Goal: Information Seeking & Learning: Learn about a topic

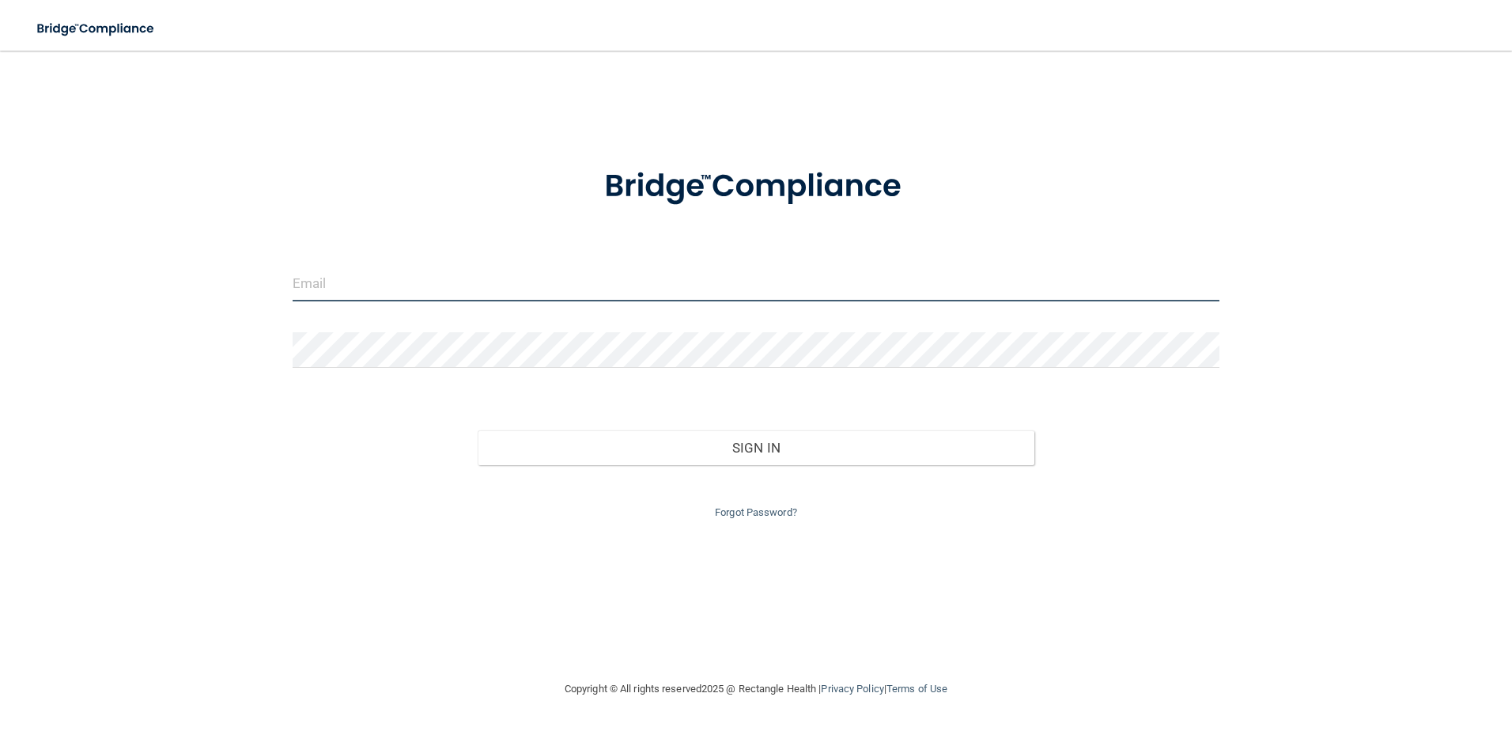
click at [582, 295] on input "email" at bounding box center [757, 284] width 928 height 36
type input "[EMAIL_ADDRESS][DOMAIN_NAME]"
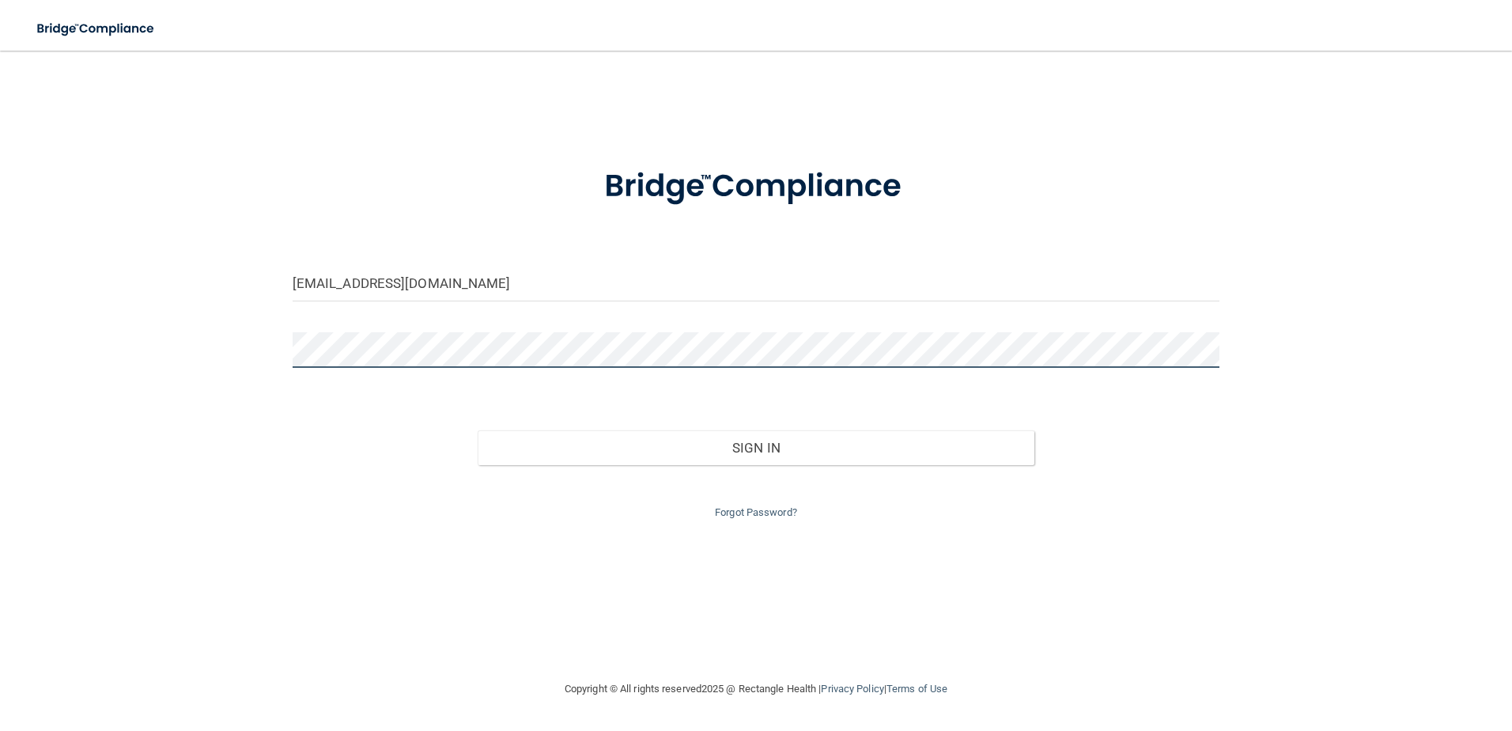
click at [478, 430] on button "Sign In" at bounding box center [756, 447] width 557 height 35
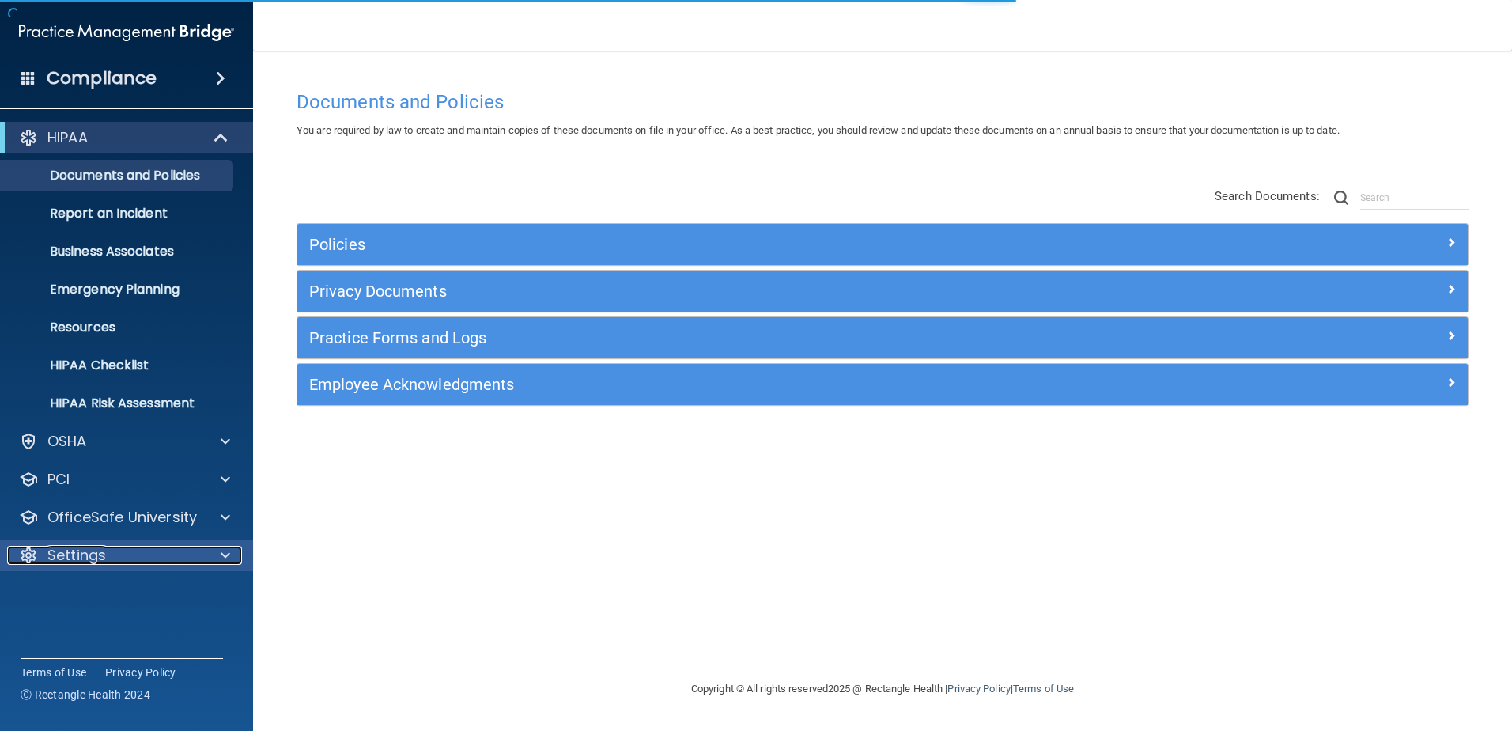
click at [228, 560] on span at bounding box center [225, 555] width 9 height 19
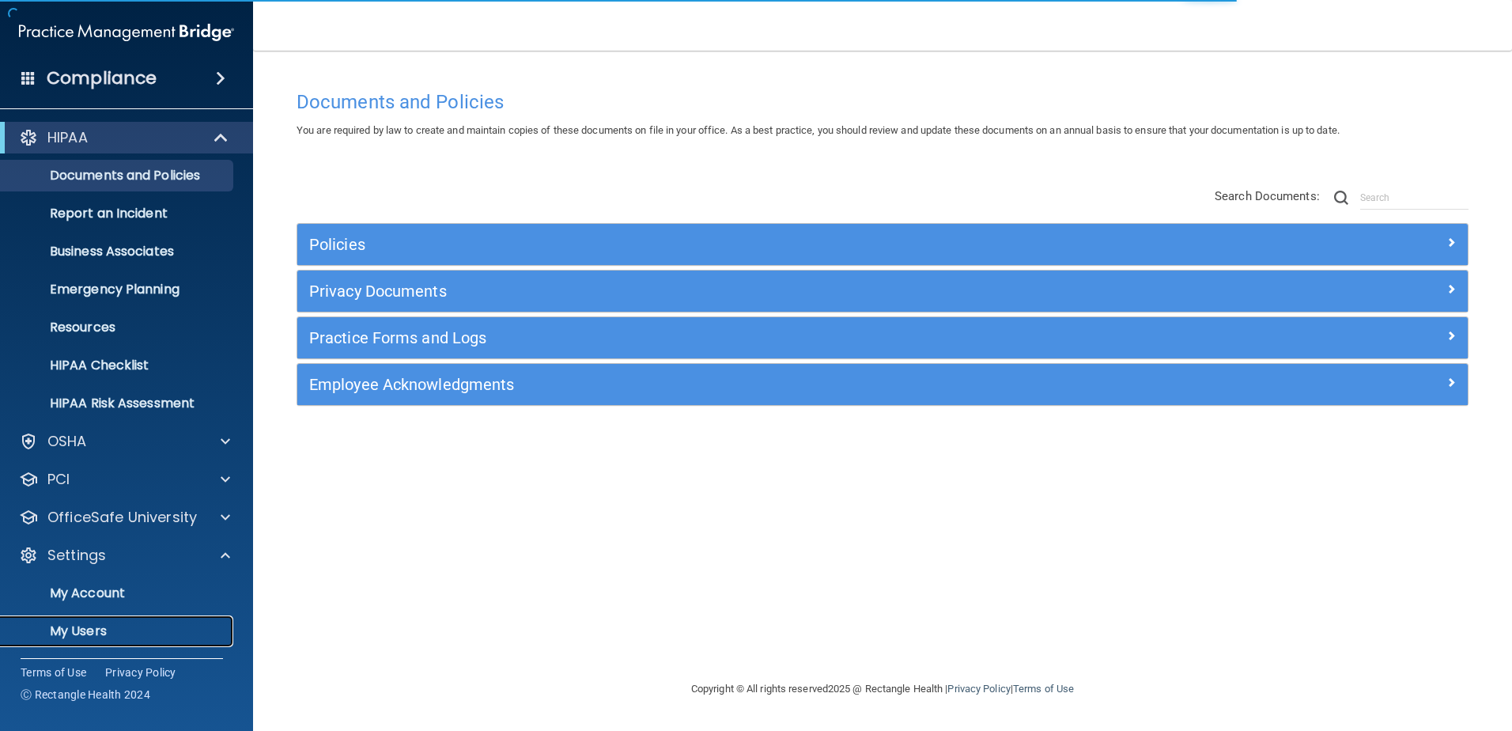
click at [172, 637] on p "My Users" at bounding box center [118, 631] width 216 height 16
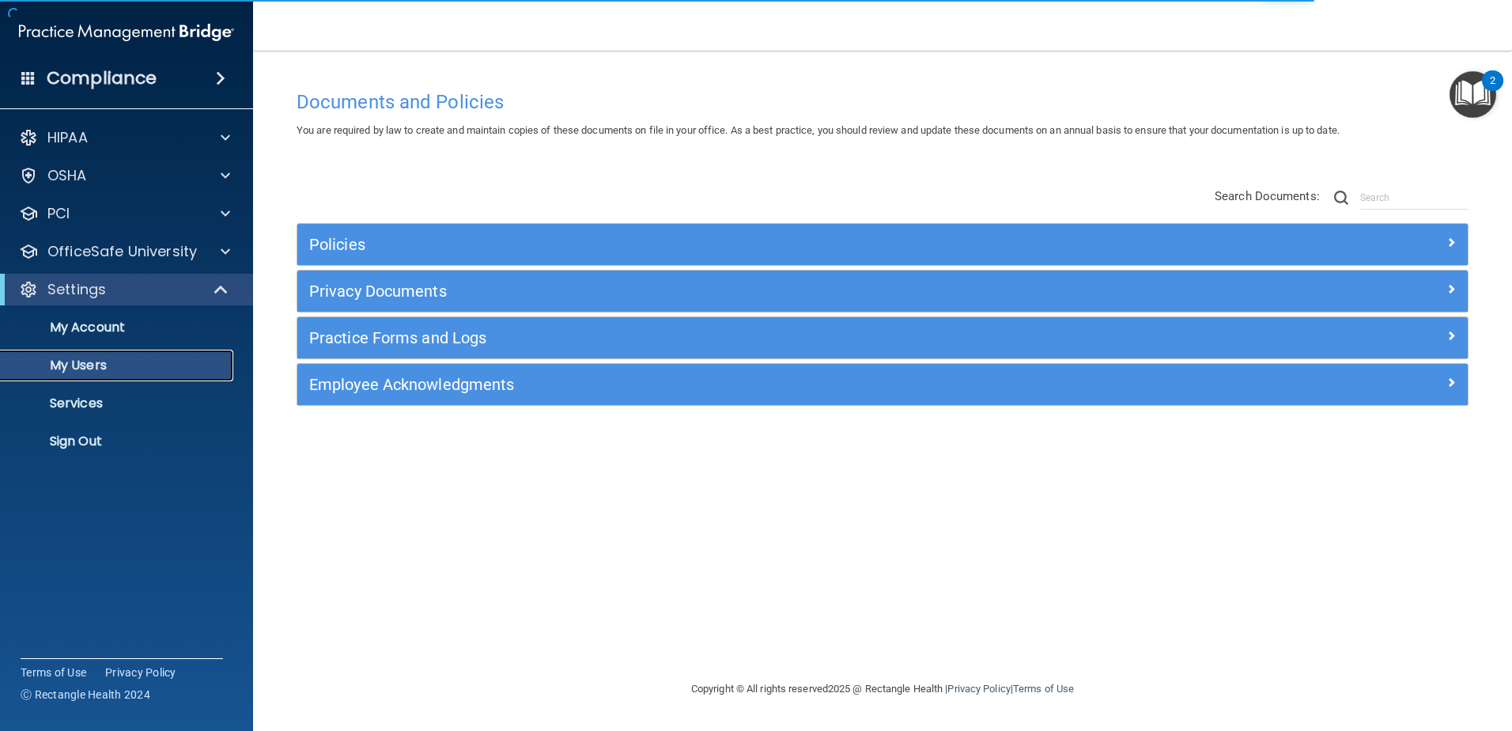
select select "20"
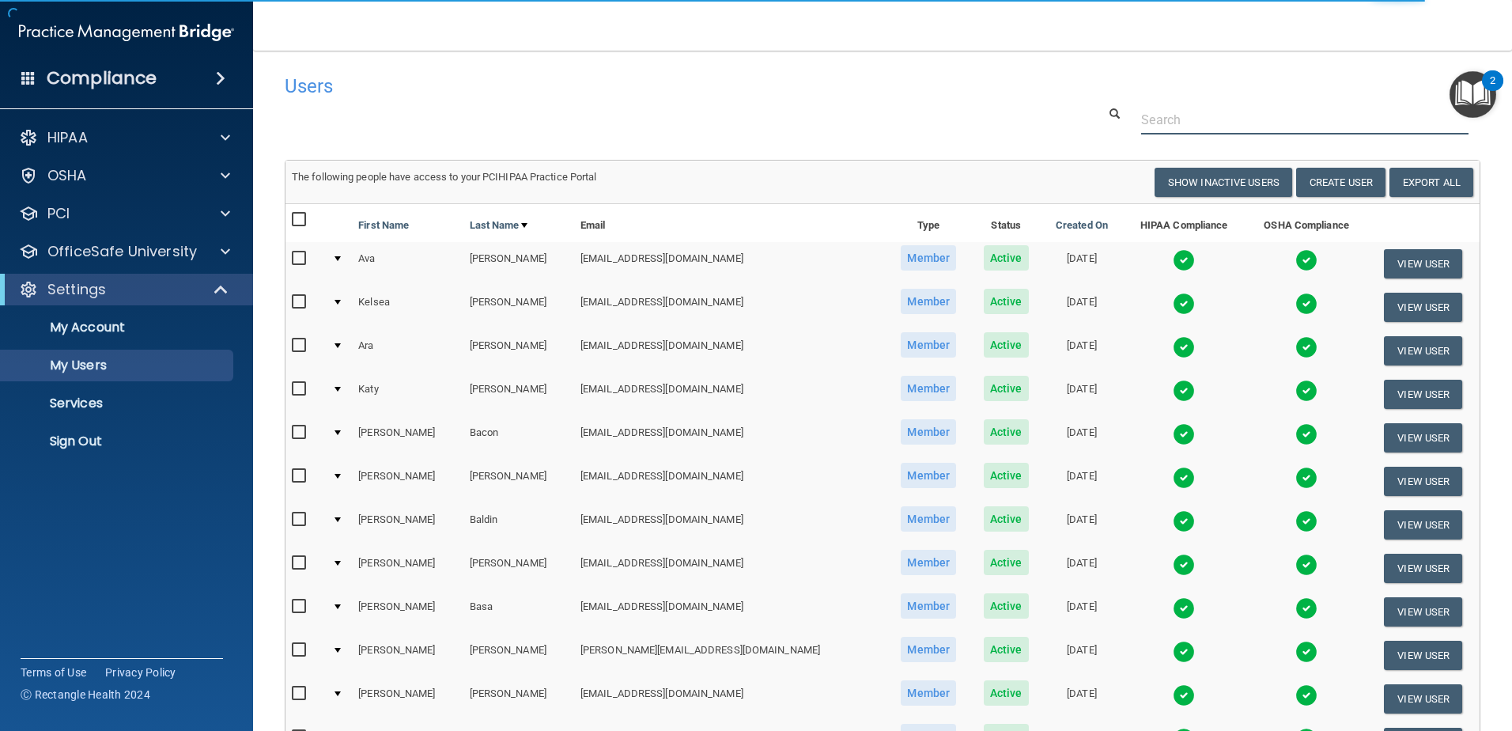
click at [1158, 119] on input "text" at bounding box center [1304, 119] width 327 height 29
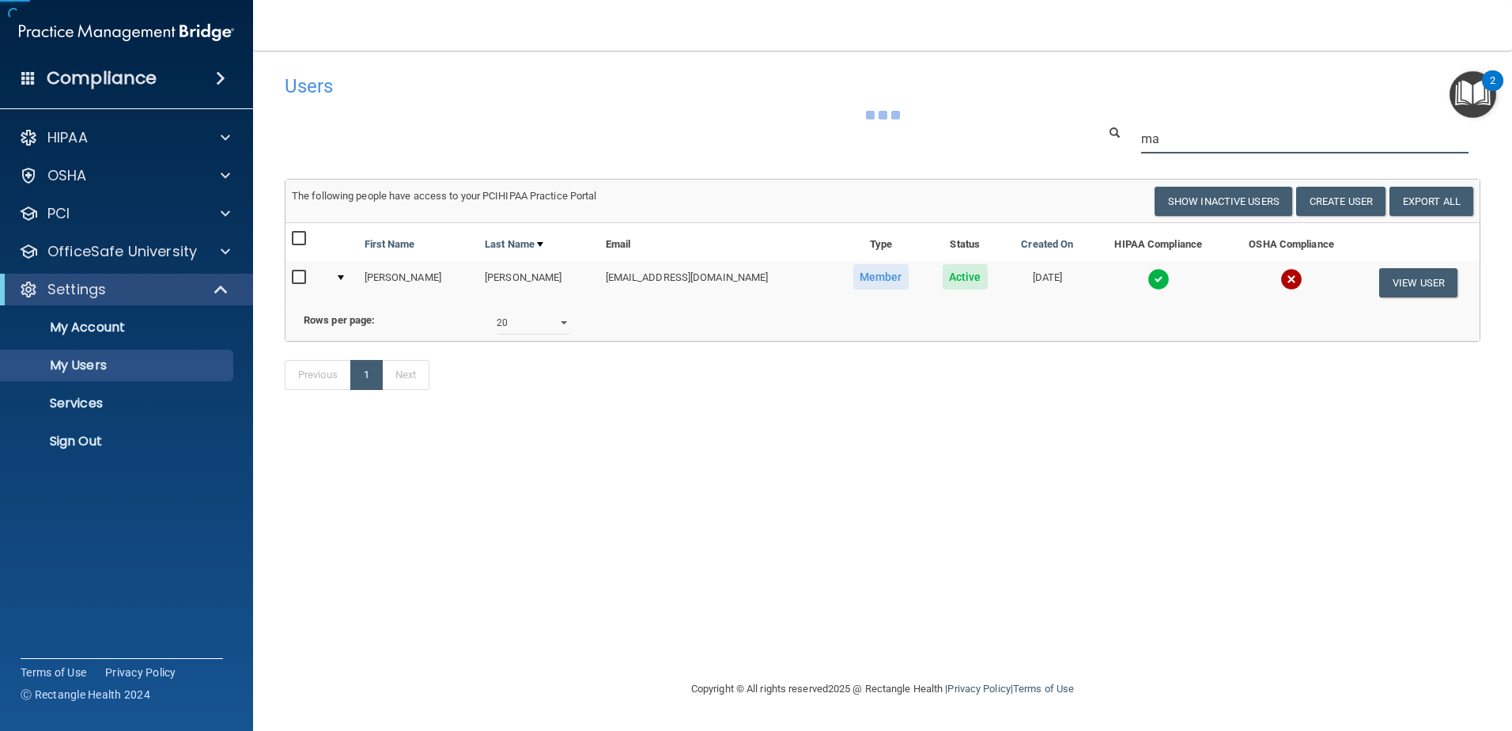
type input "m"
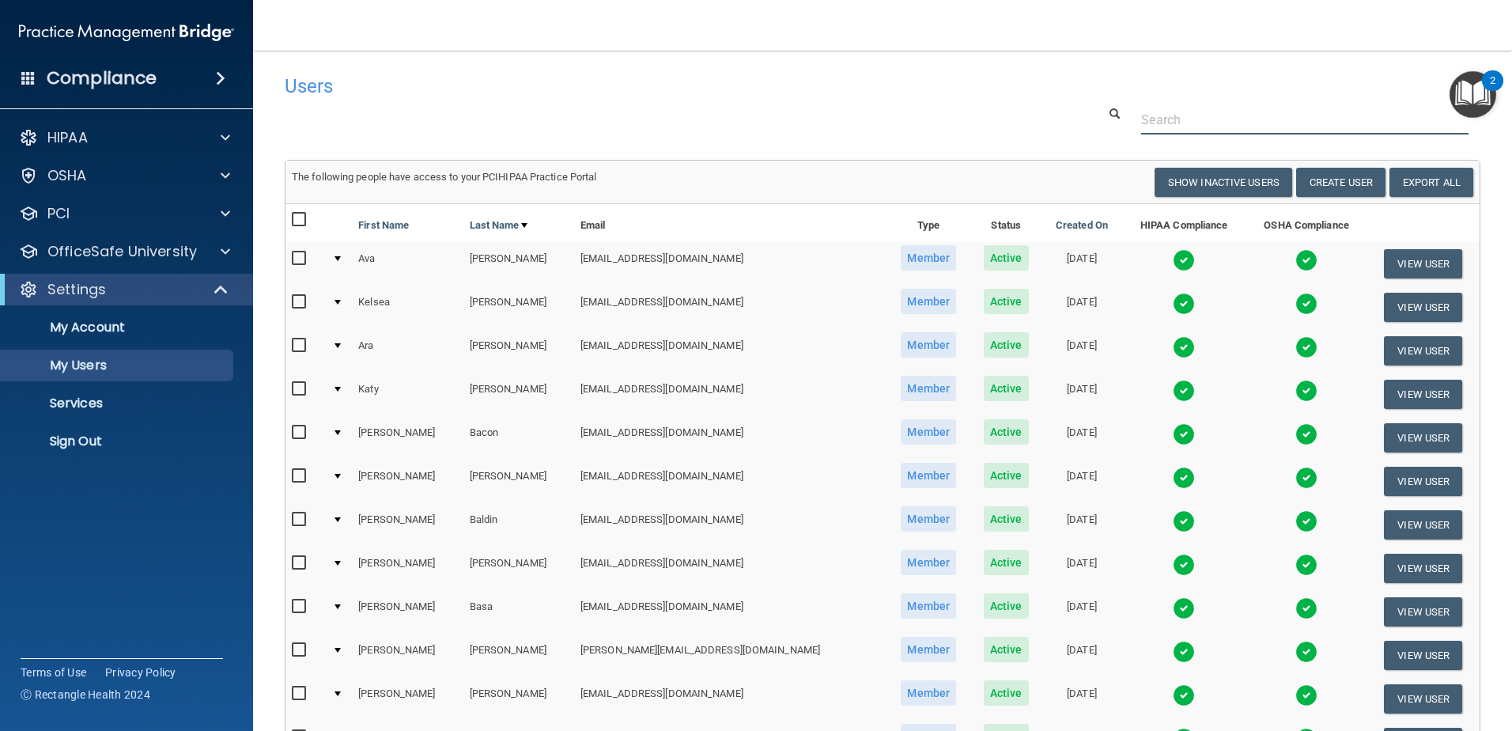
type input "D"
type input "macinzie"
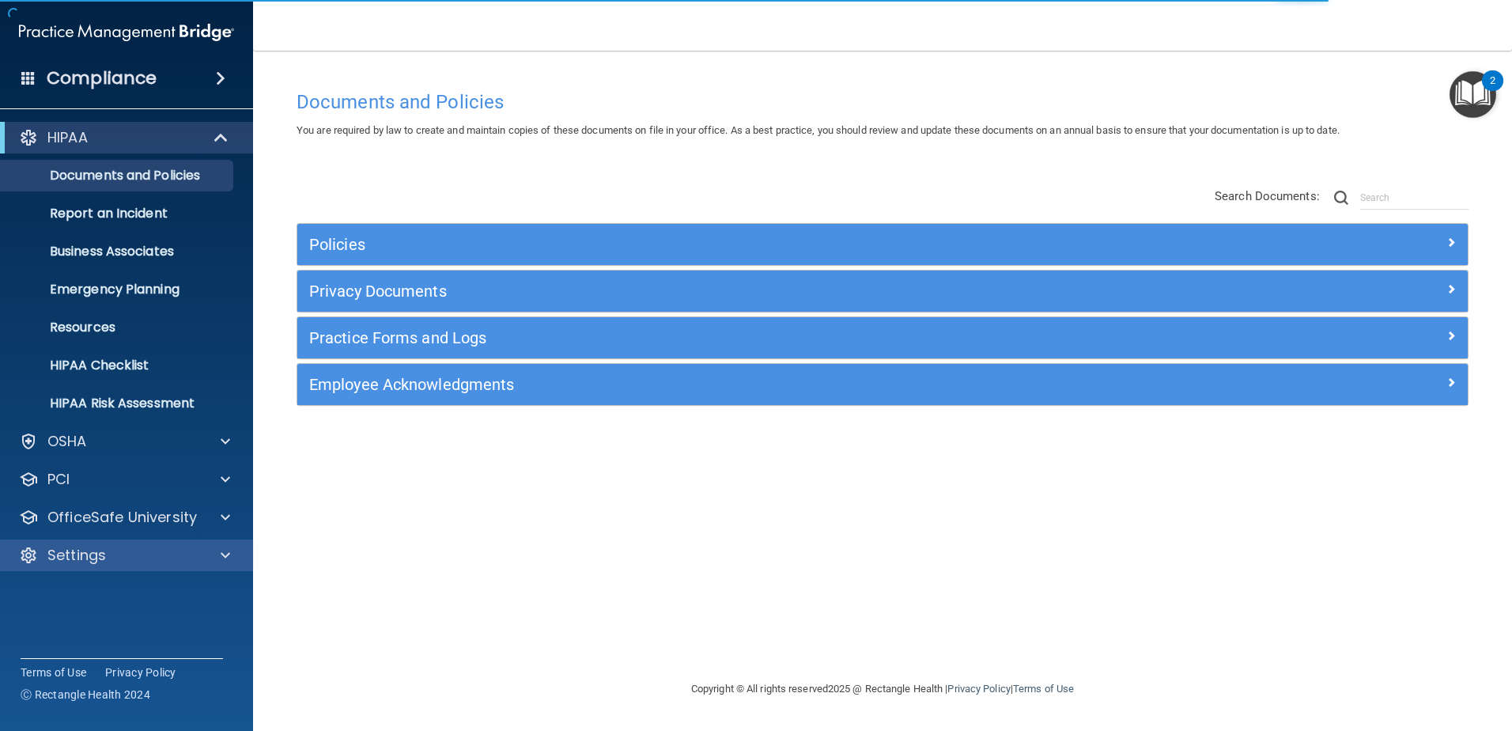
click at [225, 565] on div "Settings" at bounding box center [127, 555] width 254 height 32
click at [226, 558] on span at bounding box center [225, 555] width 9 height 19
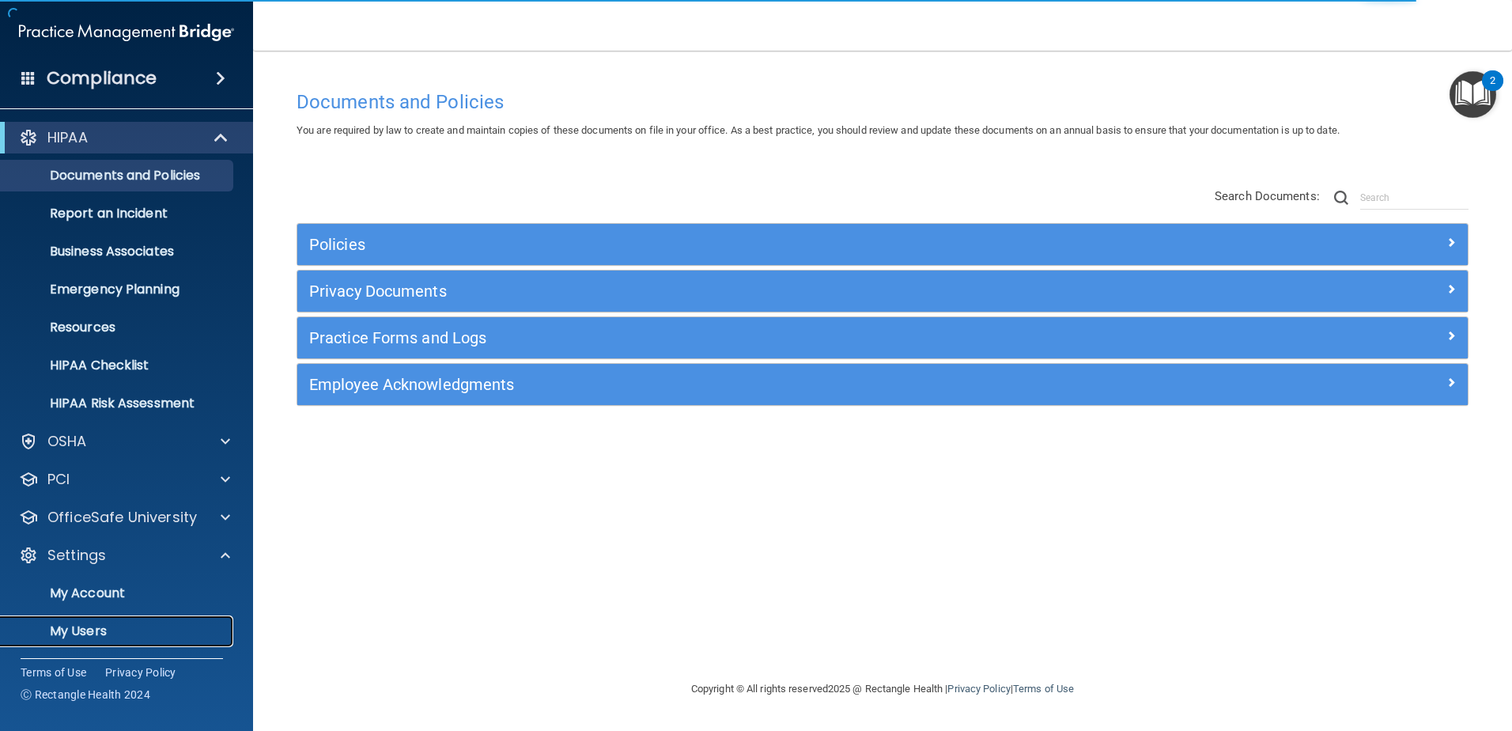
drag, startPoint x: 218, startPoint y: 630, endPoint x: 251, endPoint y: 607, distance: 39.3
click at [219, 630] on p "My Users" at bounding box center [118, 631] width 216 height 16
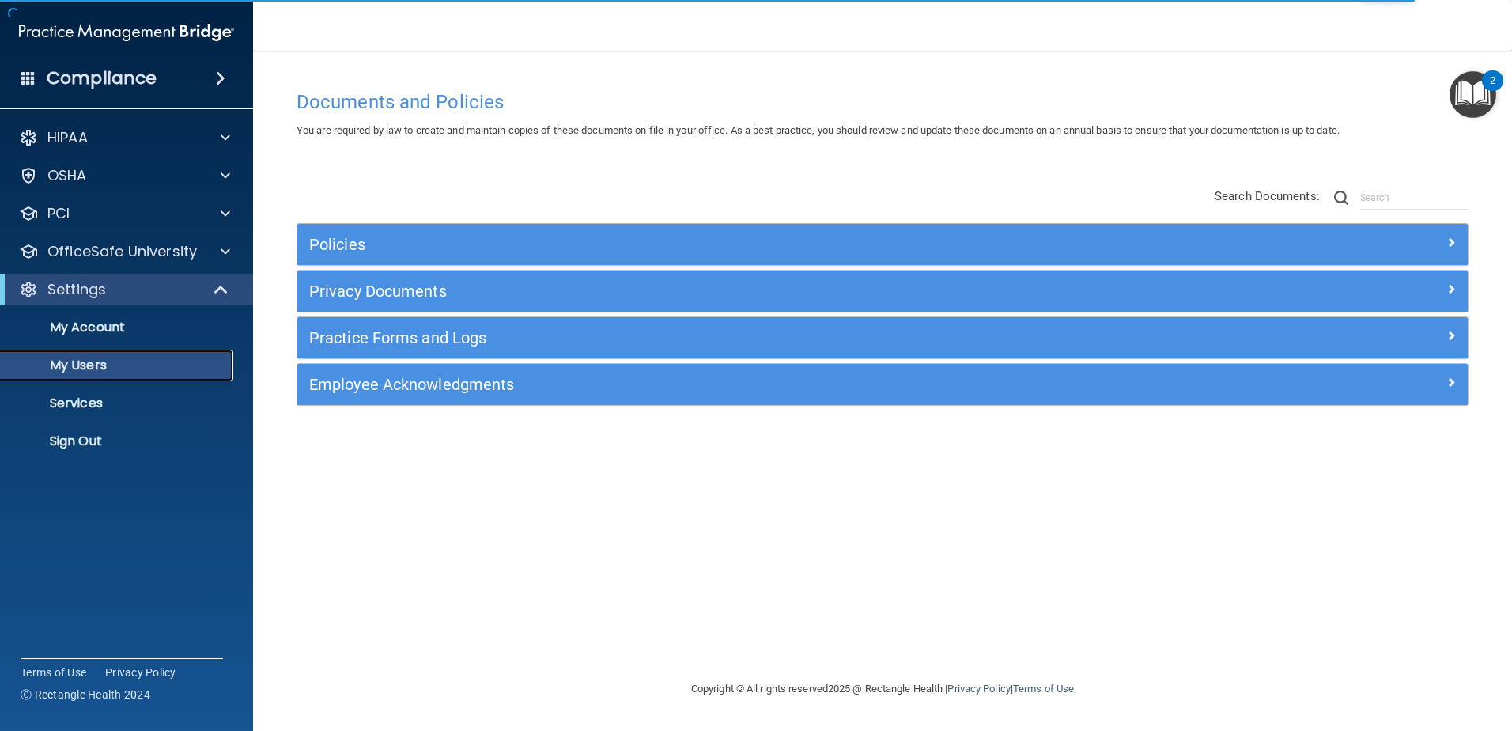
select select "20"
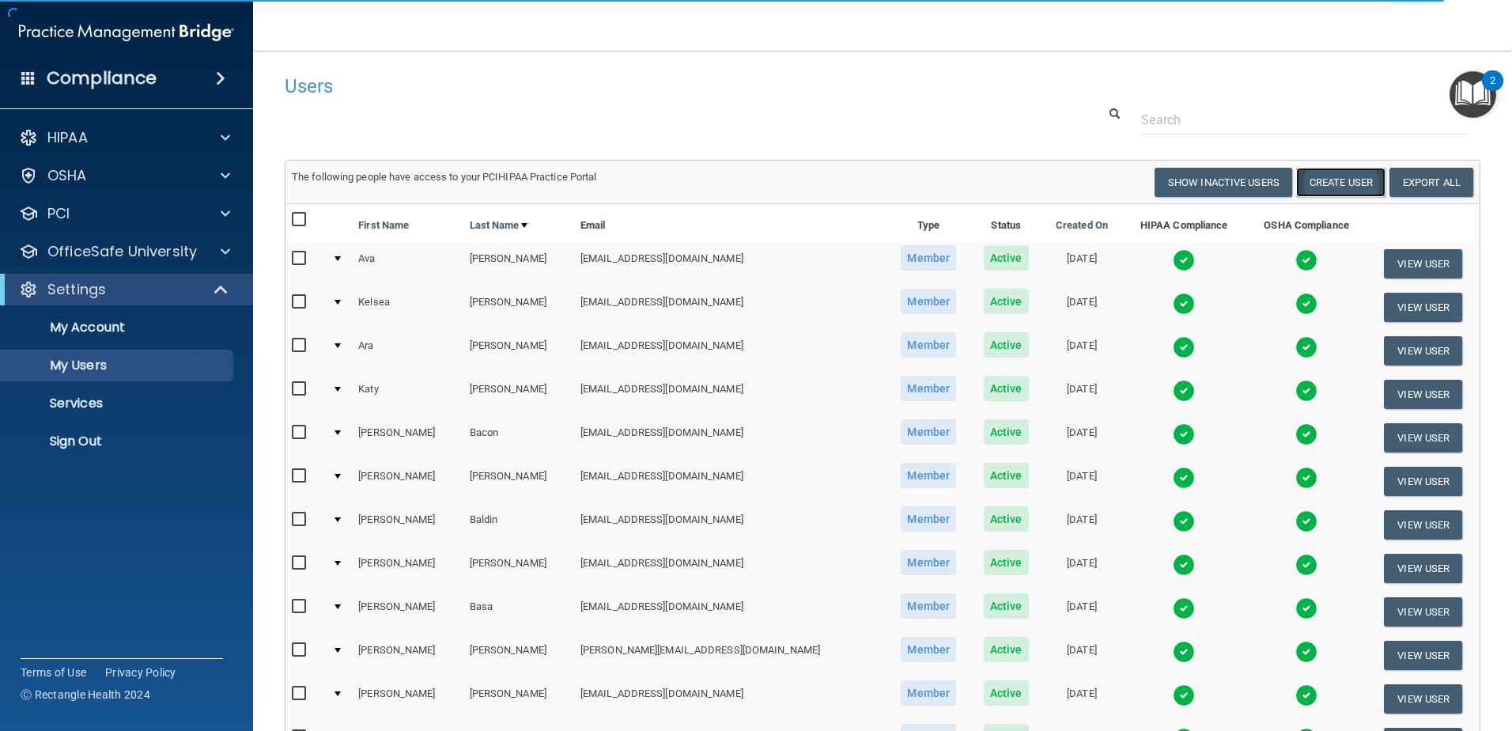
click at [1348, 183] on button "Create User" at bounding box center [1340, 182] width 89 height 29
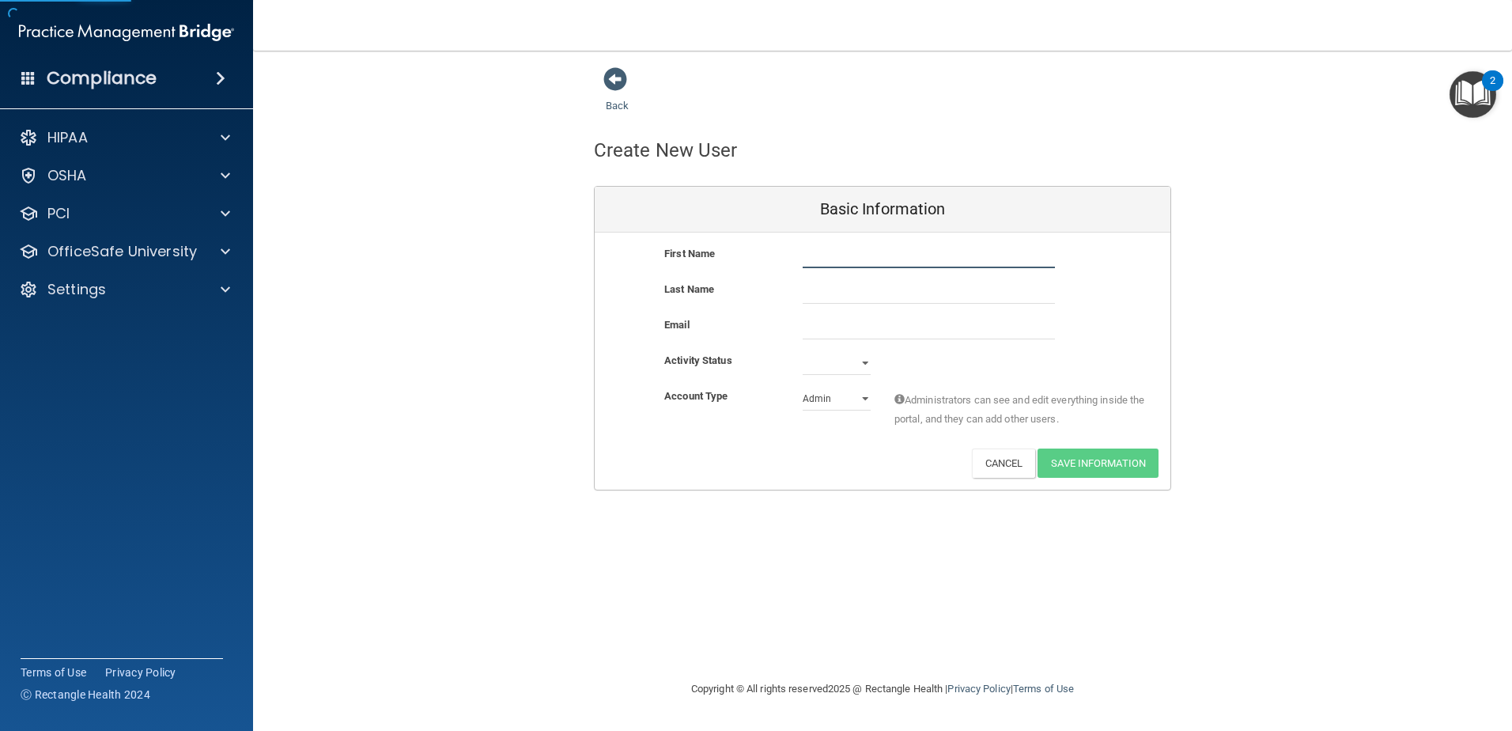
click at [830, 247] on input "text" at bounding box center [929, 256] width 252 height 24
type input "Macinzie"
type input "Leather"
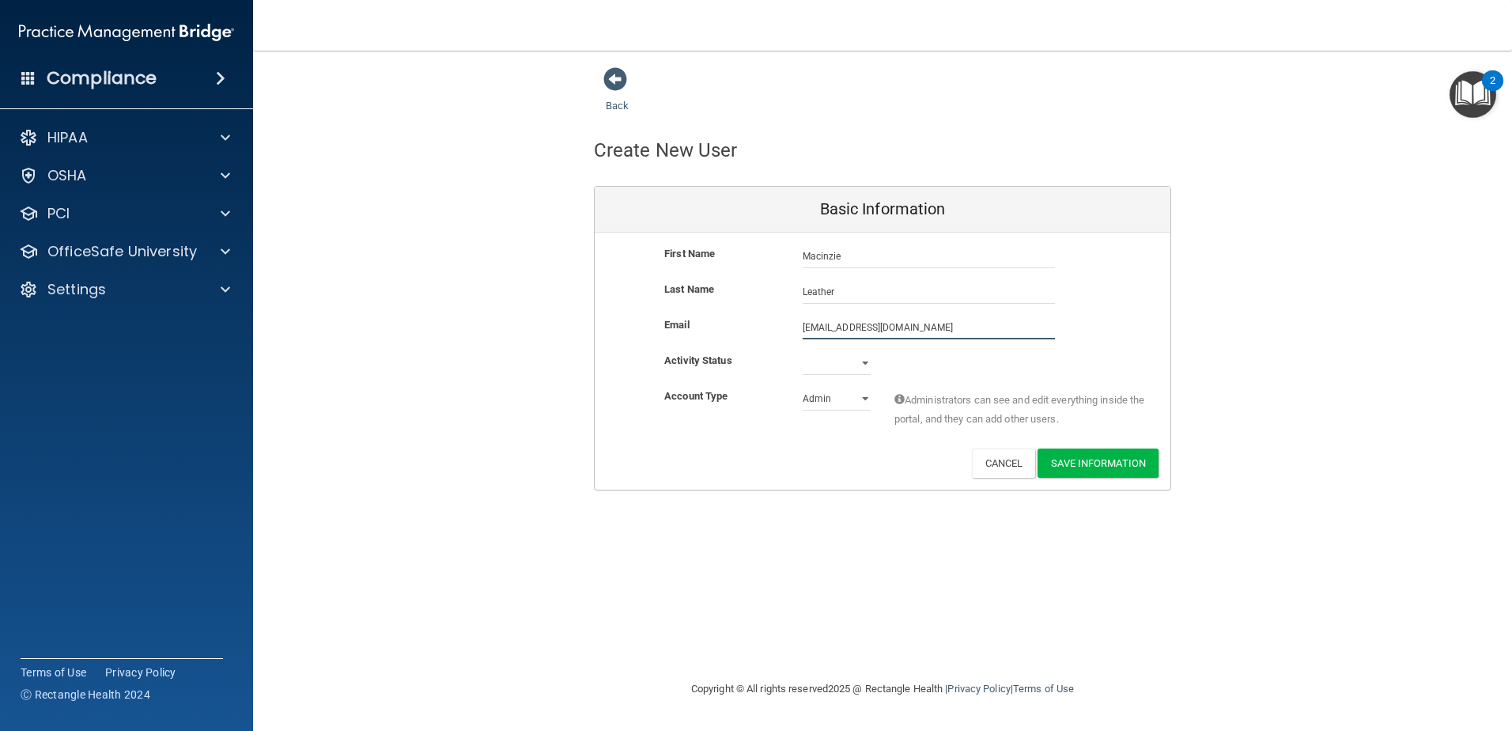
type input "maleather@gaileyeyeclinic.com"
click at [862, 365] on select "Active Inactive" at bounding box center [837, 363] width 68 height 24
select select "active"
click at [803, 351] on select "Active Inactive" at bounding box center [837, 363] width 68 height 24
click at [863, 394] on select "Admin Member" at bounding box center [837, 399] width 68 height 24
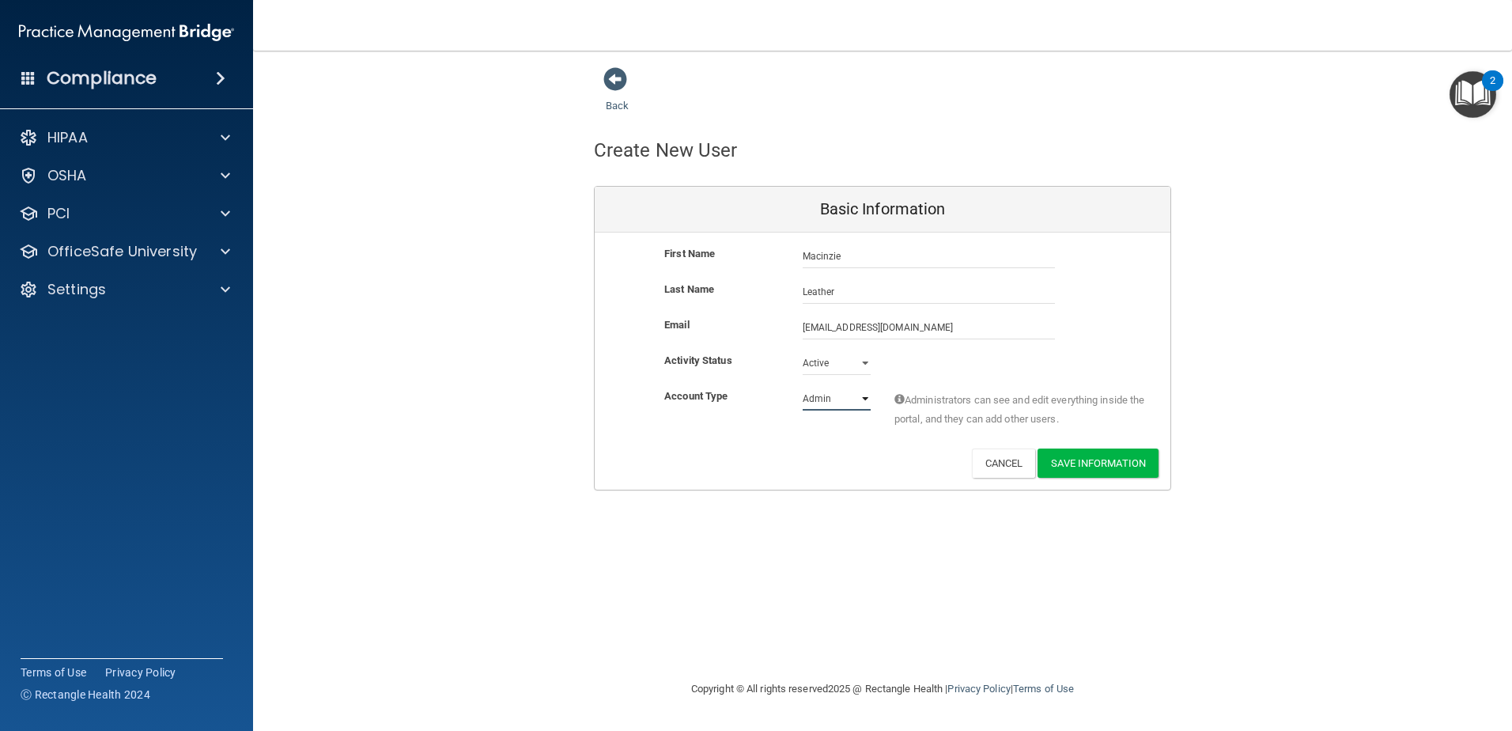
select select "practice_member"
click at [803, 387] on select "Admin Member" at bounding box center [837, 399] width 68 height 24
click at [1128, 463] on button "Save Information" at bounding box center [1098, 462] width 121 height 29
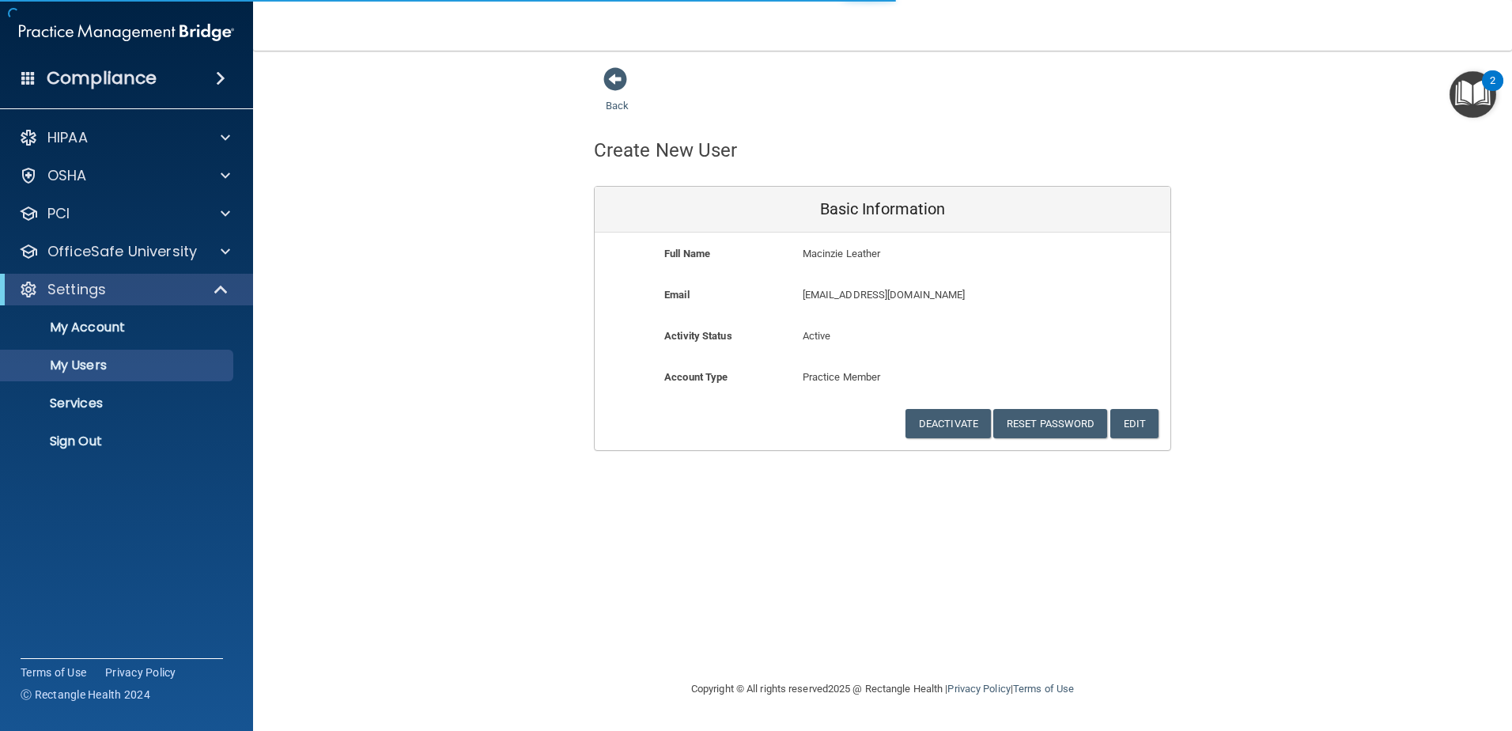
select select "20"
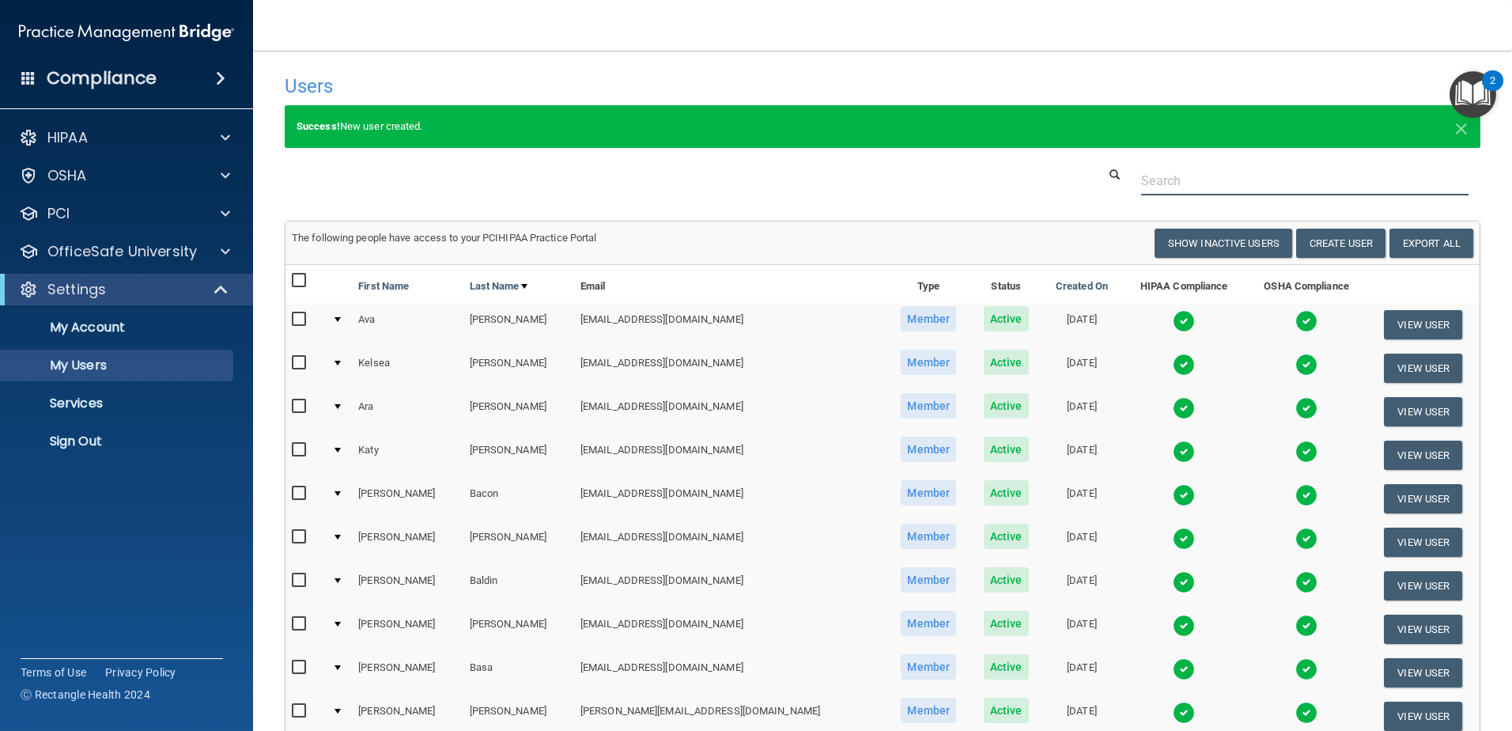
click at [1150, 182] on input "text" at bounding box center [1304, 180] width 327 height 29
click at [1309, 244] on button "Create User" at bounding box center [1340, 243] width 89 height 29
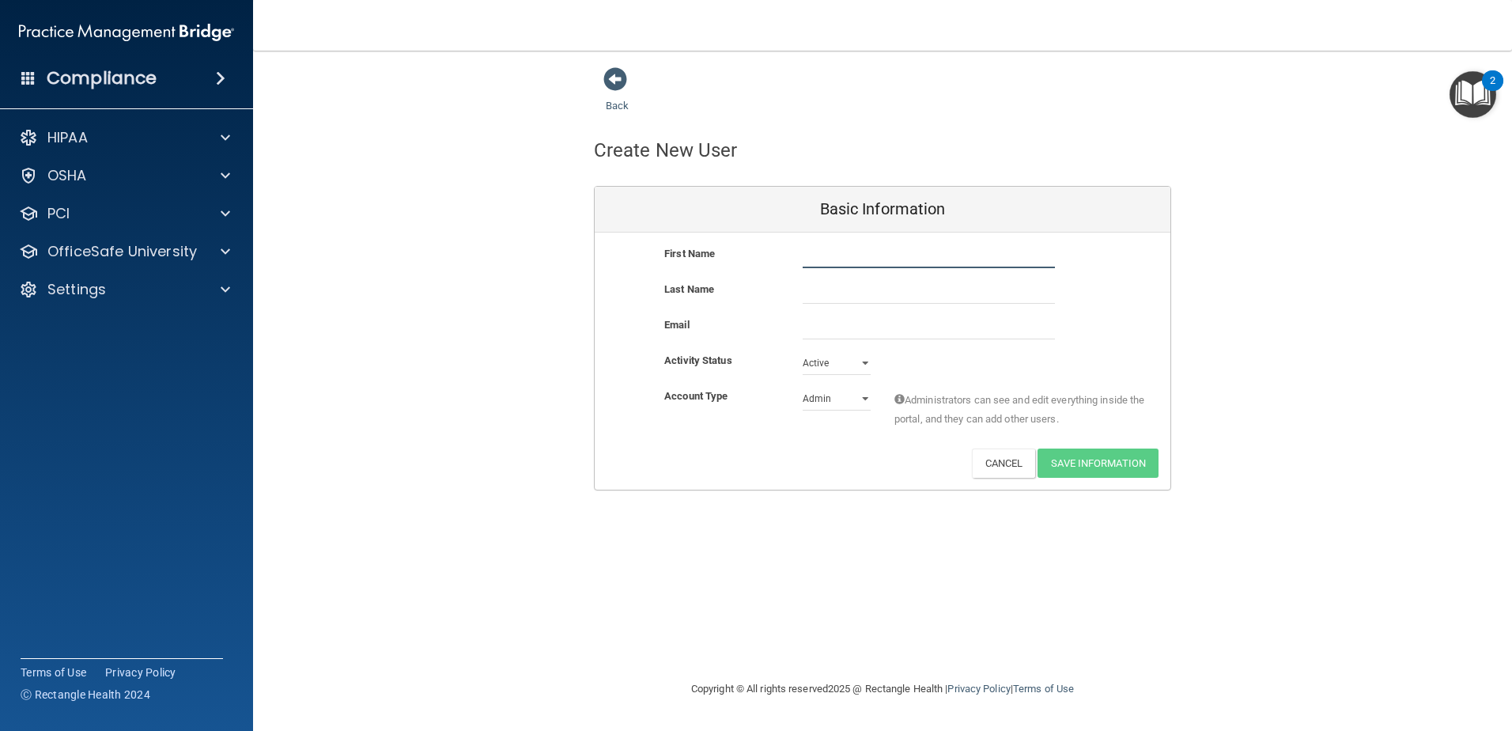
click at [933, 252] on input "text" at bounding box center [929, 256] width 252 height 24
click at [909, 256] on input "Mara" at bounding box center [929, 256] width 252 height 24
type input "Maranda"
type input "Streitmatter"
type input "mastreitmatter@gaileyeyeclinic.com"
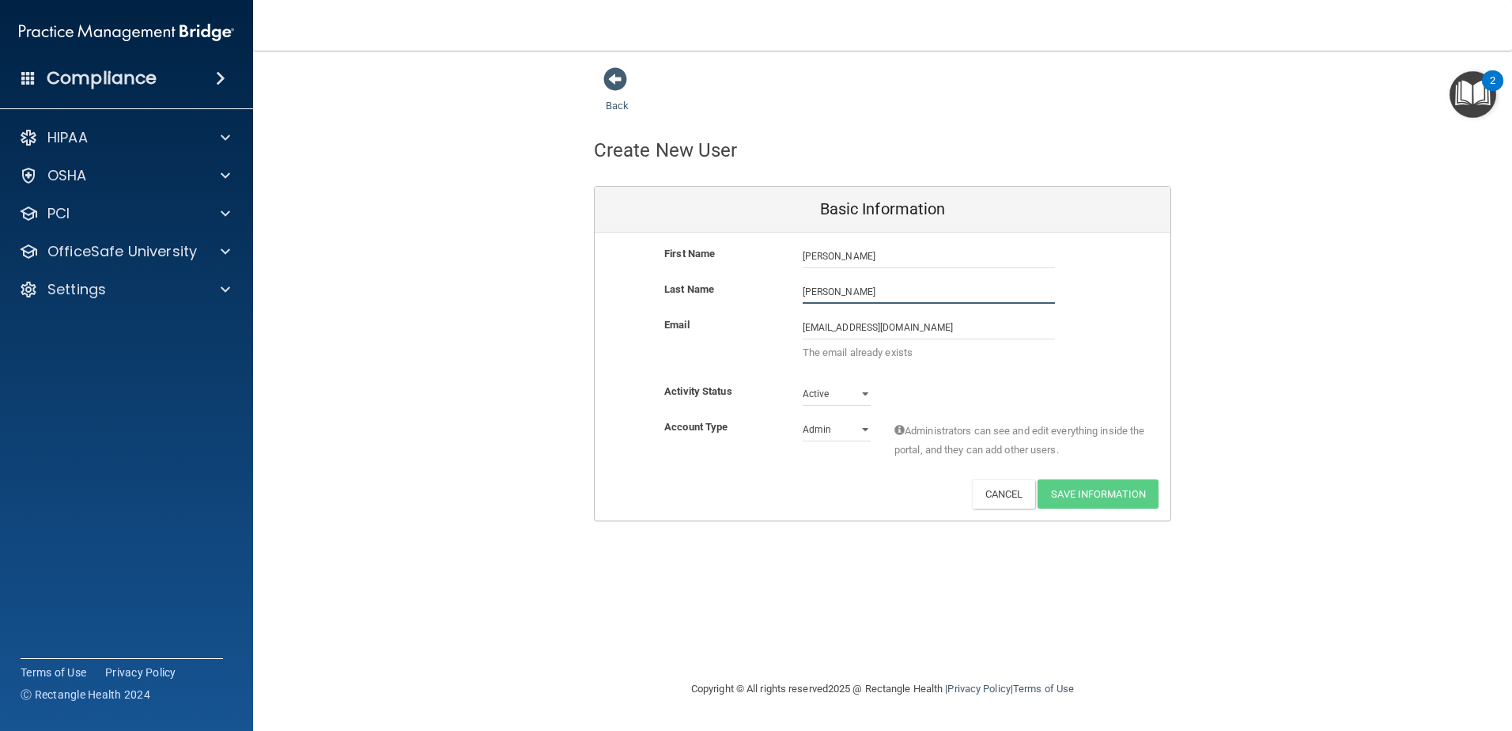
type input "Arisman"
click at [1001, 320] on input "mastreitmatter@gaileyeyeclinic.com" at bounding box center [929, 328] width 252 height 24
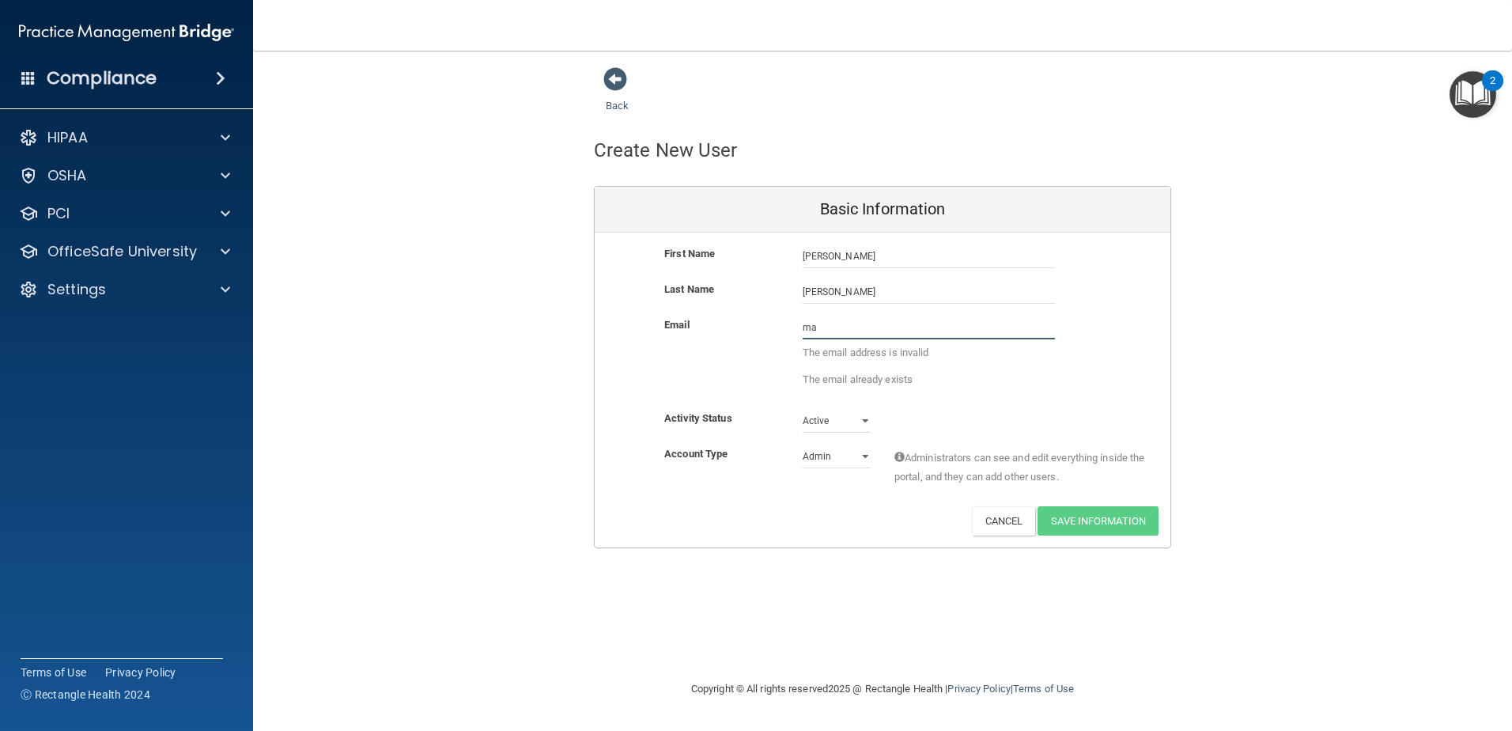
type input "m"
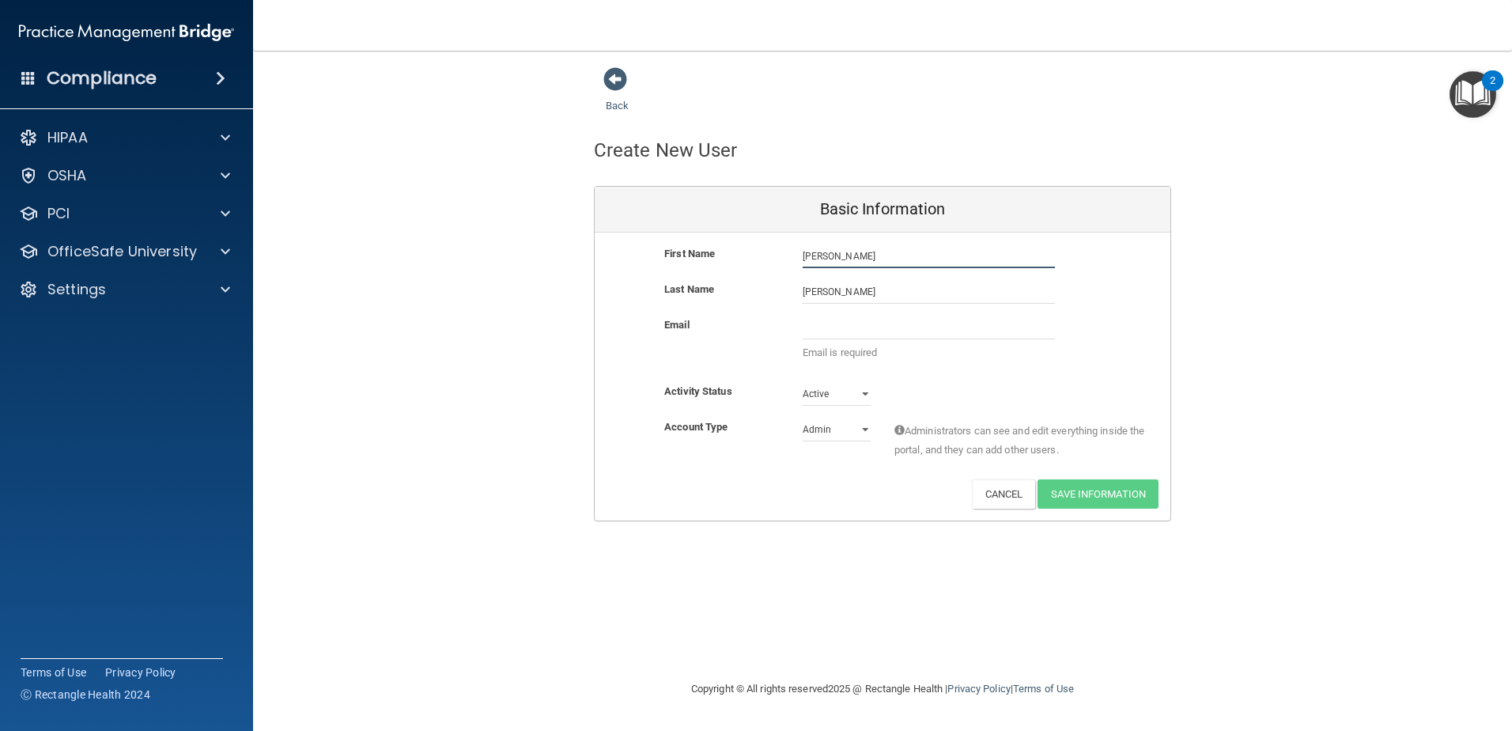
click at [874, 259] on input "Maranda" at bounding box center [929, 256] width 252 height 24
type input "Mara"
click at [825, 324] on input "email" at bounding box center [929, 328] width 252 height 24
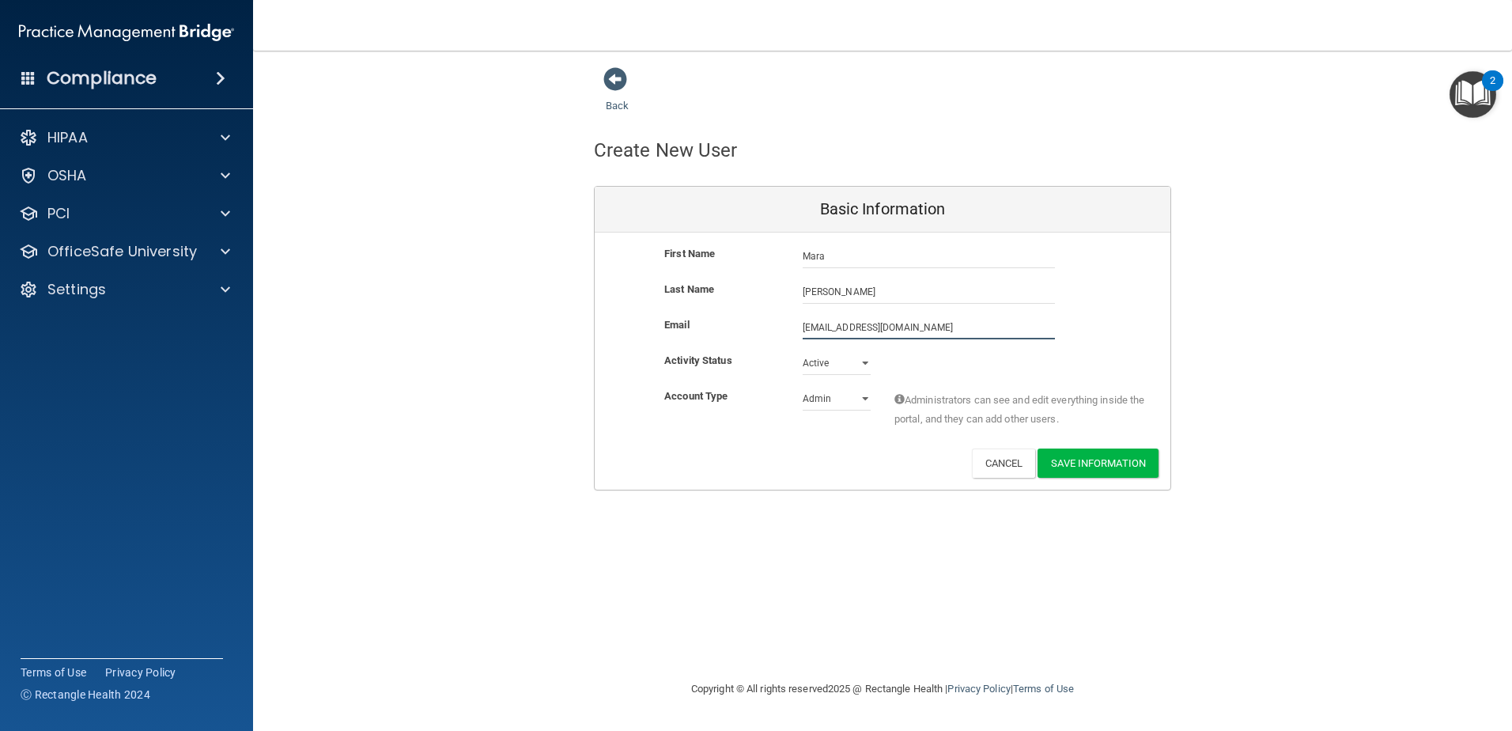
type input "maarisman@gaileyeyeclinic.com"
click at [864, 398] on select "Admin Member" at bounding box center [837, 399] width 68 height 24
select select "practice_member"
click at [803, 387] on select "Admin Member" at bounding box center [837, 399] width 68 height 24
click at [1143, 460] on button "Save Information" at bounding box center [1098, 462] width 121 height 29
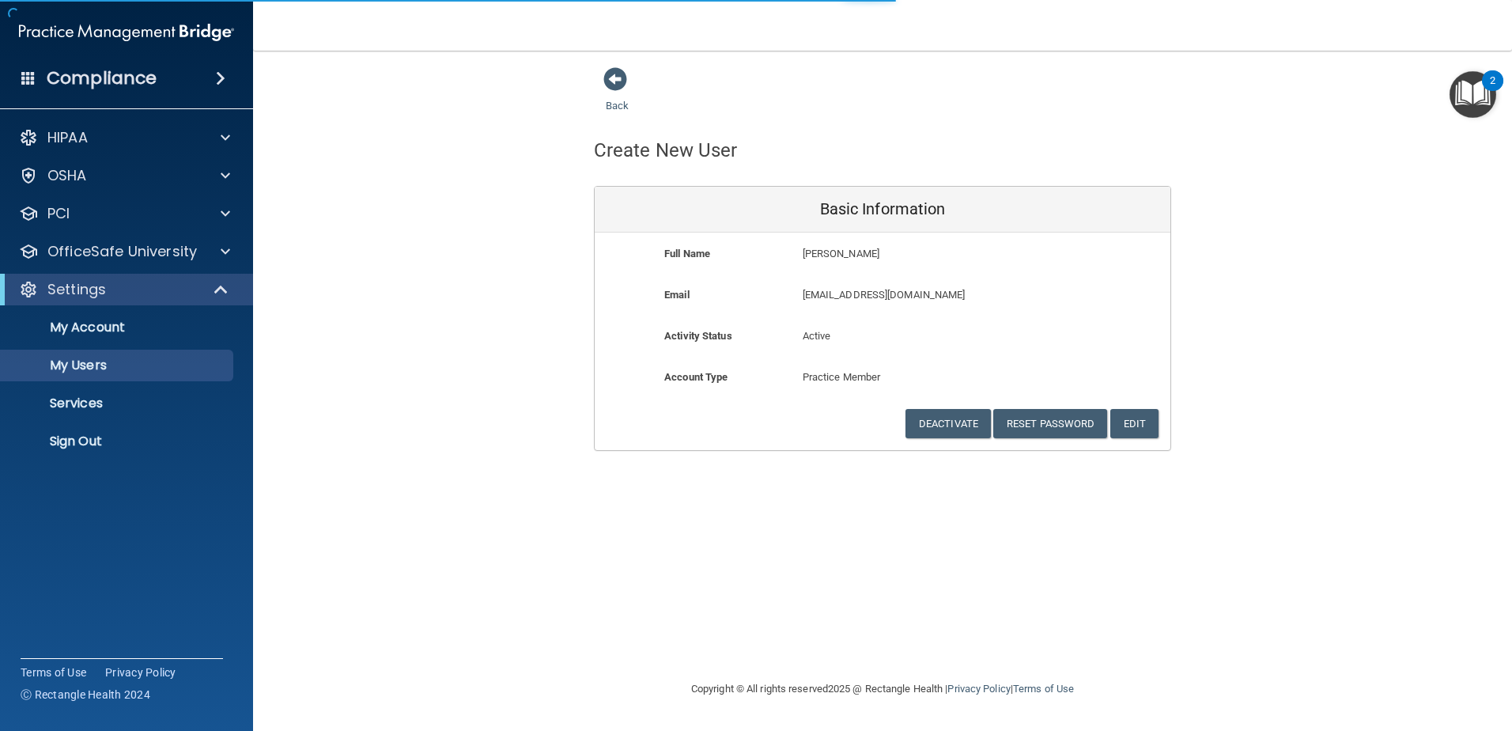
select select "20"
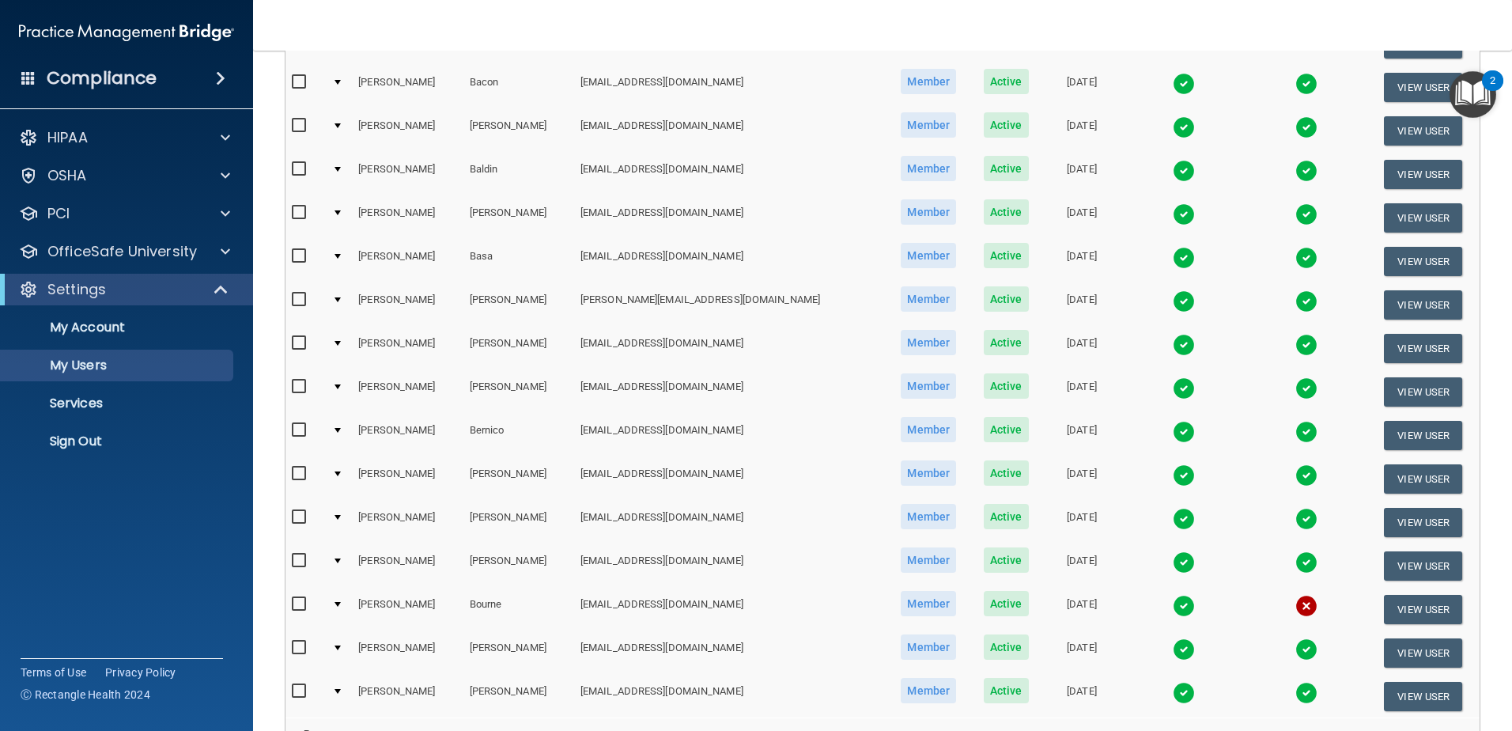
scroll to position [554, 0]
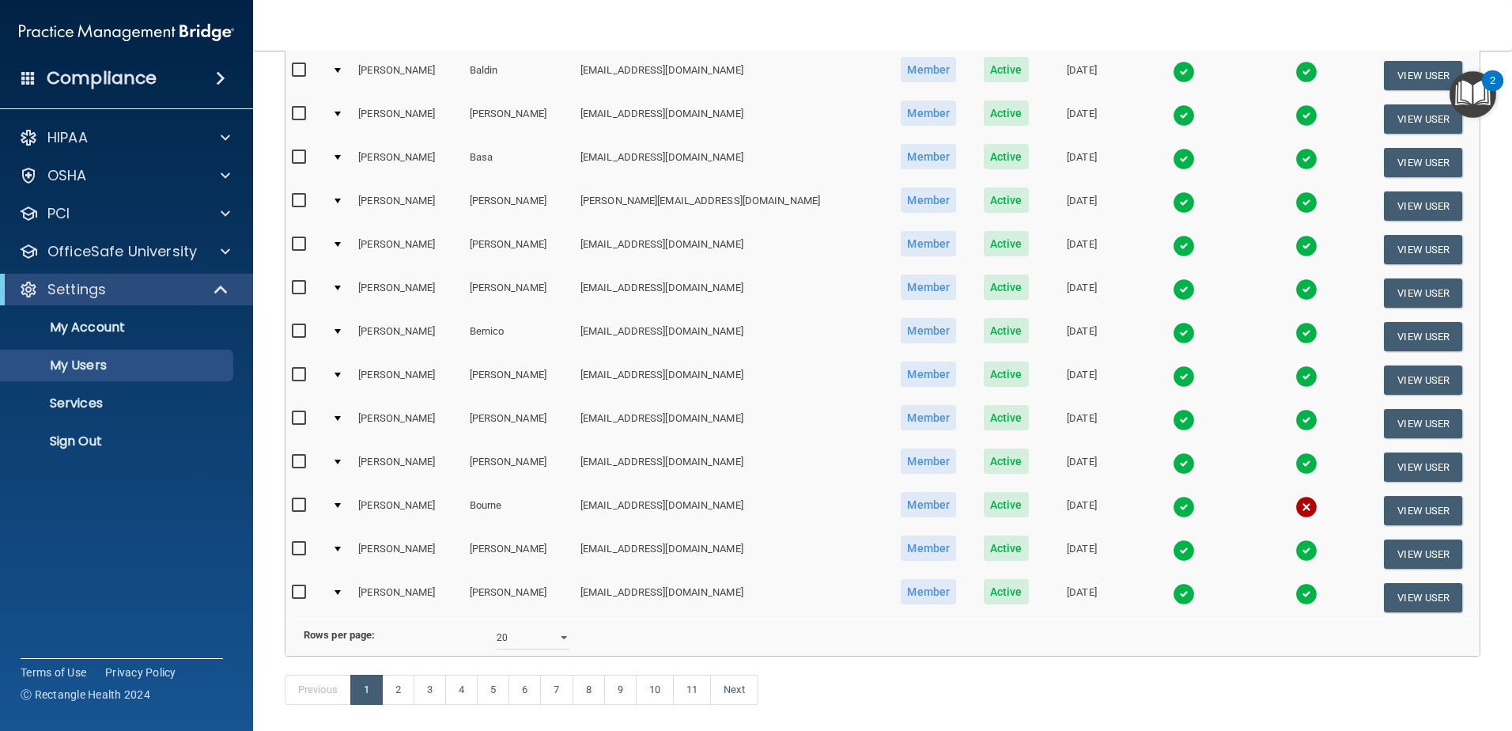
click at [1296, 504] on img at bounding box center [1307, 507] width 22 height 22
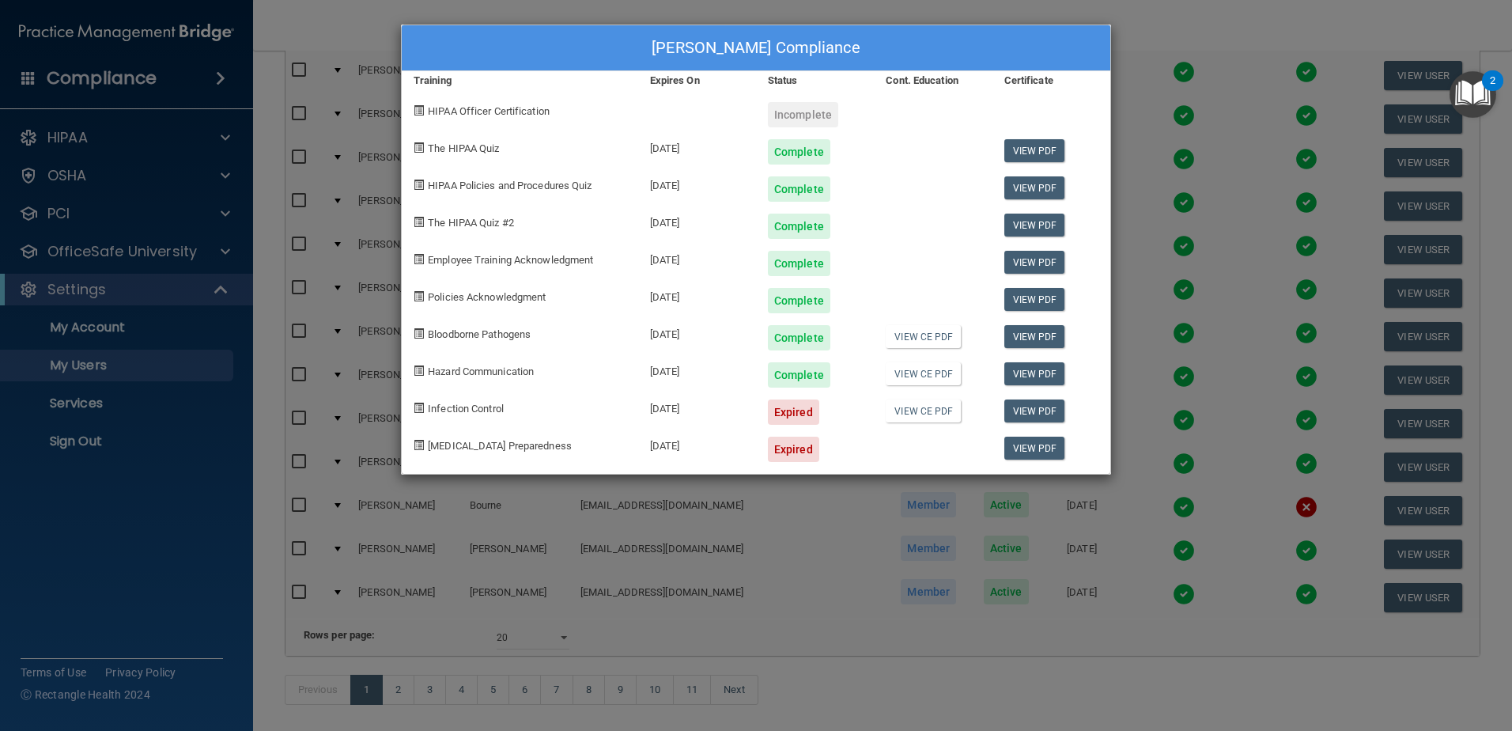
click at [1214, 46] on div "Lisa Bourne's Compliance Training Expires On Status Cont. Education Certificate…" at bounding box center [756, 365] width 1512 height 731
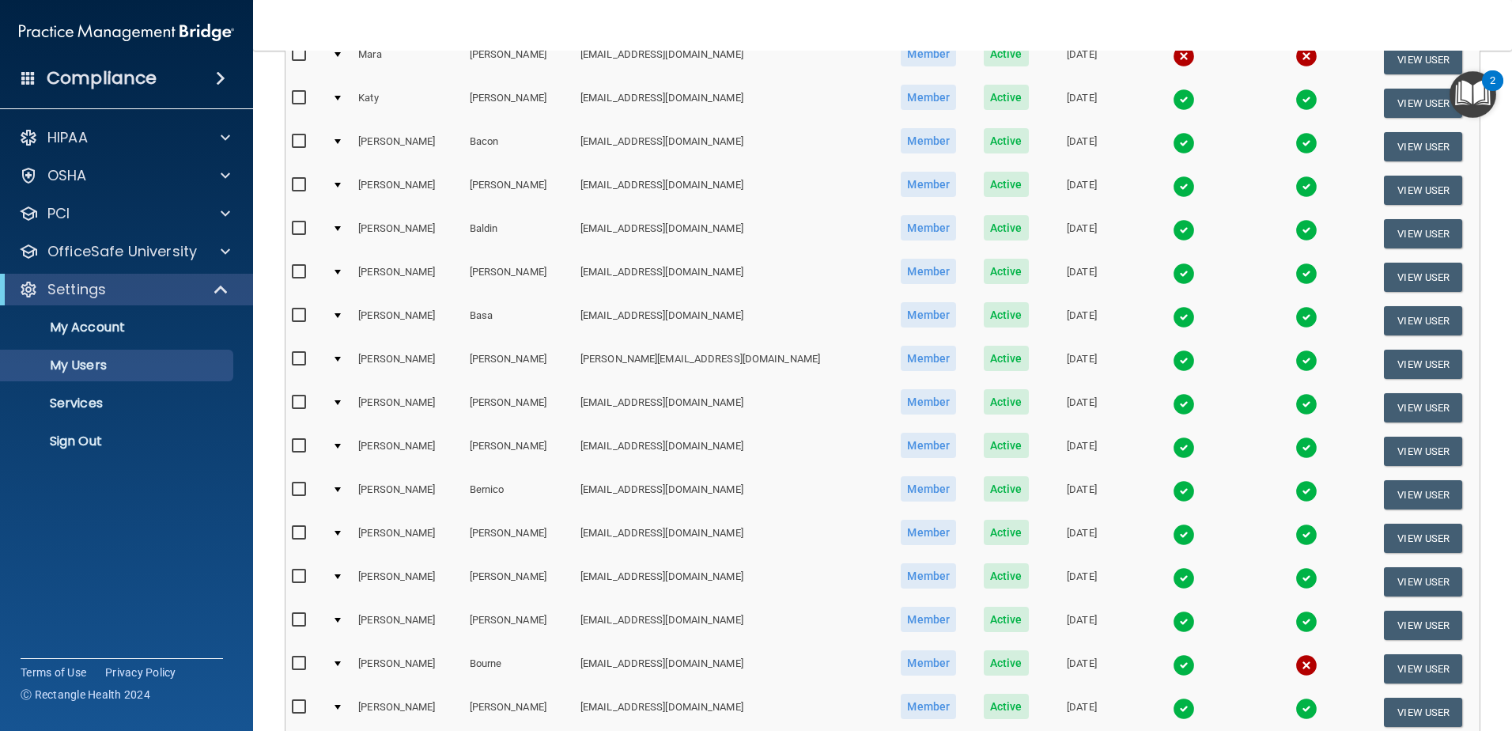
scroll to position [639, 0]
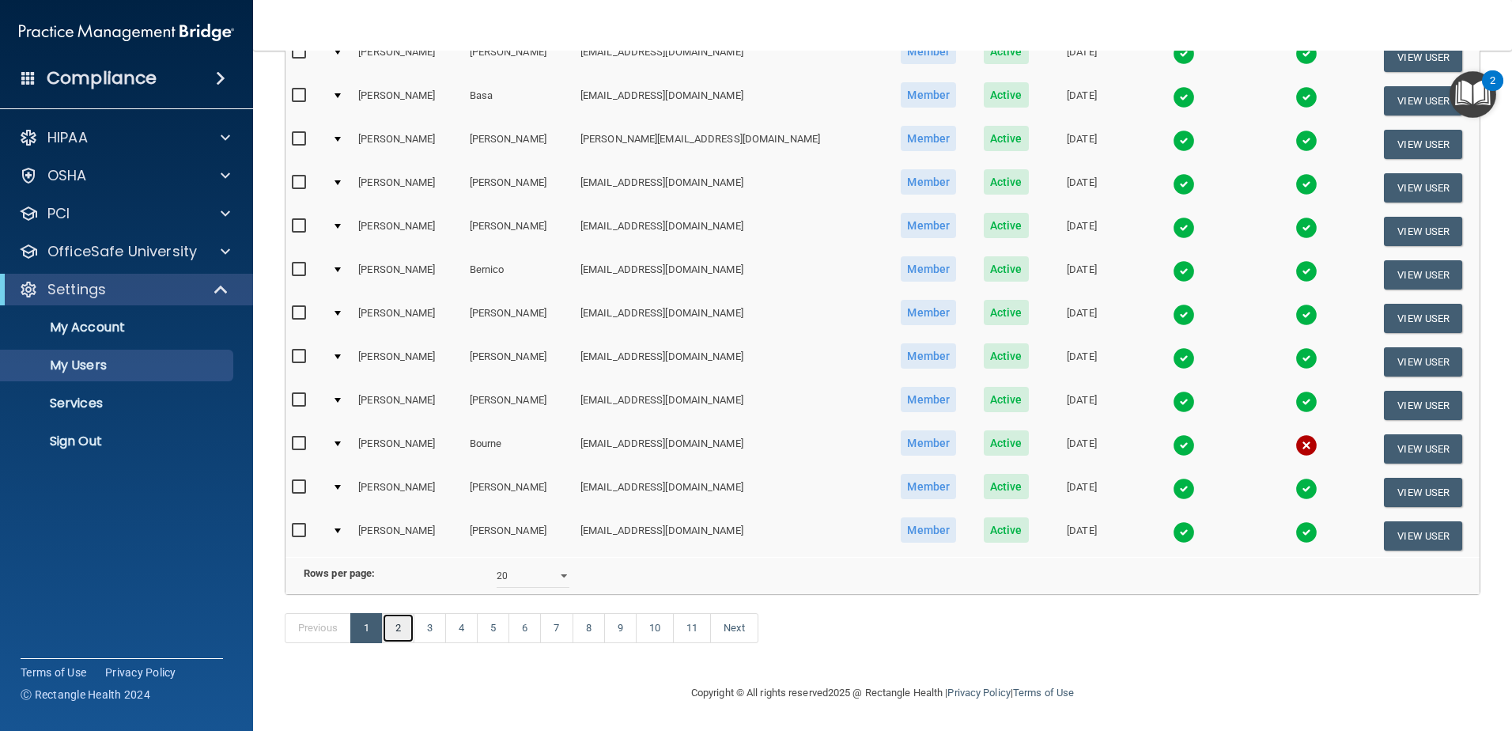
click at [388, 621] on link "2" at bounding box center [398, 628] width 32 height 30
select select "20"
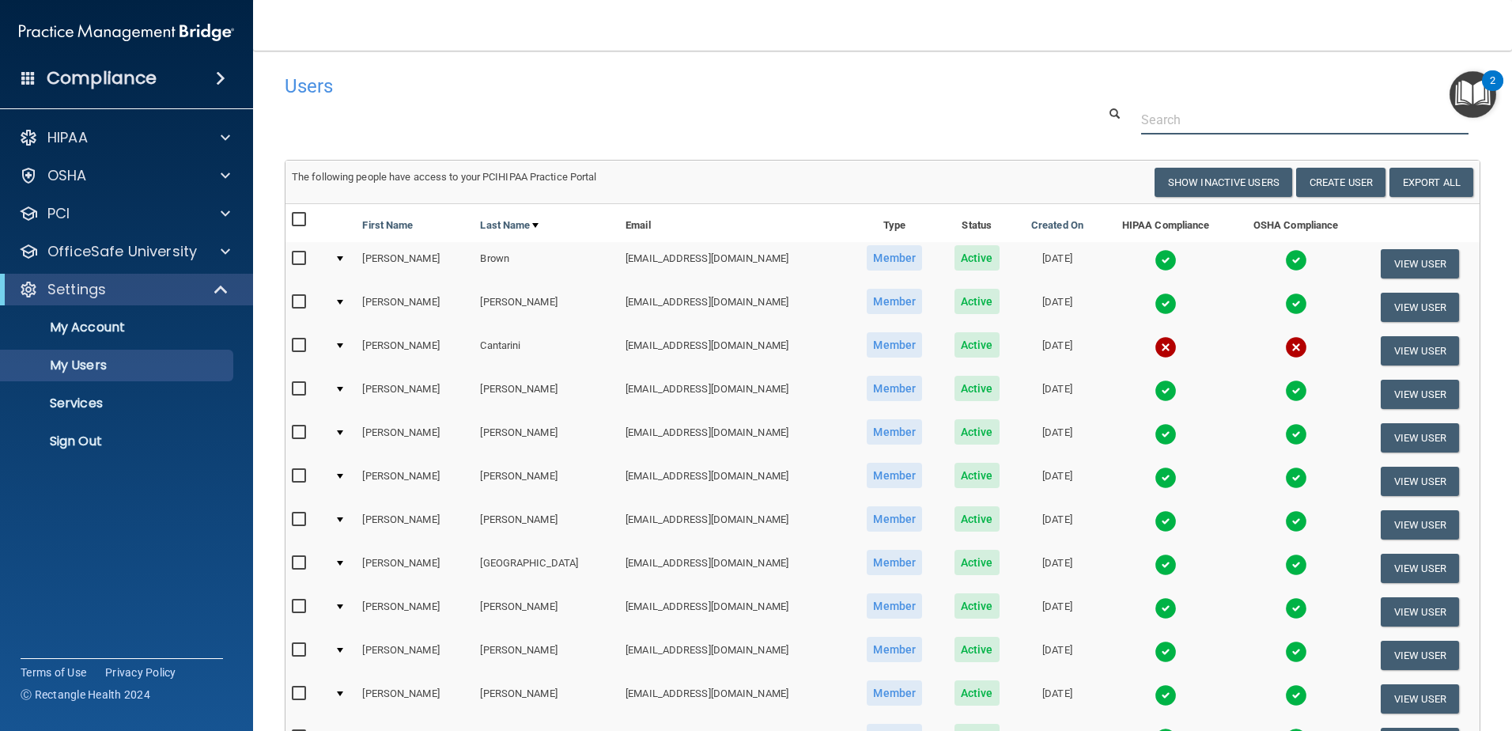
click at [1220, 114] on input "text" at bounding box center [1304, 119] width 327 height 29
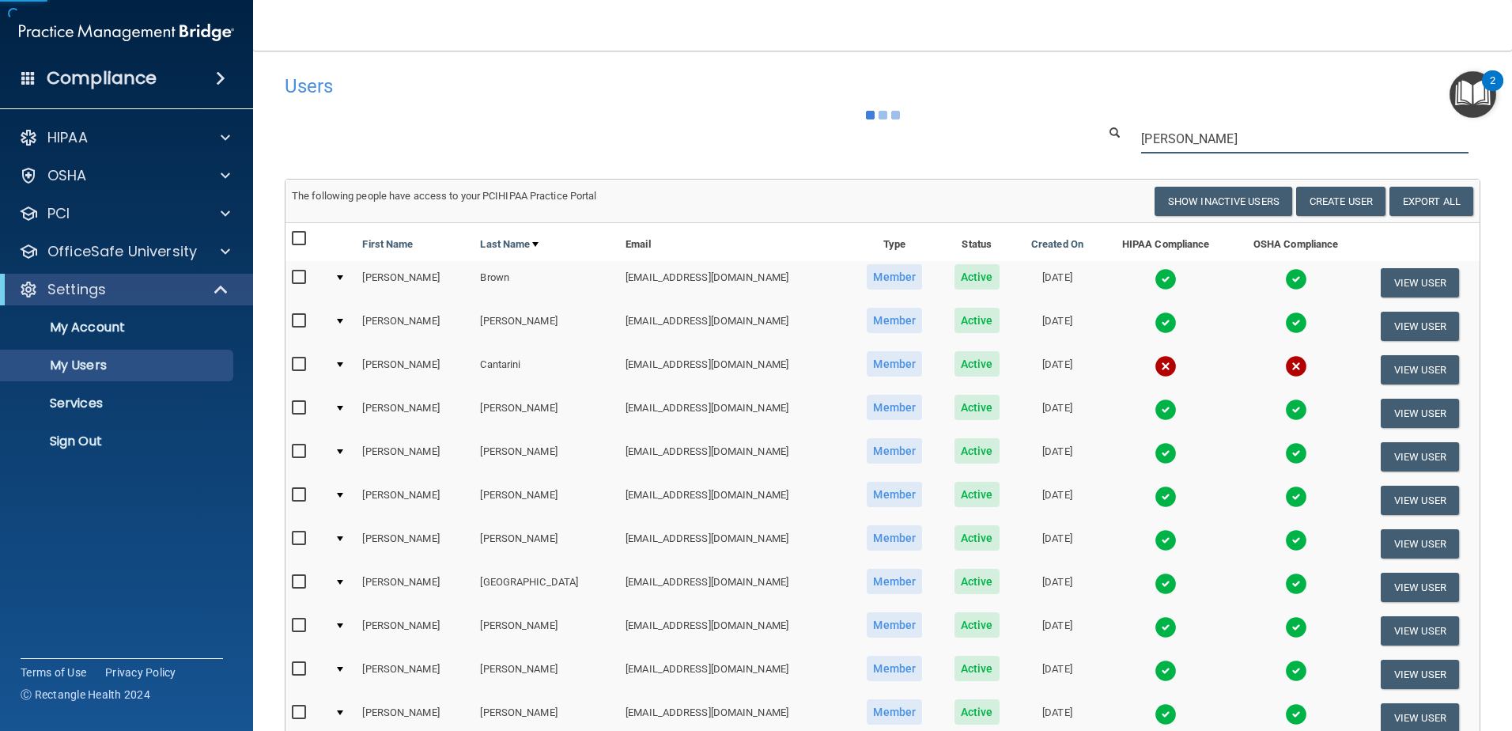
type input "[PERSON_NAME]"
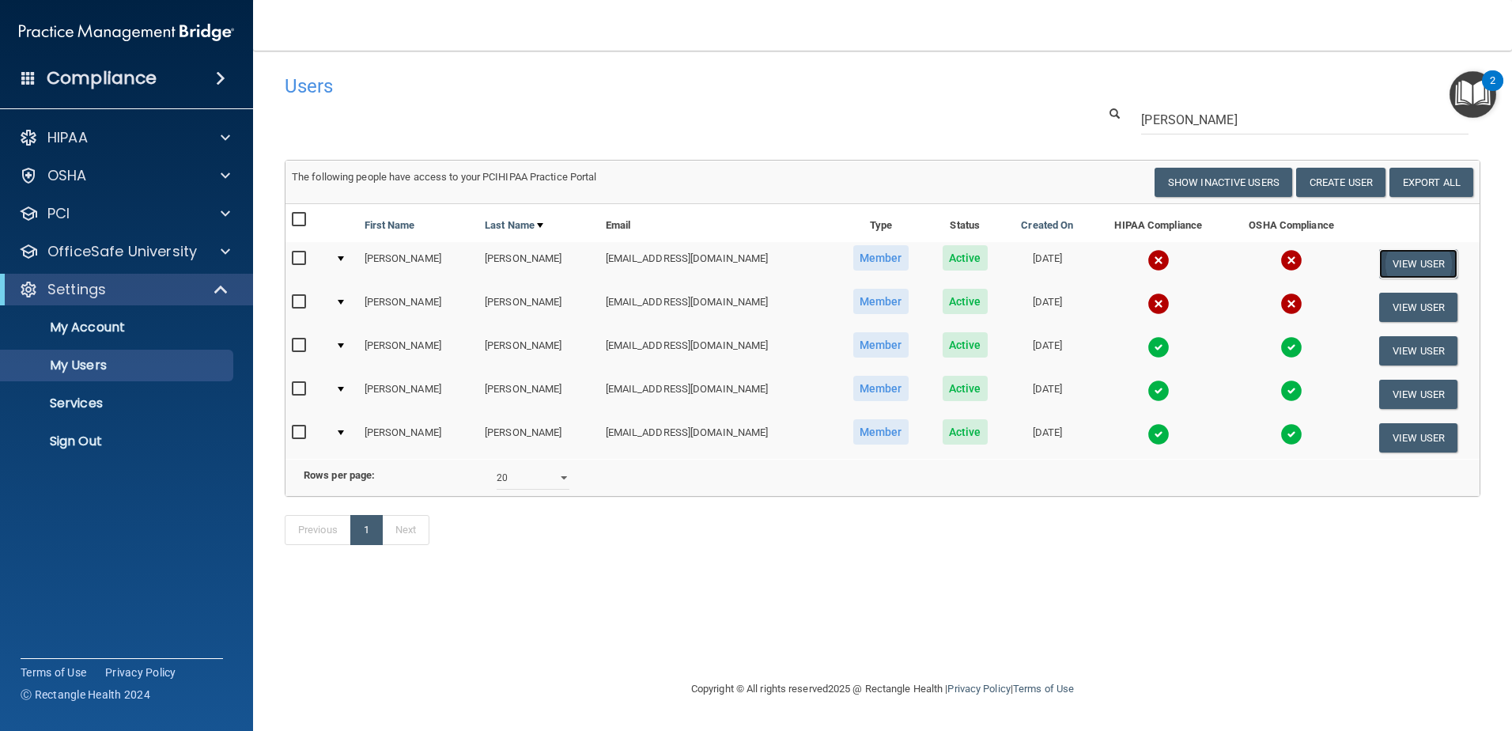
click at [1424, 258] on button "View User" at bounding box center [1418, 263] width 78 height 29
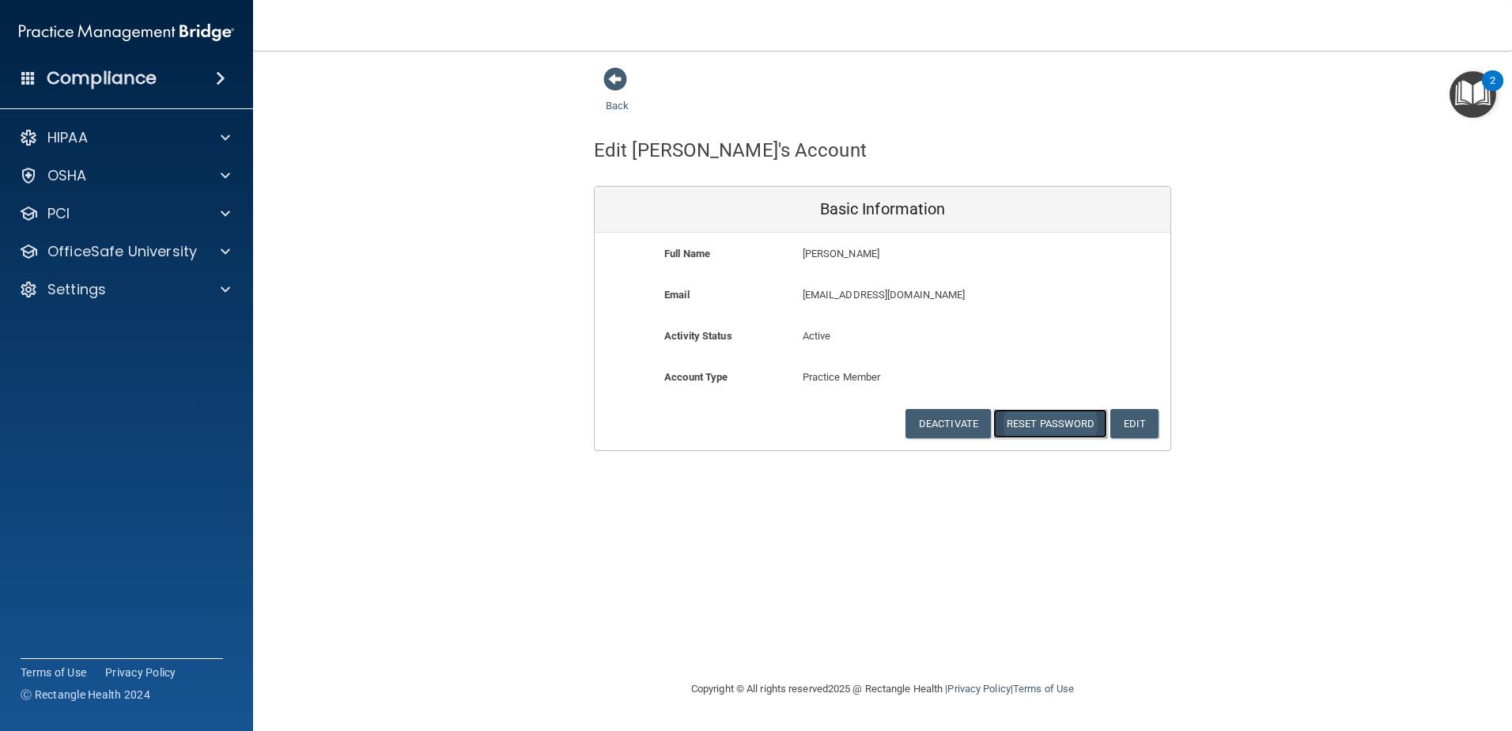
click at [1083, 422] on button "Reset Password" at bounding box center [1050, 423] width 114 height 29
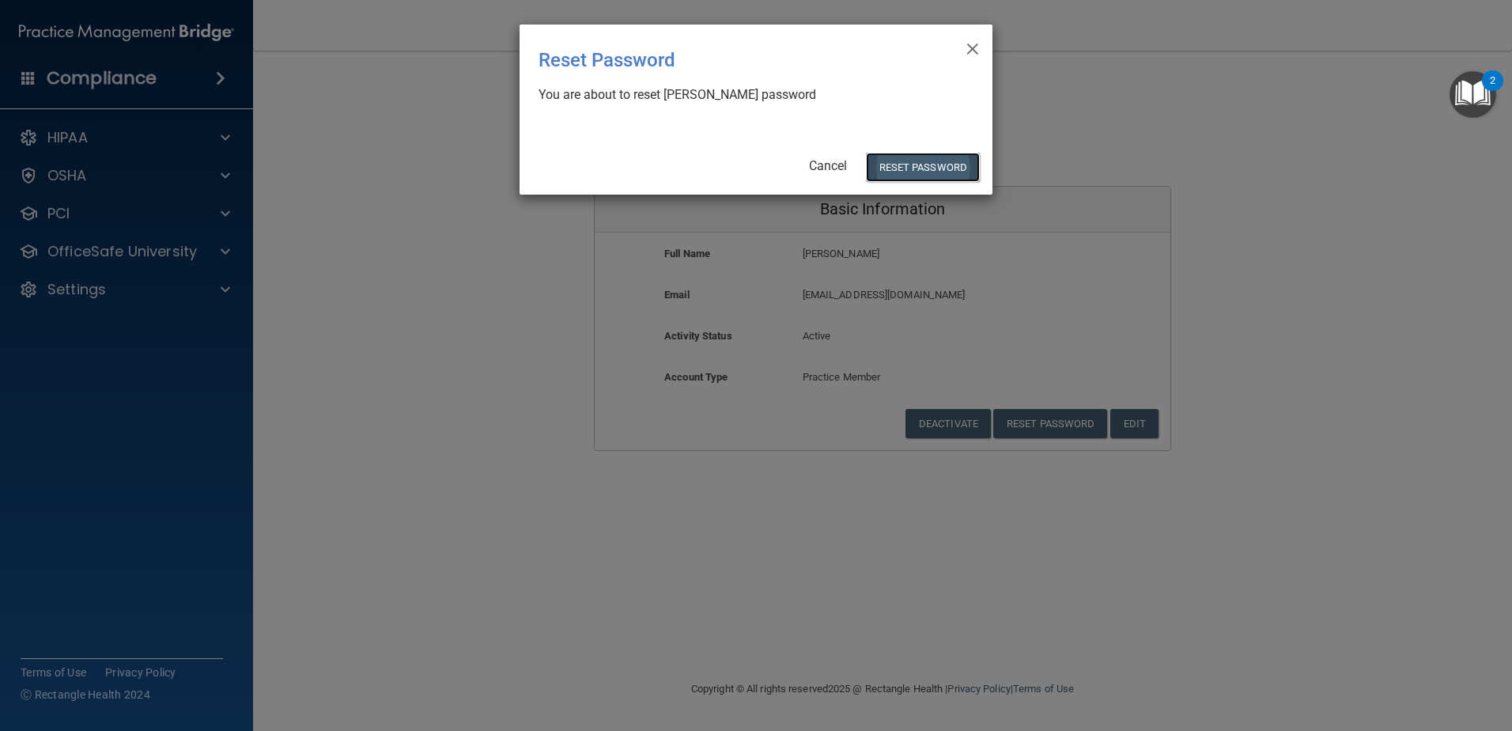
click at [929, 169] on button "Reset Password" at bounding box center [923, 167] width 114 height 29
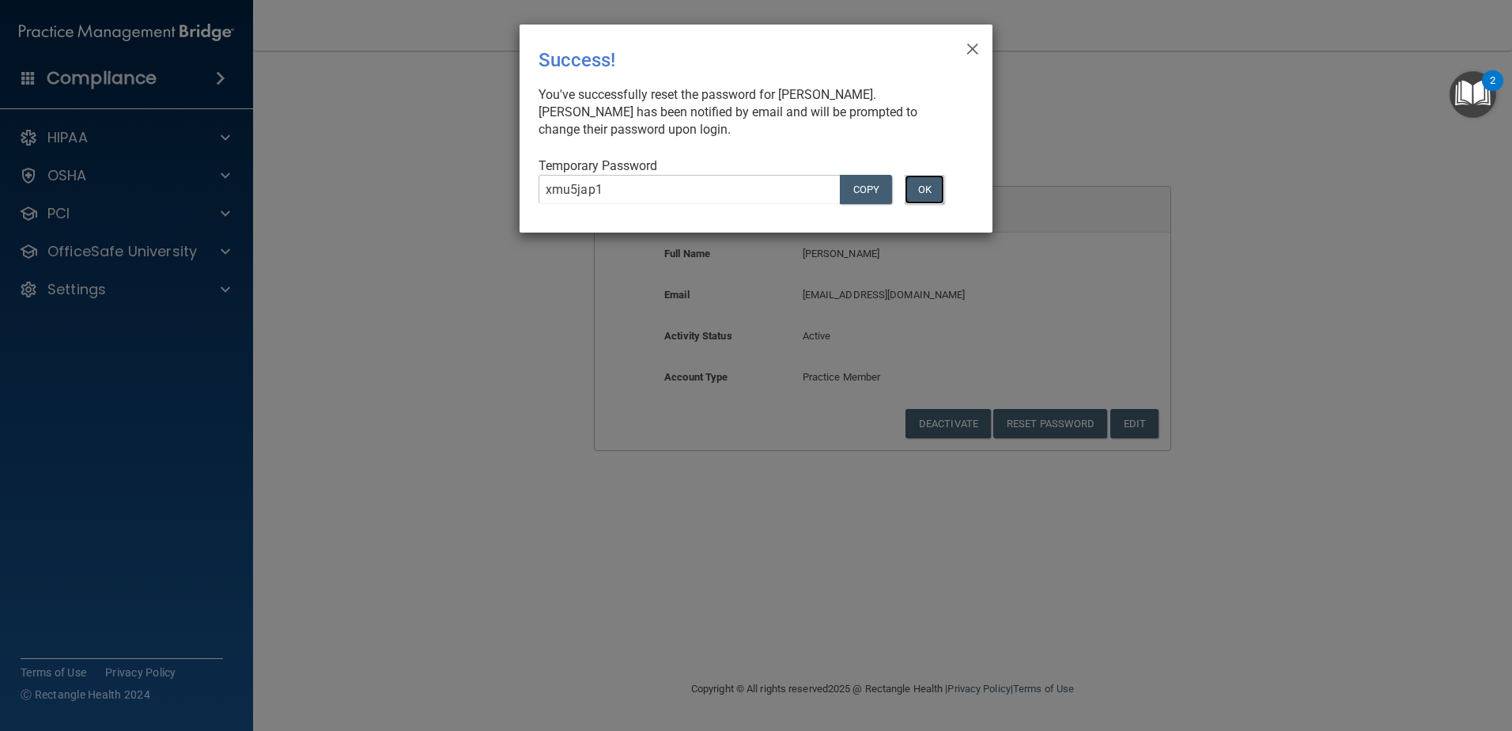
click at [926, 188] on button "OK" at bounding box center [925, 189] width 40 height 29
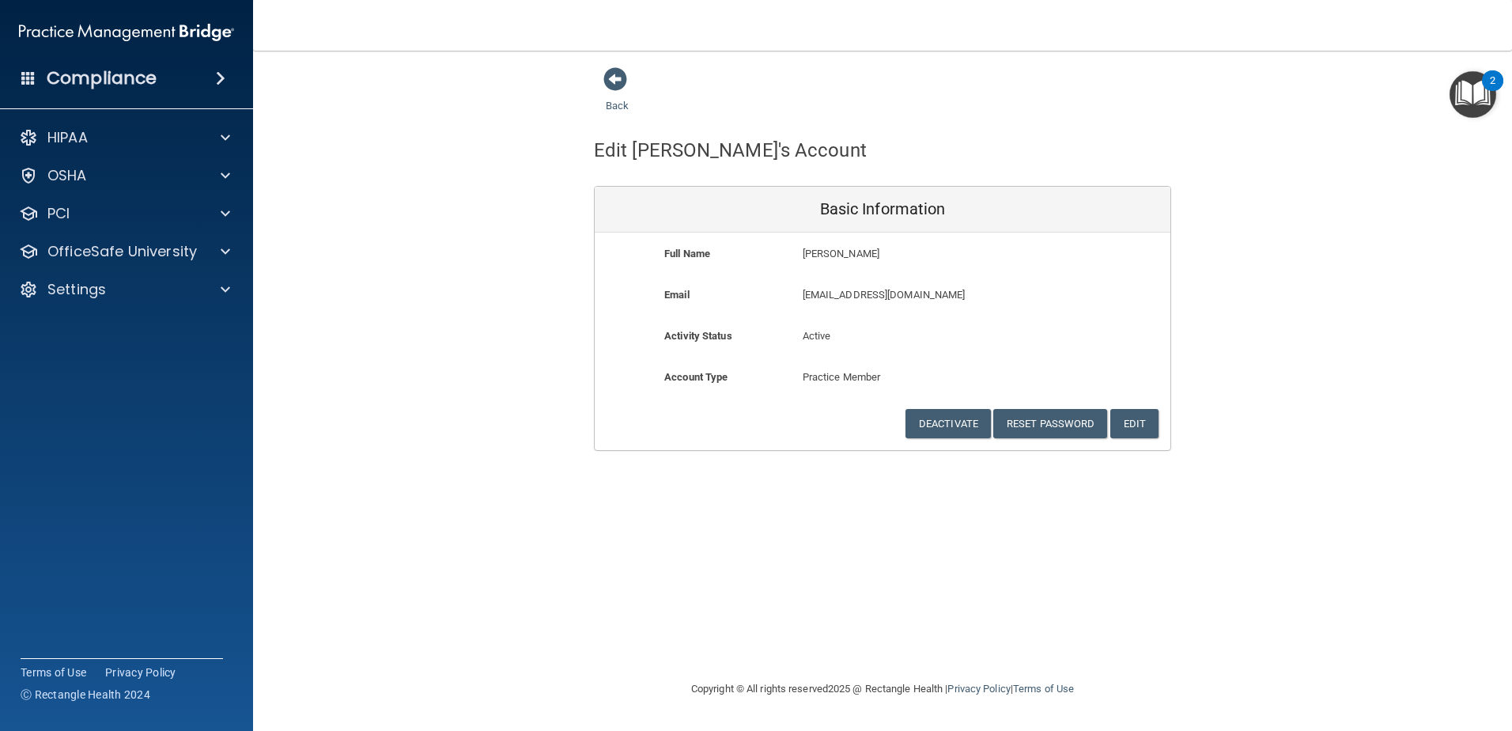
drag, startPoint x: 619, startPoint y: 83, endPoint x: 631, endPoint y: 81, distance: 12.9
click at [619, 82] on span at bounding box center [615, 79] width 24 height 24
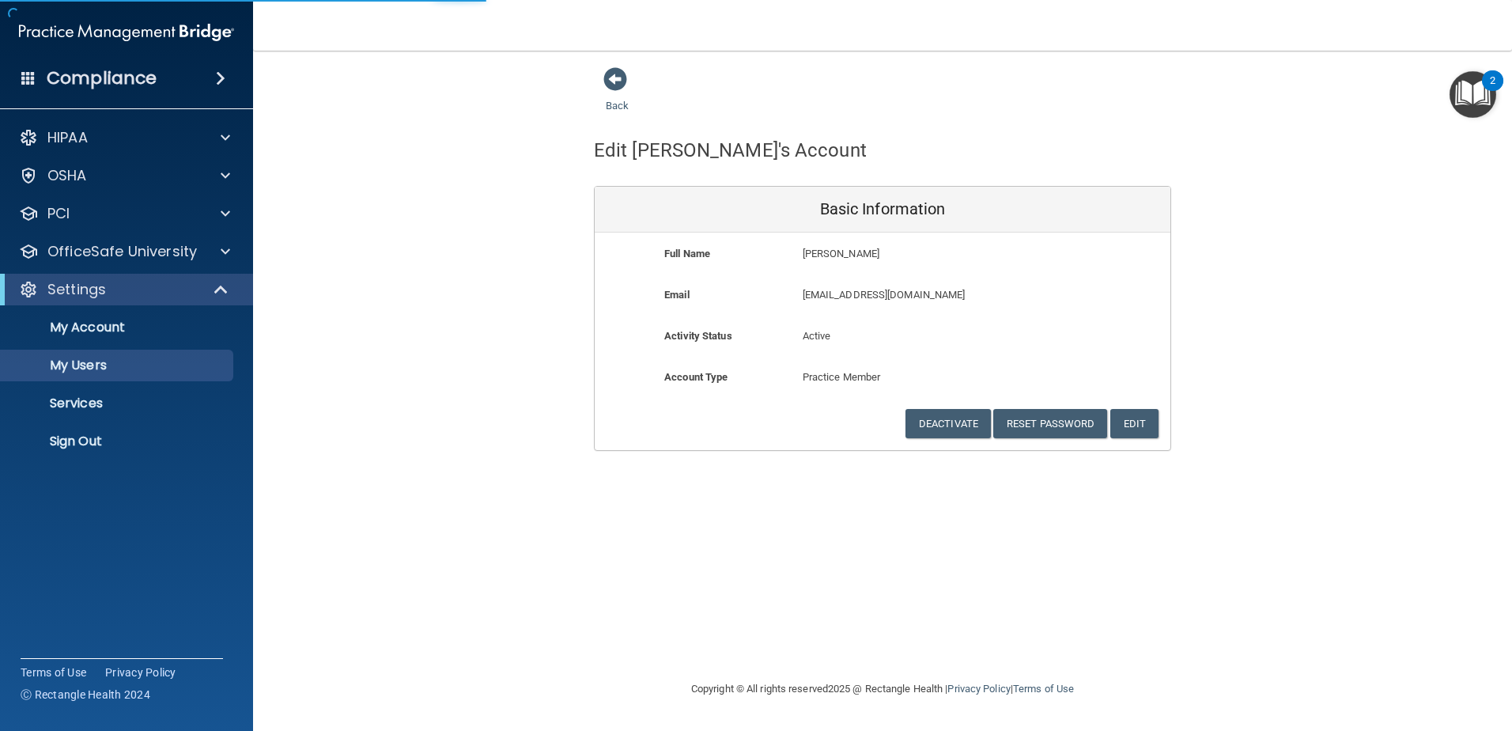
select select "20"
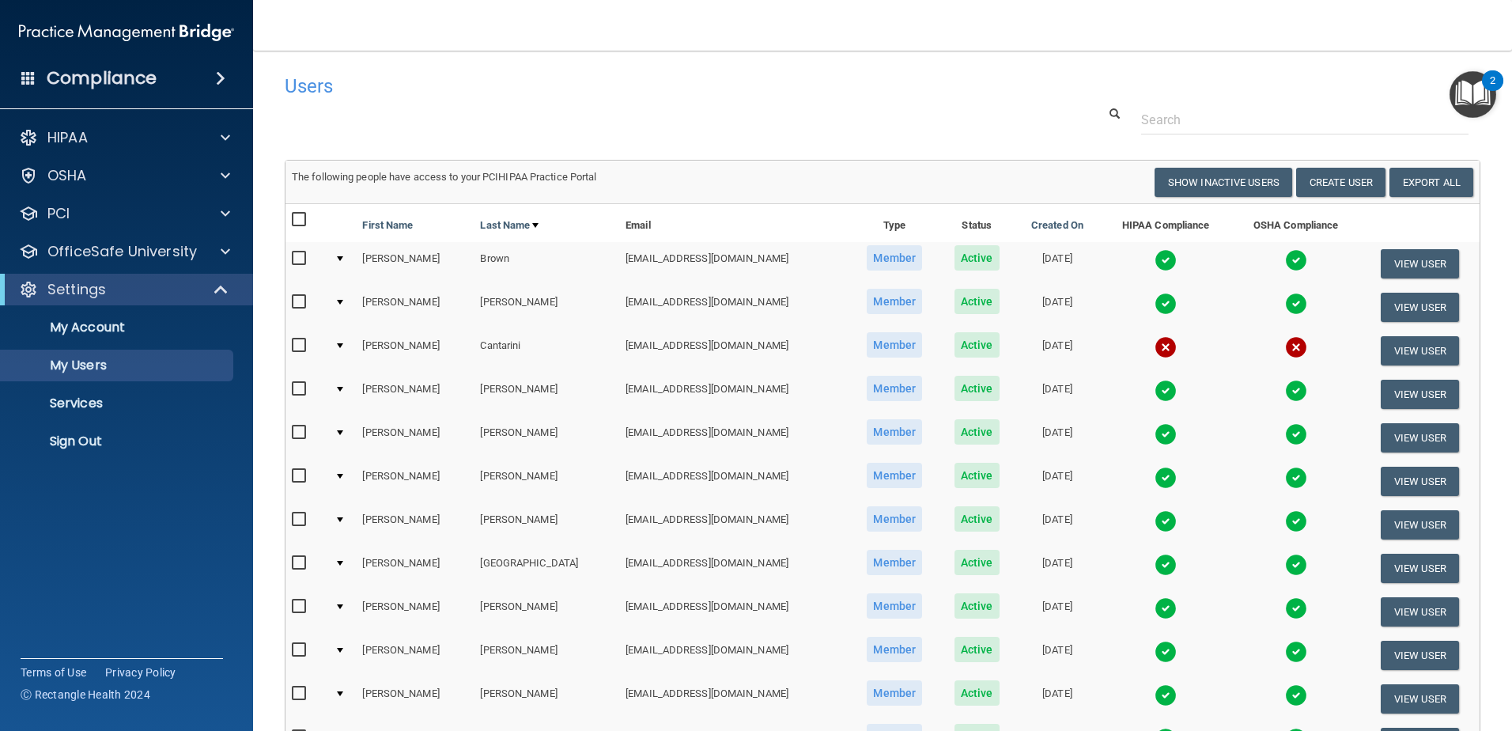
click at [1445, 29] on nav "Toggle navigation Tammy Hamilton tahamilton@gaileyeyeclinic.com Manage My Enter…" at bounding box center [882, 25] width 1259 height 51
click at [1345, 96] on div "Users" at bounding box center [883, 85] width 1220 height 39
click at [225, 71] on span at bounding box center [220, 78] width 9 height 19
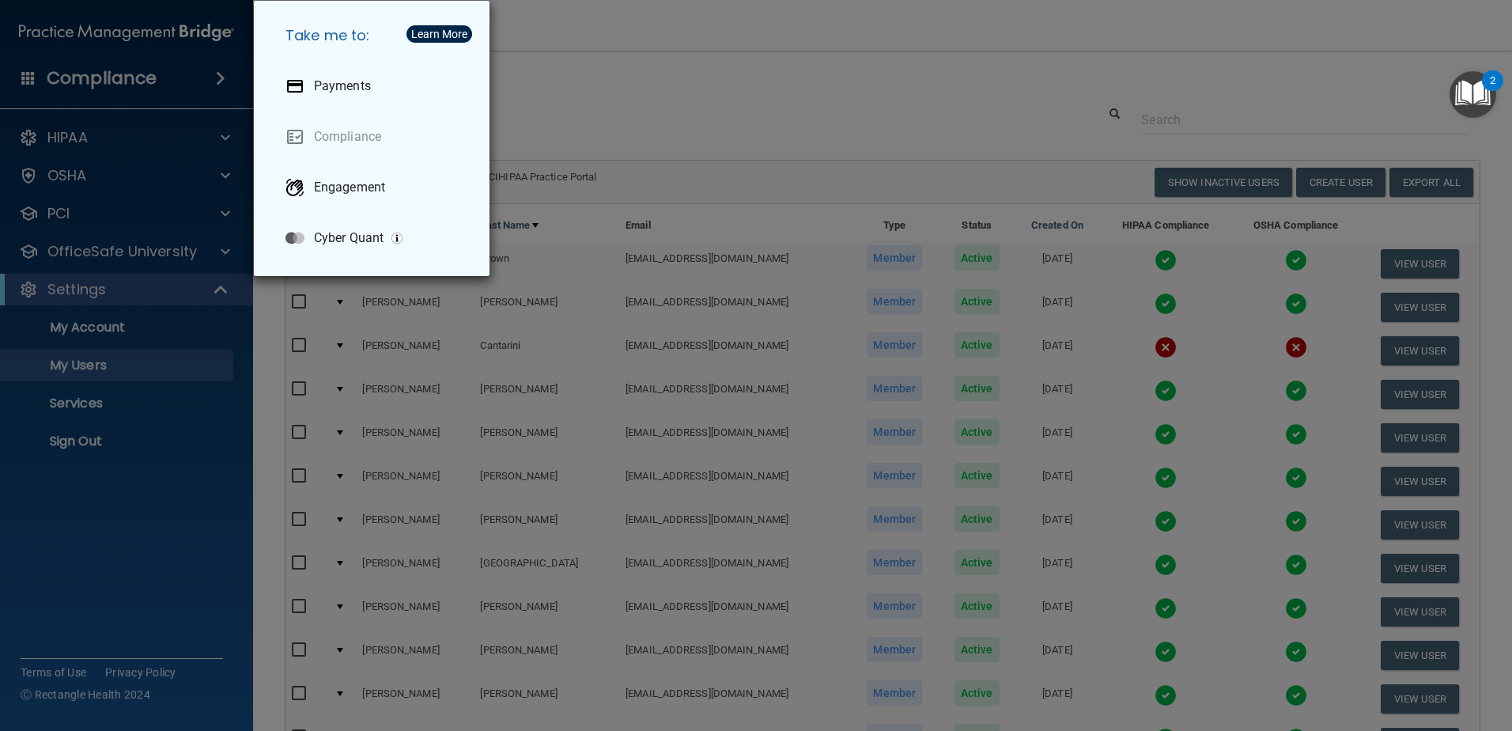
click at [839, 109] on div "Take me to: Payments Compliance Engagement Cyber Quant" at bounding box center [756, 365] width 1512 height 731
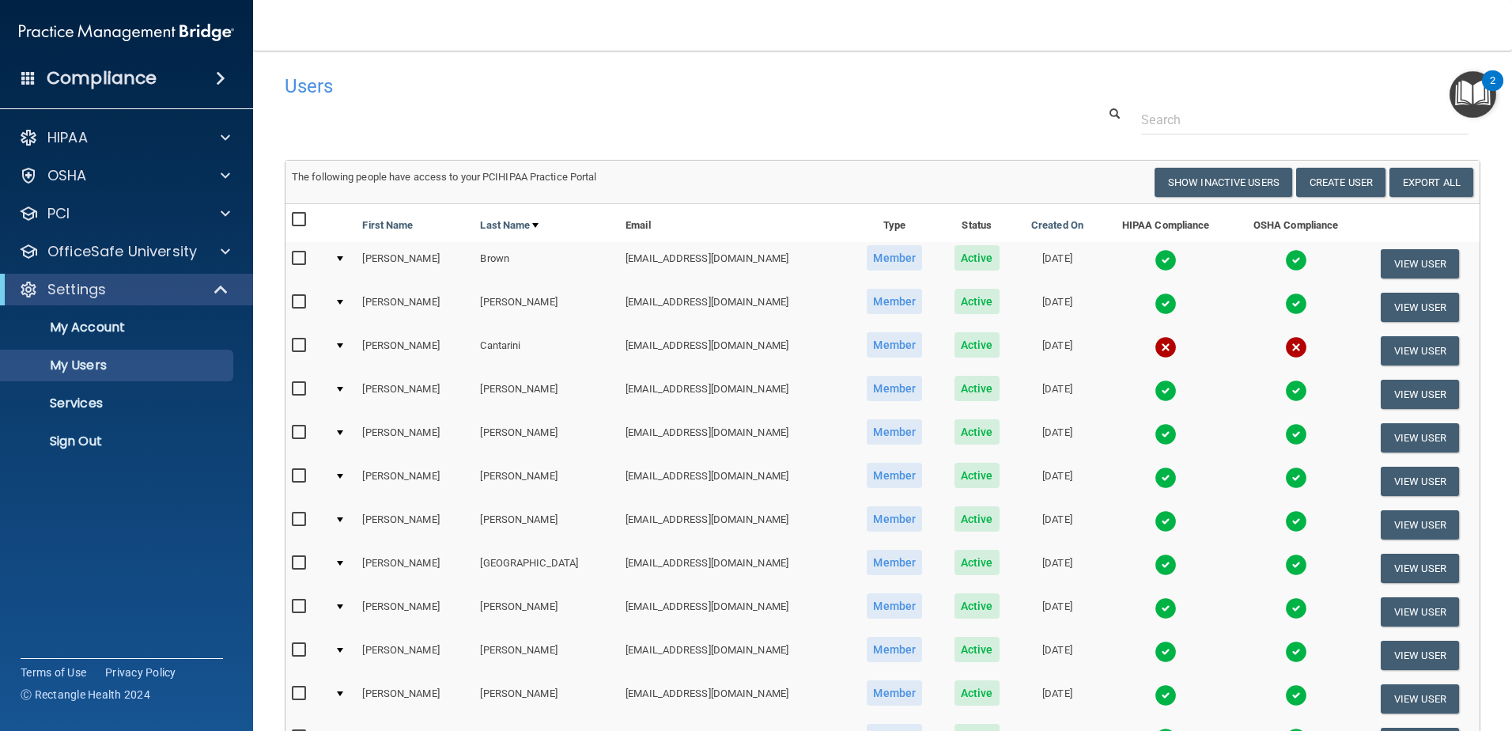
click at [206, 36] on img at bounding box center [126, 33] width 215 height 32
click at [188, 429] on link "Sign Out" at bounding box center [108, 442] width 249 height 32
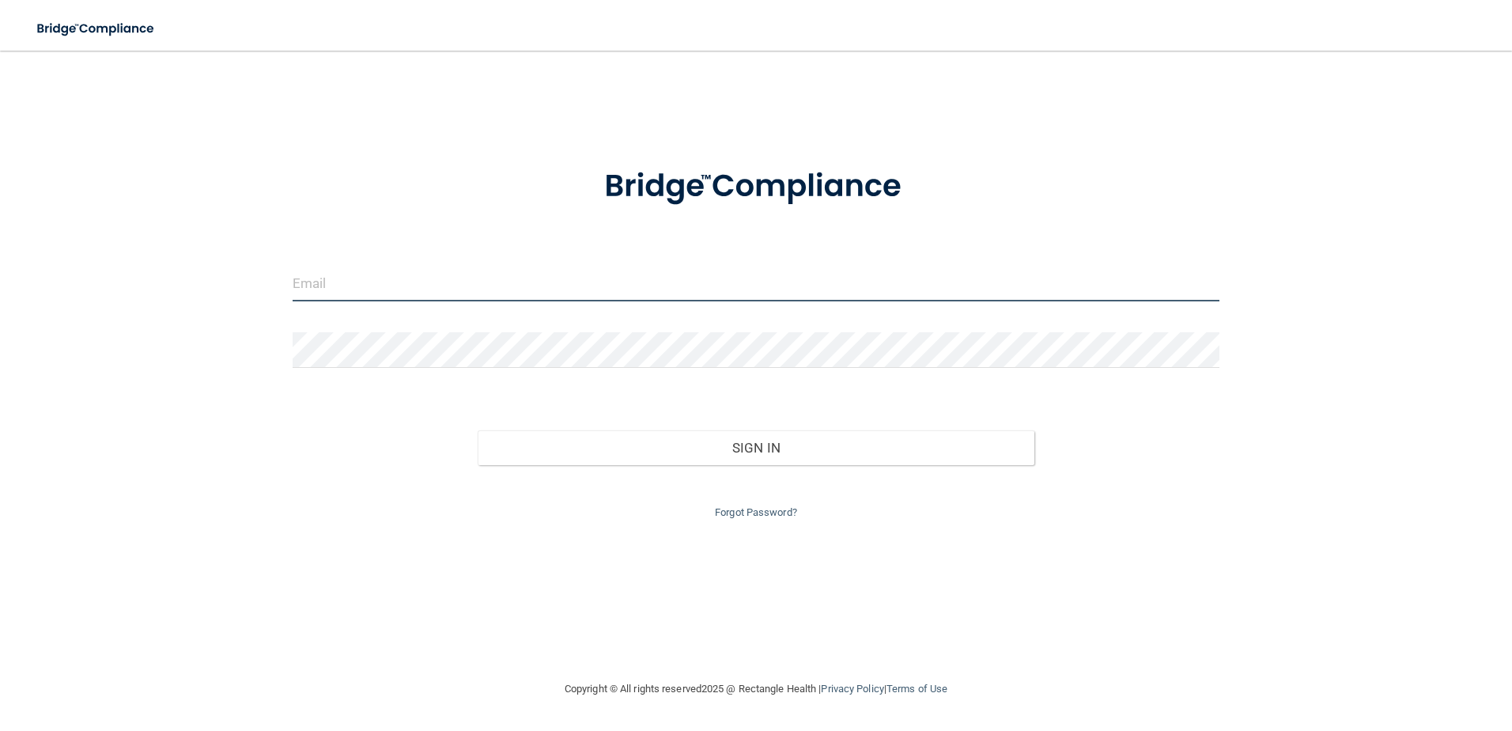
click at [418, 280] on input "email" at bounding box center [757, 284] width 928 height 36
type input "[EMAIL_ADDRESS][DOMAIN_NAME]"
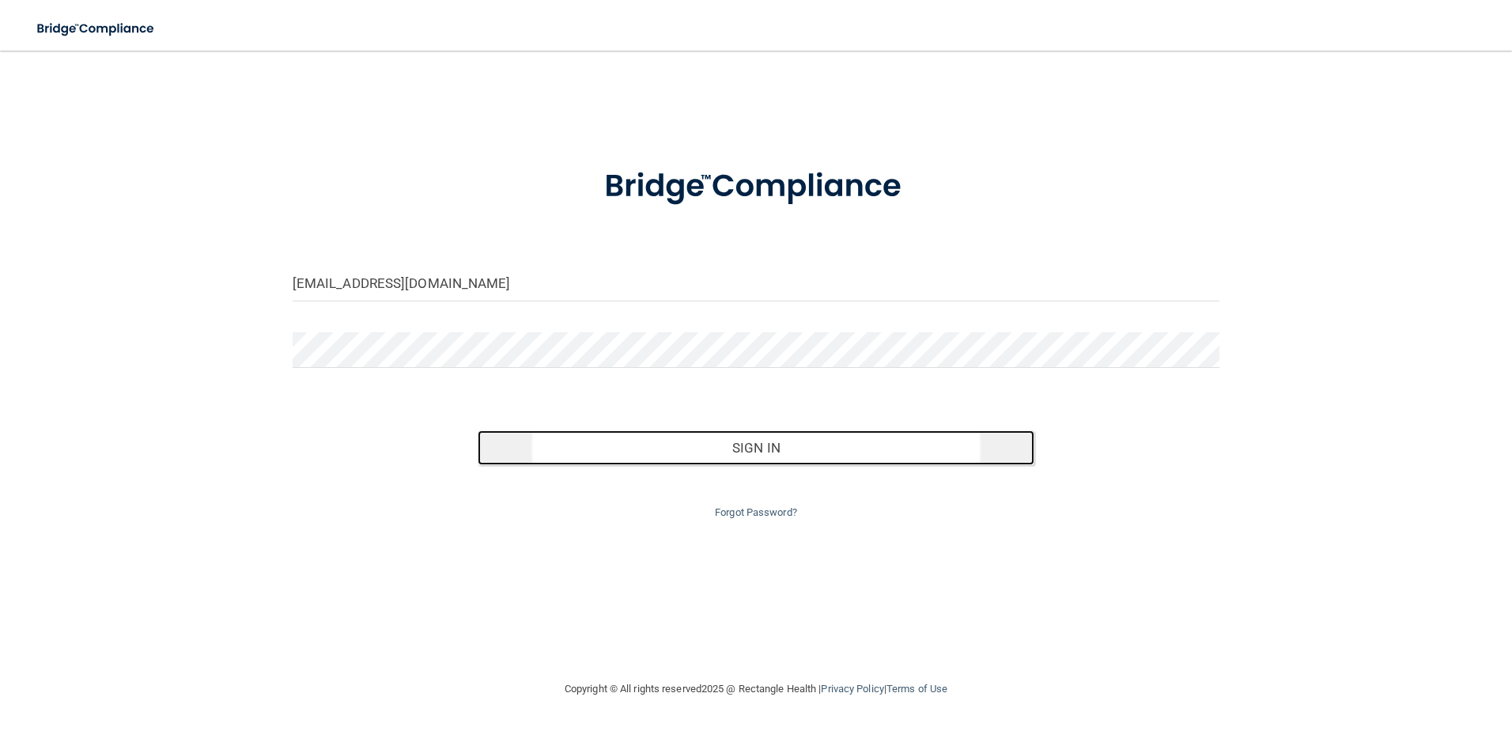
click at [639, 442] on button "Sign In" at bounding box center [756, 447] width 557 height 35
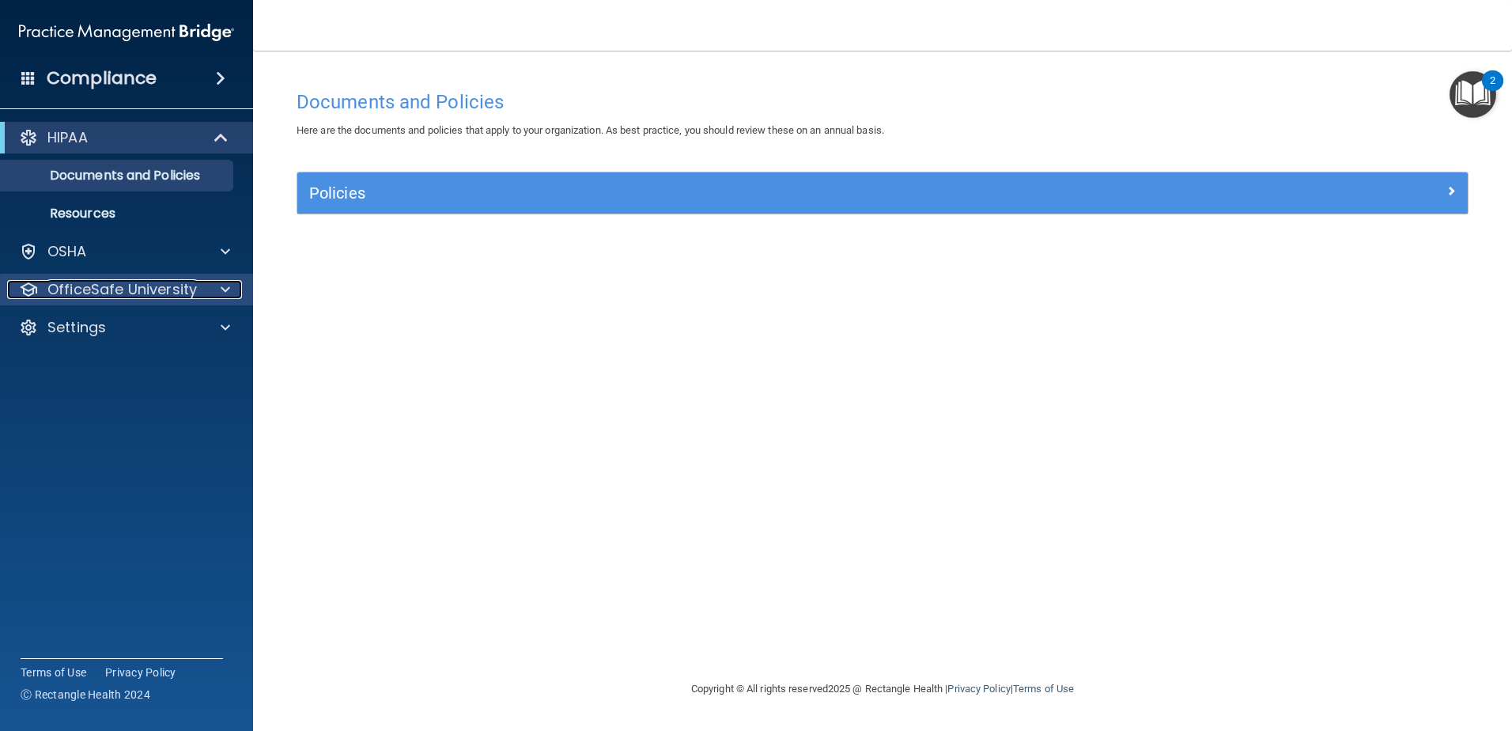
click at [224, 293] on span at bounding box center [225, 289] width 9 height 19
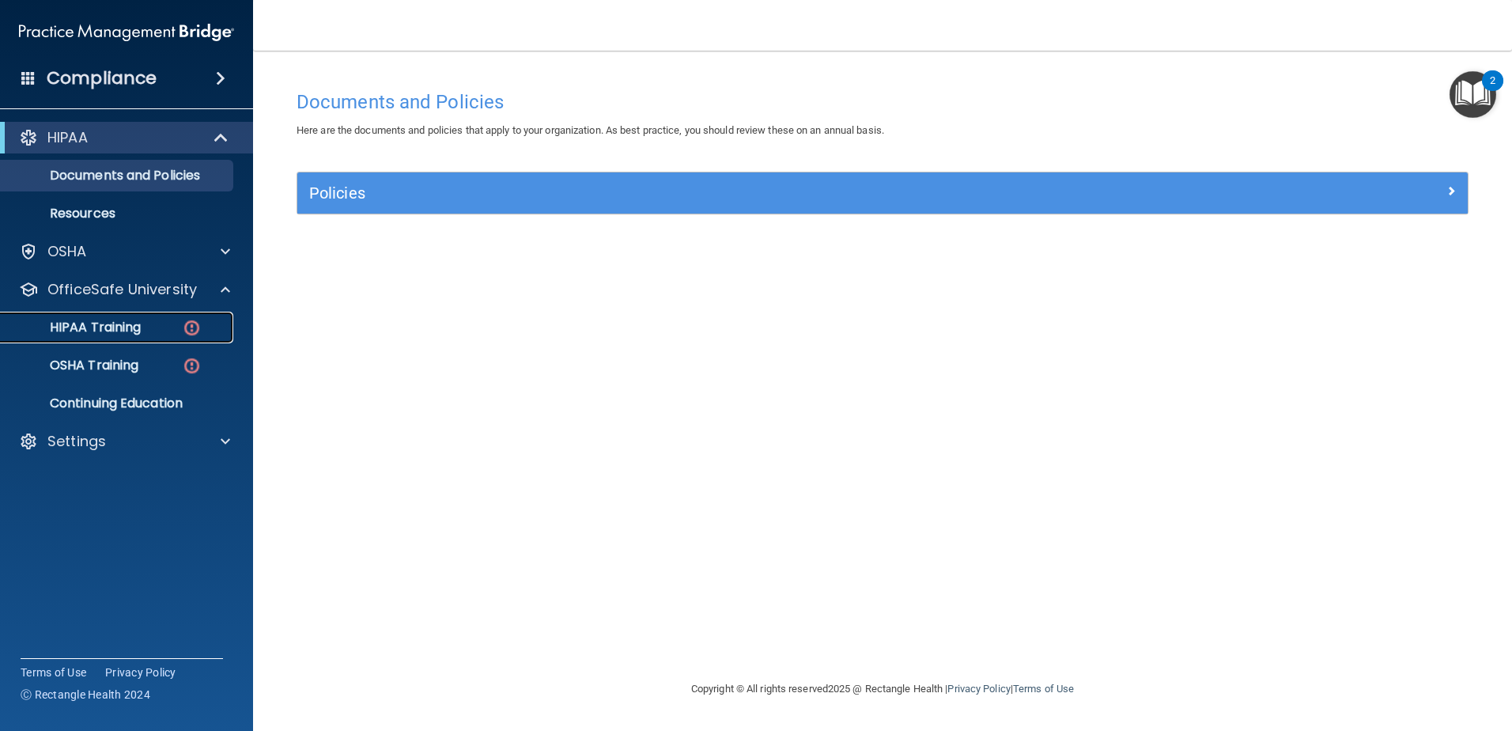
click at [126, 325] on p "HIPAA Training" at bounding box center [75, 328] width 131 height 16
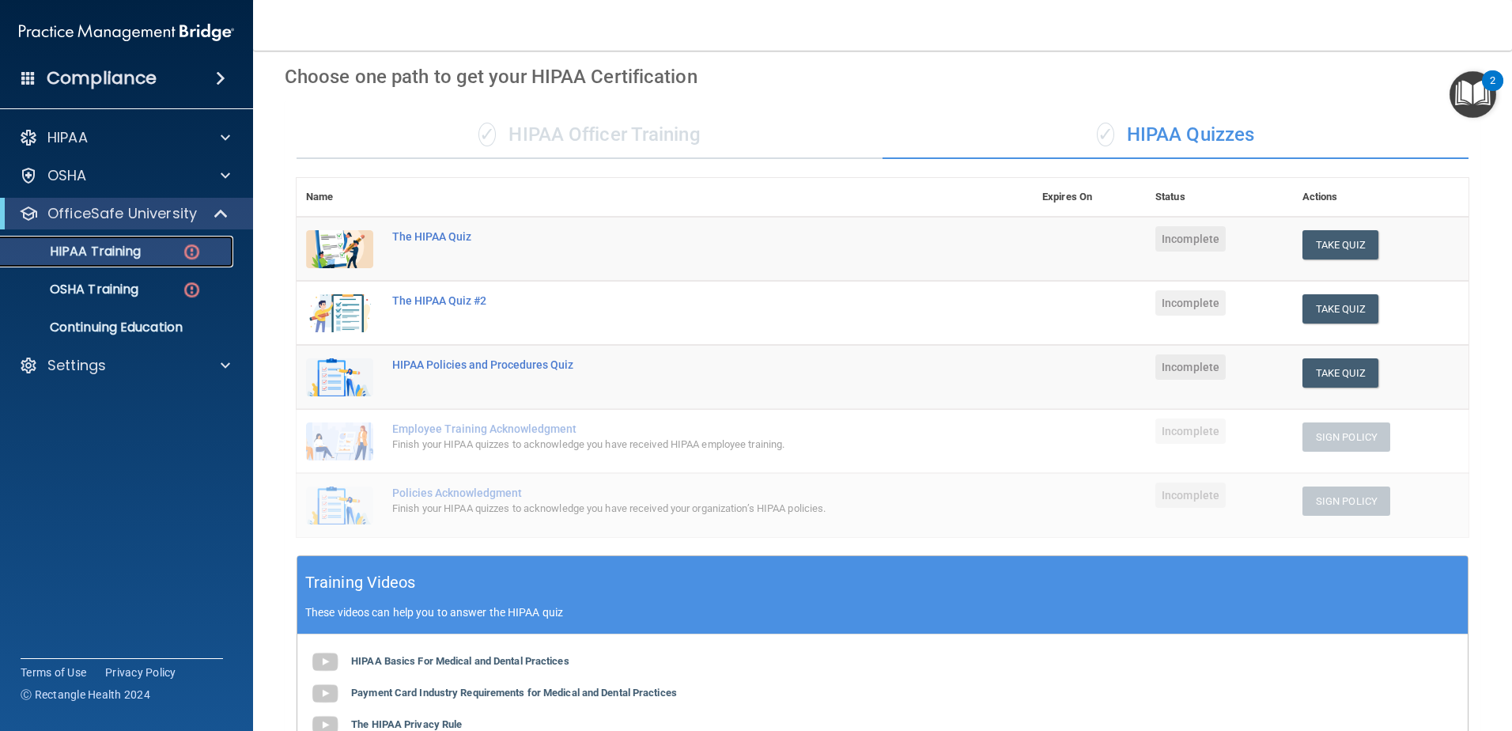
scroll to position [61, 0]
click at [1322, 244] on button "Take Quiz" at bounding box center [1341, 245] width 76 height 29
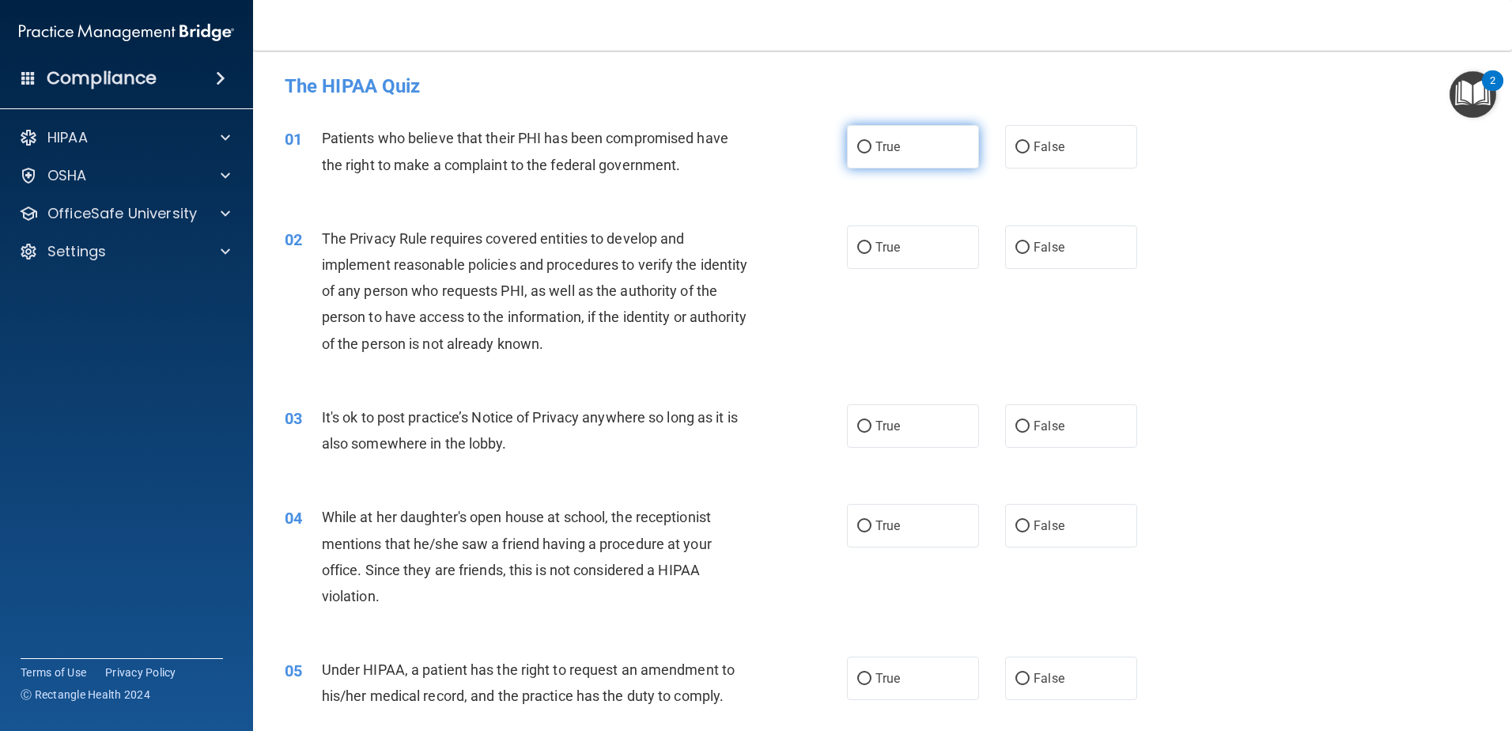
click at [865, 149] on input "True" at bounding box center [864, 148] width 14 height 12
radio input "true"
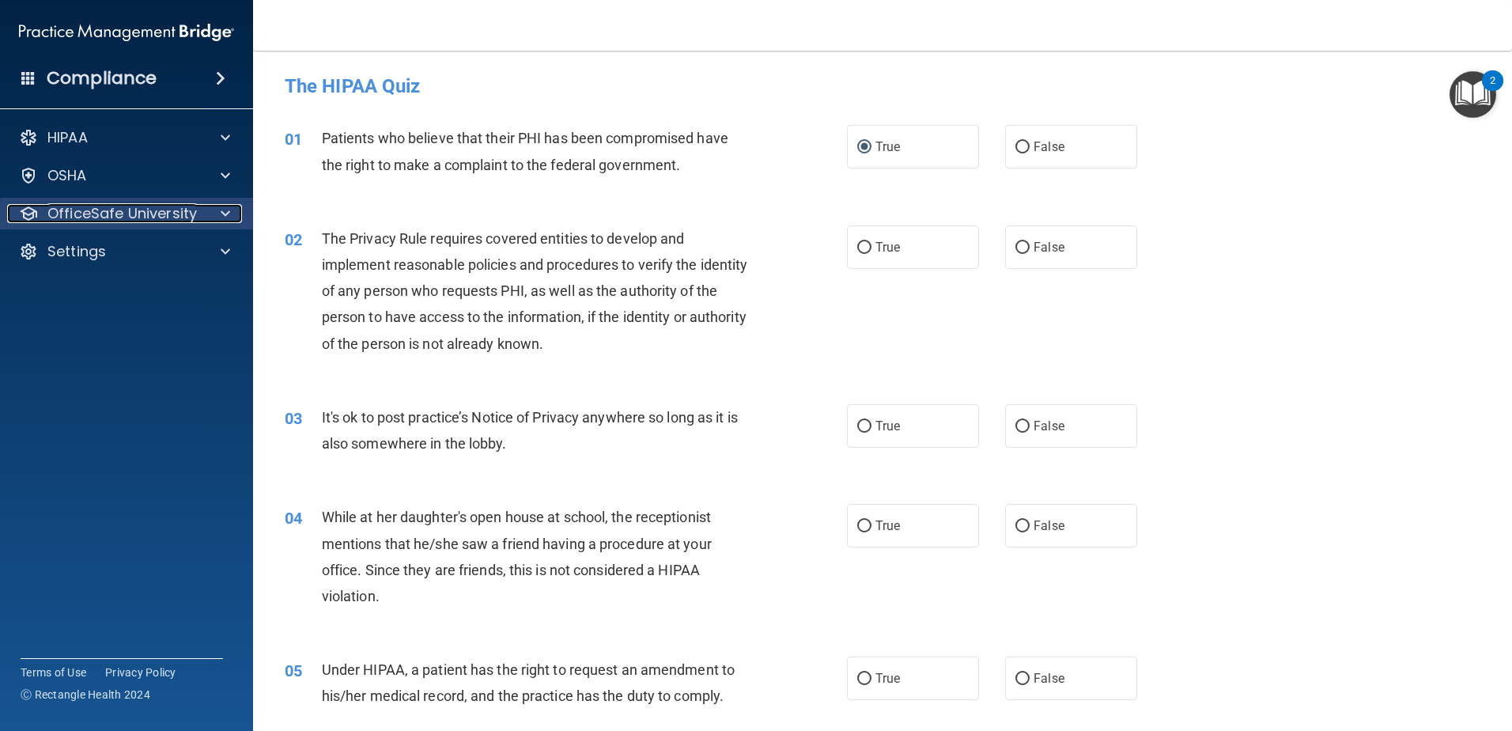
click at [218, 220] on div at bounding box center [223, 213] width 40 height 19
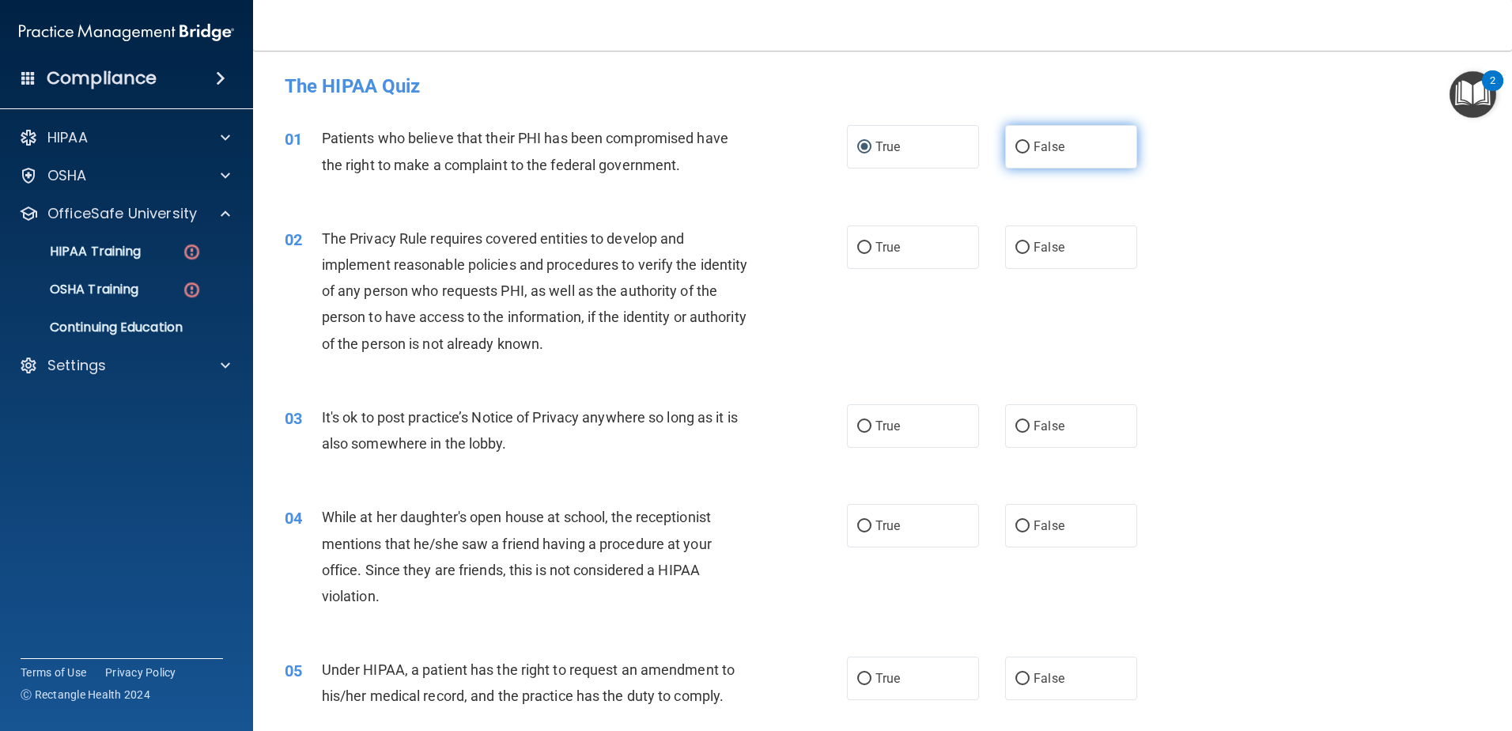
click at [1016, 138] on label "False" at bounding box center [1071, 147] width 132 height 44
click at [1016, 142] on input "False" at bounding box center [1023, 148] width 14 height 12
radio input "true"
radio input "false"
click at [862, 248] on input "True" at bounding box center [864, 248] width 14 height 12
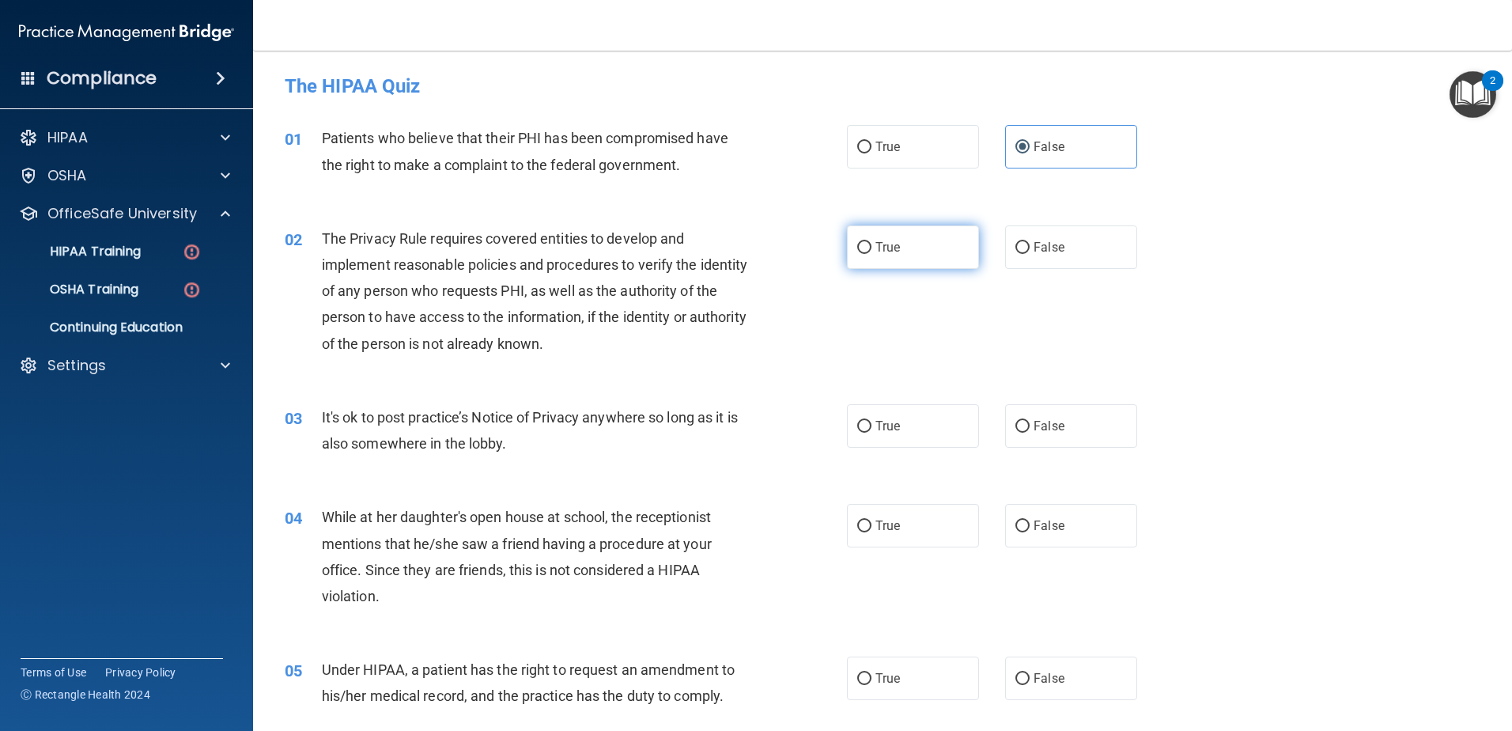
radio input "true"
click at [149, 247] on div "HIPAA Training" at bounding box center [118, 252] width 216 height 16
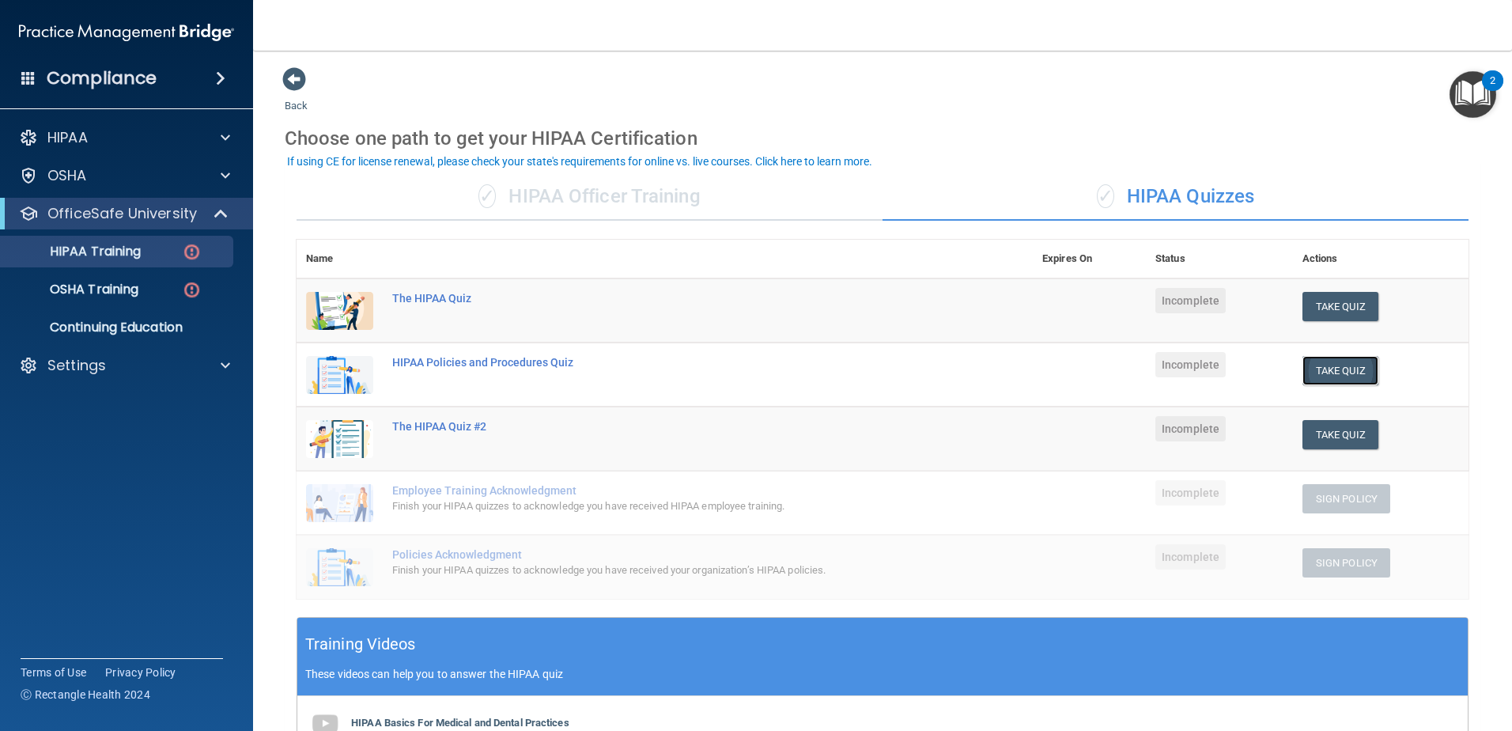
click at [1333, 367] on button "Take Quiz" at bounding box center [1341, 370] width 76 height 29
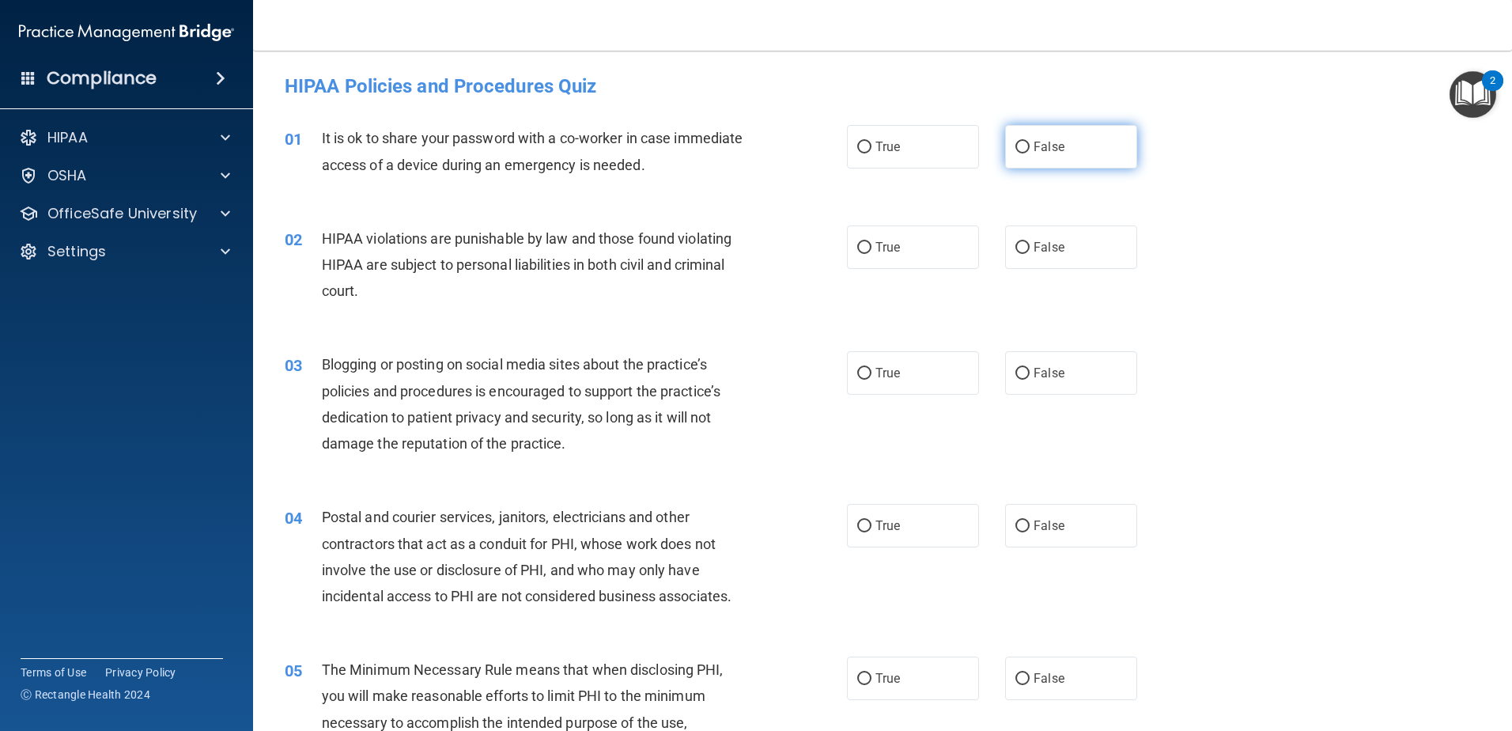
click at [1022, 145] on input "False" at bounding box center [1023, 148] width 14 height 12
radio input "true"
click at [860, 245] on input "True" at bounding box center [864, 248] width 14 height 12
radio input "true"
click at [1020, 369] on input "False" at bounding box center [1023, 374] width 14 height 12
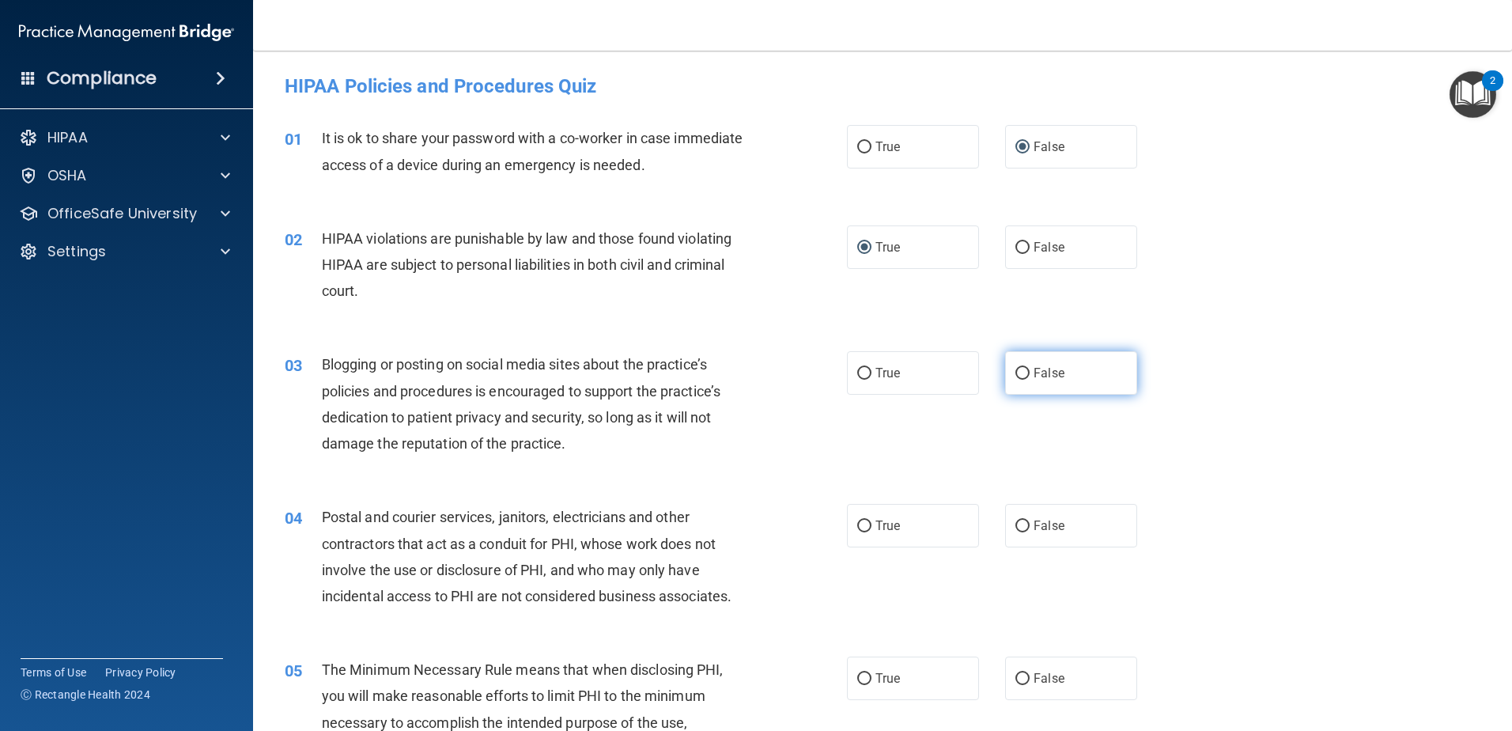
radio input "true"
click at [858, 514] on label "True" at bounding box center [913, 526] width 132 height 44
click at [858, 520] on input "True" at bounding box center [864, 526] width 14 height 12
radio input "true"
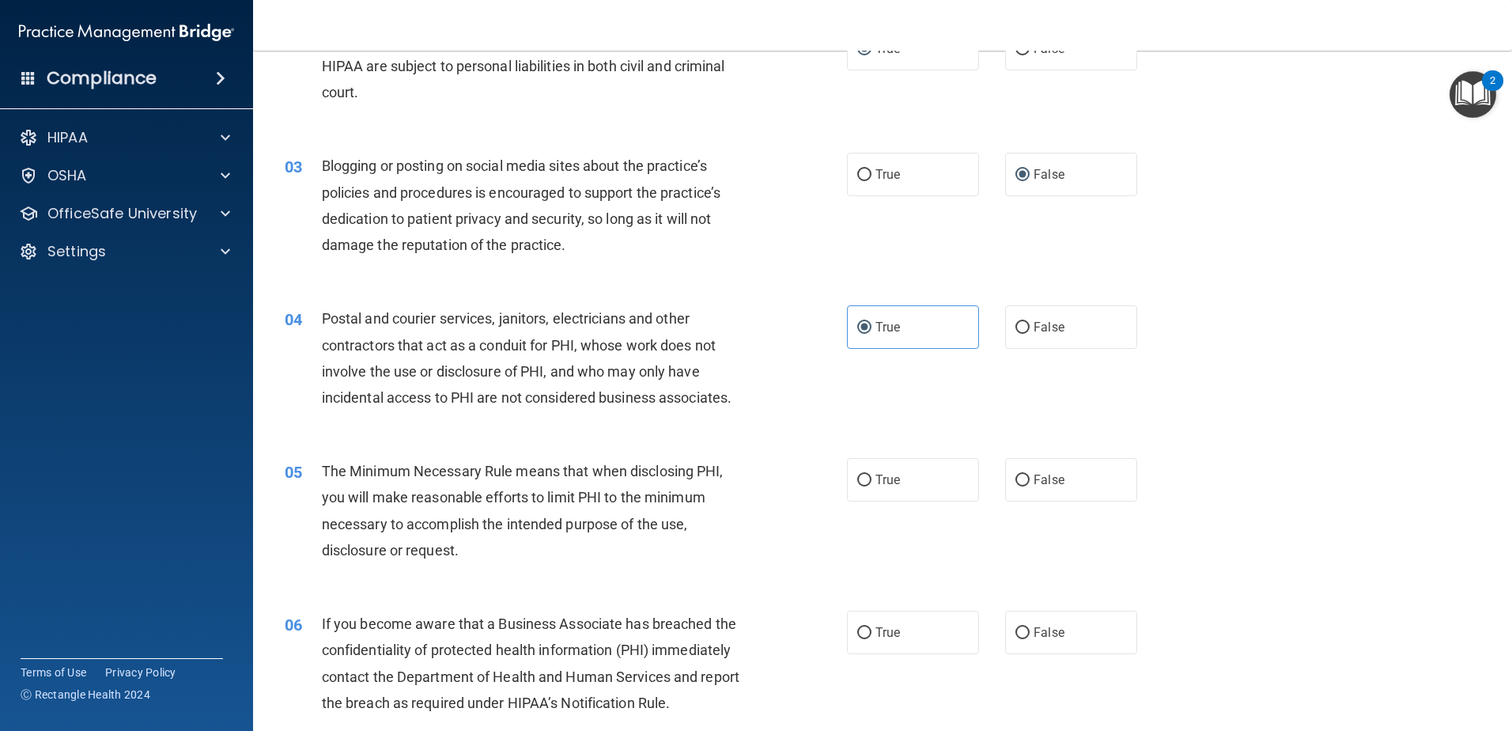
scroll to position [237, 0]
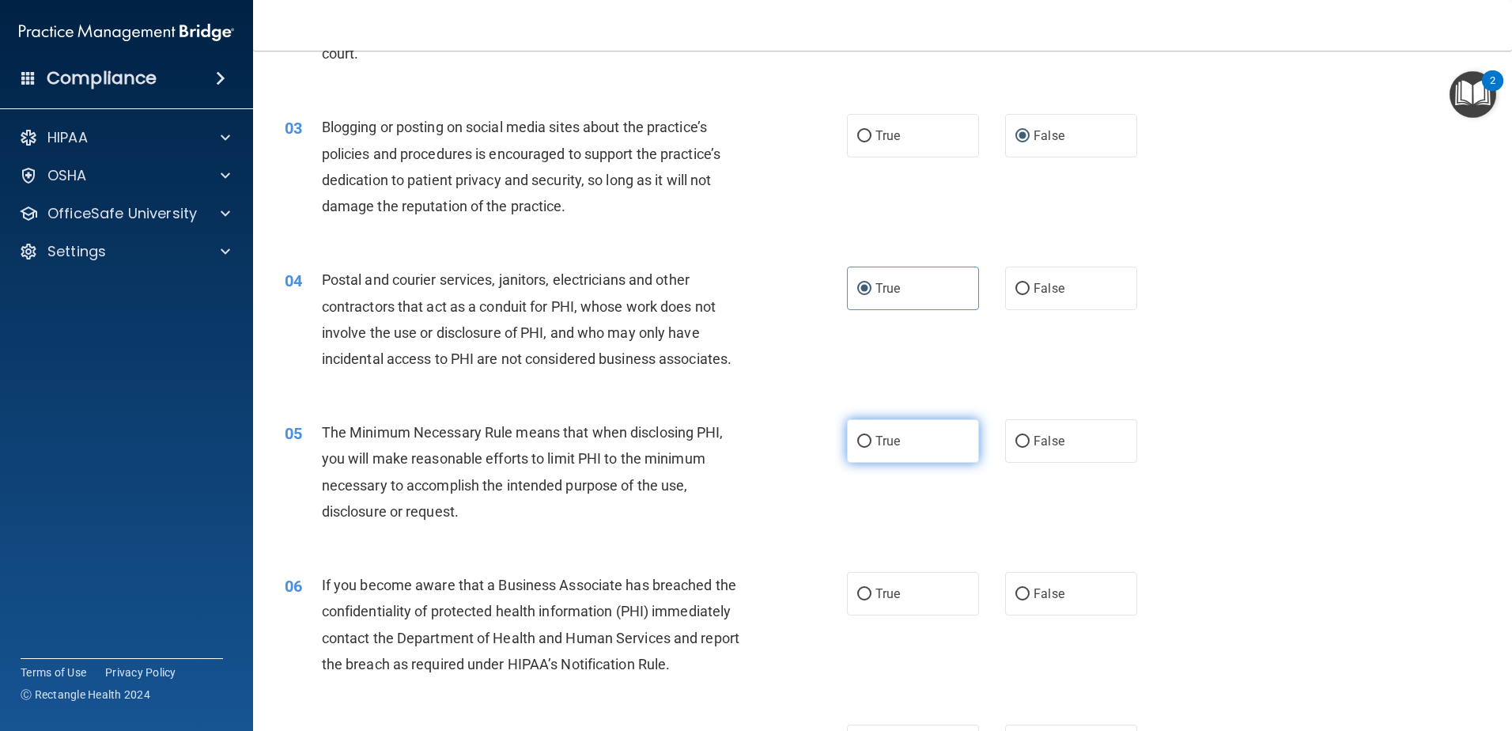
click at [857, 443] on input "True" at bounding box center [864, 442] width 14 height 12
radio input "true"
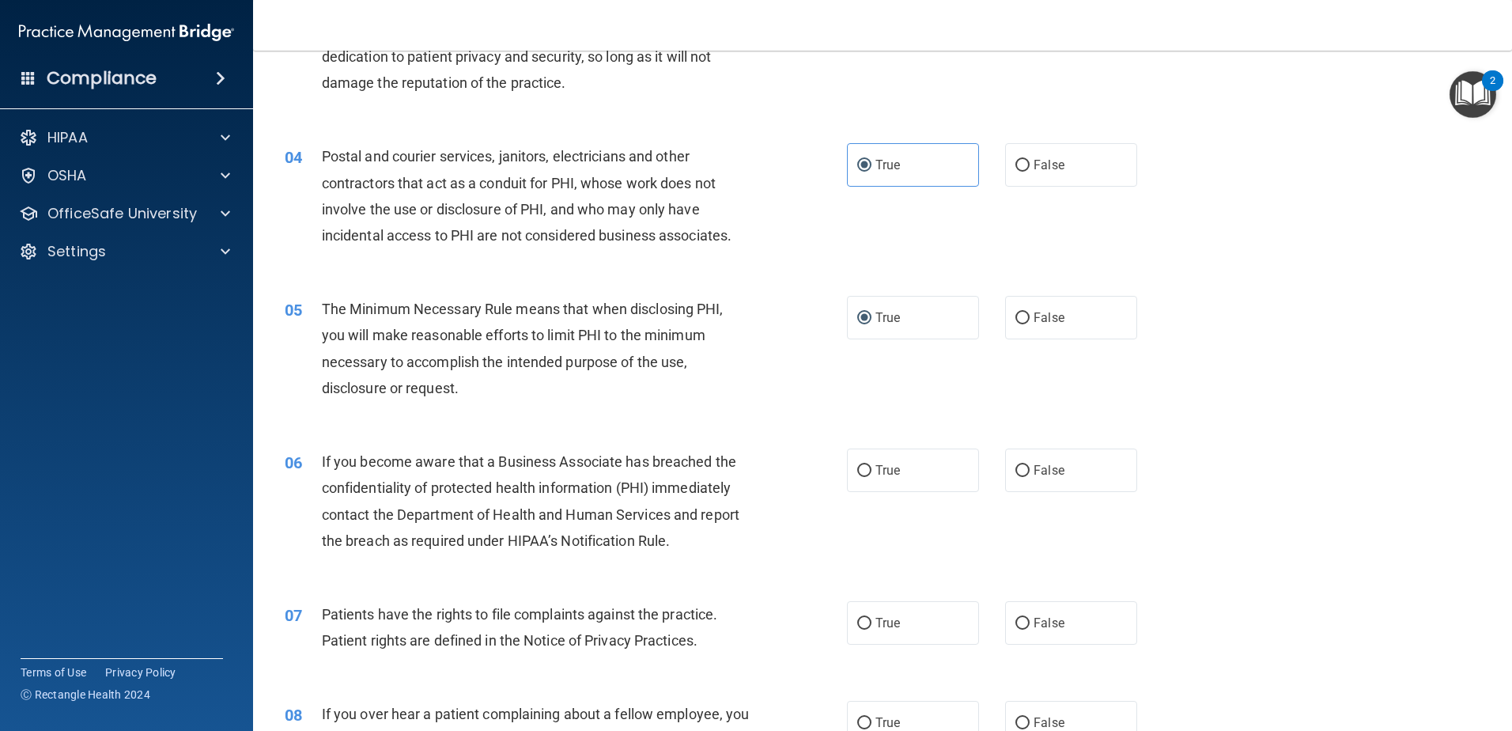
scroll to position [395, 0]
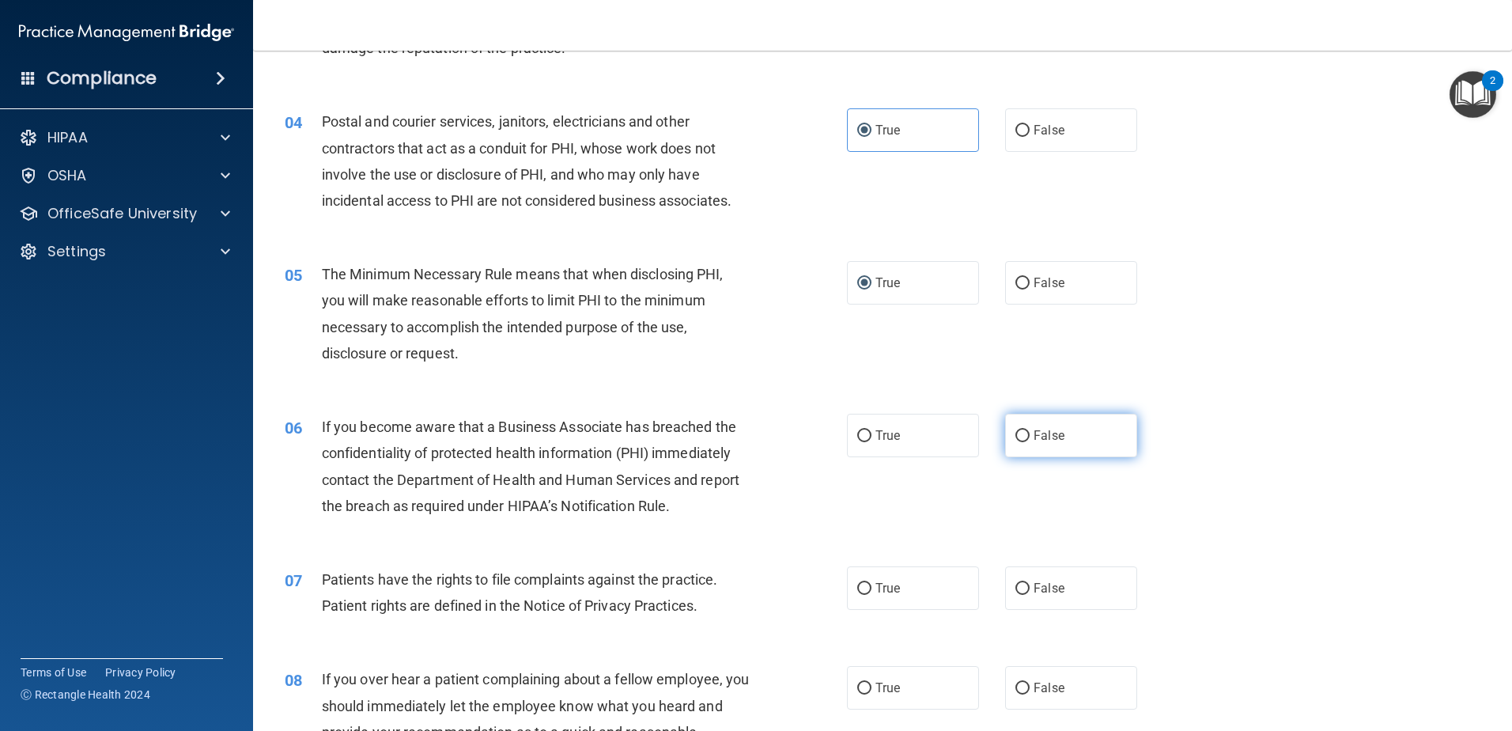
click at [1016, 437] on input "False" at bounding box center [1023, 436] width 14 height 12
radio input "true"
click at [862, 585] on input "True" at bounding box center [864, 589] width 14 height 12
radio input "true"
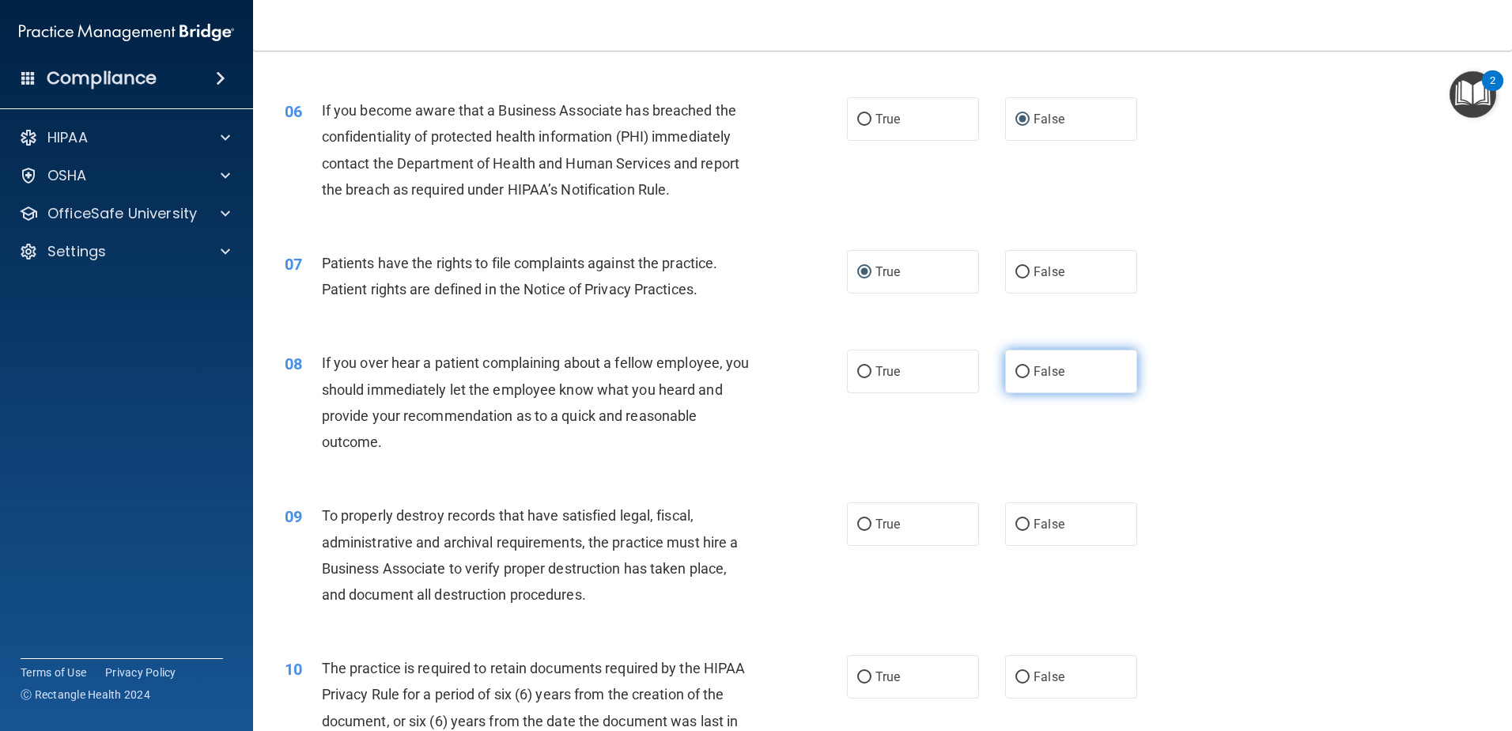
click at [1016, 367] on input "False" at bounding box center [1023, 372] width 14 height 12
radio input "true"
click at [1022, 521] on input "False" at bounding box center [1023, 525] width 14 height 12
radio input "true"
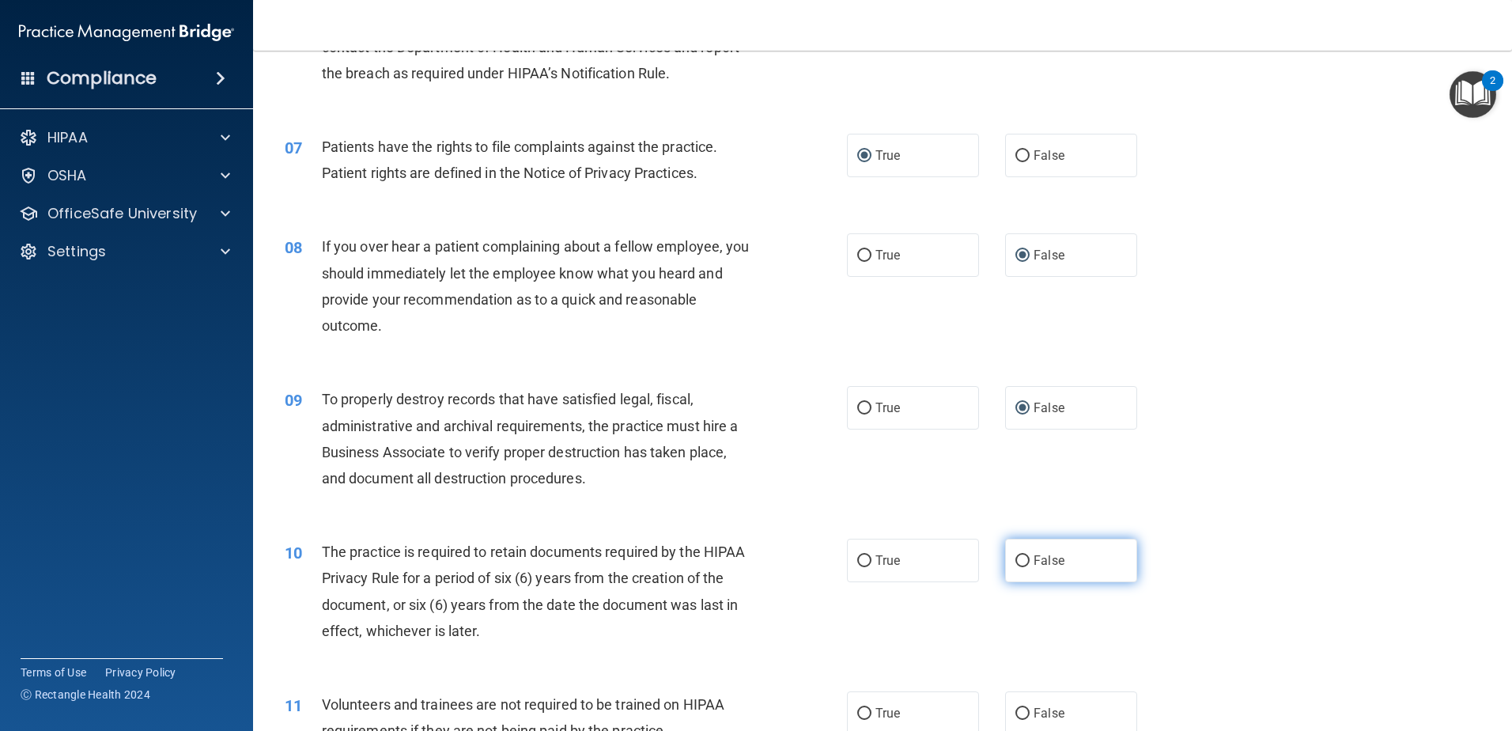
scroll to position [870, 0]
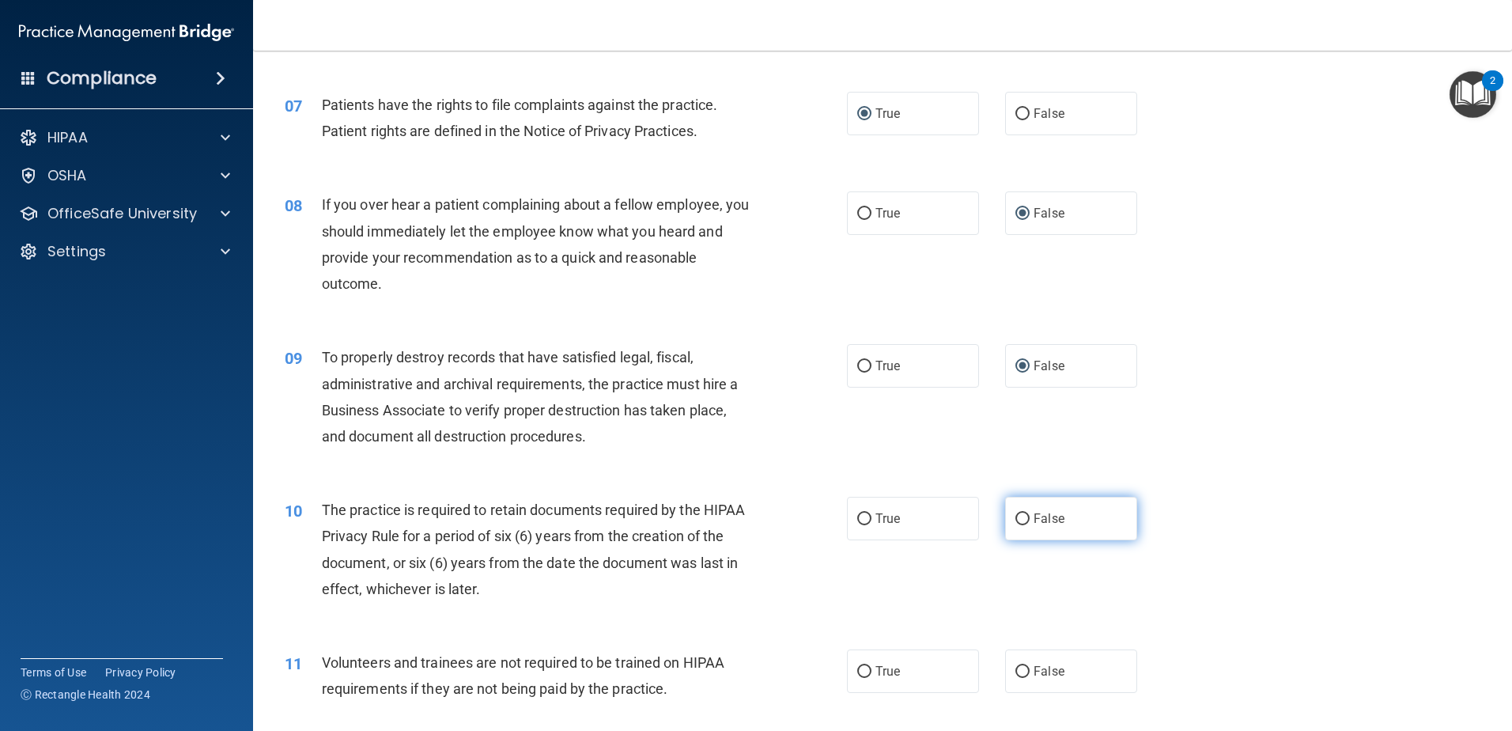
click at [1016, 517] on input "False" at bounding box center [1023, 519] width 14 height 12
radio input "true"
click at [861, 517] on input "True" at bounding box center [864, 519] width 14 height 12
radio input "true"
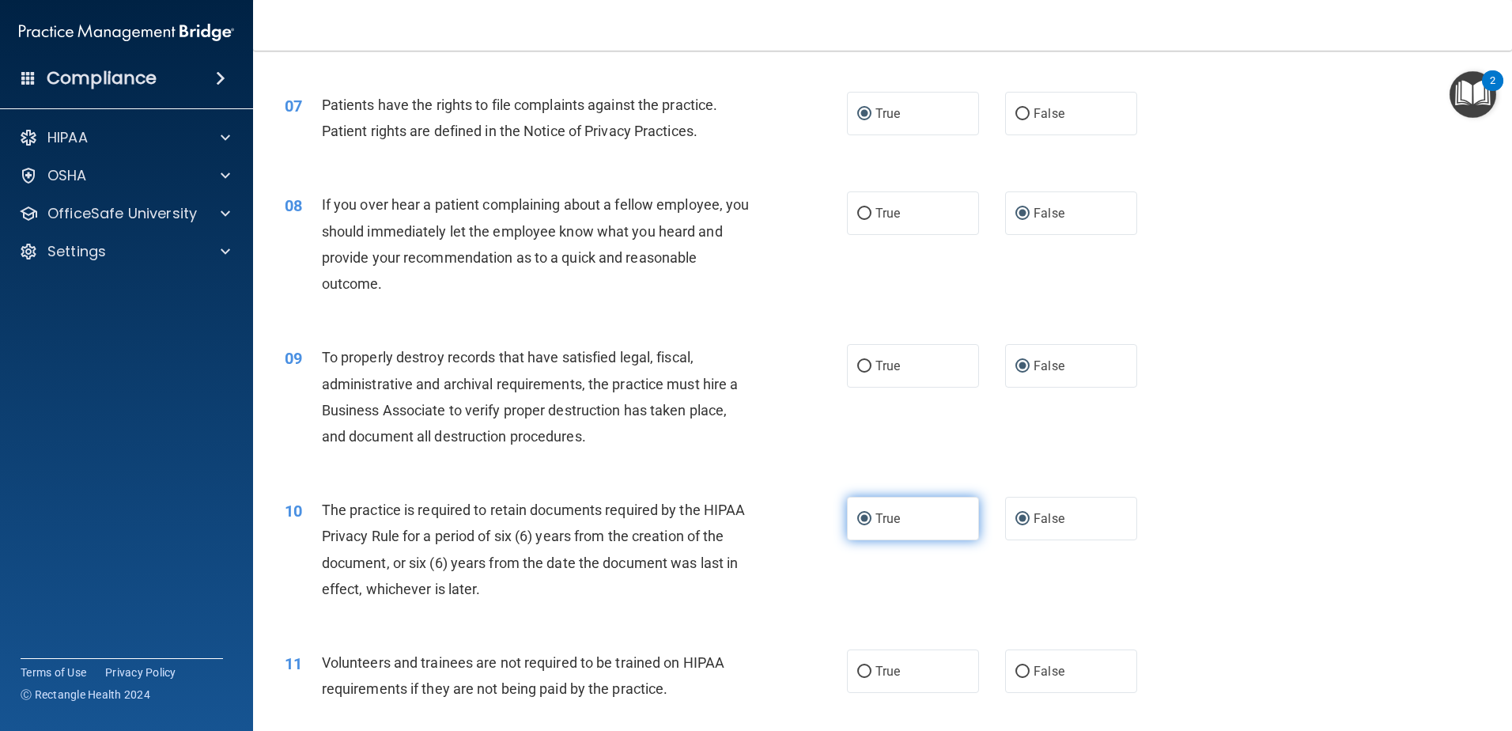
radio input "false"
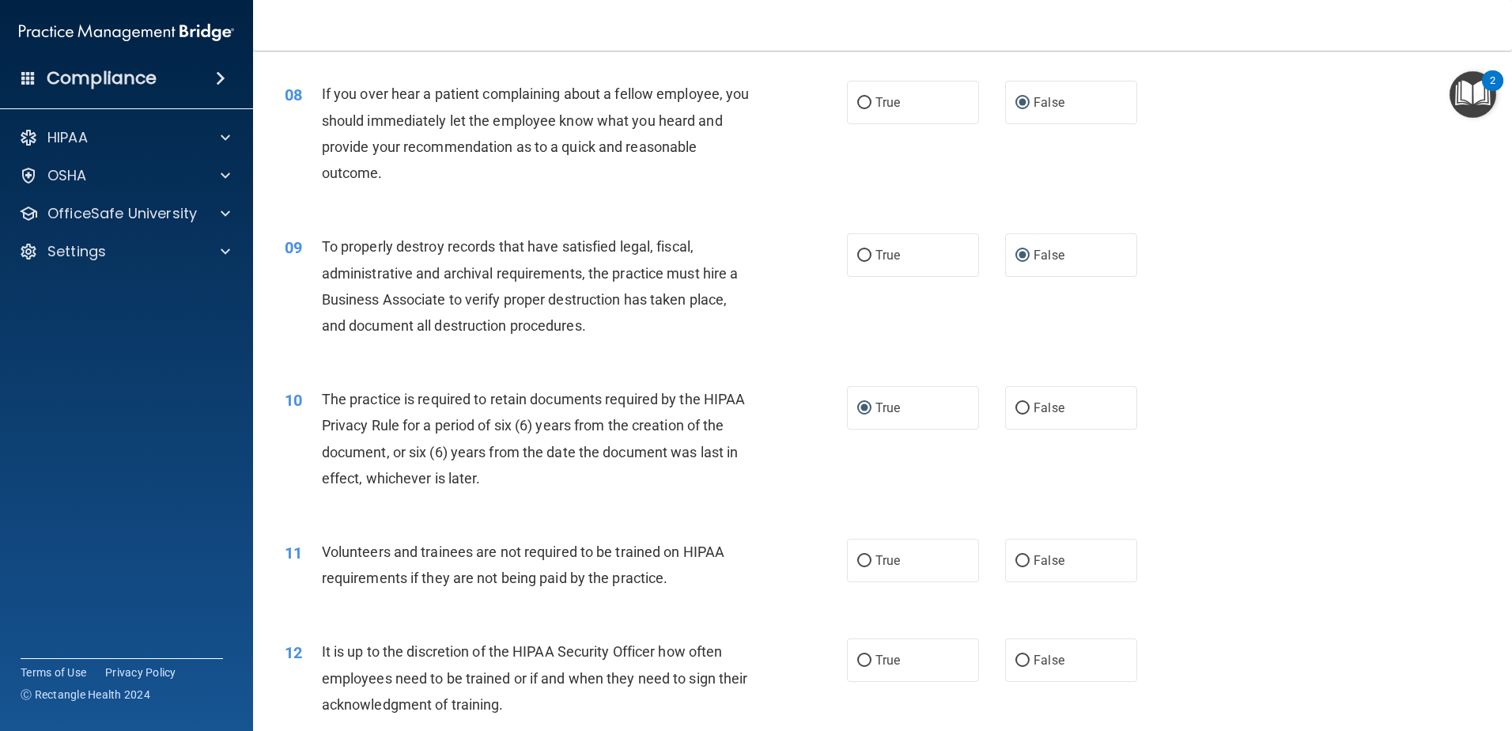
scroll to position [1028, 0]
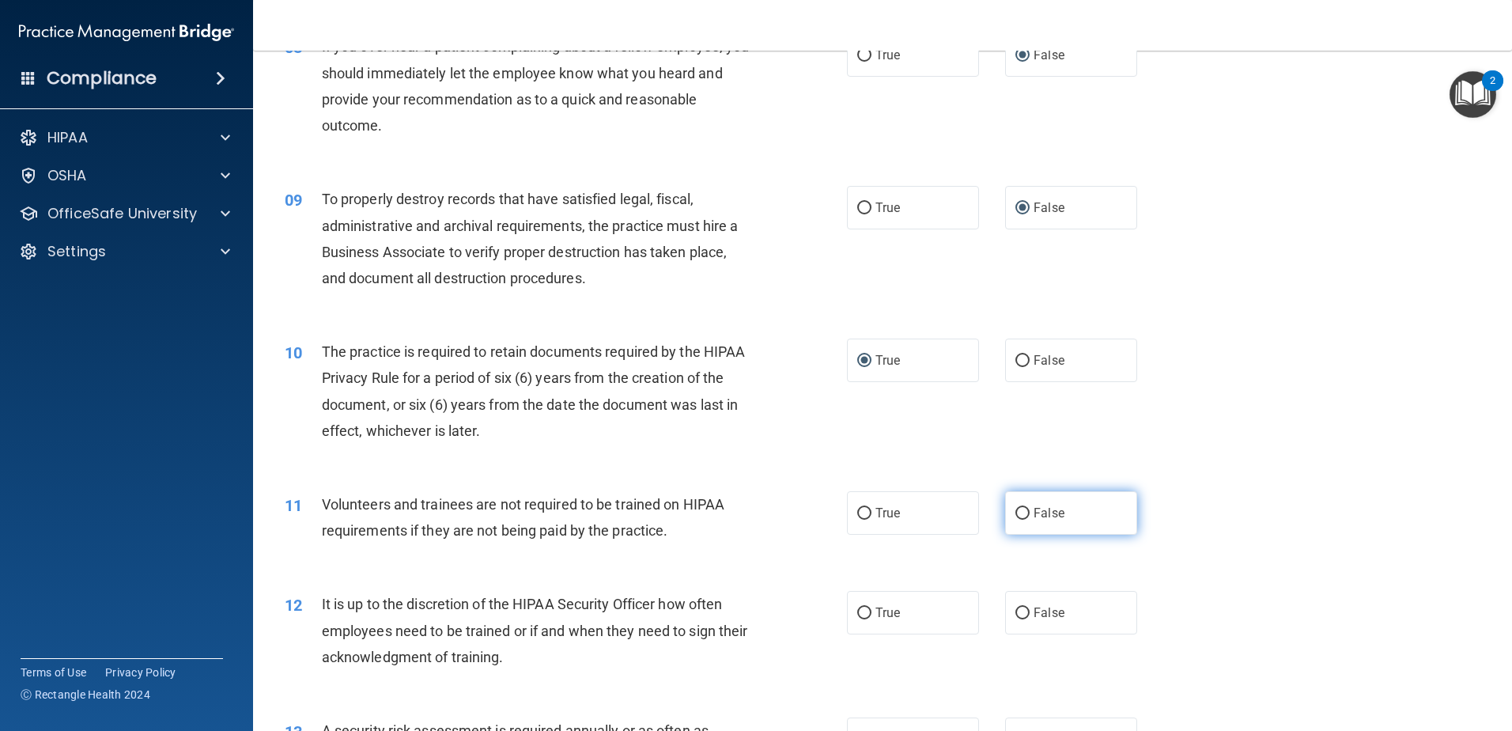
click at [1020, 510] on input "False" at bounding box center [1023, 514] width 14 height 12
radio input "true"
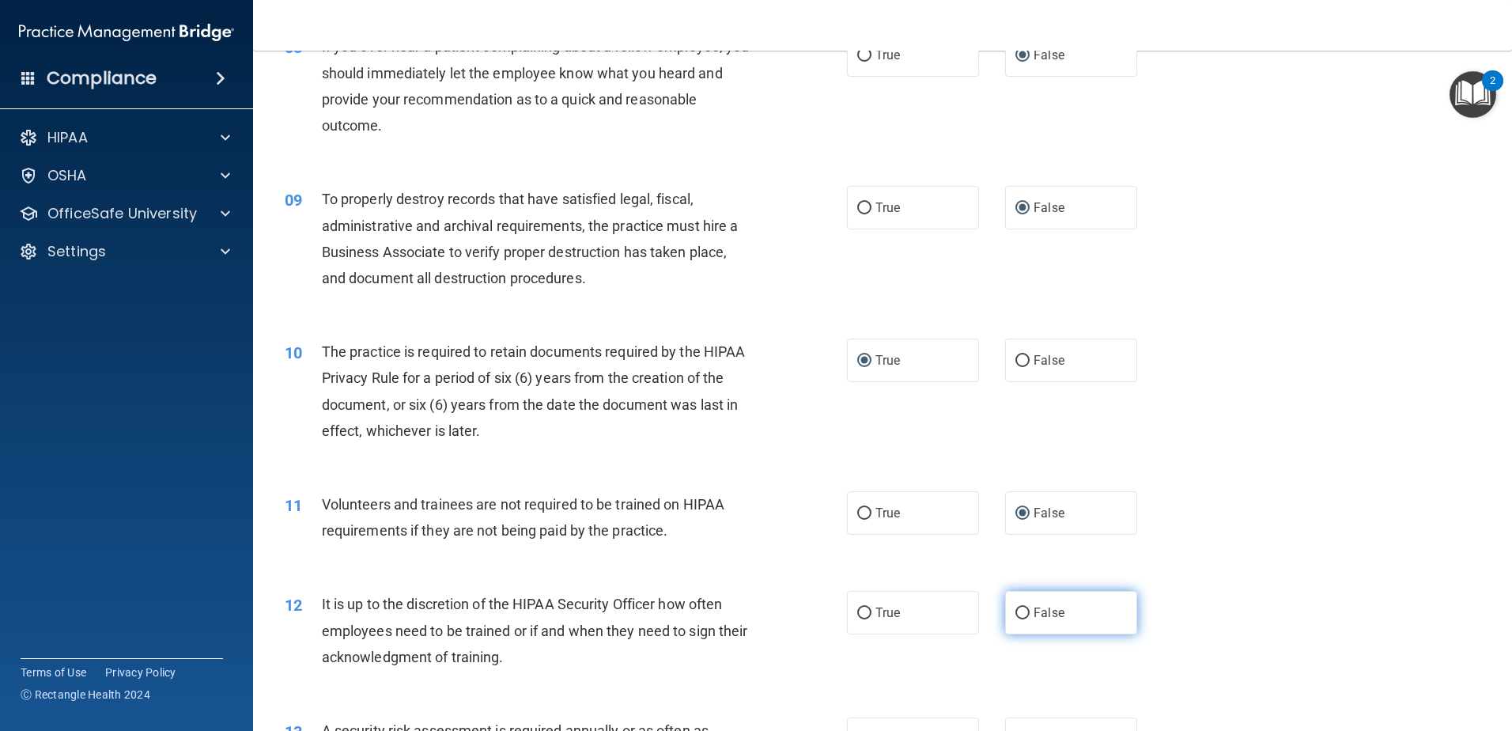
click at [1021, 614] on input "False" at bounding box center [1023, 613] width 14 height 12
radio input "true"
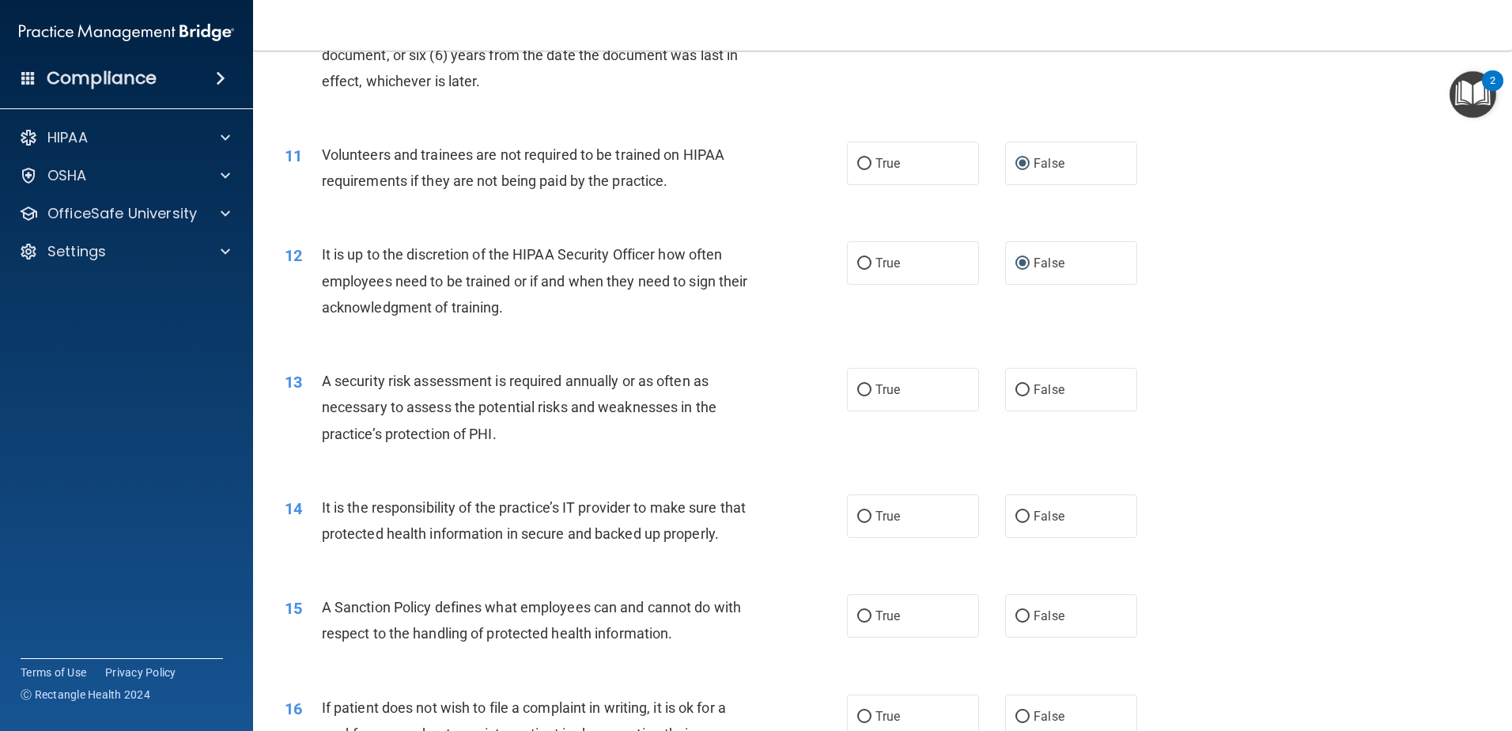
scroll to position [1424, 0]
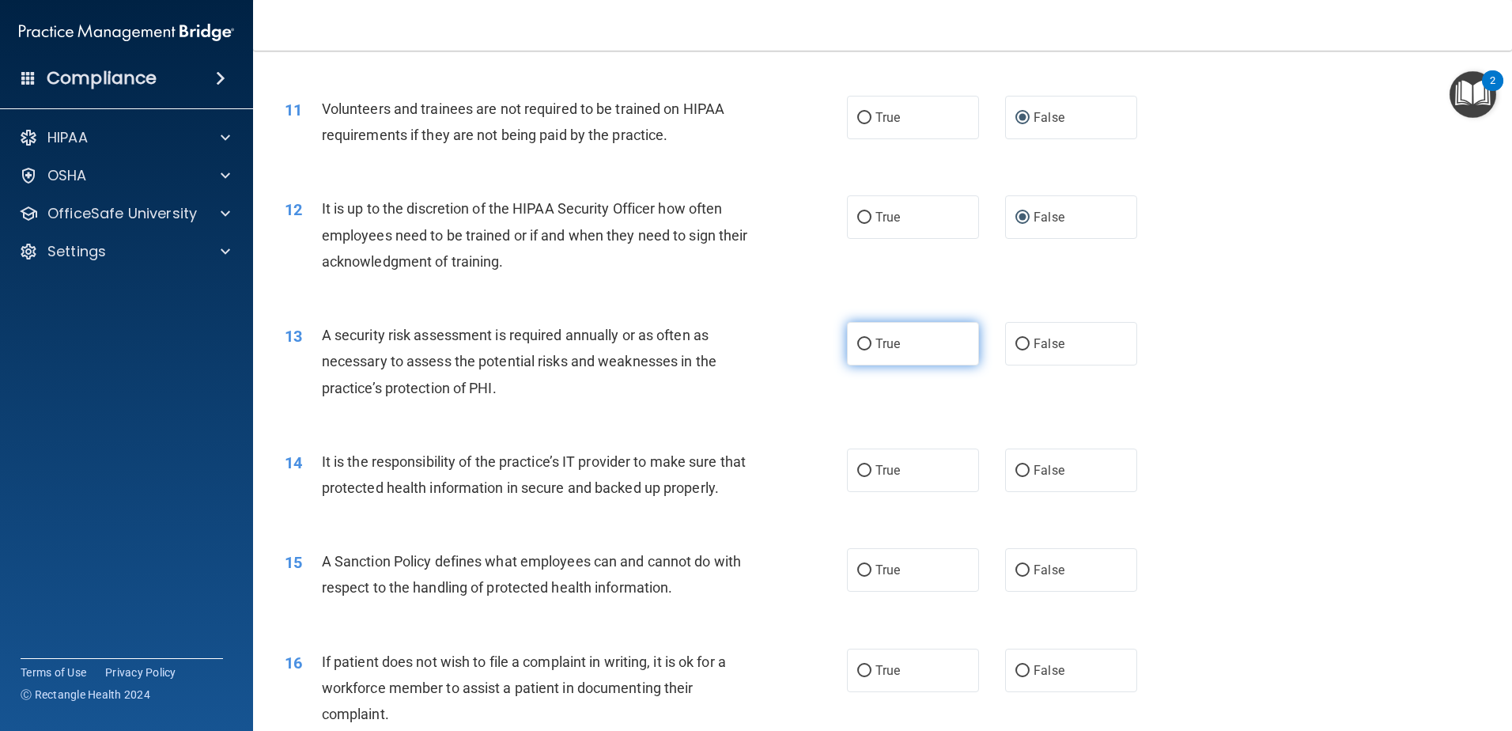
click at [864, 339] on input "True" at bounding box center [864, 345] width 14 height 12
radio input "true"
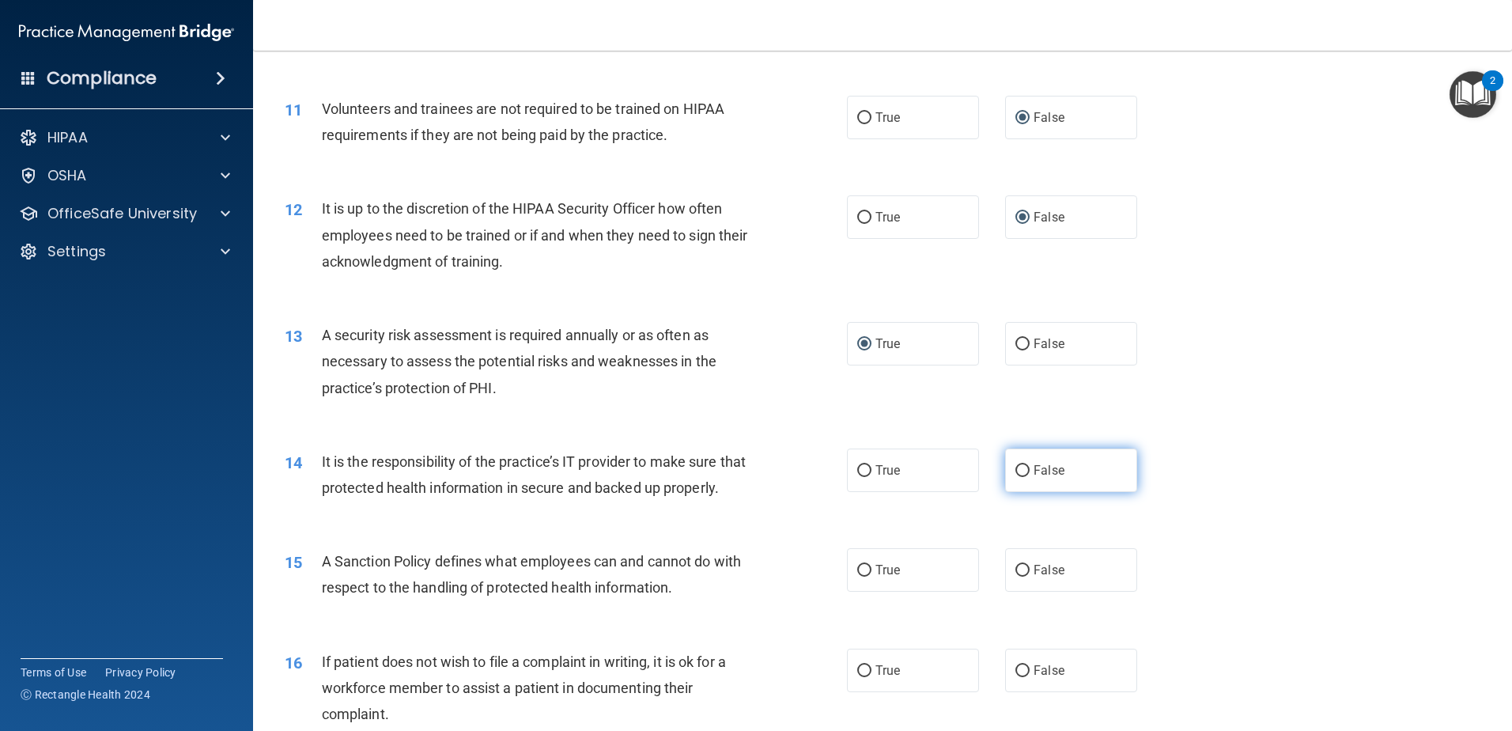
click at [1016, 470] on input "False" at bounding box center [1023, 471] width 14 height 12
radio input "true"
drag, startPoint x: 1016, startPoint y: 592, endPoint x: 993, endPoint y: 614, distance: 32.5
click at [1016, 577] on input "False" at bounding box center [1023, 571] width 14 height 12
radio input "true"
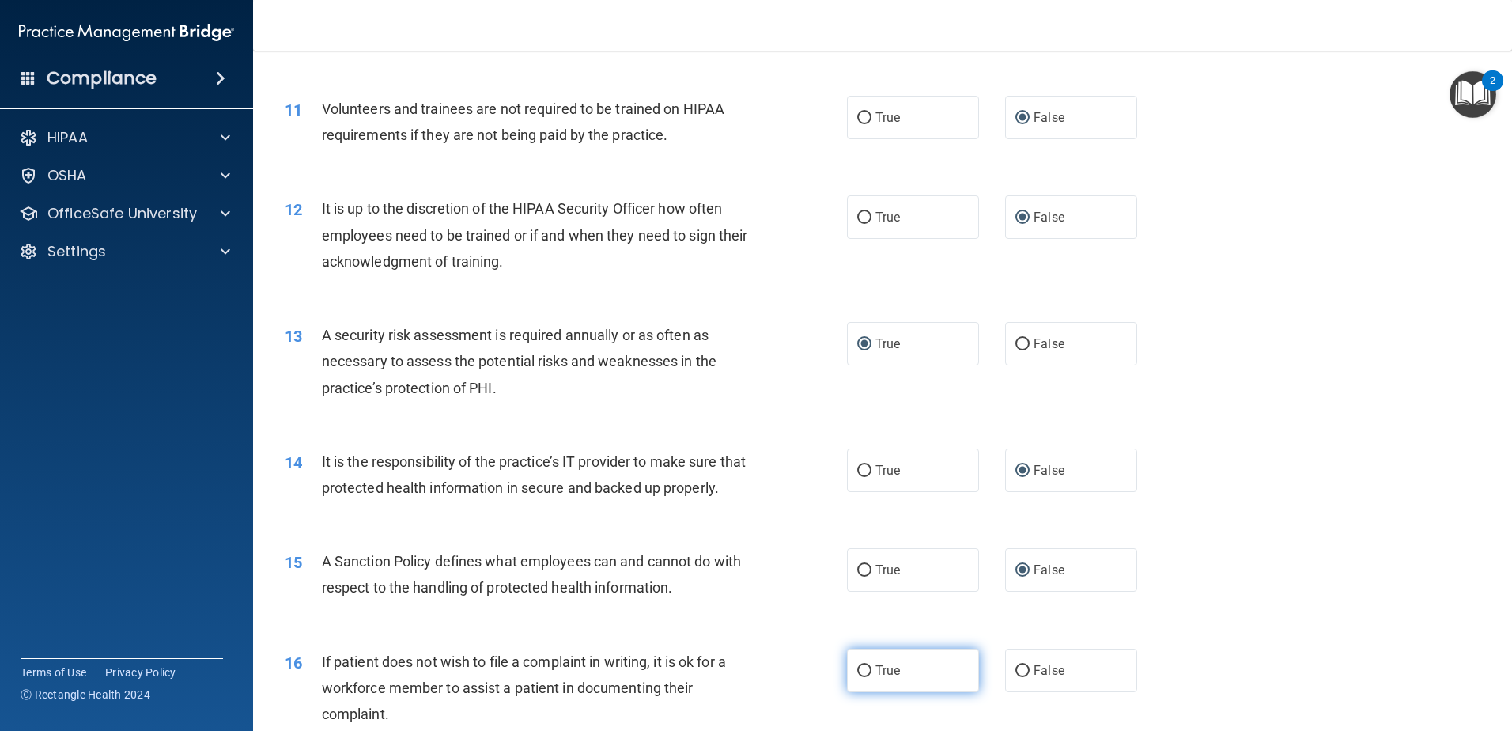
click at [857, 677] on input "True" at bounding box center [864, 671] width 14 height 12
radio input "true"
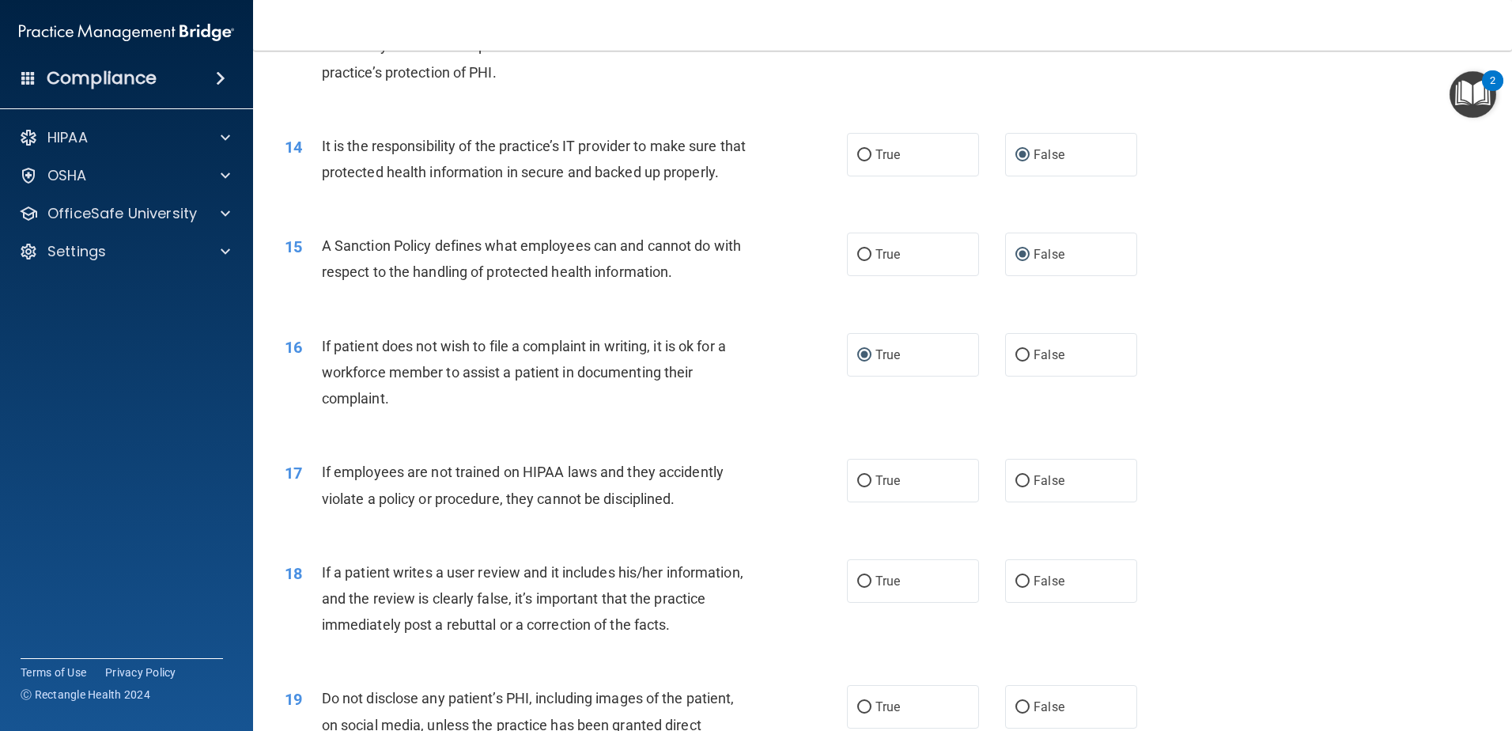
scroll to position [1819, 0]
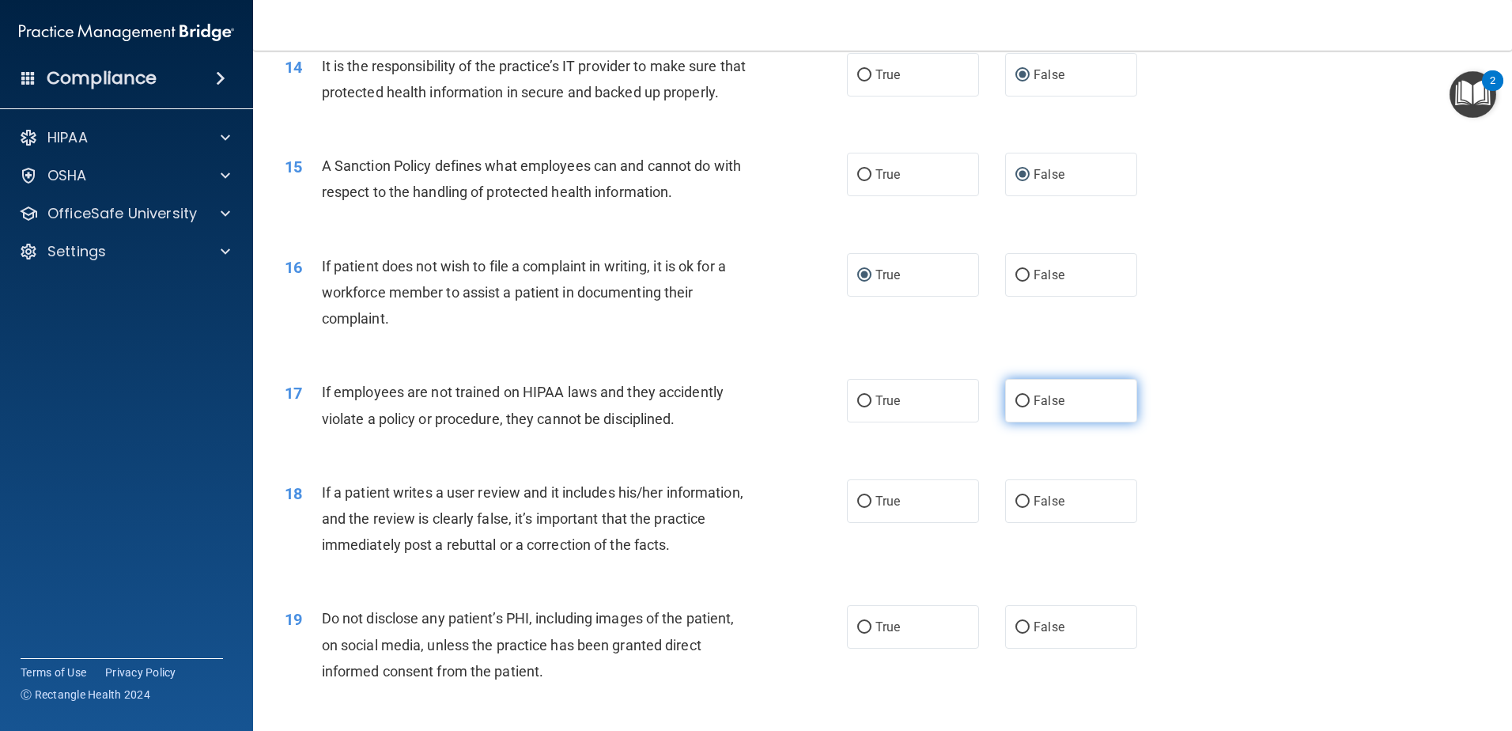
click at [1020, 407] on input "False" at bounding box center [1023, 401] width 14 height 12
radio input "true"
click at [1023, 523] on label "False" at bounding box center [1071, 501] width 132 height 44
click at [1023, 508] on input "False" at bounding box center [1023, 502] width 14 height 12
radio input "true"
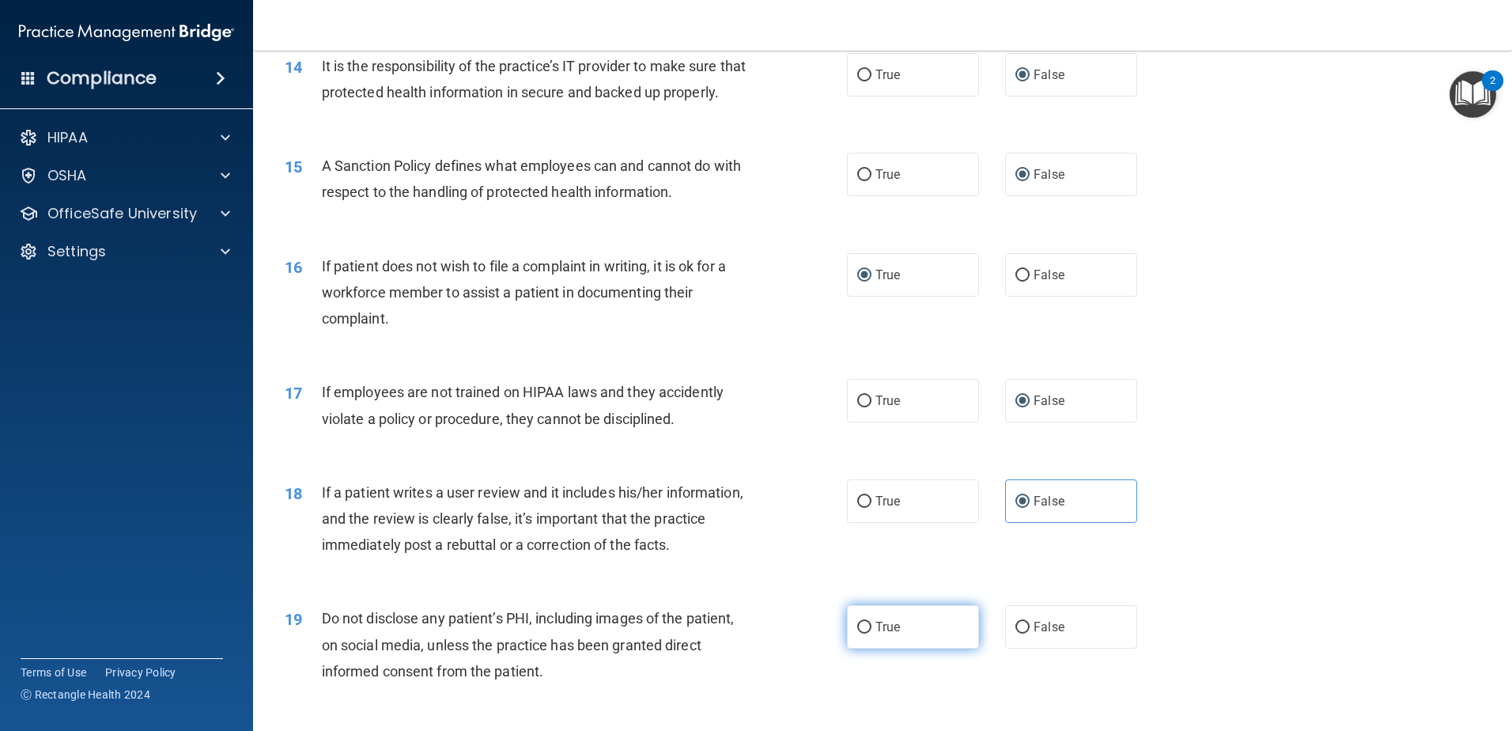
click at [857, 634] on input "True" at bounding box center [864, 628] width 14 height 12
radio input "true"
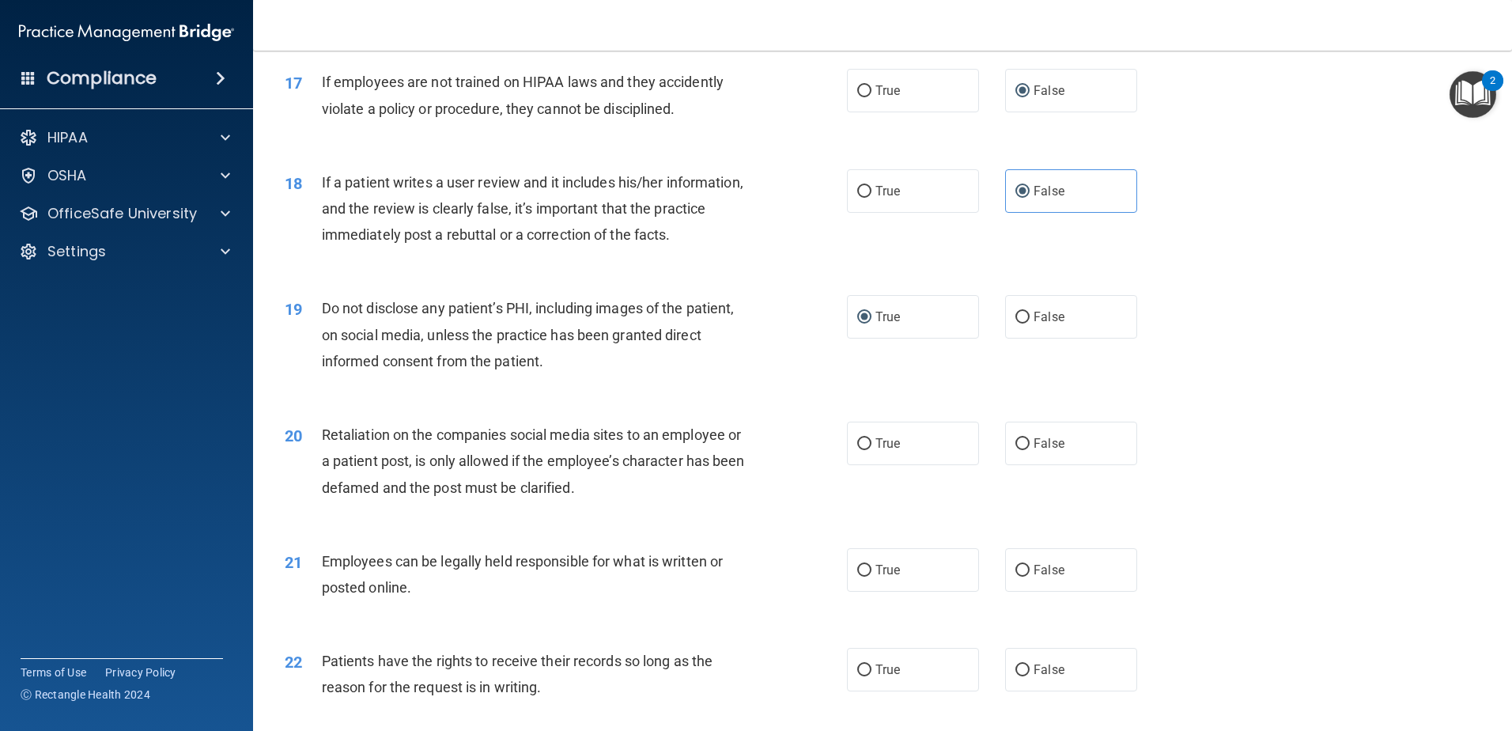
scroll to position [2136, 0]
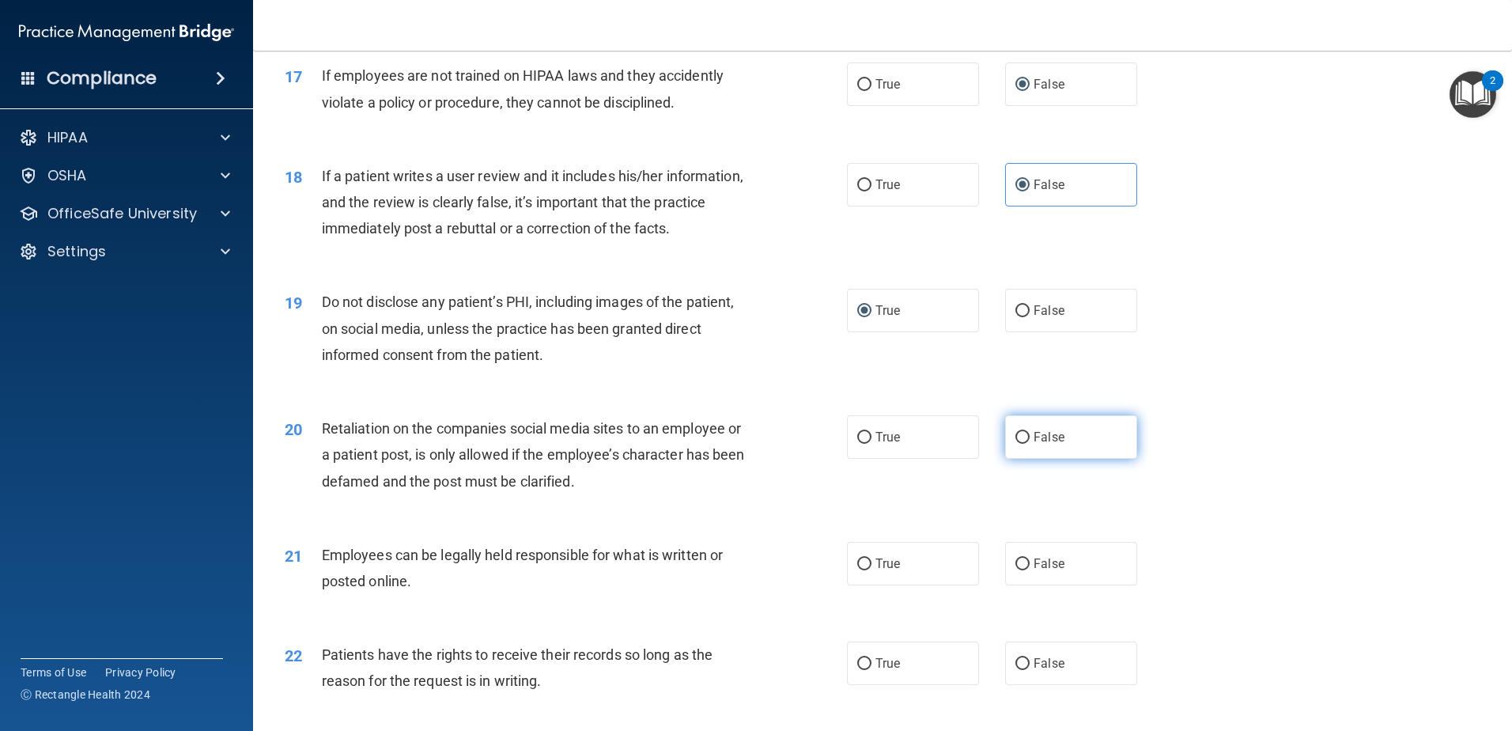
click at [1016, 444] on input "False" at bounding box center [1023, 438] width 14 height 12
radio input "true"
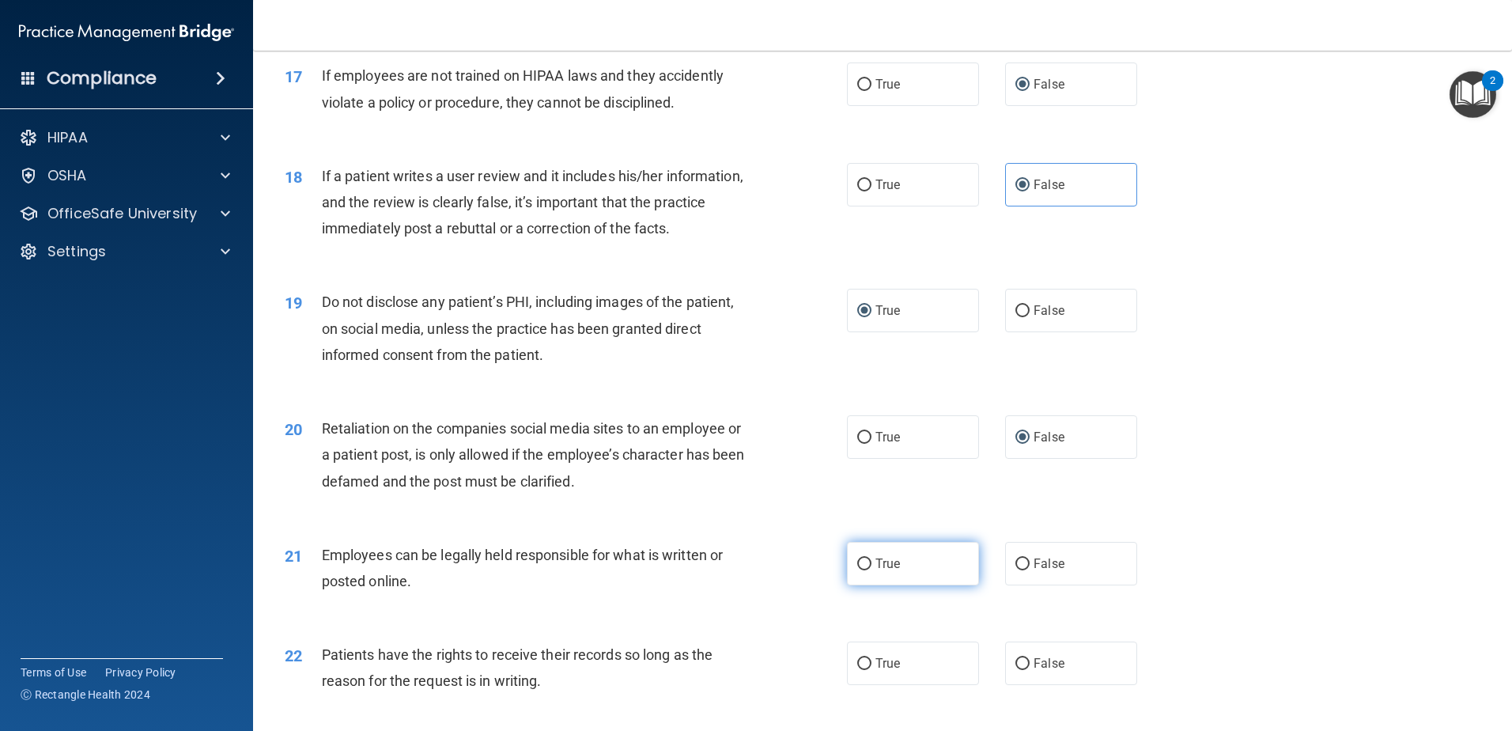
click at [865, 570] on input "True" at bounding box center [864, 564] width 14 height 12
radio input "true"
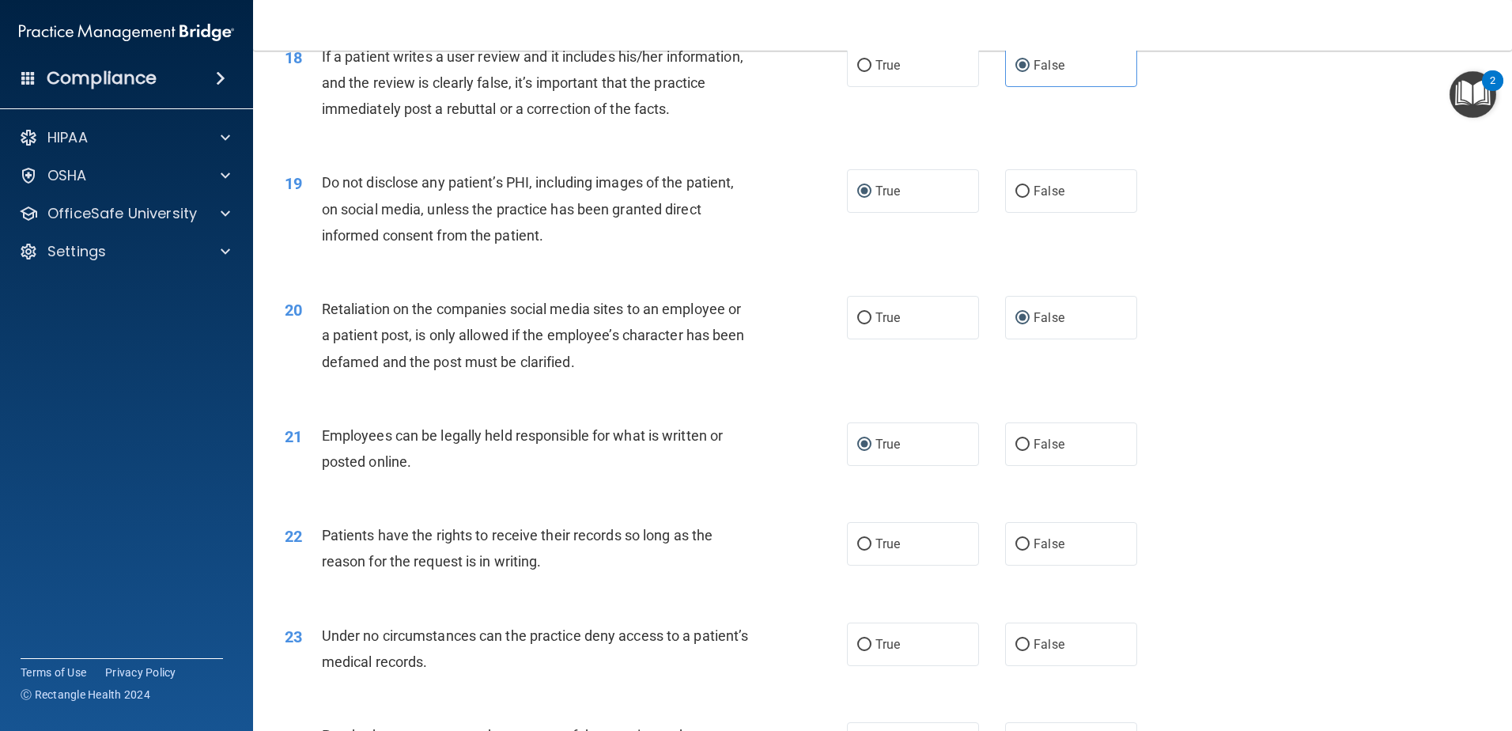
scroll to position [2294, 0]
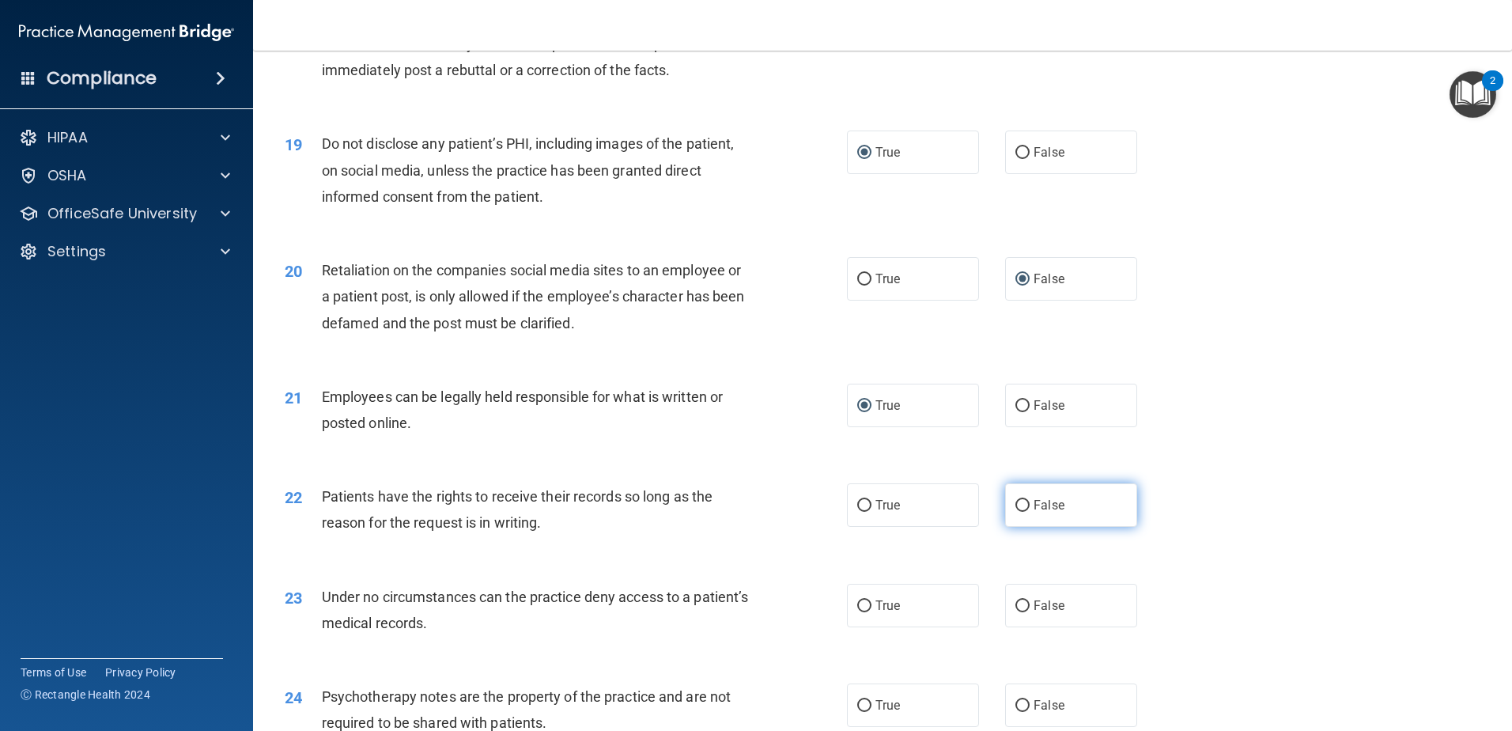
click at [1017, 512] on input "False" at bounding box center [1023, 506] width 14 height 12
radio input "true"
click at [1019, 612] on input "False" at bounding box center [1023, 606] width 14 height 12
radio input "true"
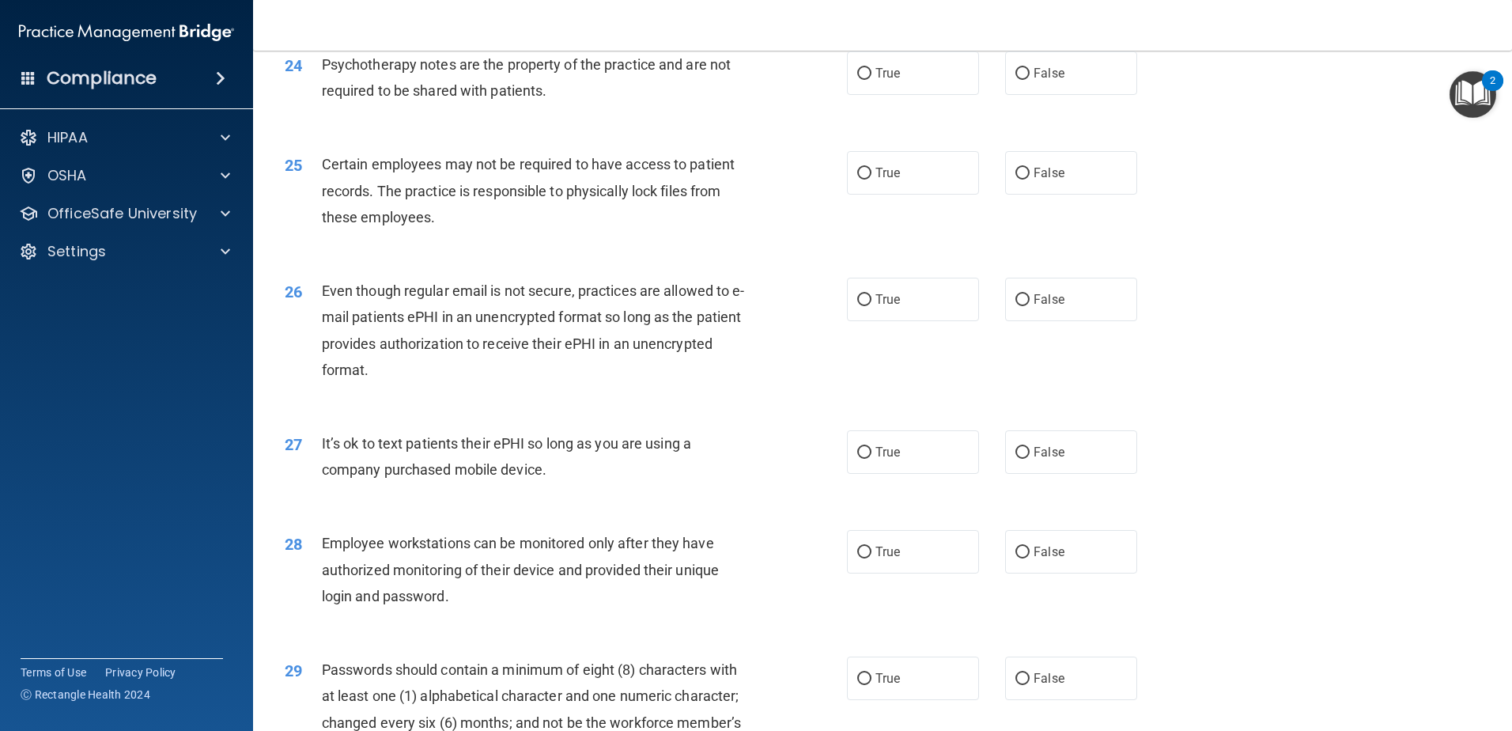
scroll to position [2926, 0]
click at [860, 79] on input "True" at bounding box center [864, 73] width 14 height 12
radio input "true"
click at [858, 179] on input "True" at bounding box center [864, 173] width 14 height 12
radio input "true"
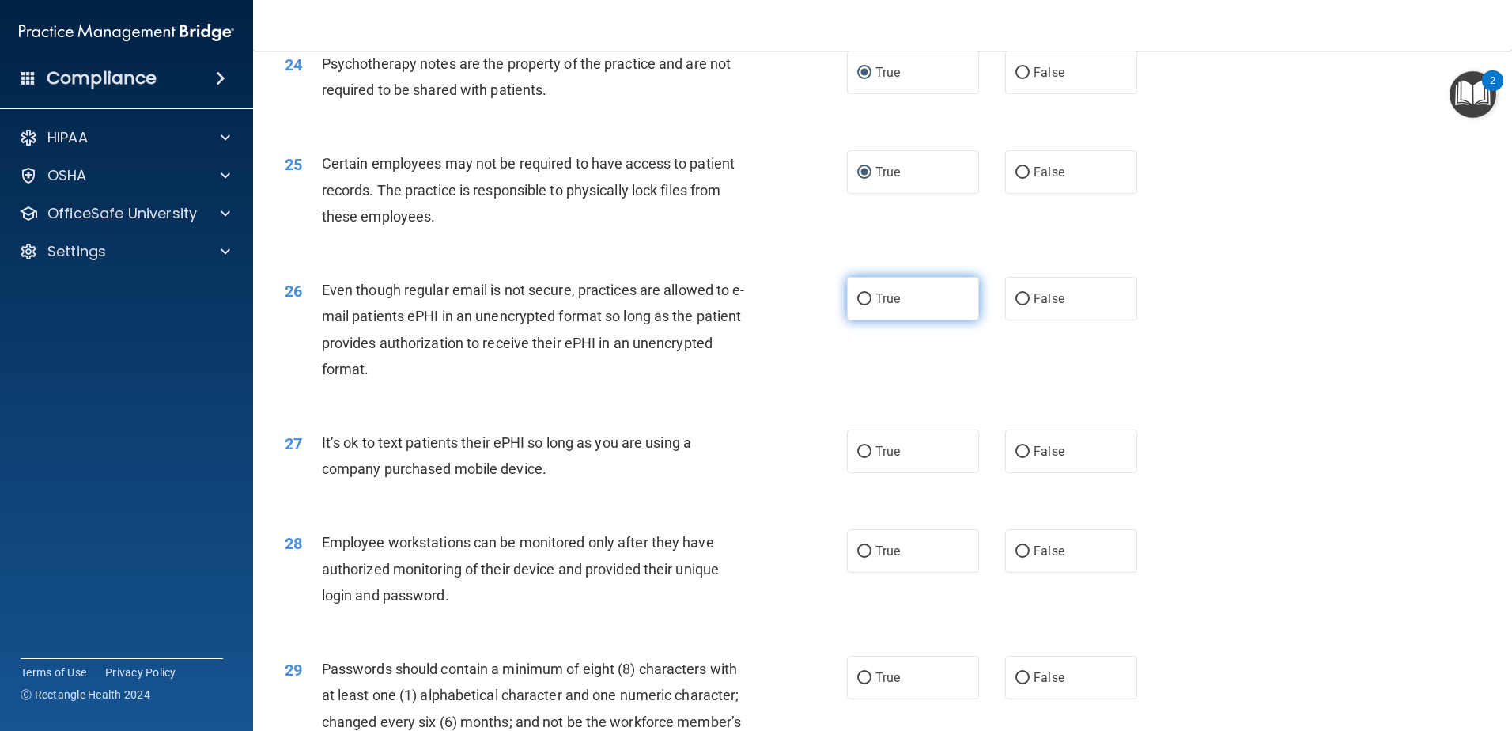
click at [861, 305] on input "True" at bounding box center [864, 299] width 14 height 12
radio input "true"
drag, startPoint x: 1018, startPoint y: 477, endPoint x: 1022, endPoint y: 524, distance: 46.8
click at [1019, 458] on input "False" at bounding box center [1023, 452] width 14 height 12
radio input "true"
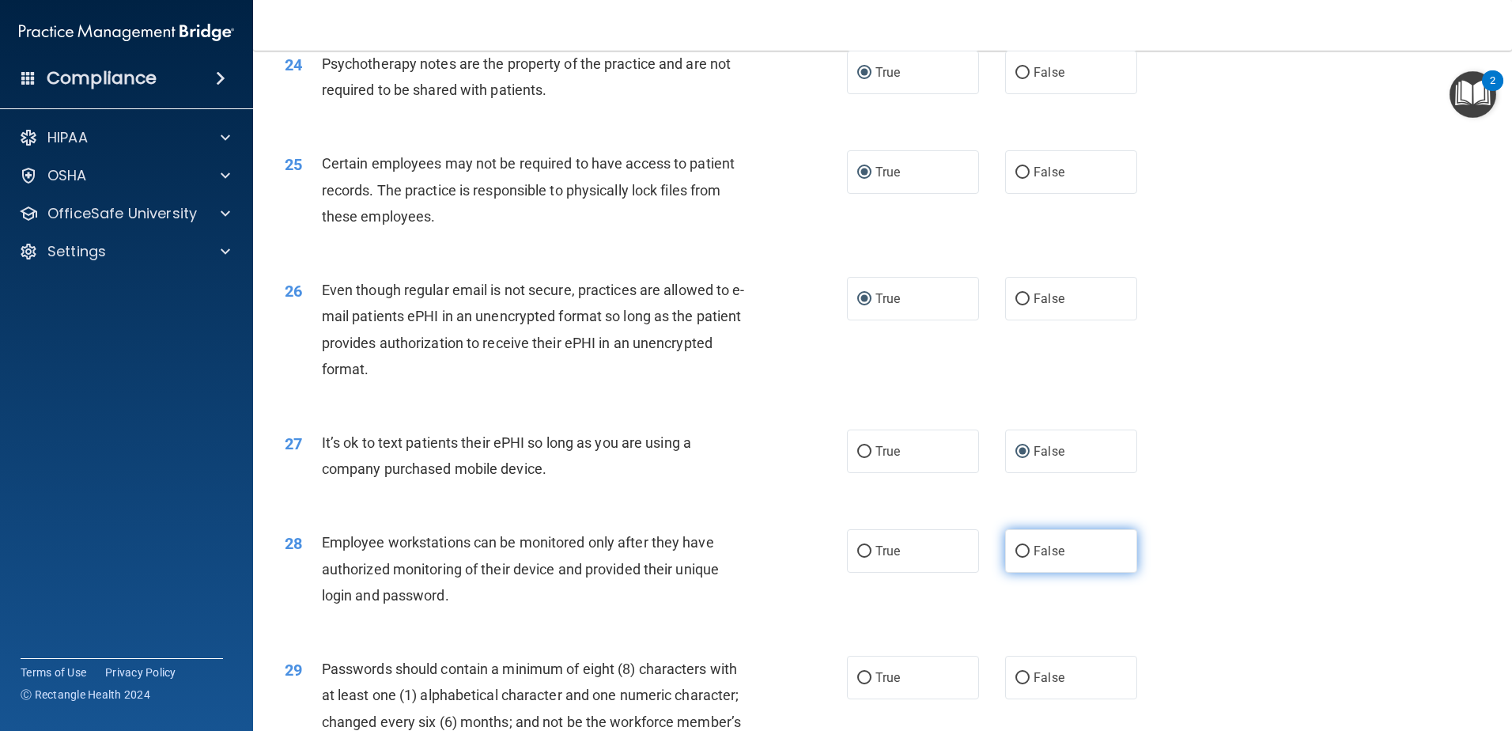
click at [1020, 558] on input "False" at bounding box center [1023, 552] width 14 height 12
radio input "true"
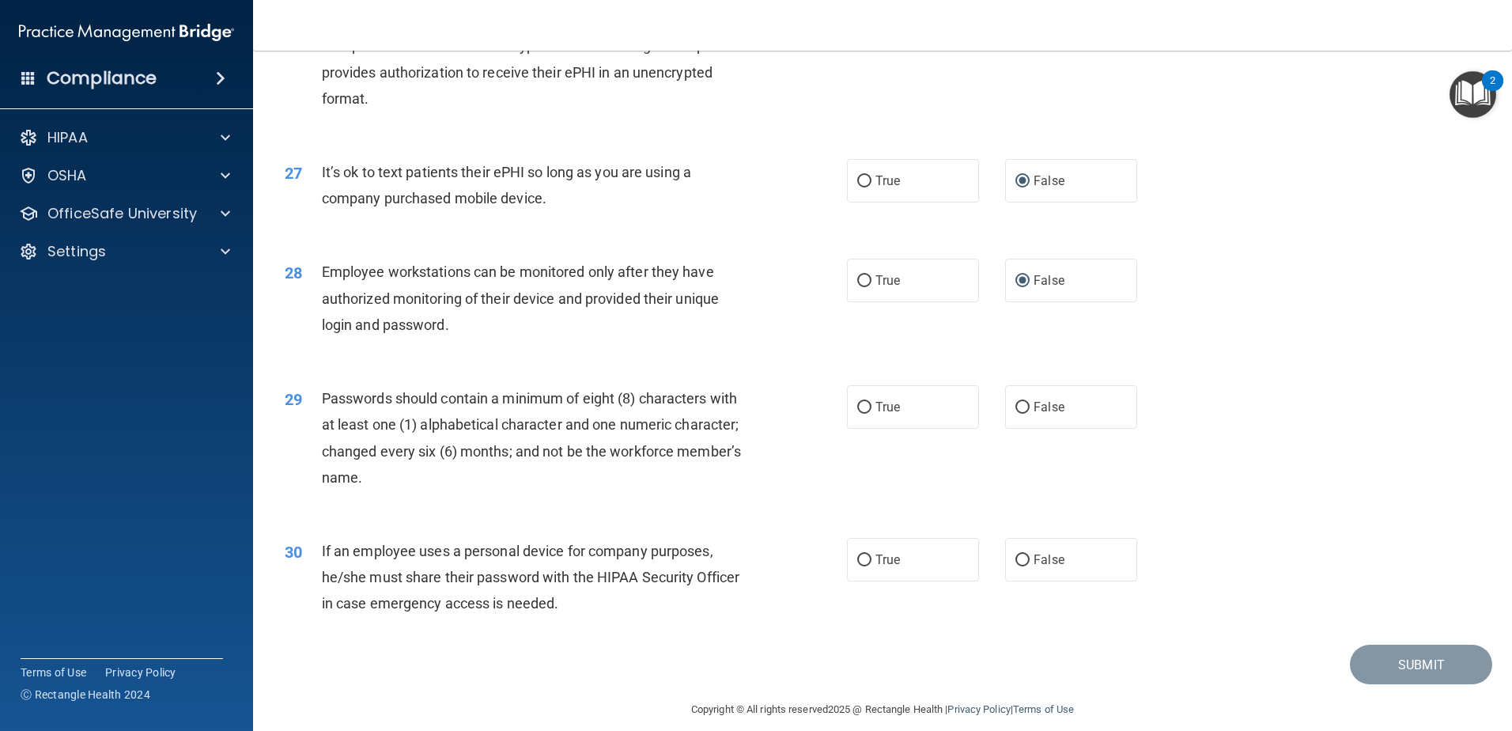
scroll to position [3240, 0]
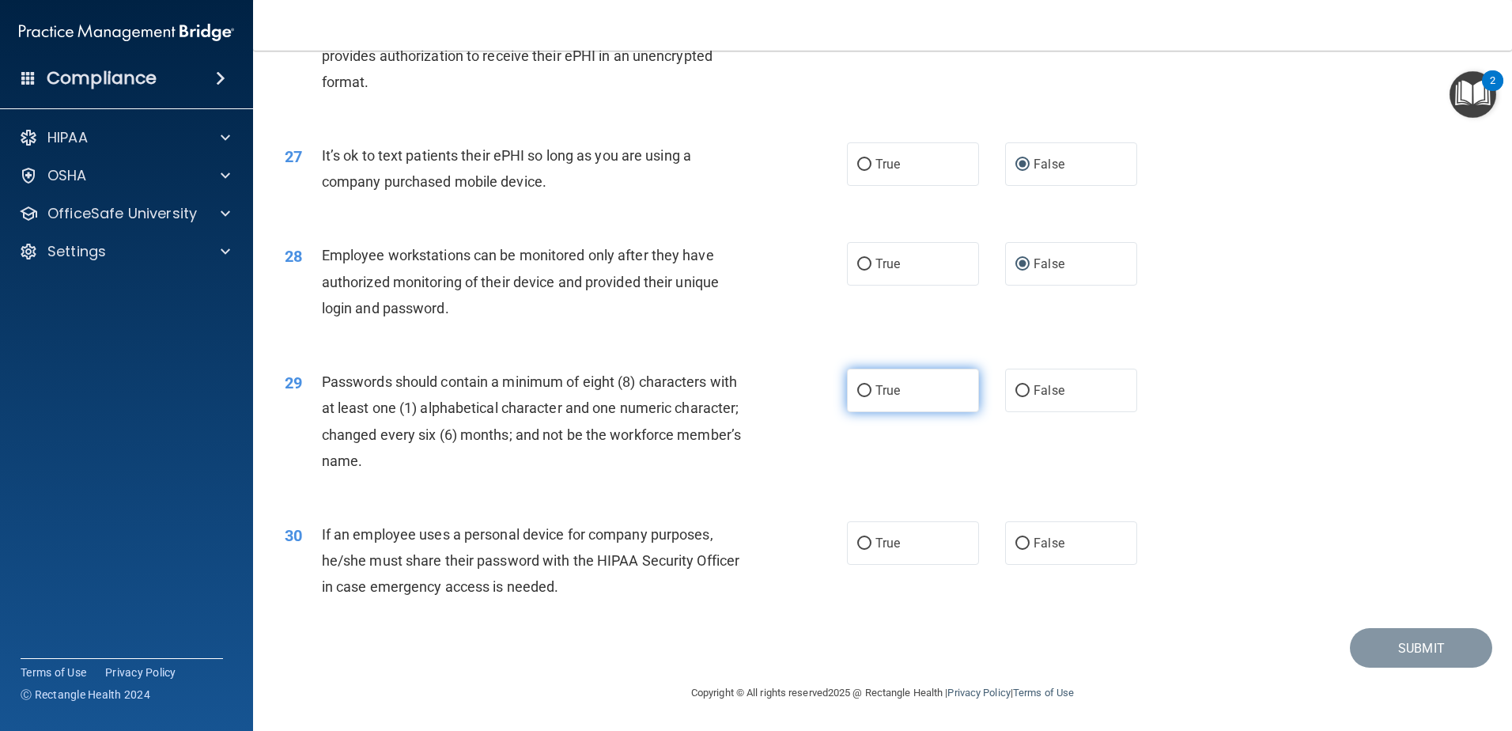
click at [876, 388] on span "True" at bounding box center [888, 390] width 25 height 15
click at [872, 388] on input "True" at bounding box center [864, 391] width 14 height 12
radio input "true"
click at [1037, 543] on span "False" at bounding box center [1049, 542] width 31 height 15
click at [1019, 544] on input "False" at bounding box center [1023, 544] width 14 height 12
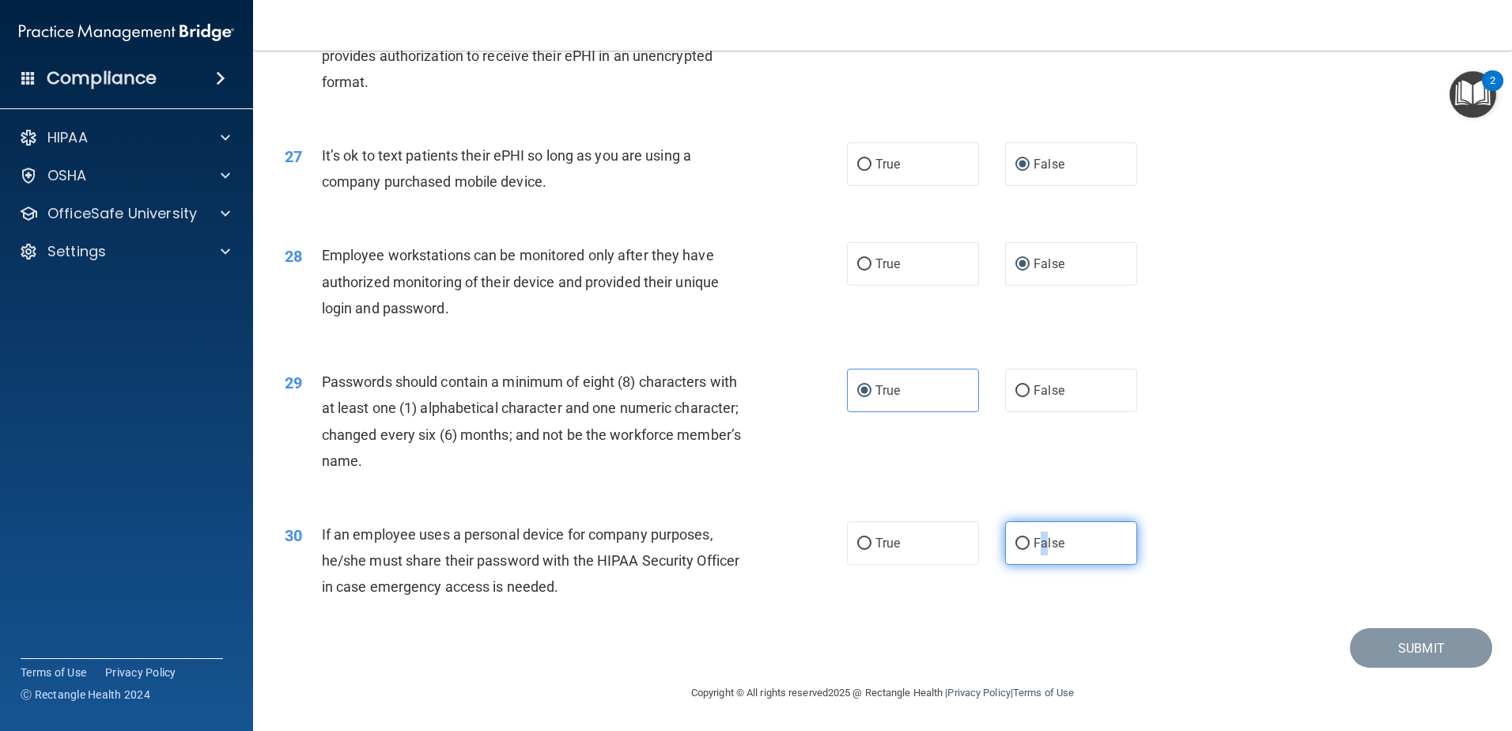
radio input "true"
click at [1379, 644] on button "Submit" at bounding box center [1421, 648] width 142 height 40
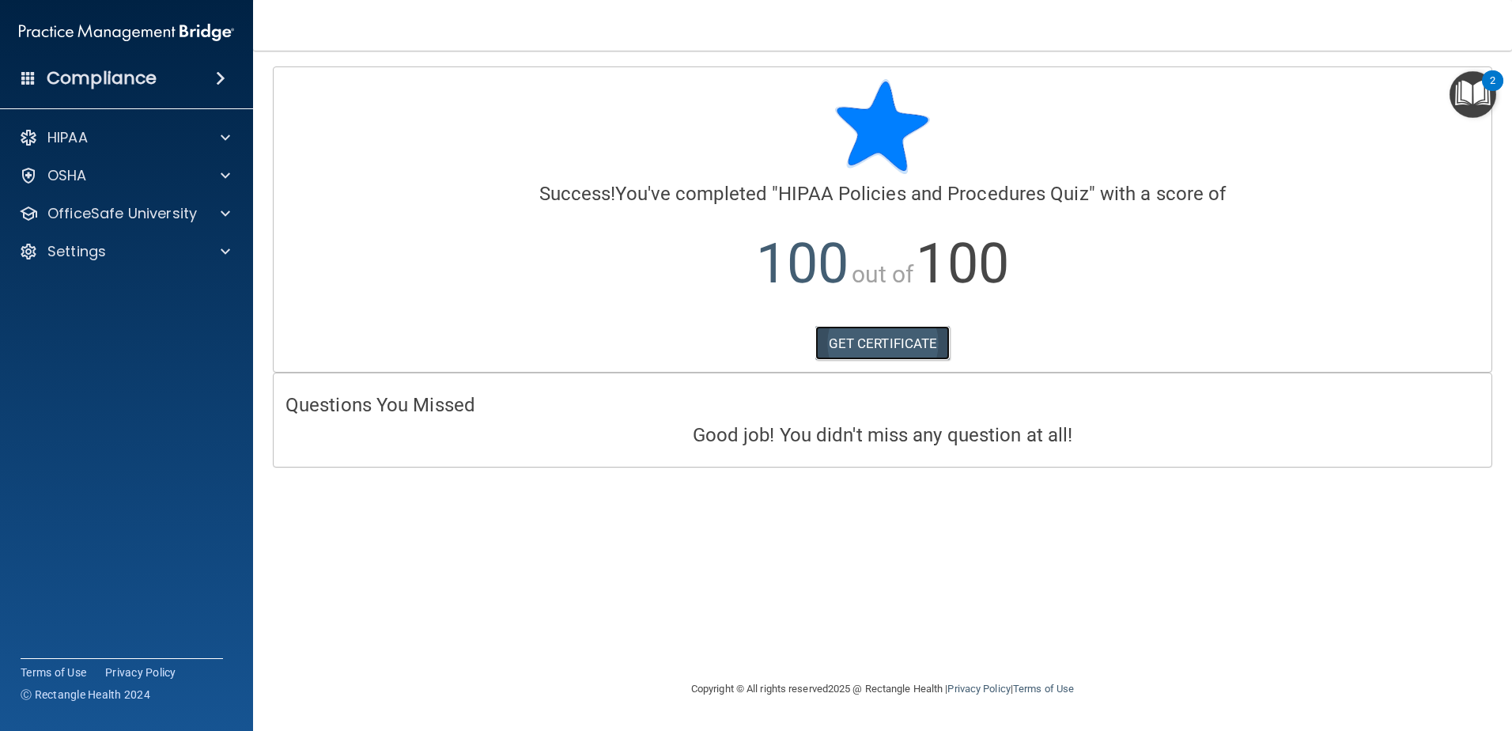
click at [898, 339] on link "GET CERTIFICATE" at bounding box center [882, 343] width 135 height 35
click at [216, 131] on div at bounding box center [223, 137] width 40 height 19
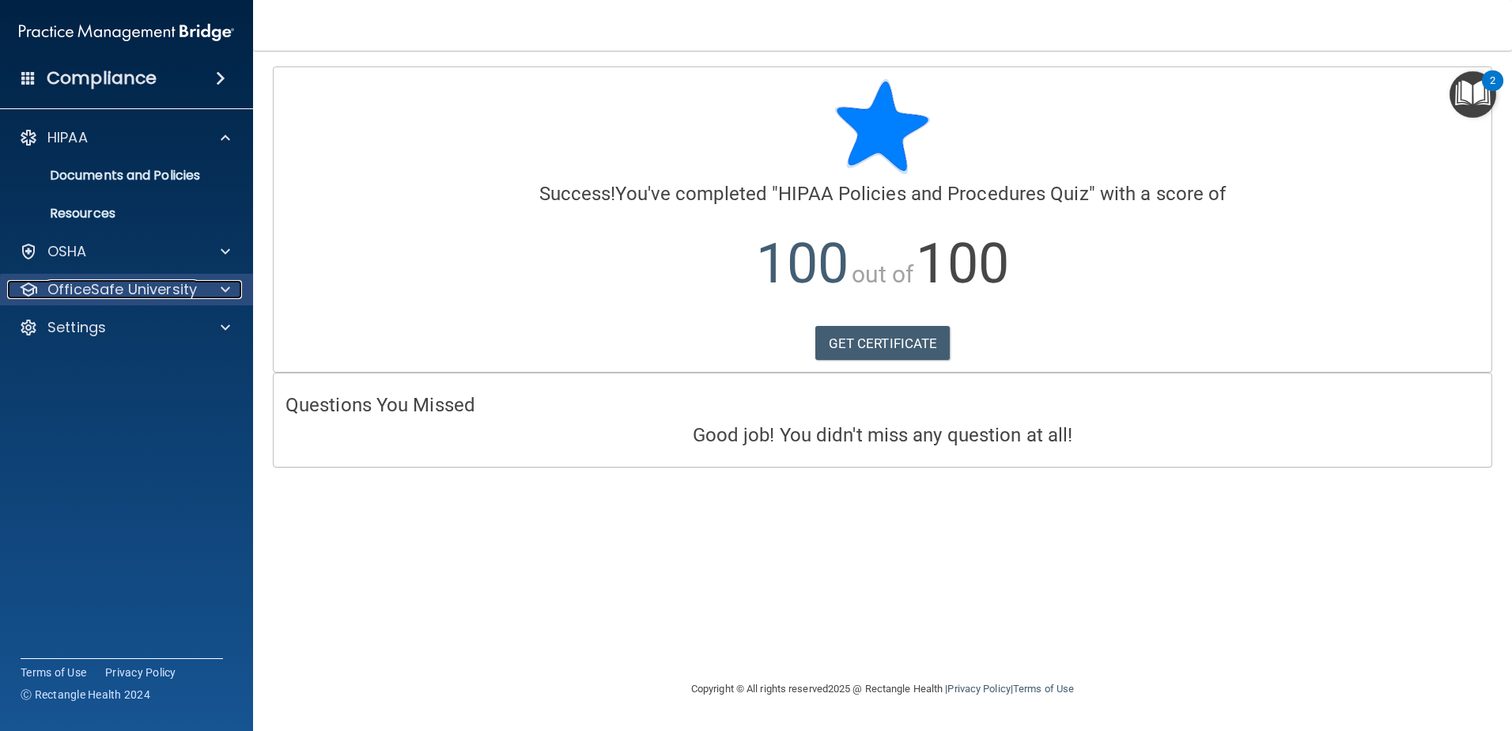
click at [228, 293] on span at bounding box center [225, 289] width 9 height 19
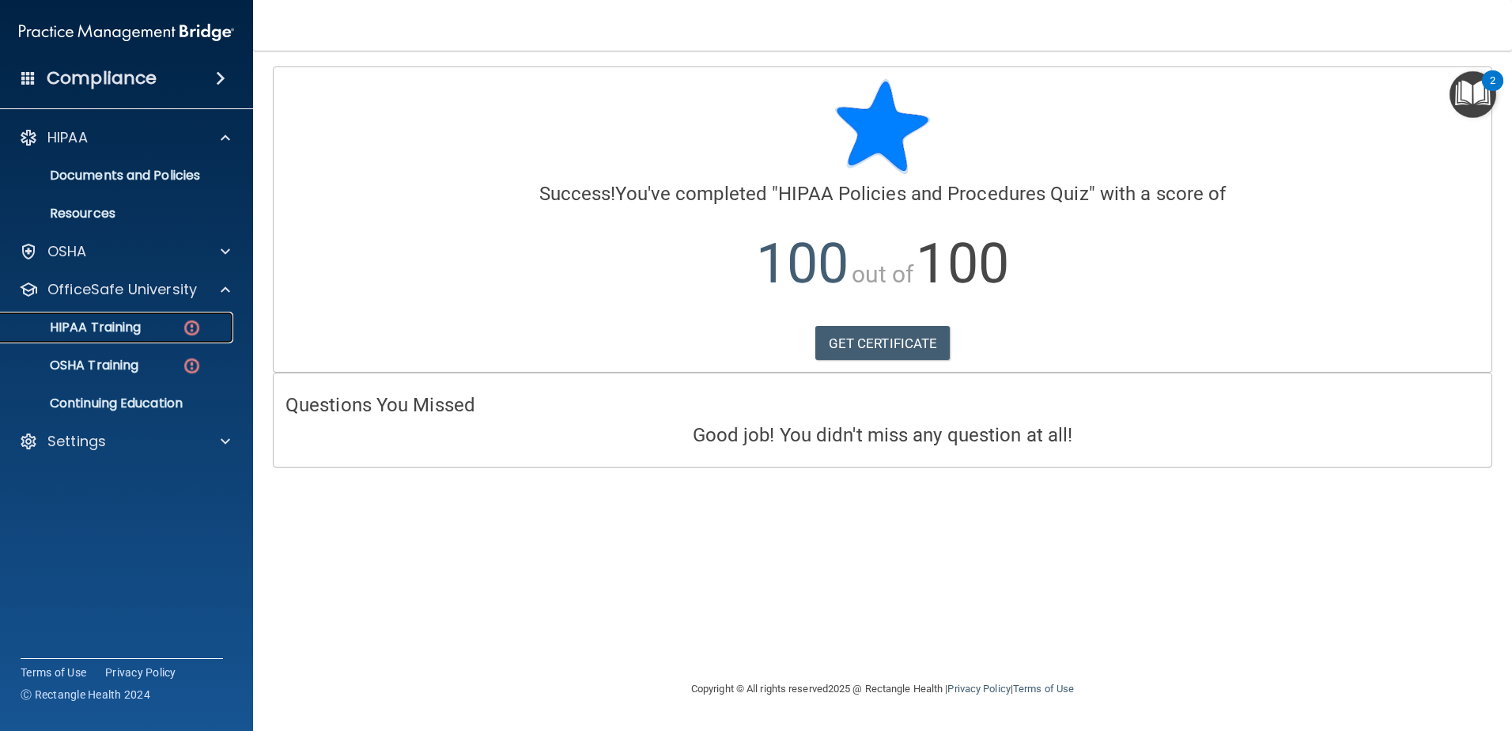
click at [118, 330] on p "HIPAA Training" at bounding box center [75, 328] width 131 height 16
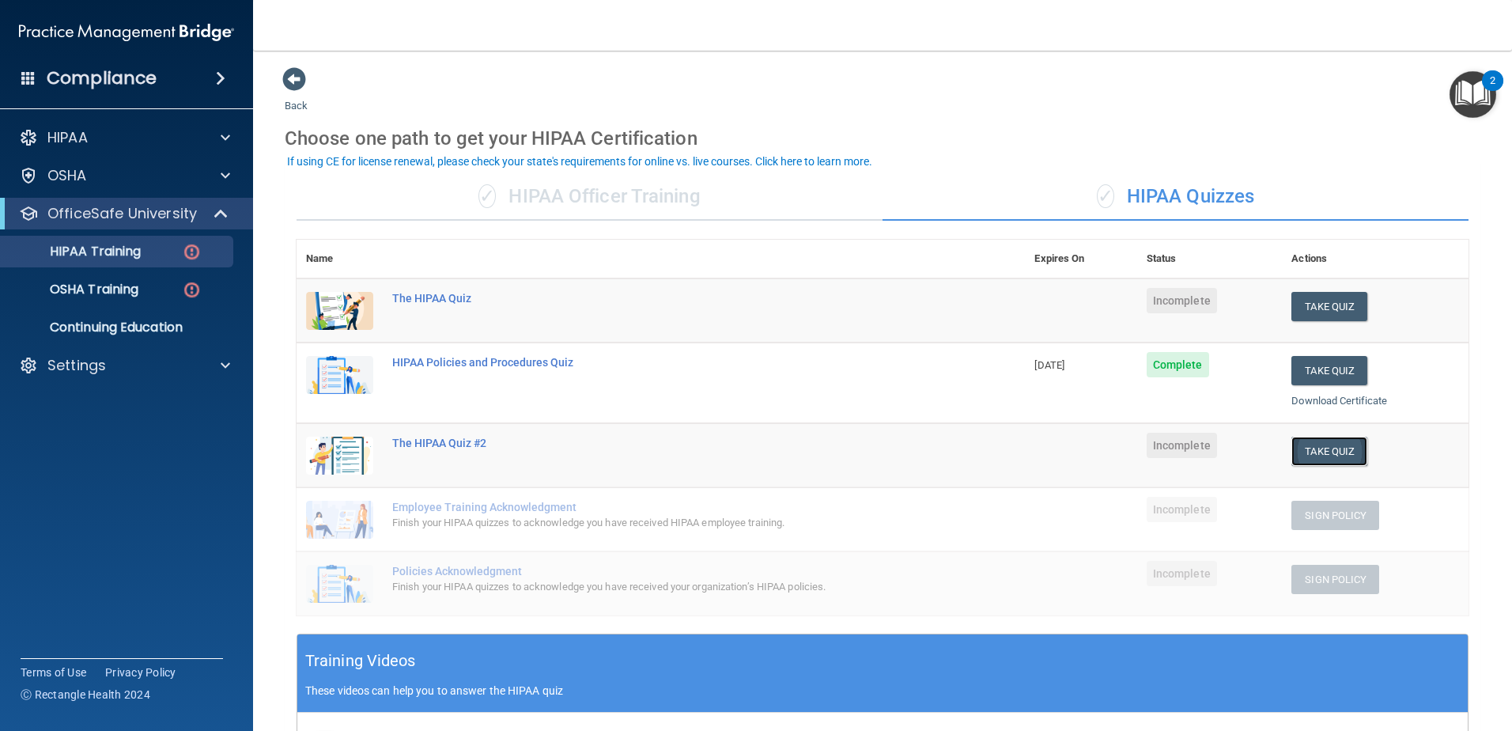
click at [1311, 451] on button "Take Quiz" at bounding box center [1330, 451] width 76 height 29
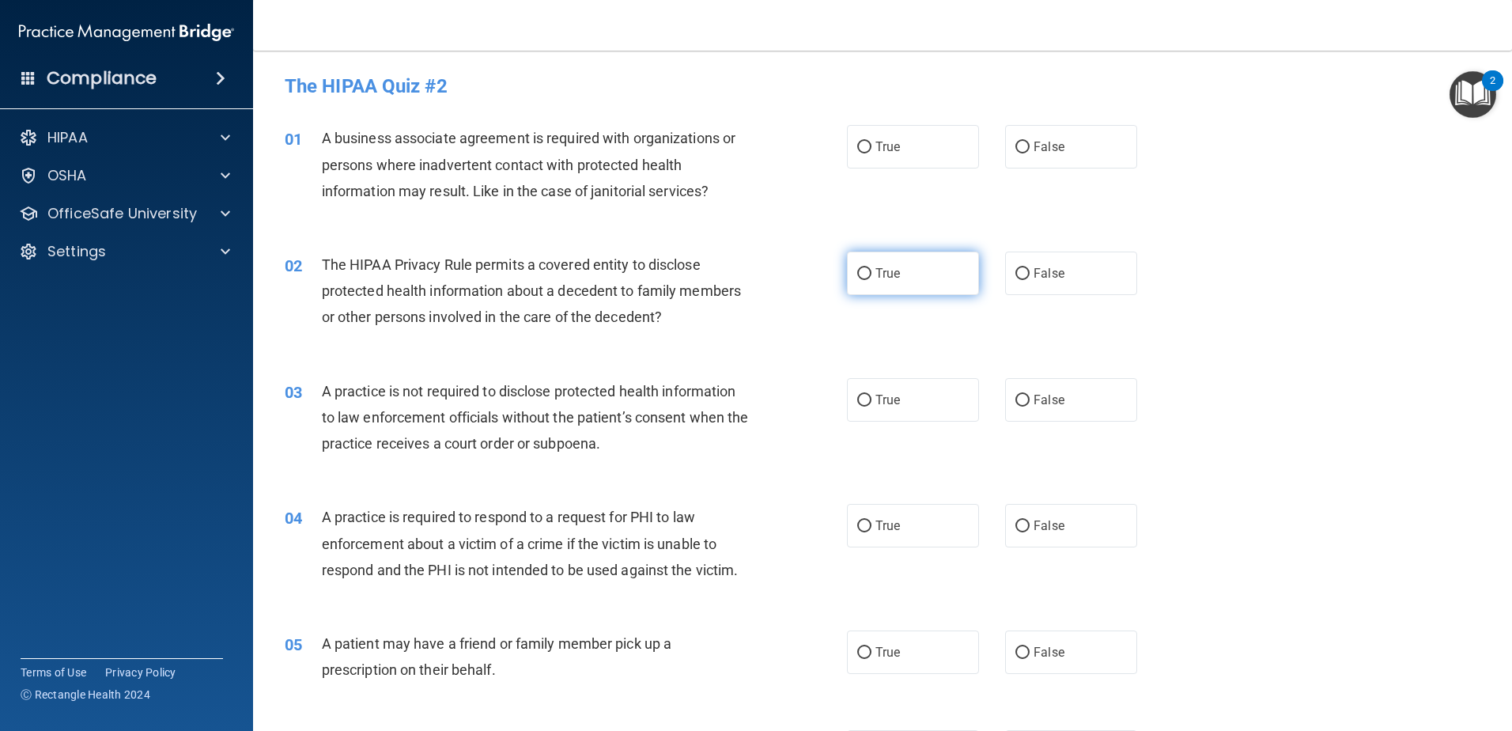
click at [876, 267] on span "True" at bounding box center [888, 273] width 25 height 15
click at [872, 268] on input "True" at bounding box center [864, 274] width 14 height 12
radio input "true"
click at [1043, 408] on label "False" at bounding box center [1071, 400] width 132 height 44
click at [1030, 407] on input "False" at bounding box center [1023, 401] width 14 height 12
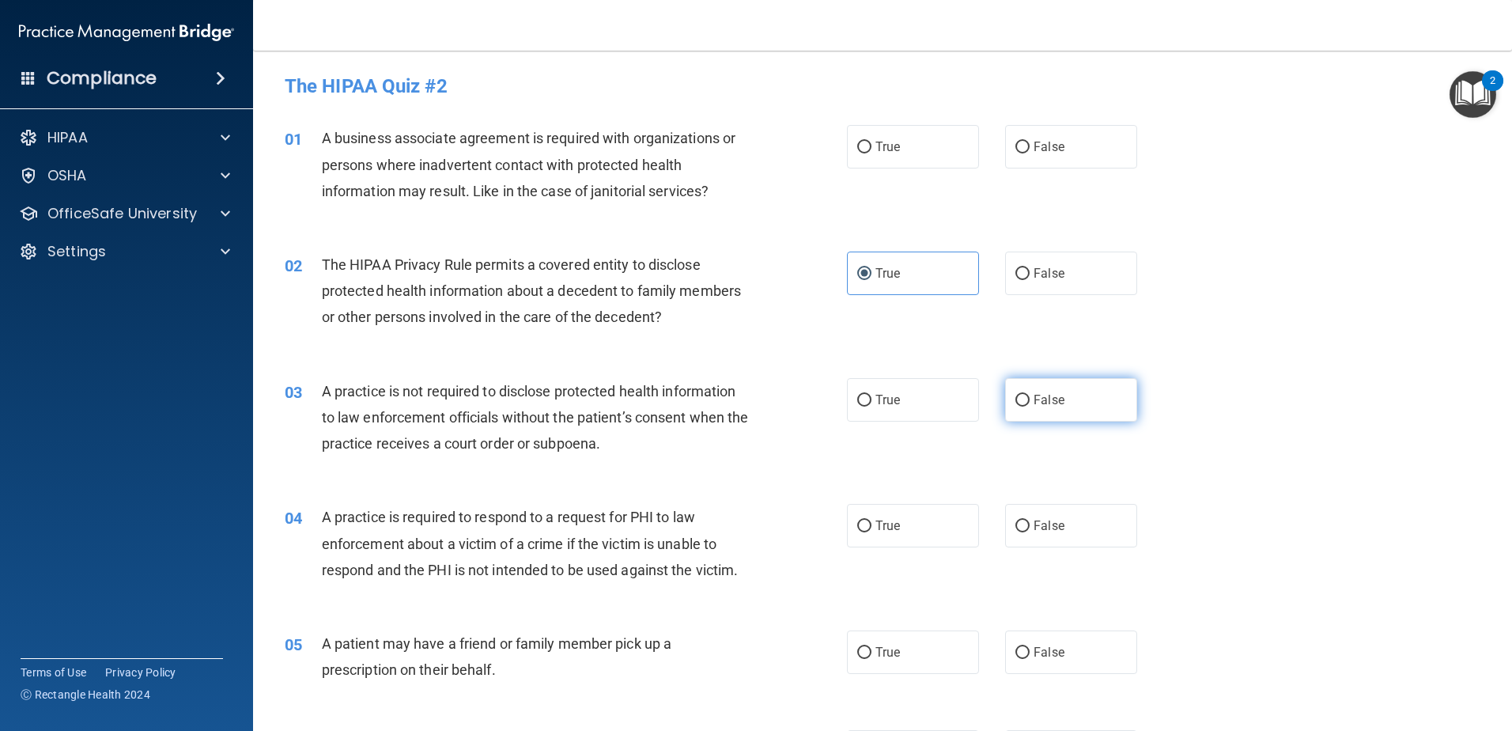
radio input "true"
click at [881, 523] on span "True" at bounding box center [888, 525] width 25 height 15
click at [872, 523] on input "True" at bounding box center [864, 526] width 14 height 12
radio input "true"
click at [876, 650] on span "True" at bounding box center [888, 652] width 25 height 15
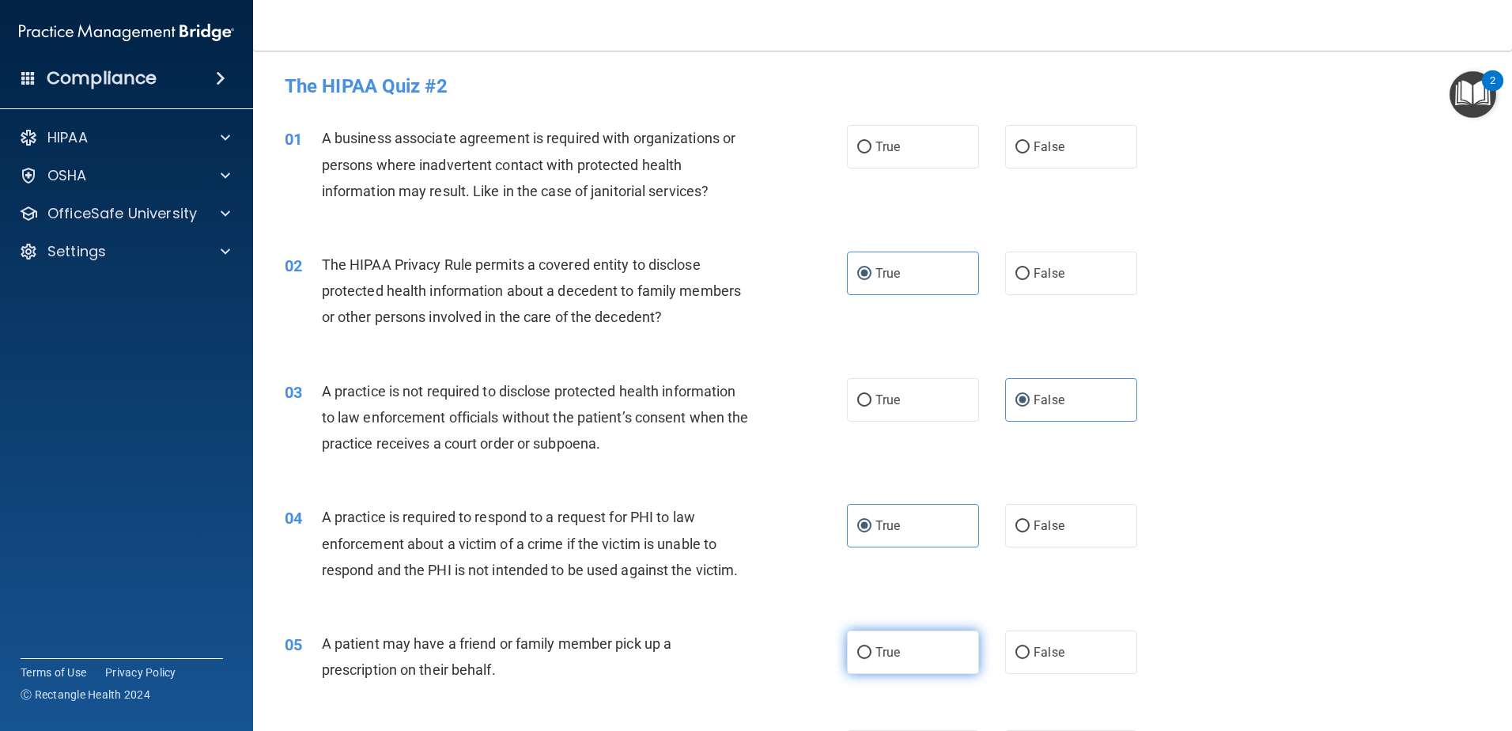
click at [872, 650] on input "True" at bounding box center [864, 653] width 14 height 12
radio input "true"
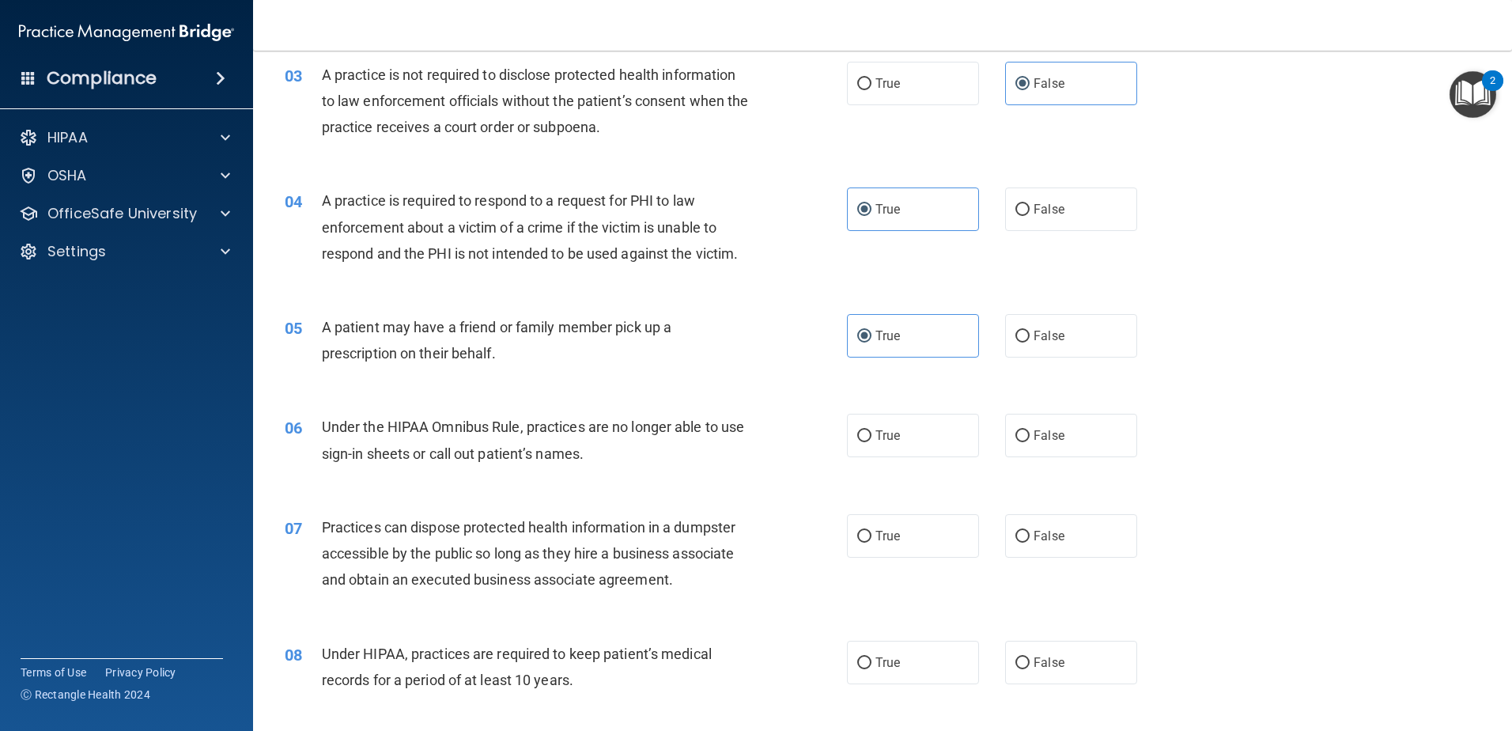
scroll to position [395, 0]
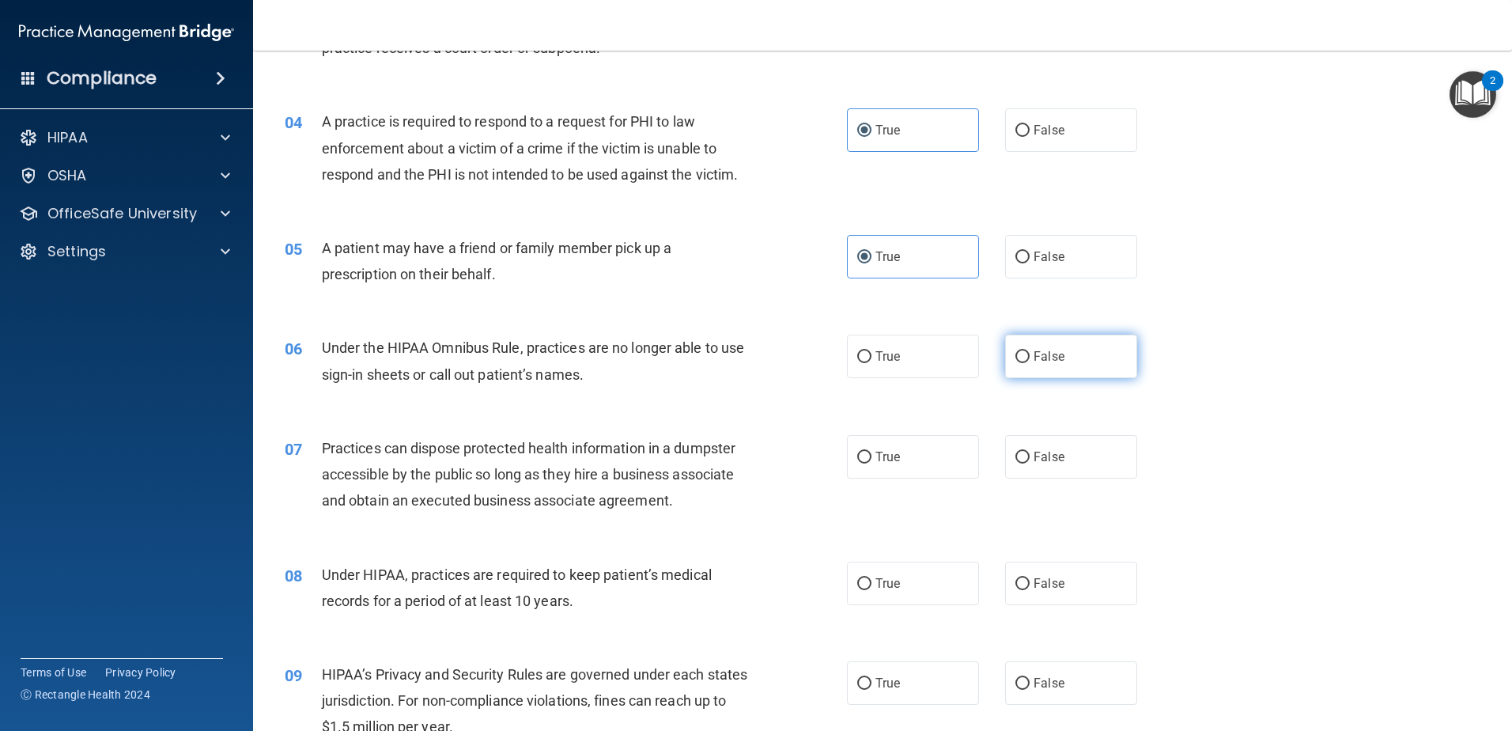
click at [1052, 361] on span "False" at bounding box center [1049, 356] width 31 height 15
click at [1030, 361] on input "False" at bounding box center [1023, 357] width 14 height 12
radio input "true"
click at [1043, 460] on span "False" at bounding box center [1049, 456] width 31 height 15
click at [1030, 460] on input "False" at bounding box center [1023, 458] width 14 height 12
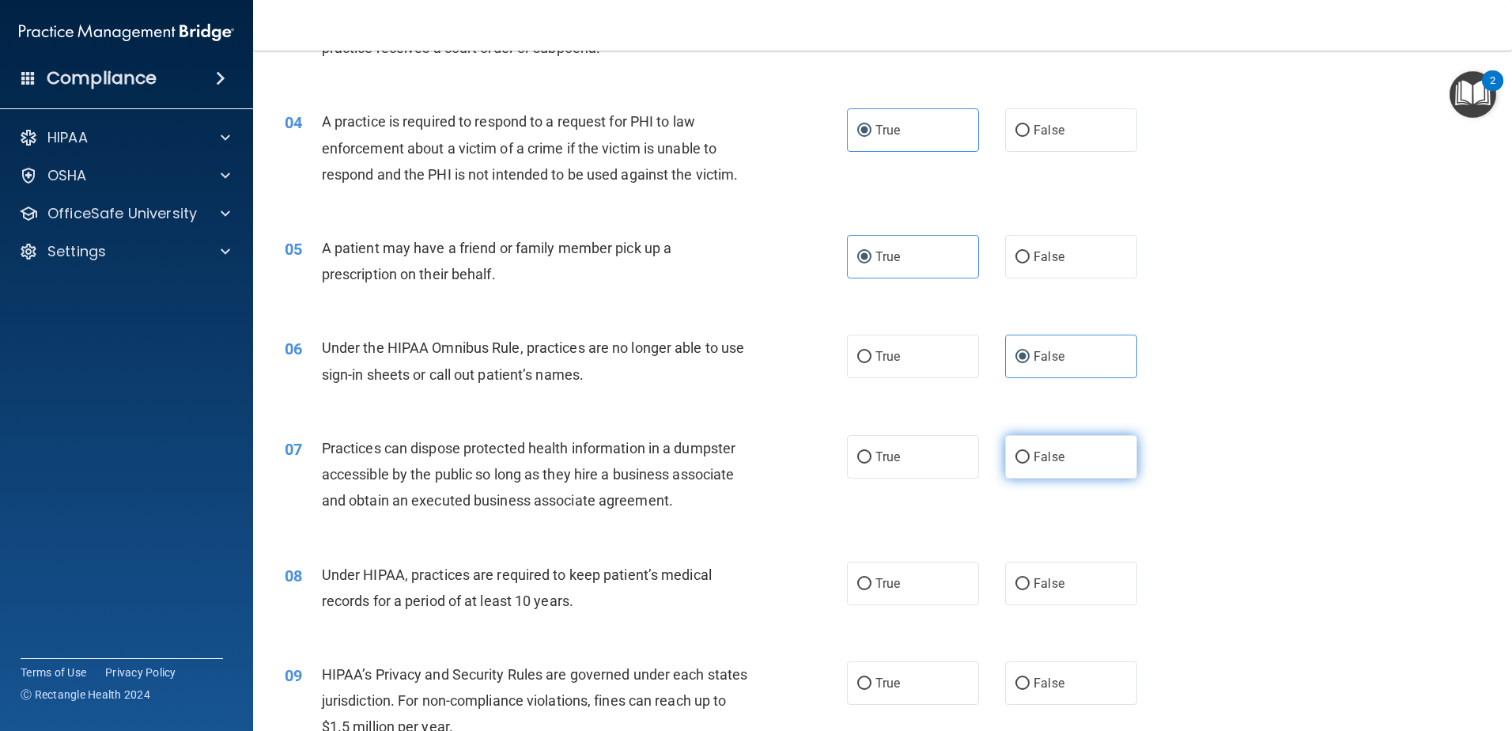
radio input "true"
click at [1023, 584] on label "False" at bounding box center [1071, 584] width 132 height 44
click at [1023, 584] on input "False" at bounding box center [1023, 584] width 14 height 12
radio input "true"
click at [1040, 683] on span "False" at bounding box center [1049, 682] width 31 height 15
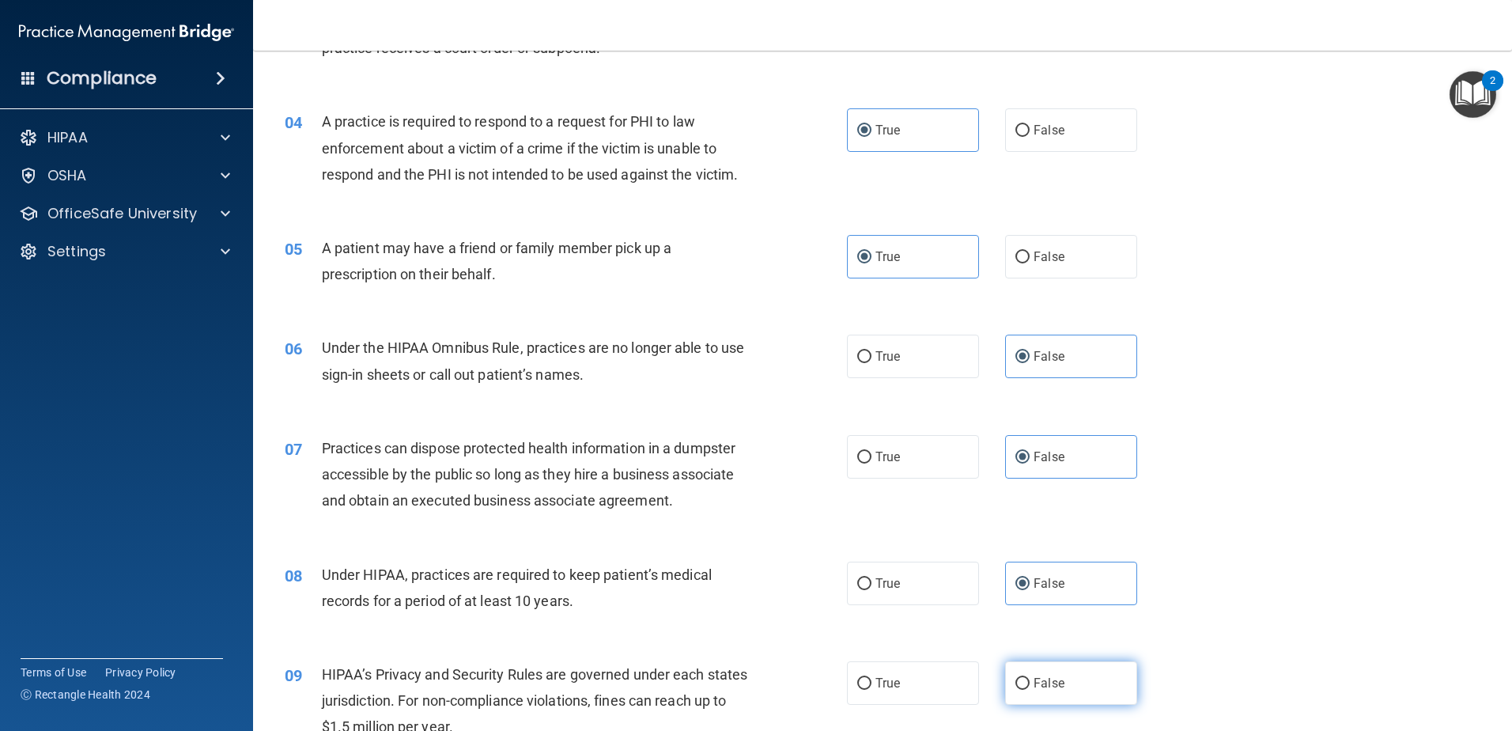
click at [1030, 683] on input "False" at bounding box center [1023, 684] width 14 height 12
radio input "true"
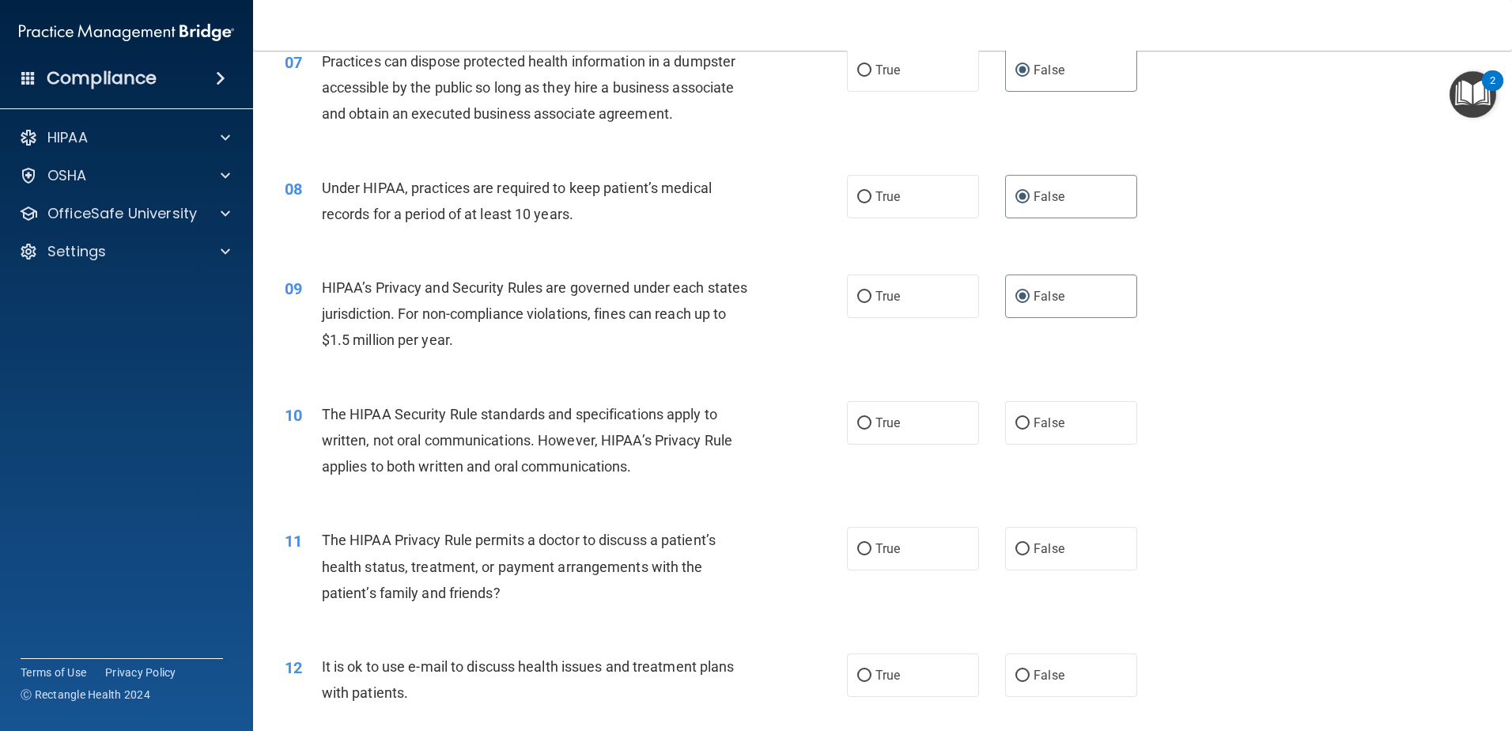
scroll to position [791, 0]
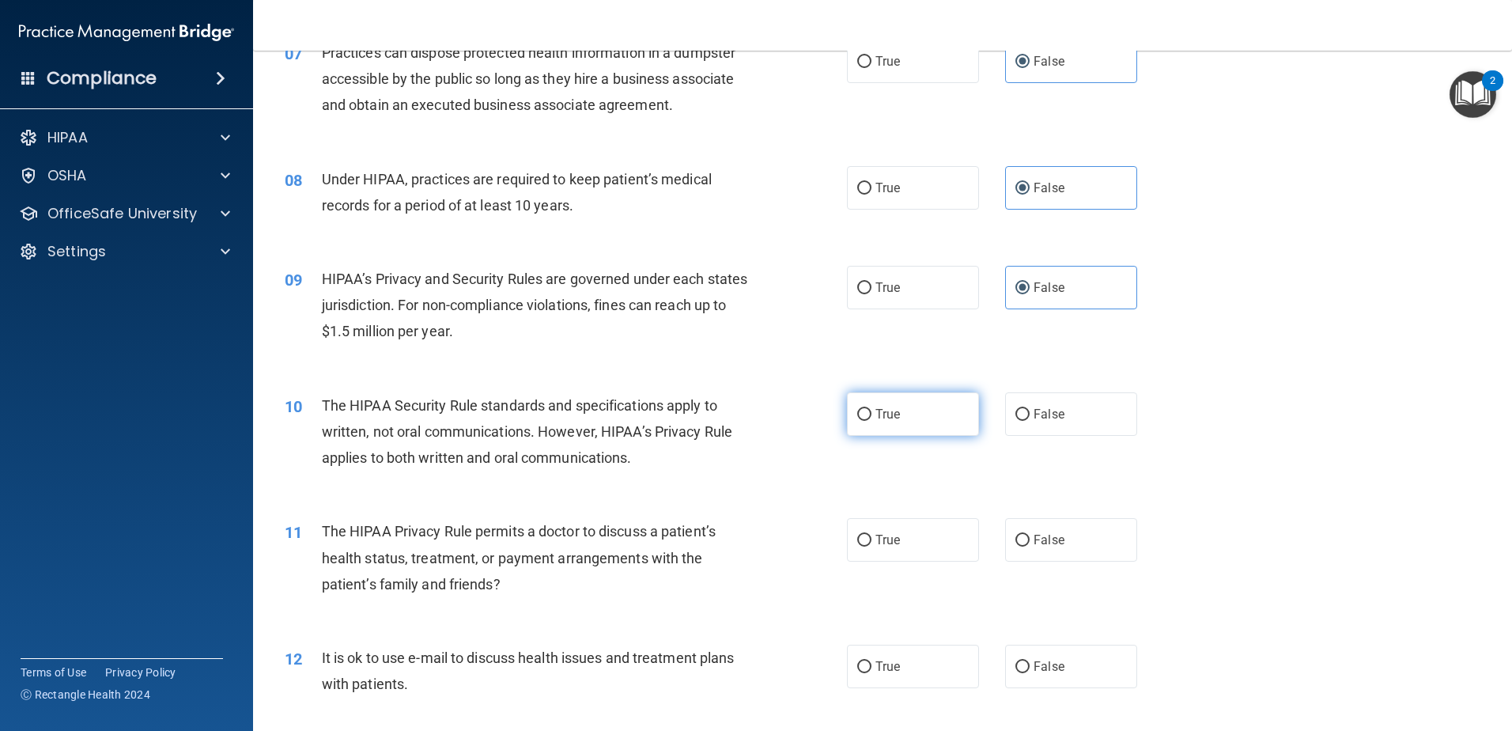
click at [876, 411] on span "True" at bounding box center [888, 414] width 25 height 15
click at [872, 411] on input "True" at bounding box center [864, 415] width 14 height 12
radio input "true"
click at [883, 540] on span "True" at bounding box center [888, 539] width 25 height 15
click at [872, 540] on input "True" at bounding box center [864, 541] width 14 height 12
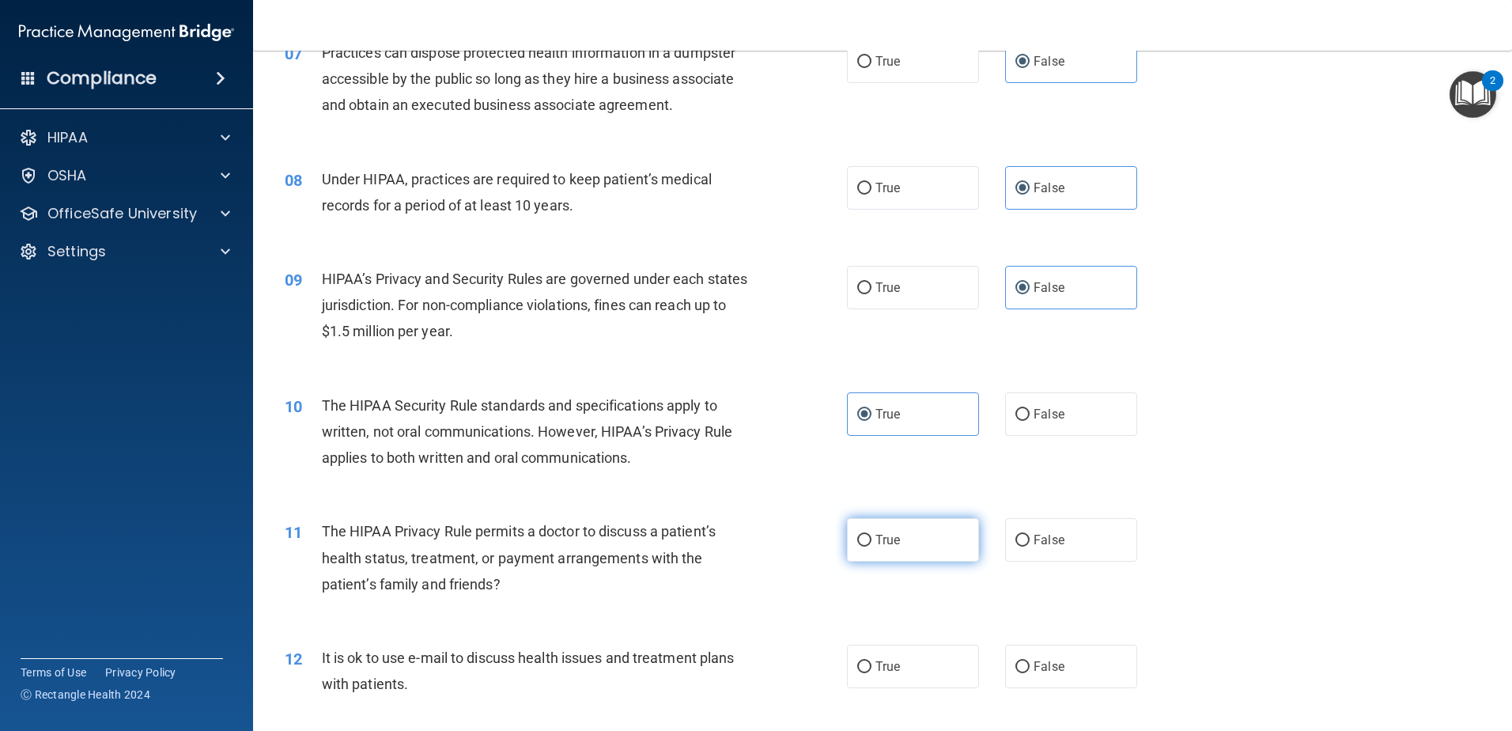
radio input "true"
click at [879, 667] on span "True" at bounding box center [888, 666] width 25 height 15
click at [872, 667] on input "True" at bounding box center [864, 667] width 14 height 12
radio input "true"
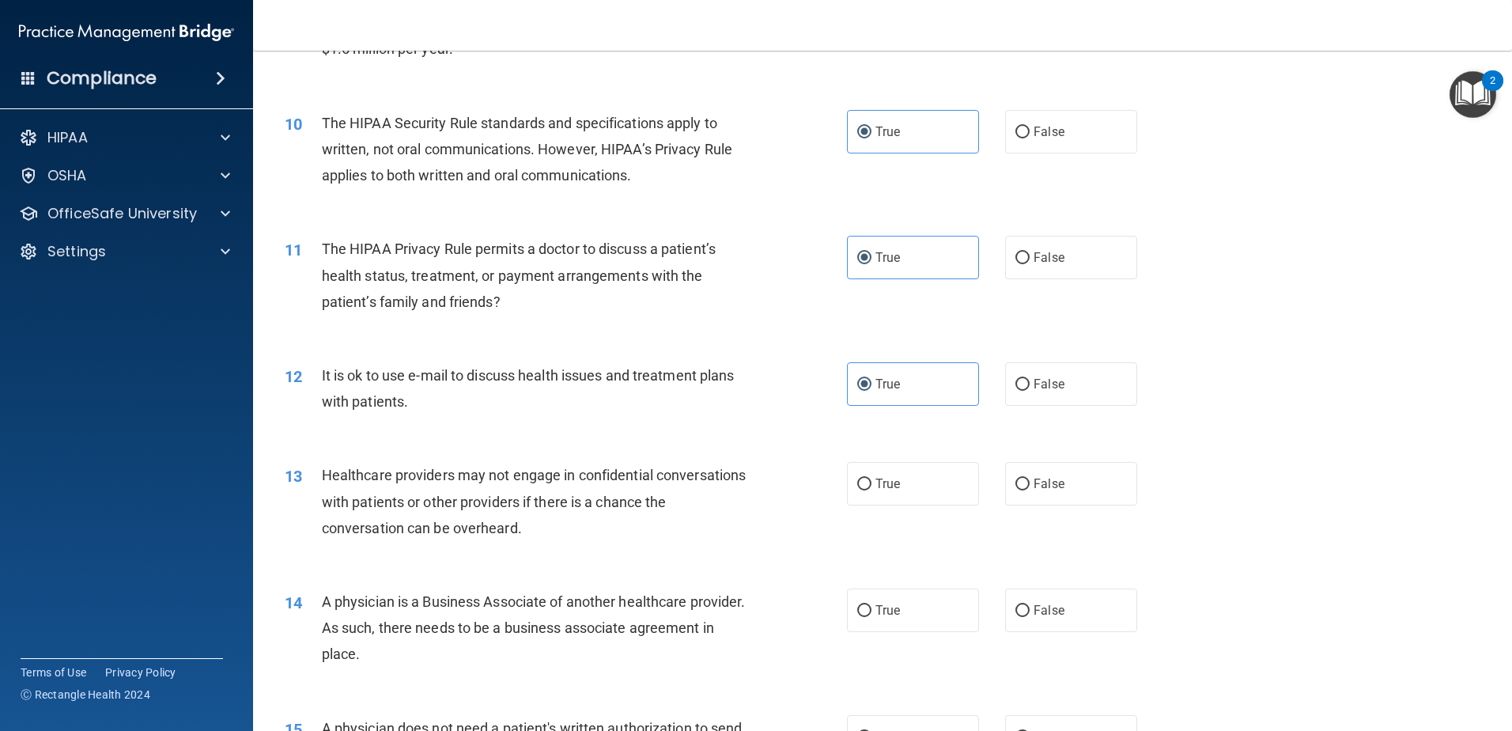
scroll to position [1186, 0]
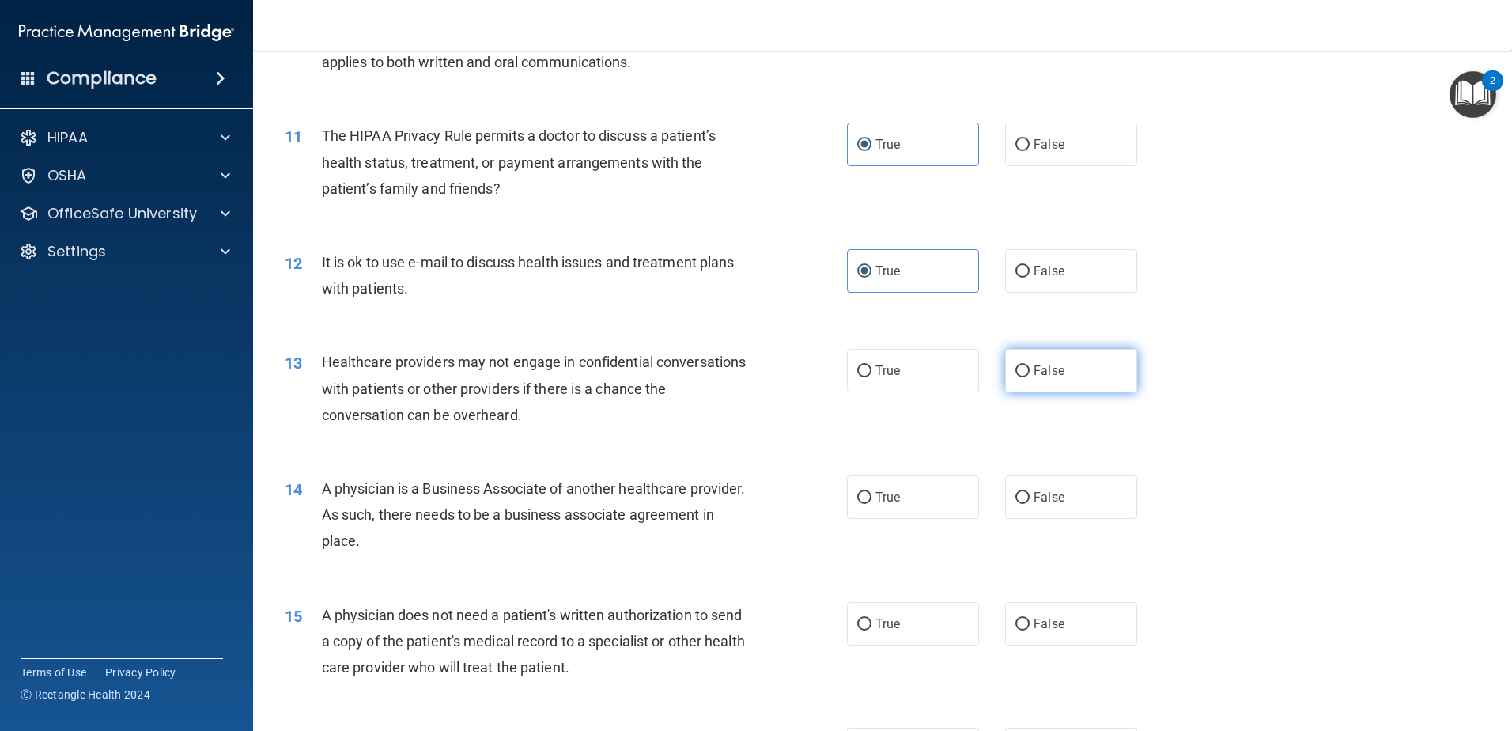
click at [1049, 366] on span "False" at bounding box center [1049, 370] width 31 height 15
click at [1030, 366] on input "False" at bounding box center [1023, 371] width 14 height 12
radio input "true"
click at [1037, 498] on span "False" at bounding box center [1049, 497] width 31 height 15
click at [1030, 498] on input "False" at bounding box center [1023, 498] width 14 height 12
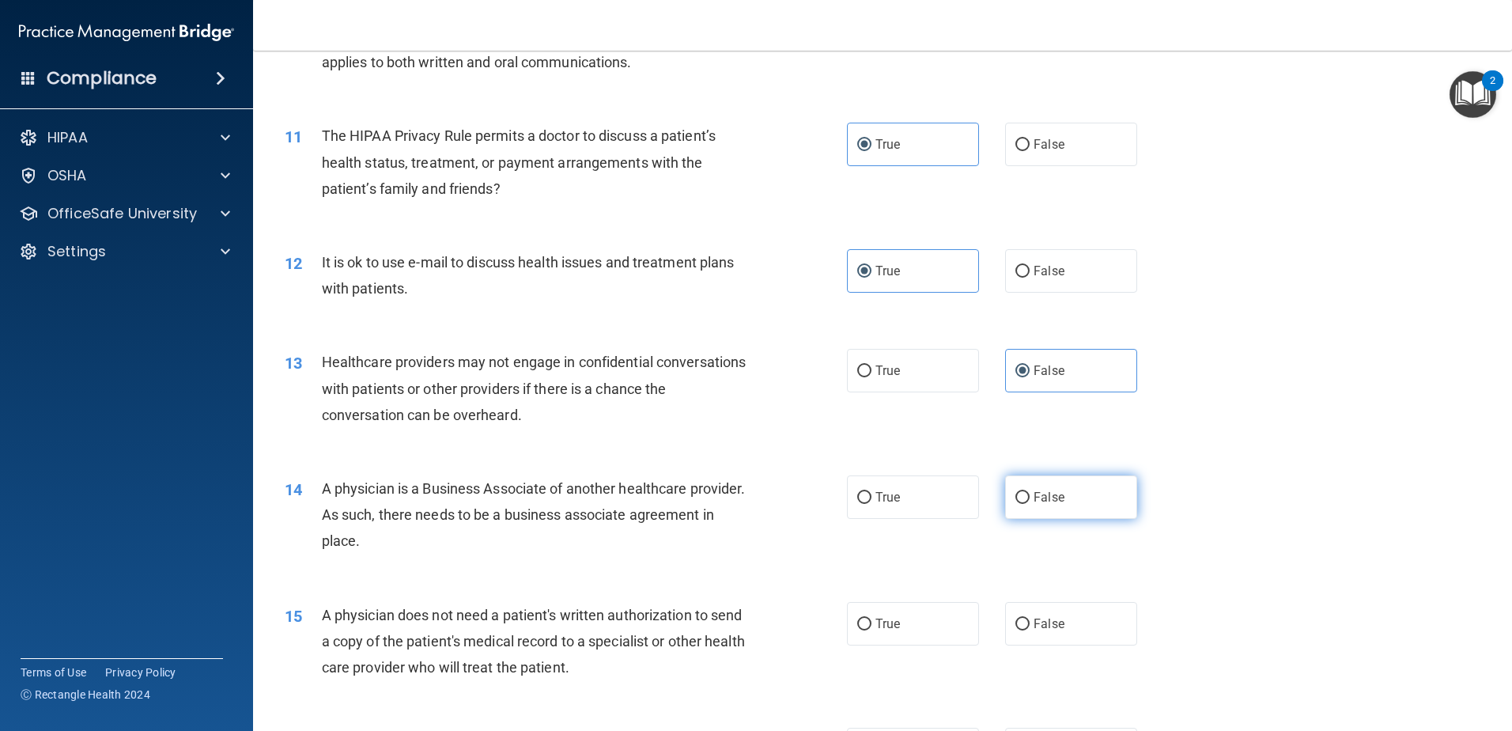
radio input "true"
click at [879, 617] on span "True" at bounding box center [888, 623] width 25 height 15
click at [872, 619] on input "True" at bounding box center [864, 625] width 14 height 12
radio input "true"
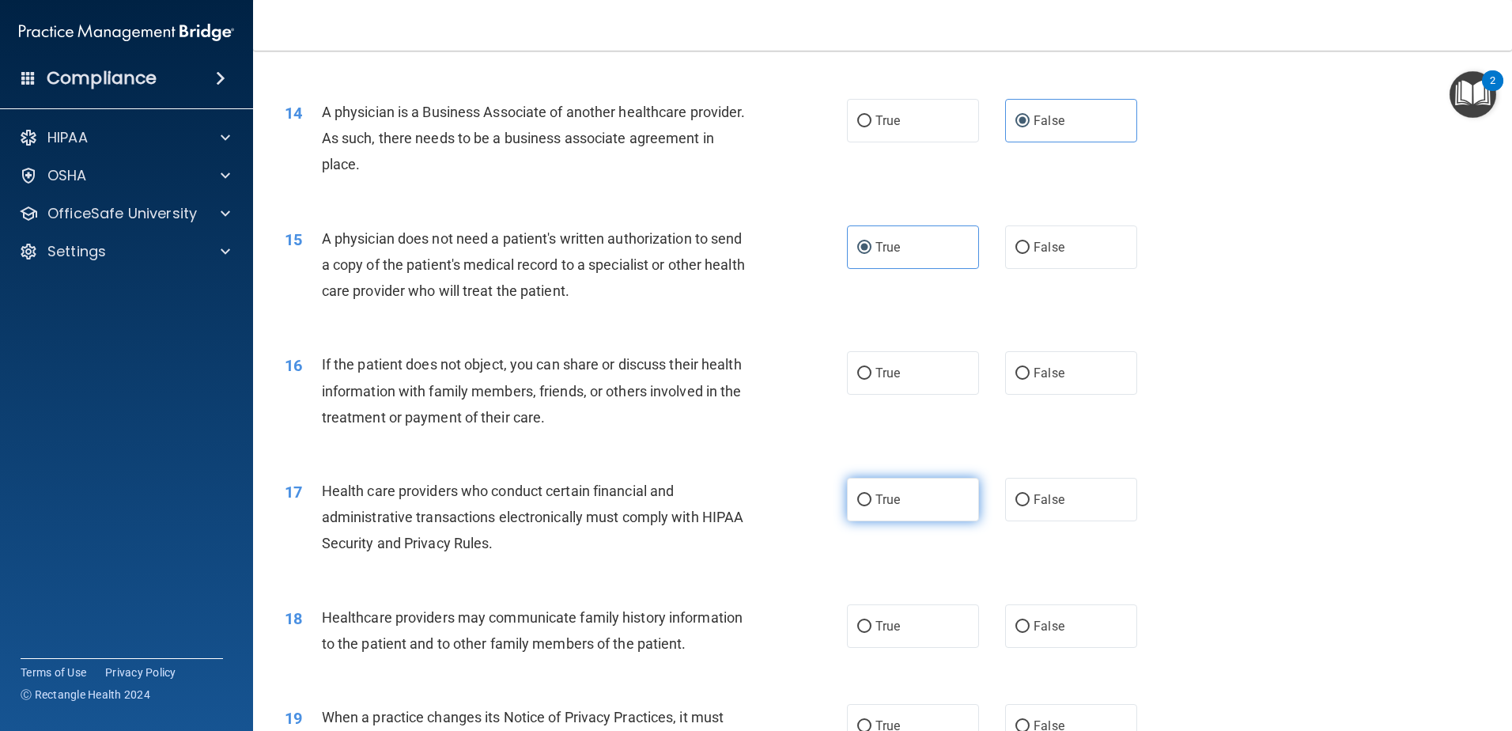
scroll to position [1582, 0]
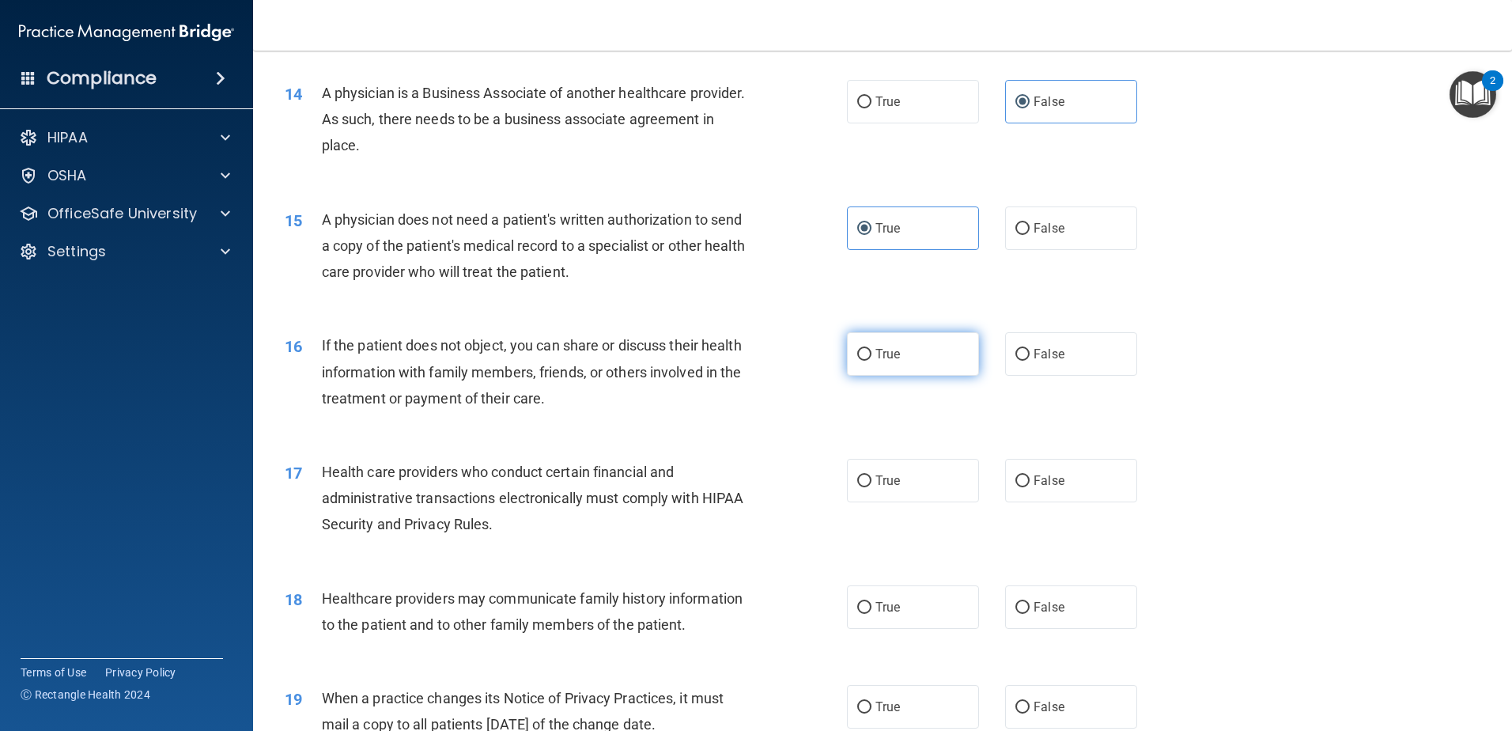
click at [876, 350] on span "True" at bounding box center [888, 353] width 25 height 15
click at [872, 350] on input "True" at bounding box center [864, 355] width 14 height 12
radio input "true"
click at [884, 481] on span "True" at bounding box center [888, 480] width 25 height 15
click at [872, 481] on input "True" at bounding box center [864, 481] width 14 height 12
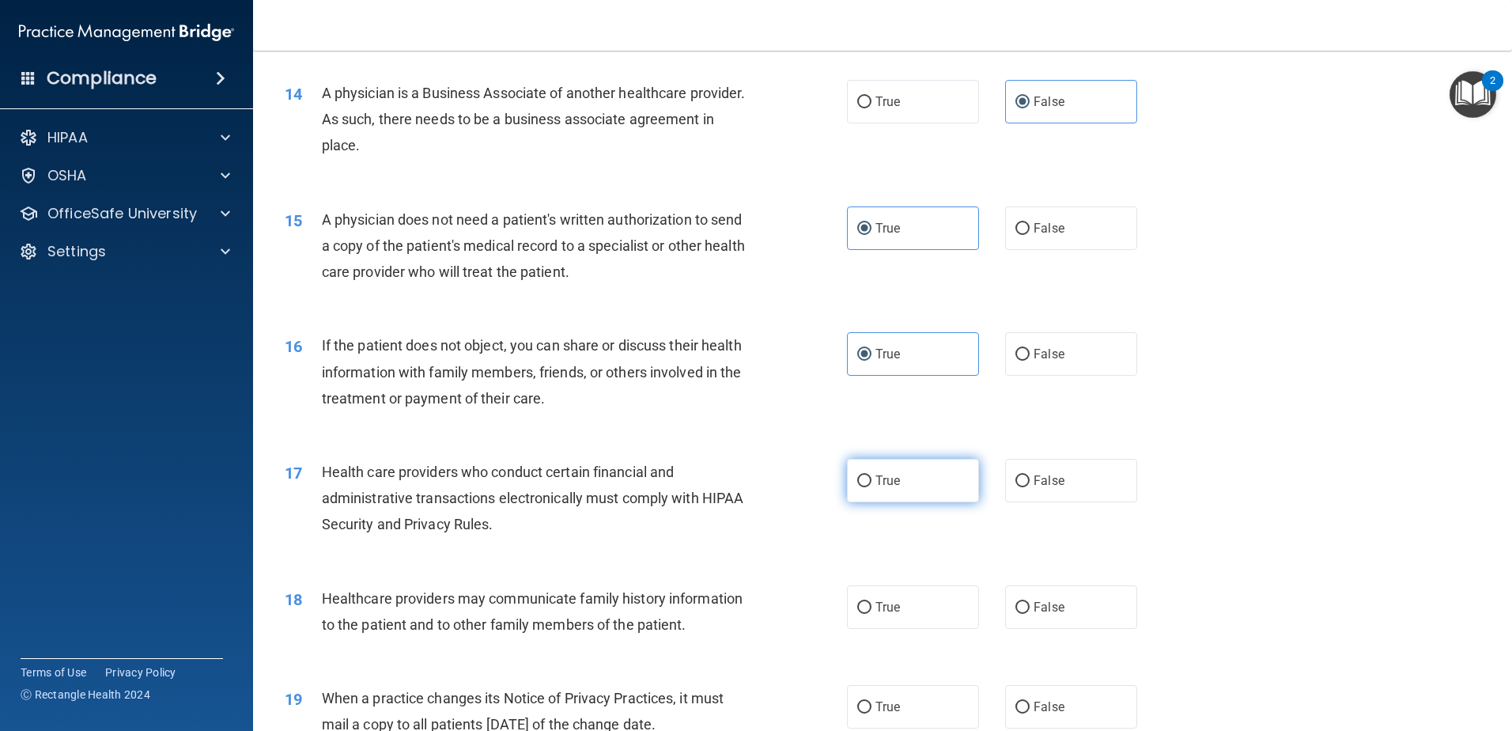
radio input "true"
click at [1035, 608] on span "False" at bounding box center [1049, 607] width 31 height 15
click at [1030, 608] on input "False" at bounding box center [1023, 608] width 14 height 12
radio input "true"
click at [1049, 713] on span "False" at bounding box center [1049, 706] width 31 height 15
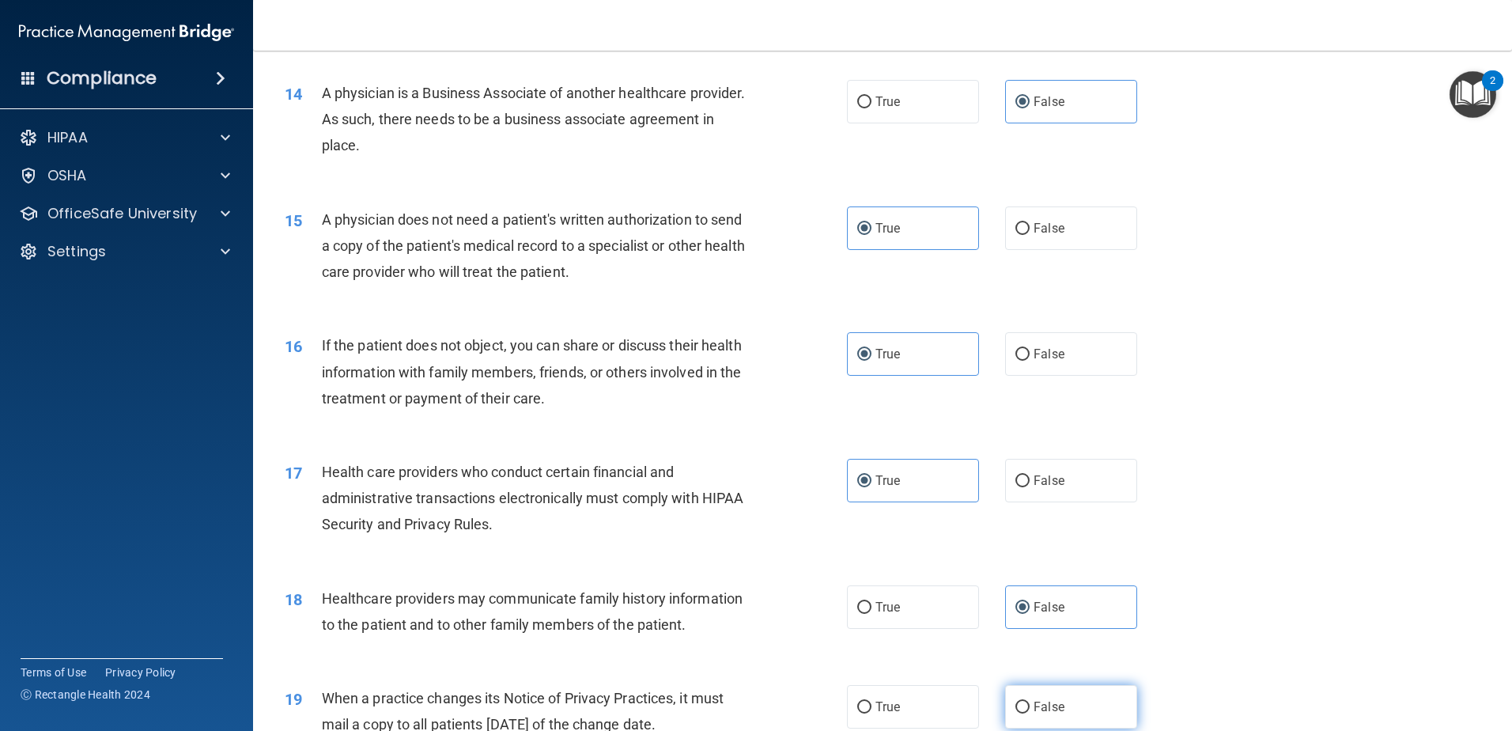
click at [1030, 713] on input "False" at bounding box center [1023, 708] width 14 height 12
radio input "true"
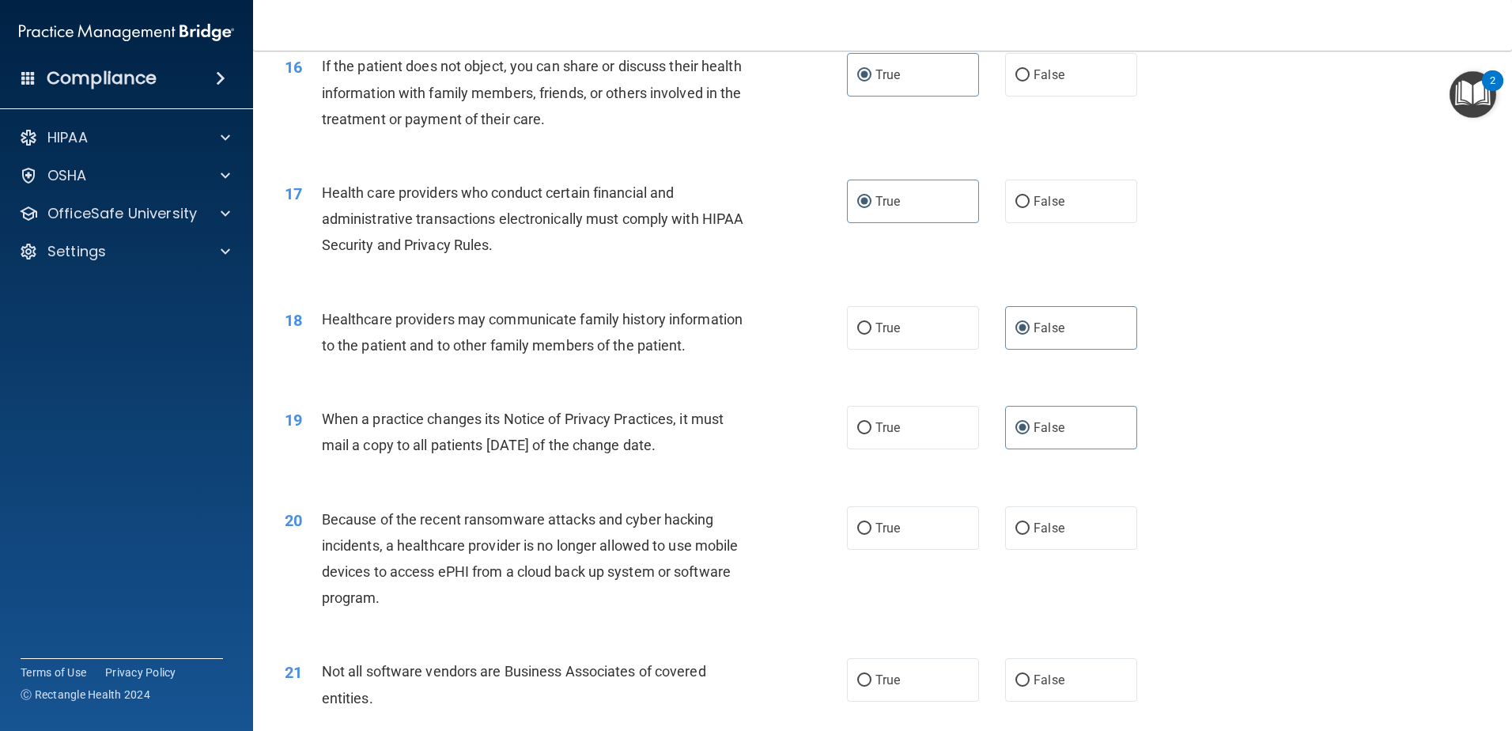
scroll to position [1977, 0]
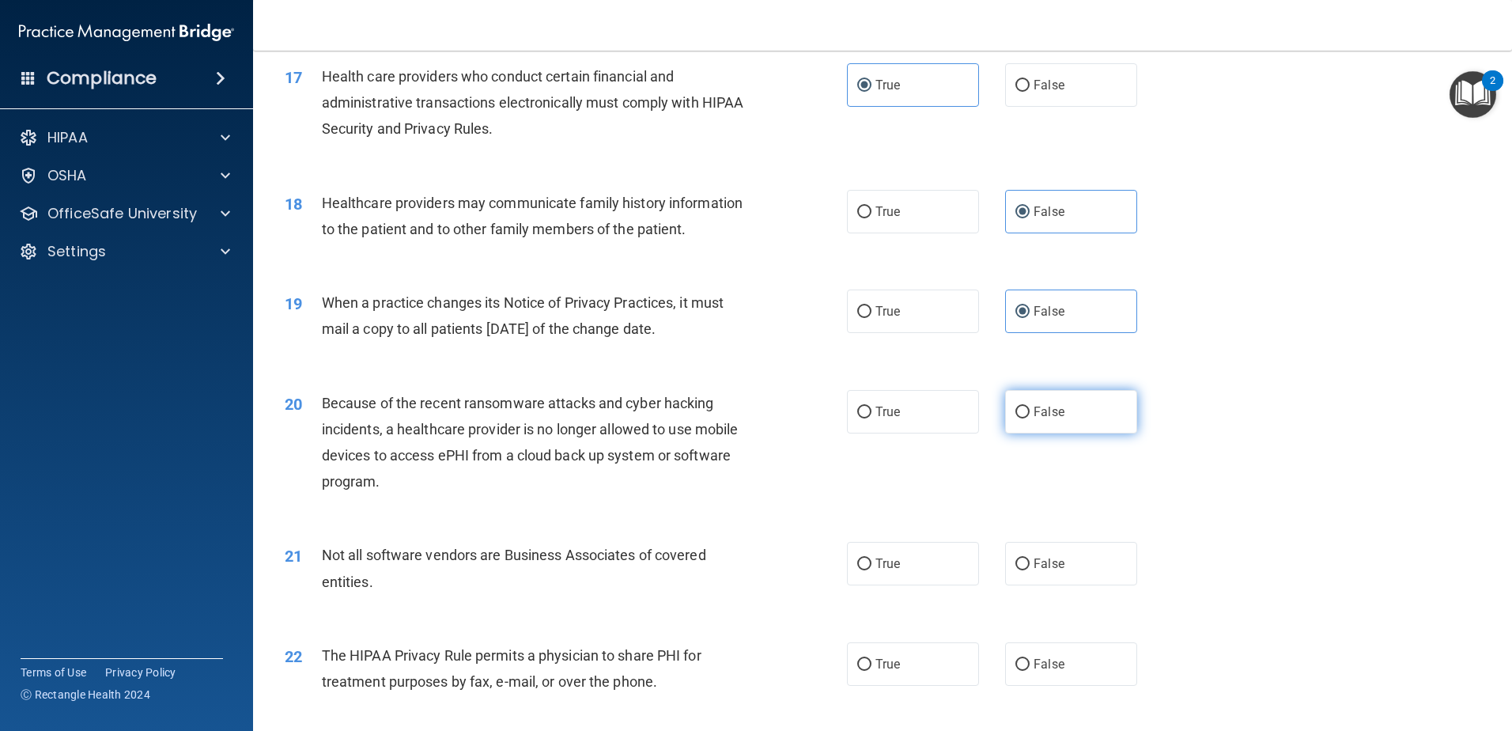
click at [1034, 410] on span "False" at bounding box center [1049, 411] width 31 height 15
click at [1027, 410] on input "False" at bounding box center [1023, 413] width 14 height 12
radio input "true"
click at [902, 562] on label "True" at bounding box center [913, 564] width 132 height 44
click at [872, 562] on input "True" at bounding box center [864, 564] width 14 height 12
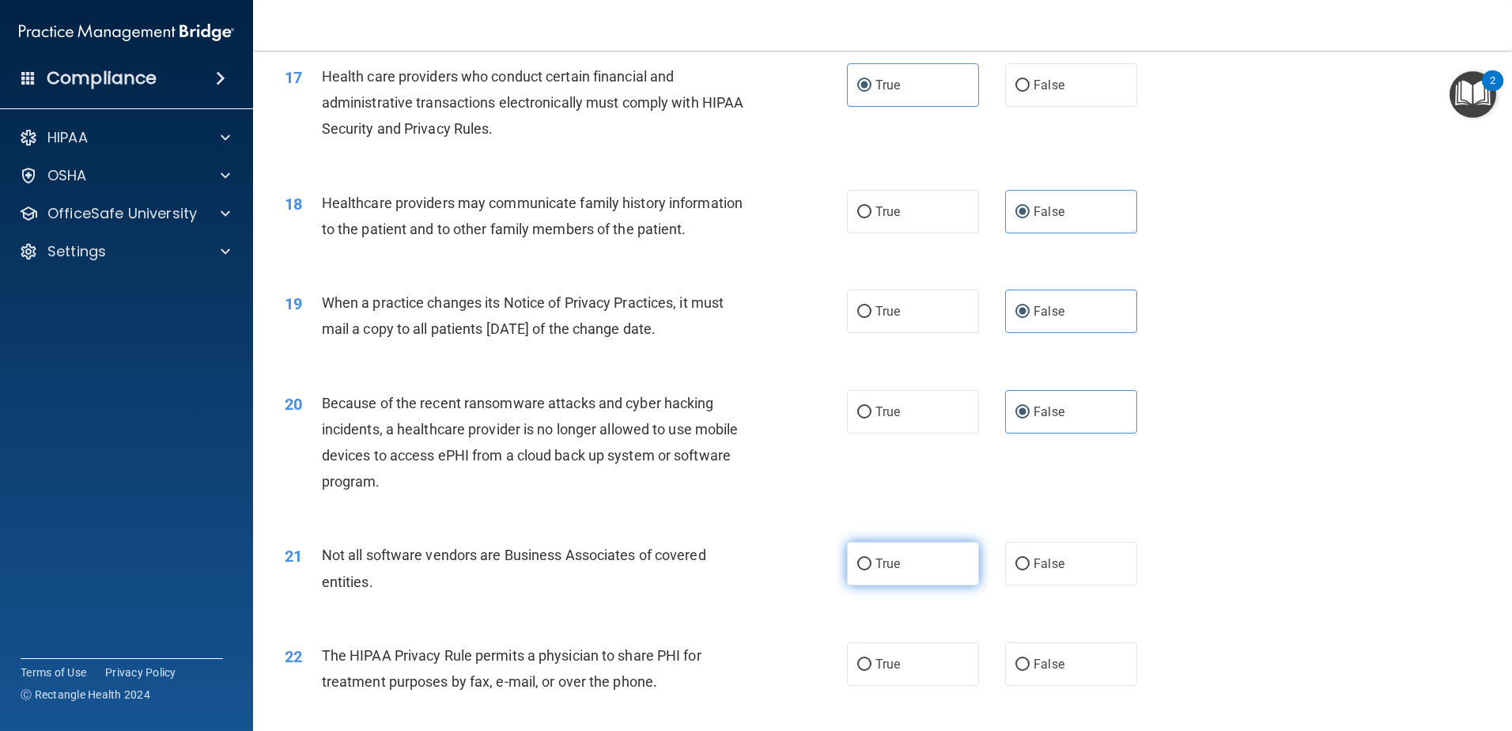
radio input "true"
click at [890, 662] on span "True" at bounding box center [888, 663] width 25 height 15
click at [872, 662] on input "True" at bounding box center [864, 665] width 14 height 12
radio input "true"
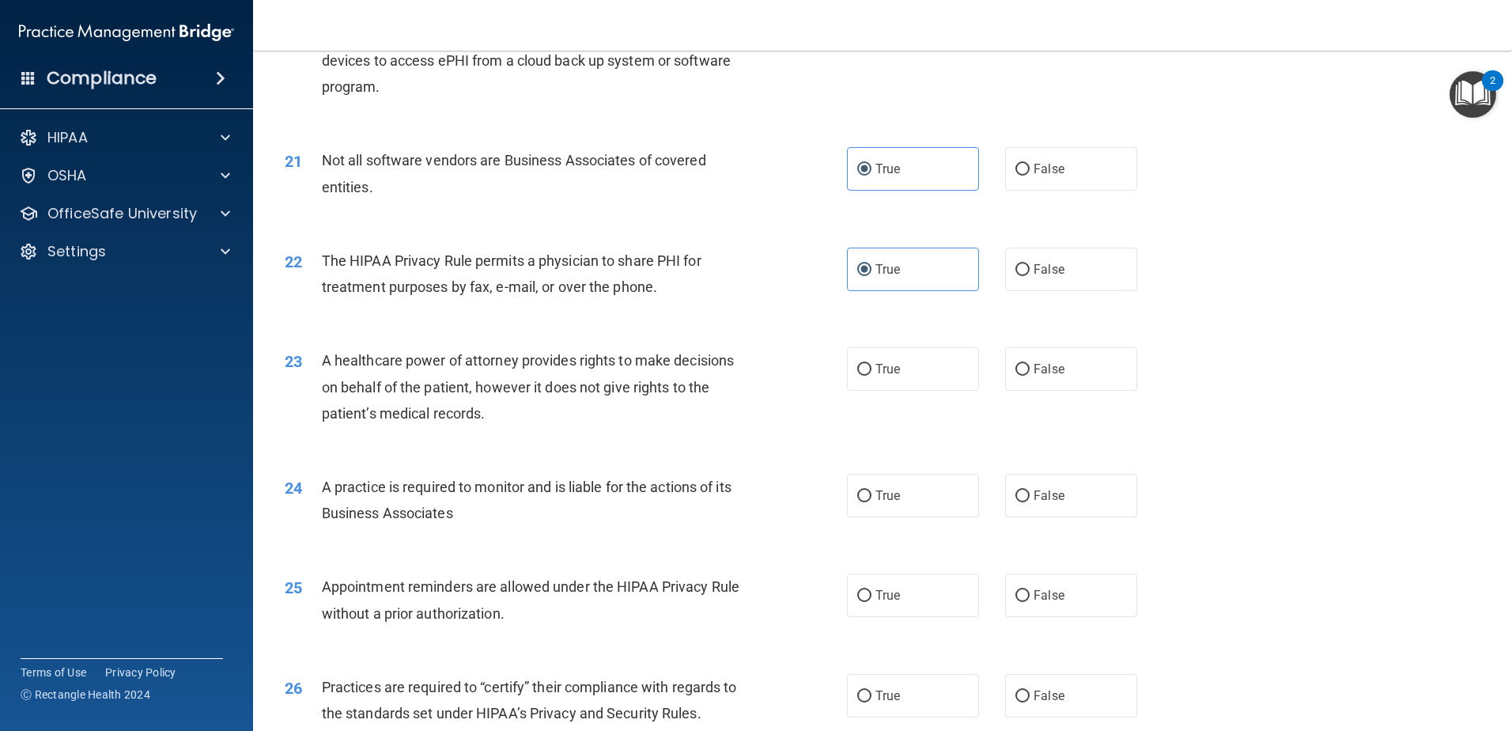
scroll to position [2373, 0]
click at [1041, 373] on span "False" at bounding box center [1049, 368] width 31 height 15
click at [1030, 373] on input "False" at bounding box center [1023, 369] width 14 height 12
radio input "true"
click at [1037, 498] on span "False" at bounding box center [1049, 494] width 31 height 15
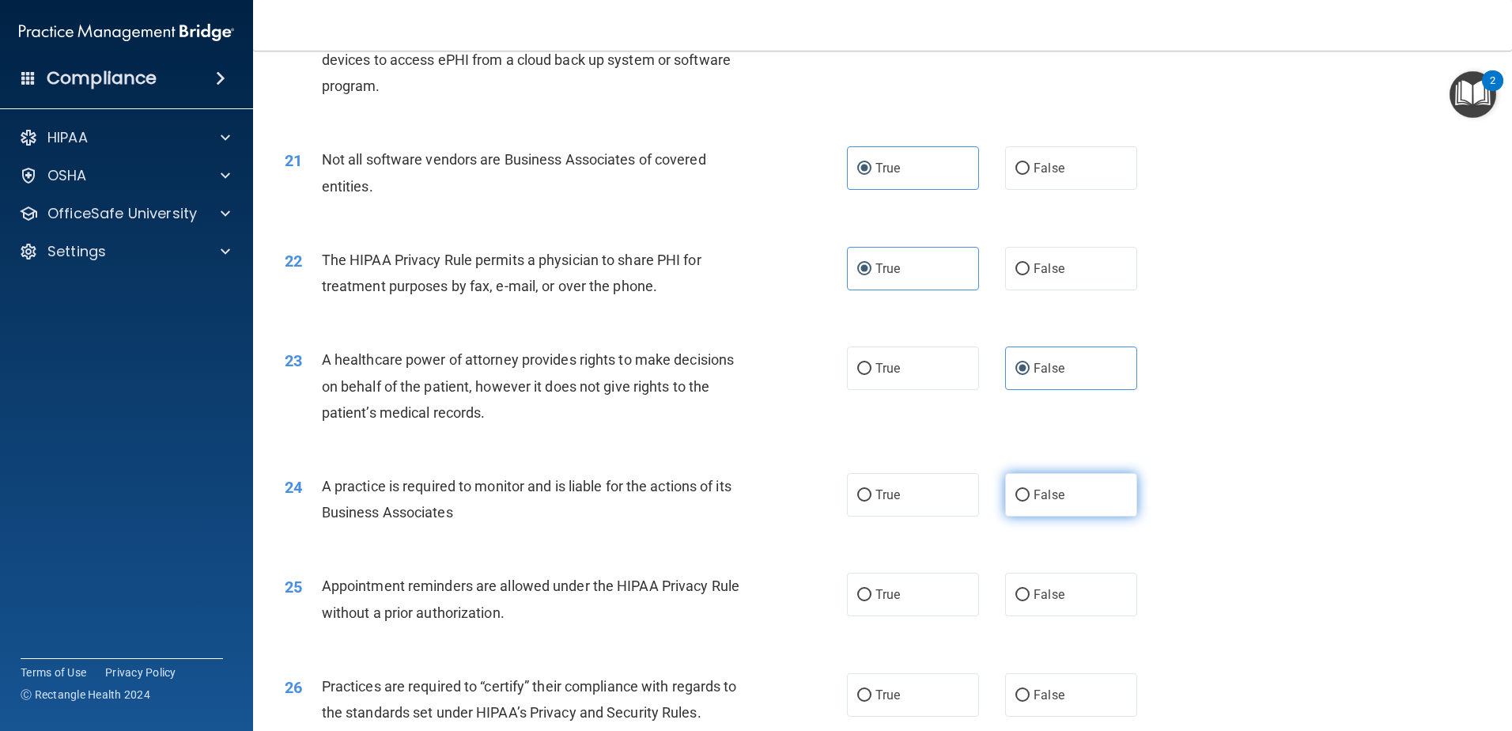
click at [1030, 498] on input "False" at bounding box center [1023, 496] width 14 height 12
radio input "true"
click at [895, 597] on label "True" at bounding box center [913, 595] width 132 height 44
click at [872, 597] on input "True" at bounding box center [864, 595] width 14 height 12
radio input "true"
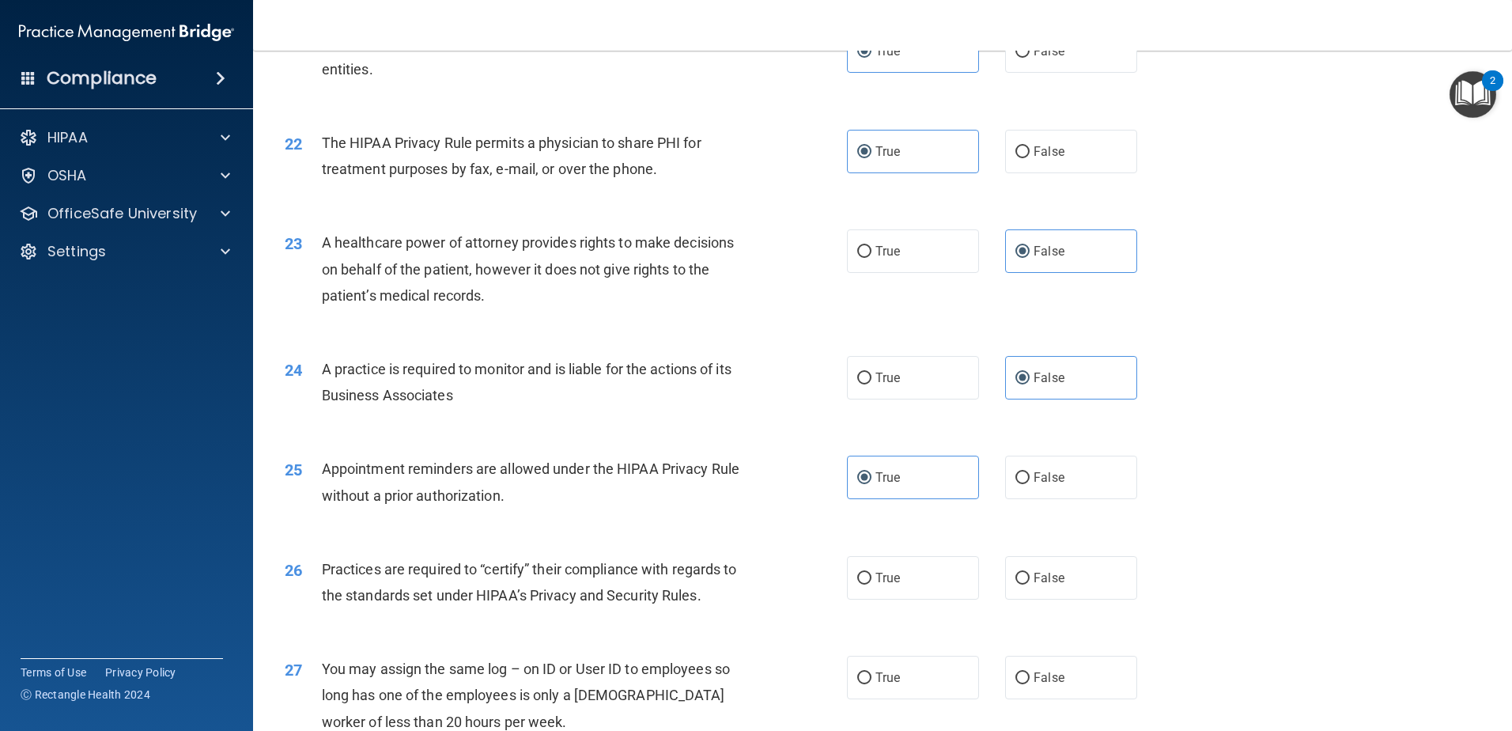
scroll to position [2531, 0]
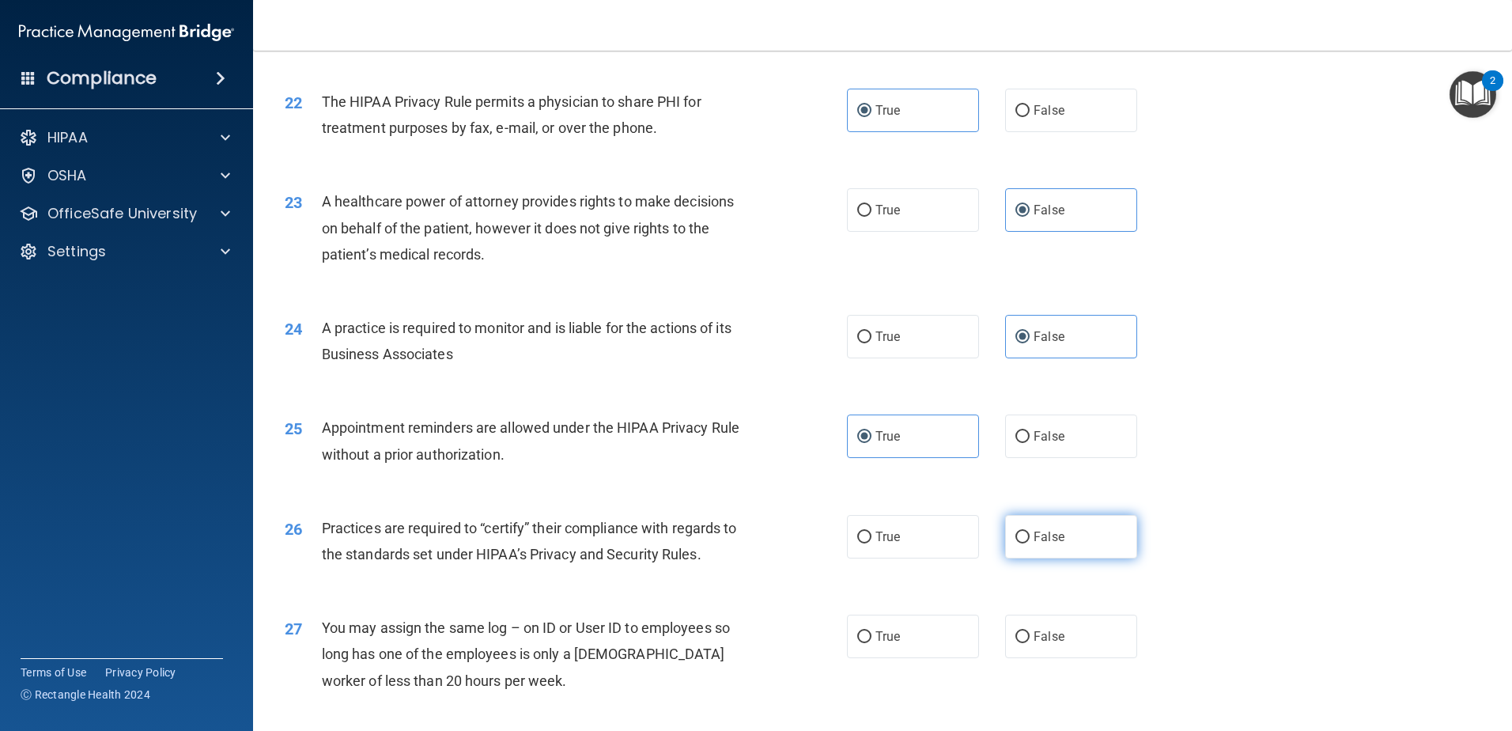
click at [1039, 540] on span "False" at bounding box center [1049, 536] width 31 height 15
click at [1030, 540] on input "False" at bounding box center [1023, 538] width 14 height 12
radio input "true"
click at [1049, 637] on span "False" at bounding box center [1049, 636] width 31 height 15
click at [1030, 637] on input "False" at bounding box center [1023, 637] width 14 height 12
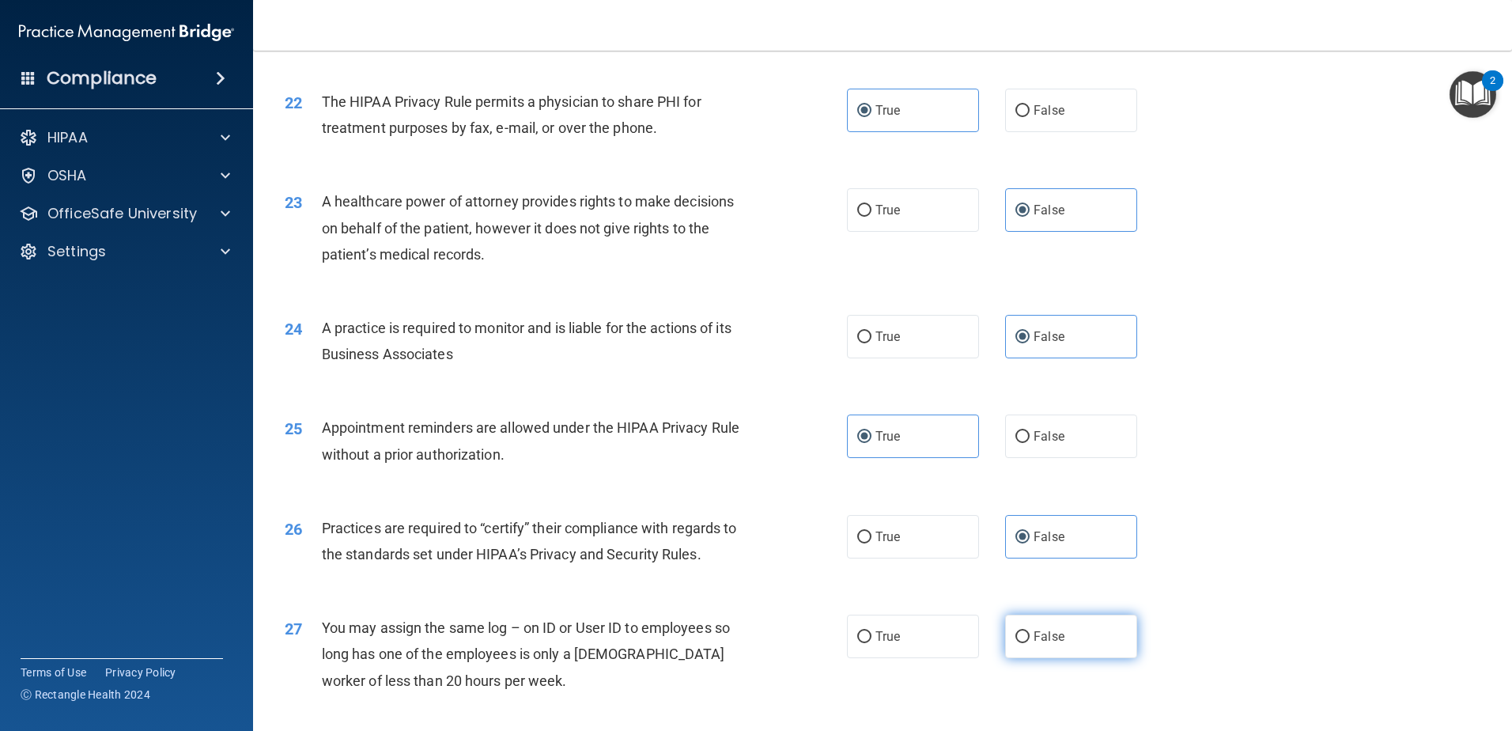
radio input "true"
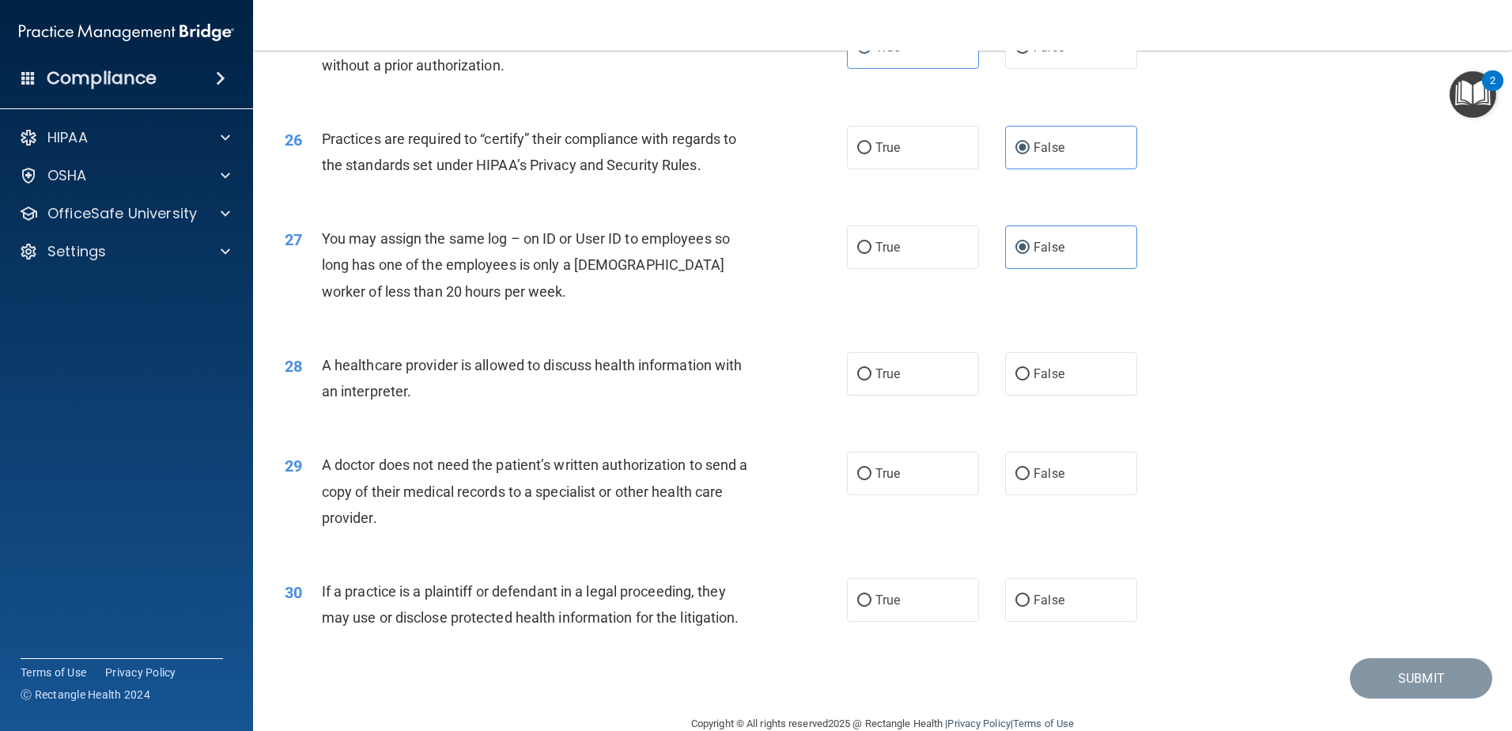
scroll to position [2926, 0]
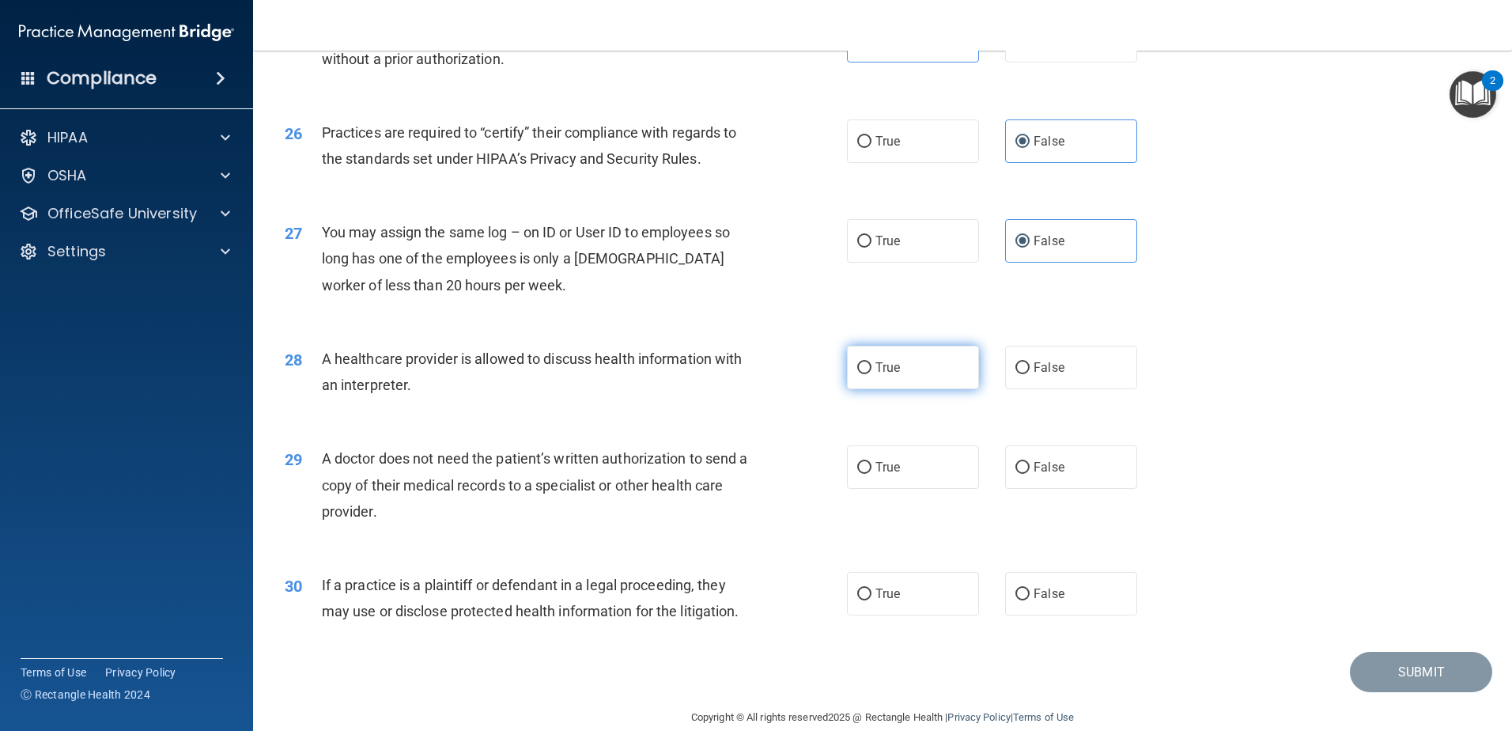
click at [888, 365] on span "True" at bounding box center [888, 367] width 25 height 15
click at [872, 365] on input "True" at bounding box center [864, 368] width 14 height 12
radio input "true"
click at [877, 462] on span "True" at bounding box center [888, 467] width 25 height 15
click at [872, 462] on input "True" at bounding box center [864, 468] width 14 height 12
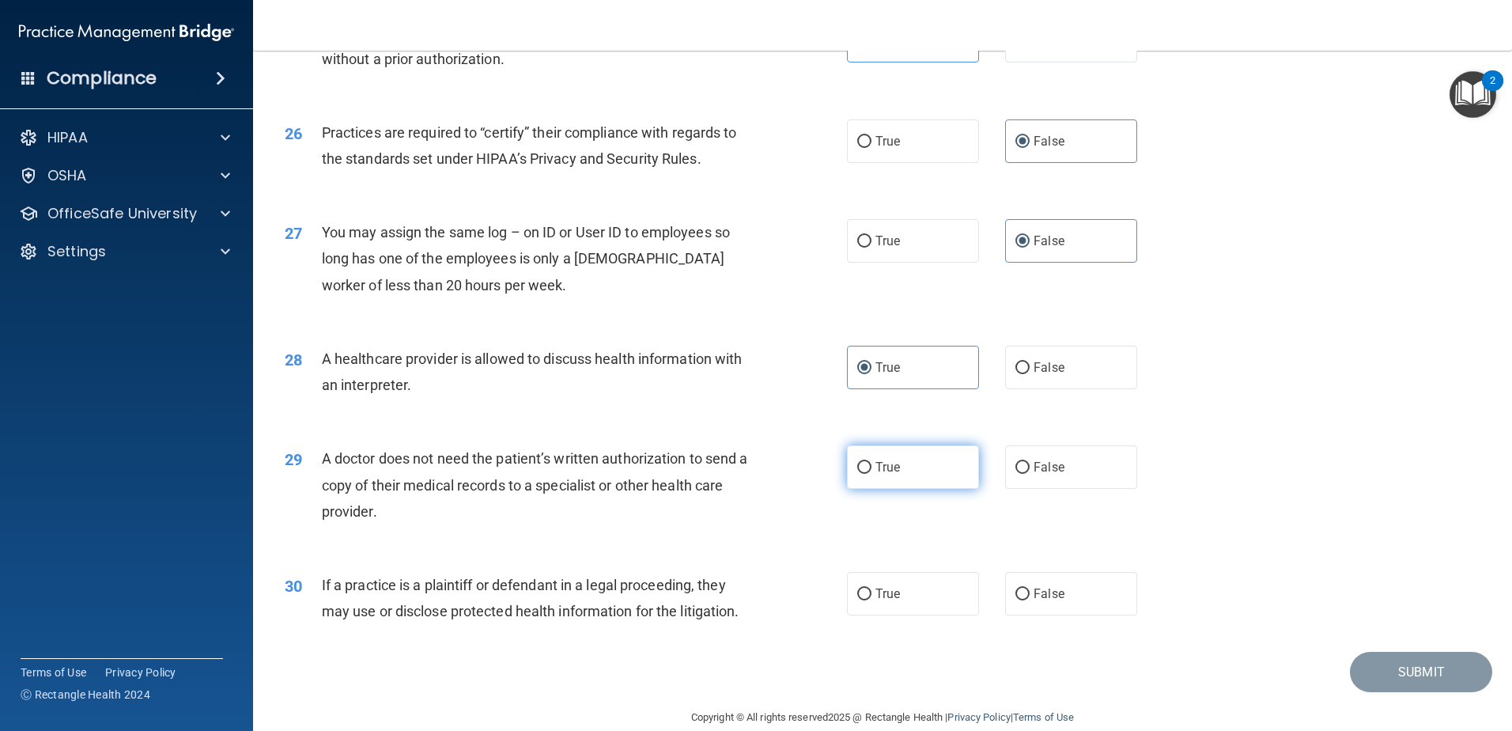
radio input "true"
click at [898, 591] on label "True" at bounding box center [913, 594] width 132 height 44
click at [872, 591] on input "True" at bounding box center [864, 594] width 14 height 12
radio input "true"
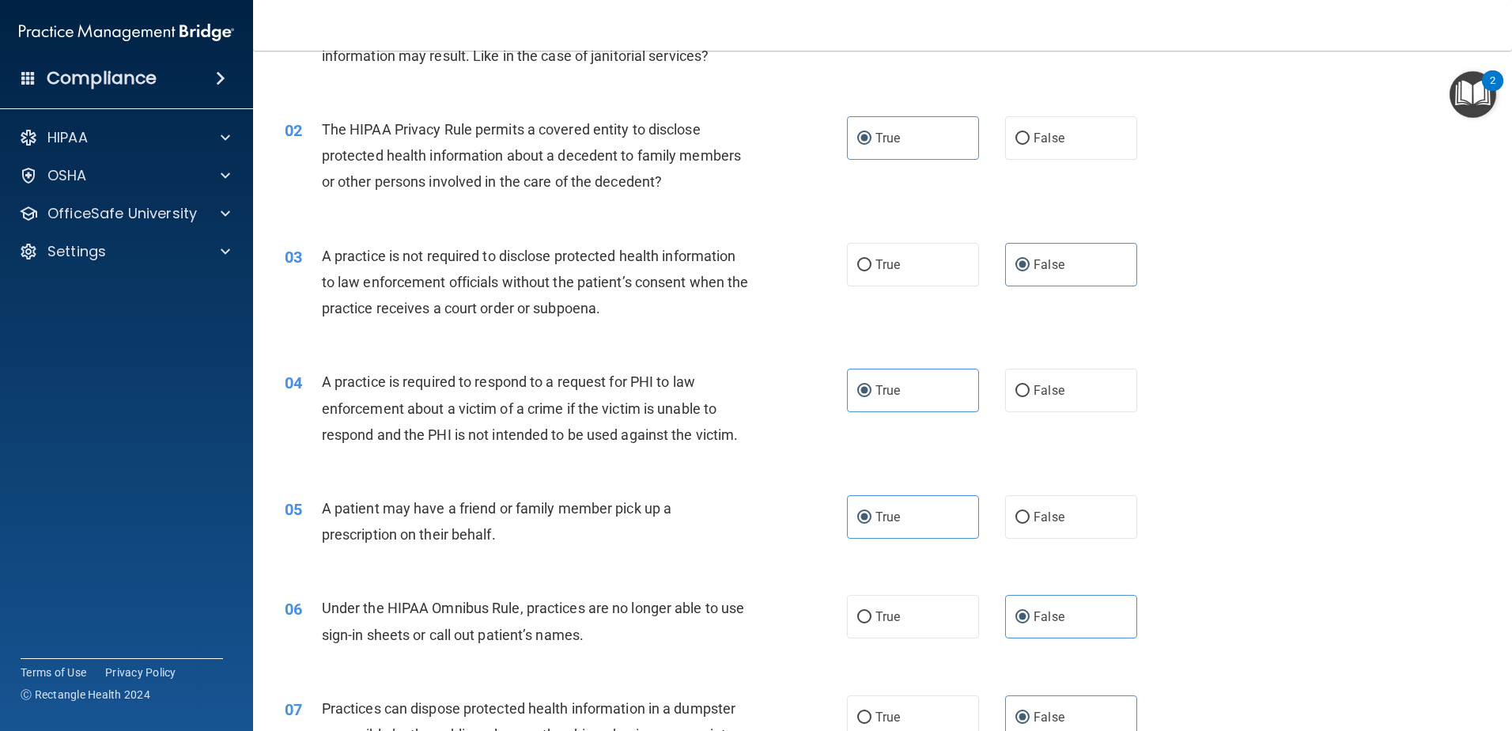
scroll to position [0, 0]
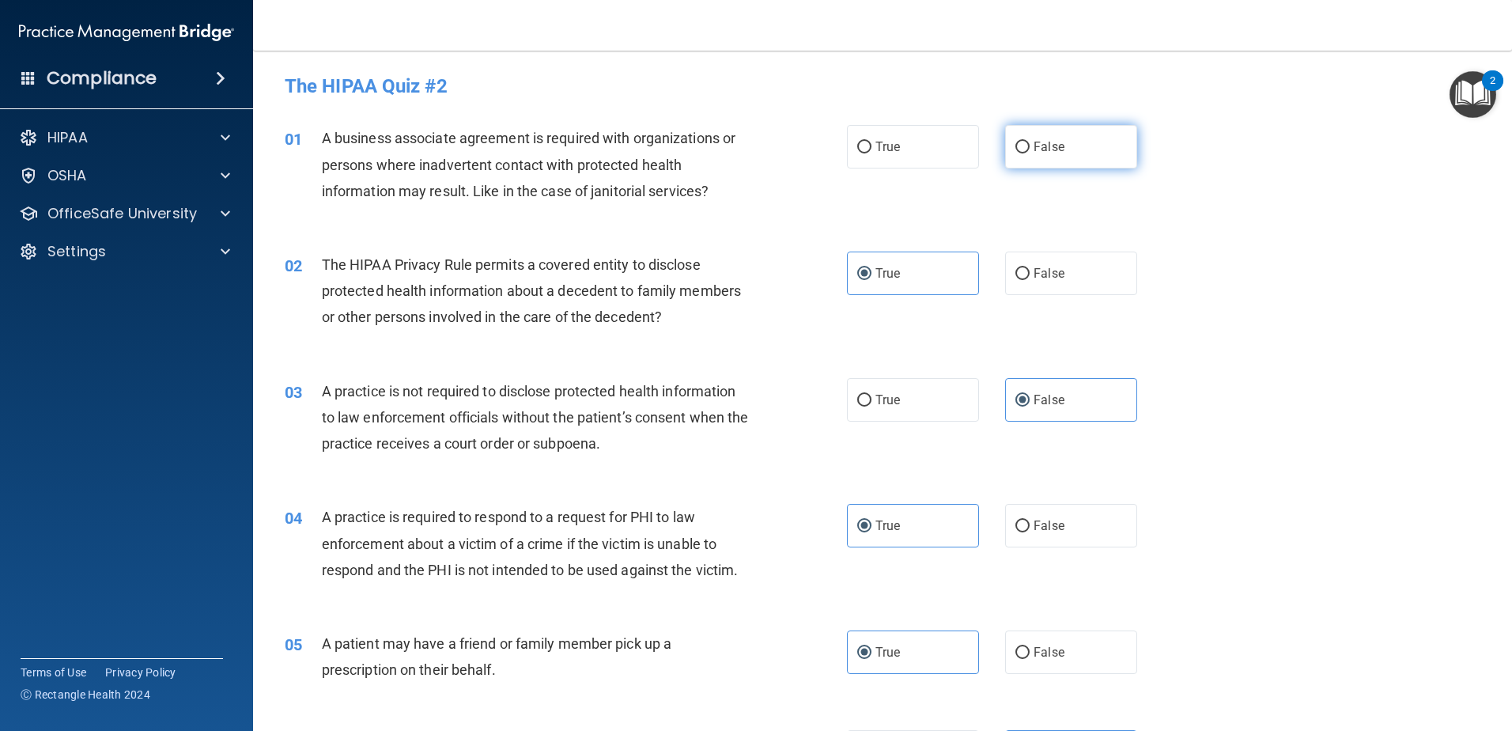
click at [1030, 138] on label "False" at bounding box center [1071, 147] width 132 height 44
click at [1030, 142] on input "False" at bounding box center [1023, 148] width 14 height 12
radio input "true"
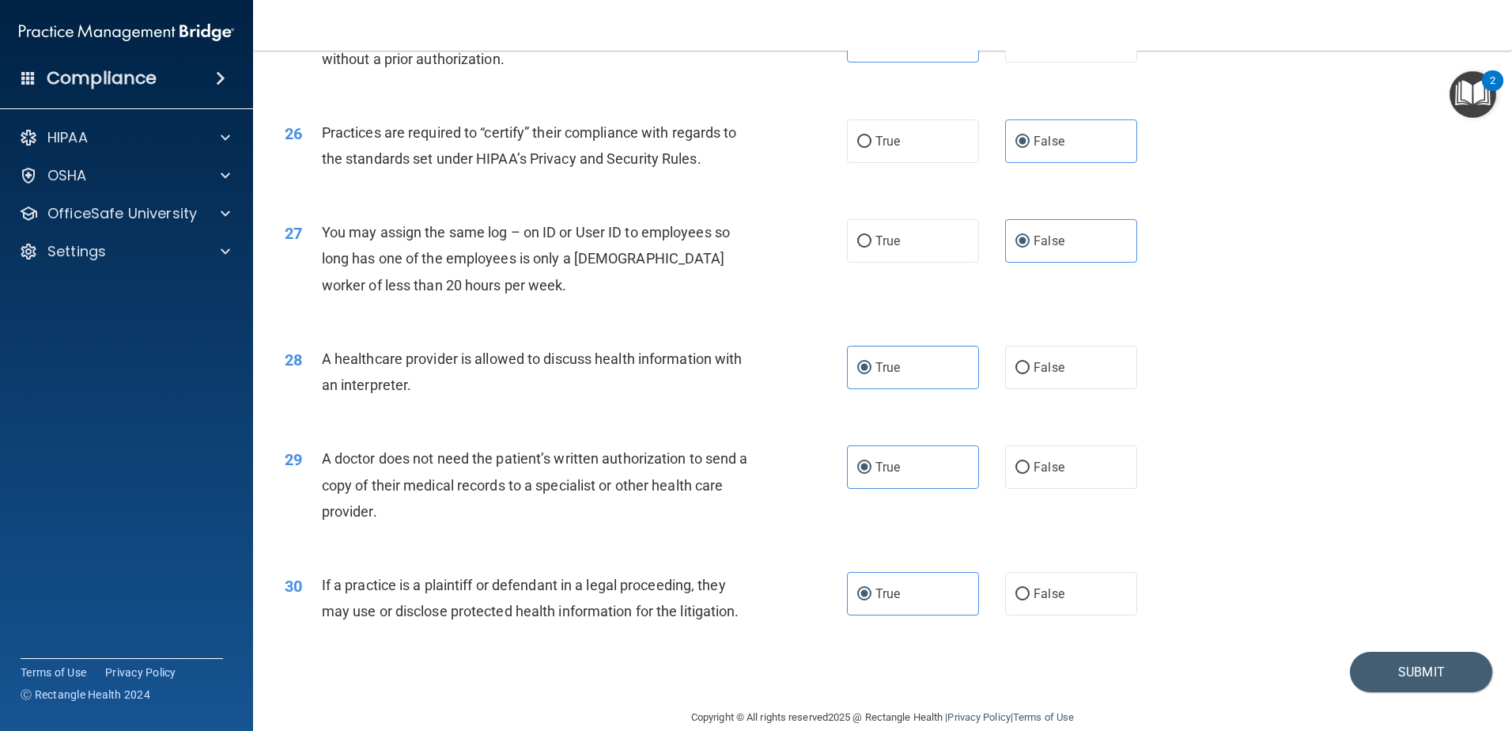
scroll to position [2951, 0]
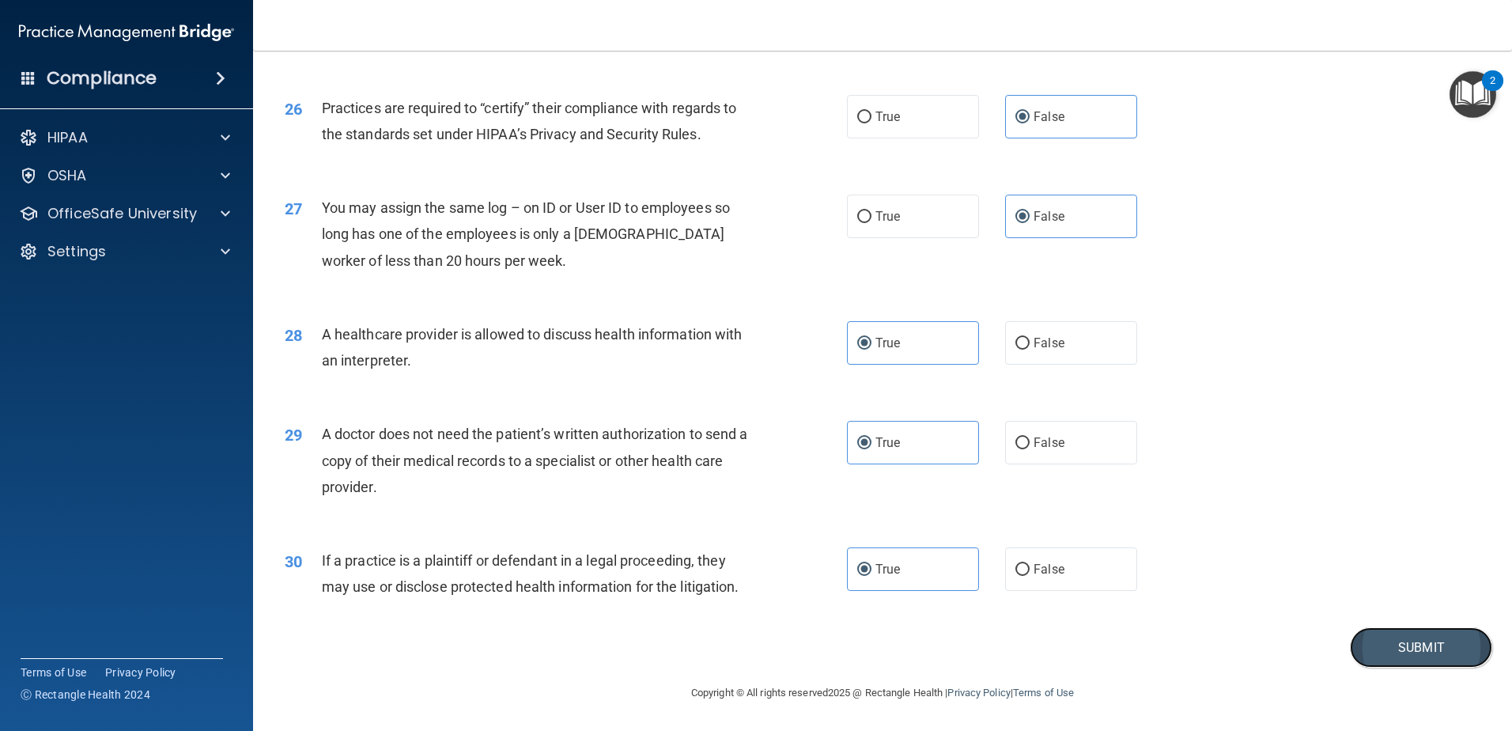
click at [1387, 649] on button "Submit" at bounding box center [1421, 647] width 142 height 40
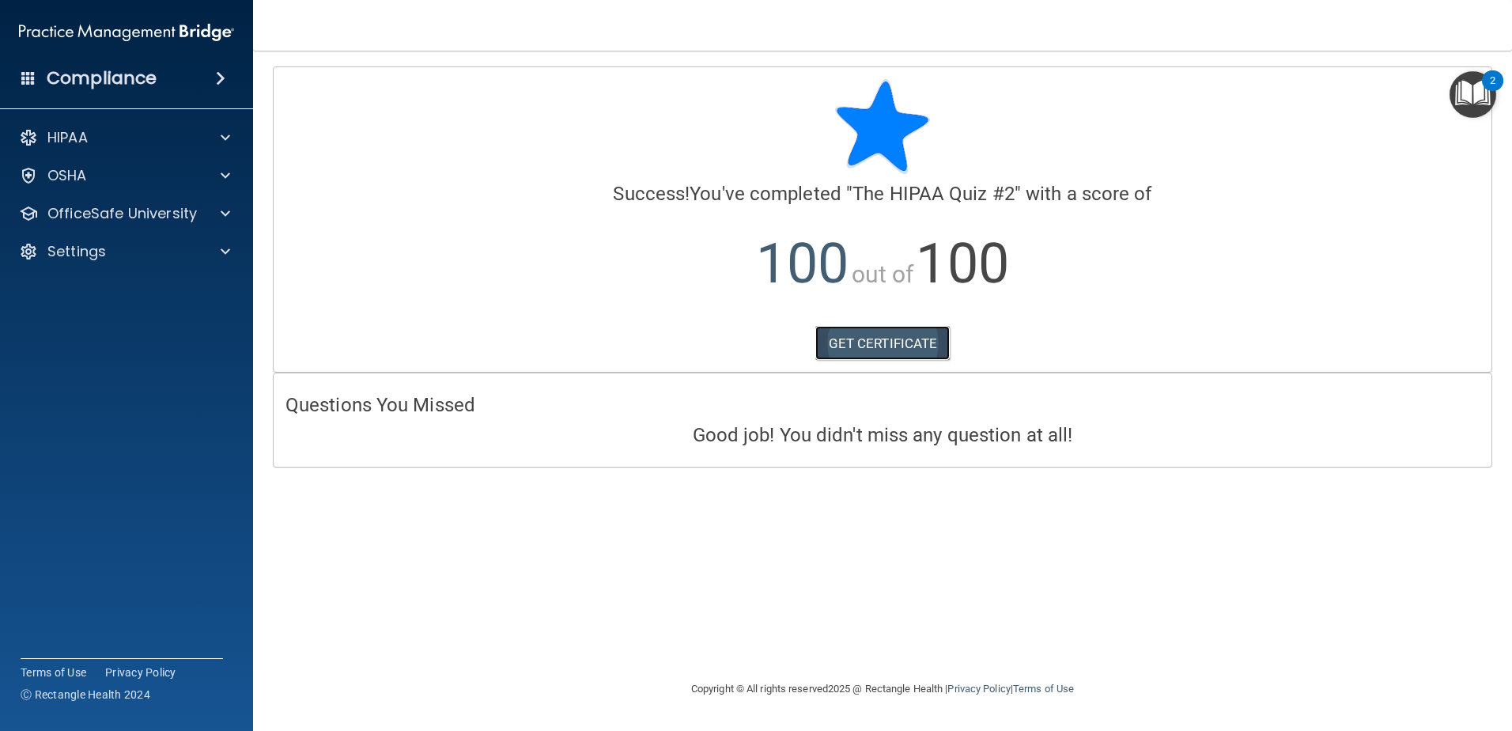
click at [882, 336] on link "GET CERTIFICATE" at bounding box center [882, 343] width 135 height 35
click at [225, 178] on span at bounding box center [225, 175] width 9 height 19
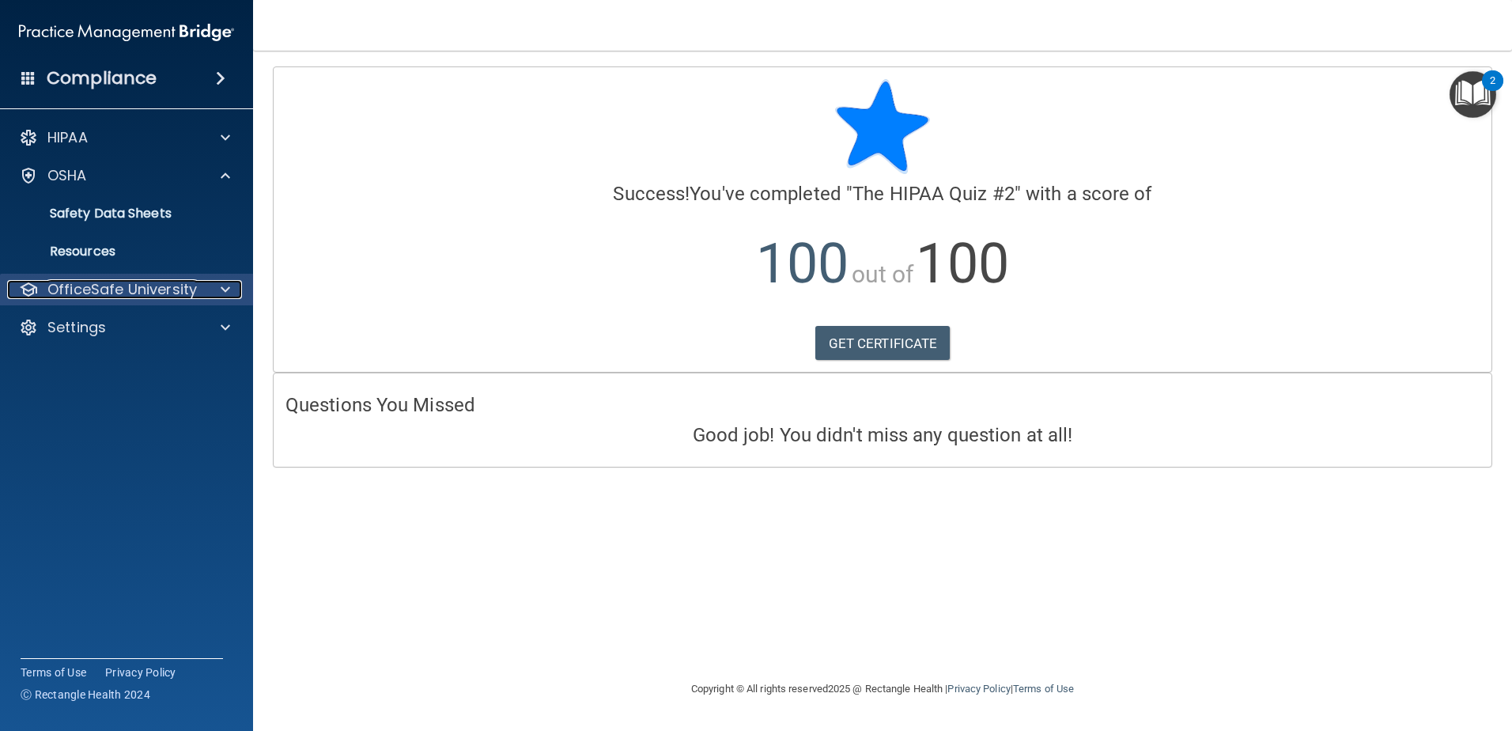
click at [230, 288] on div at bounding box center [223, 289] width 40 height 19
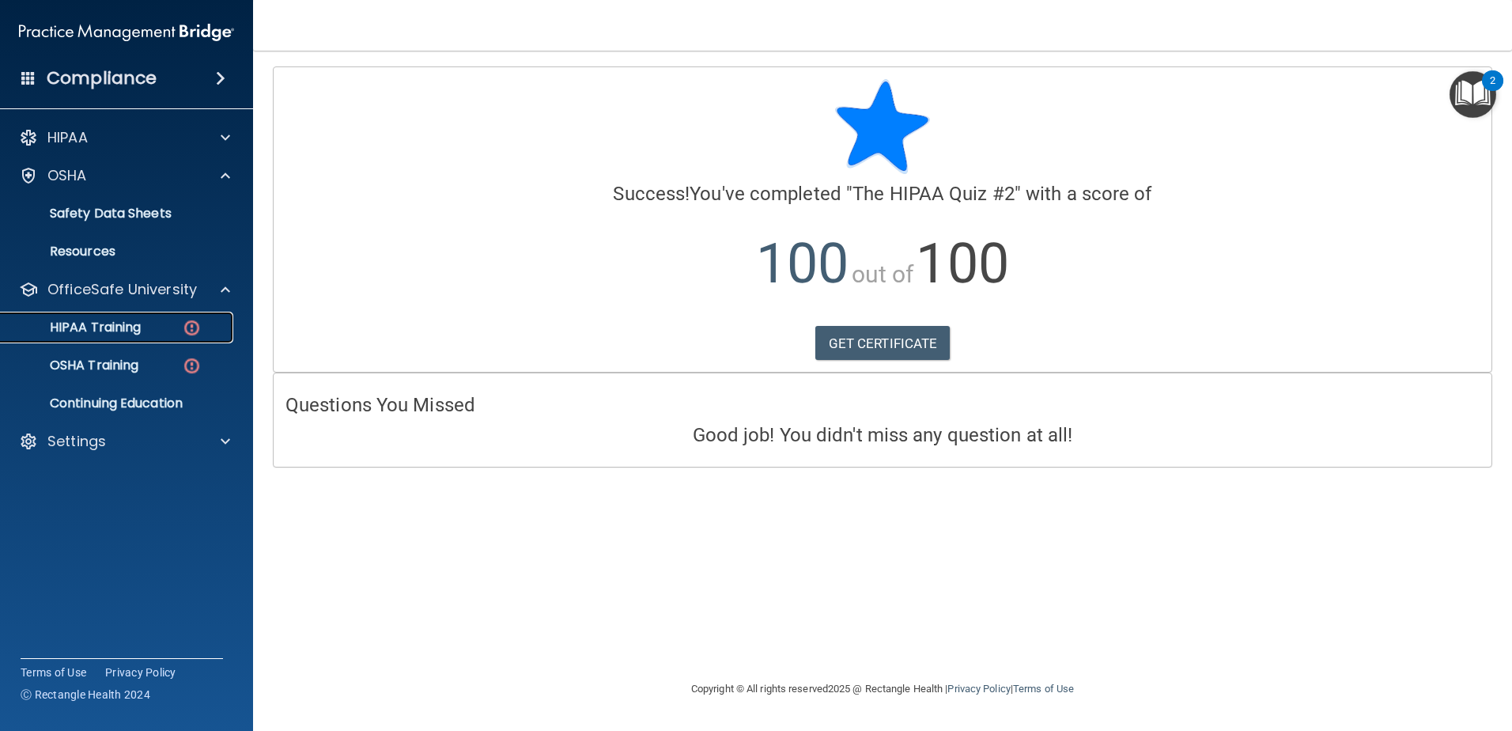
click at [133, 329] on p "HIPAA Training" at bounding box center [75, 328] width 131 height 16
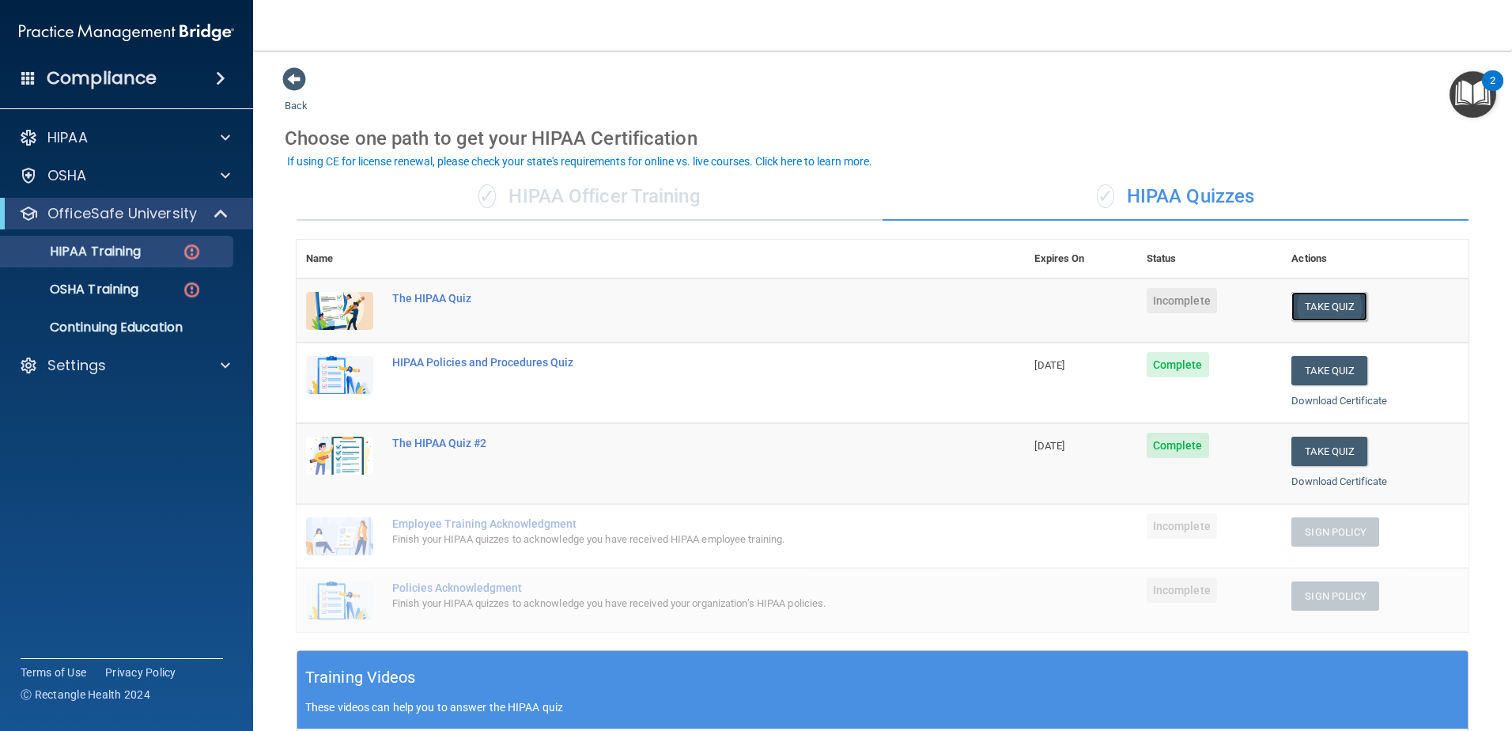
click at [1306, 302] on button "Take Quiz" at bounding box center [1330, 306] width 76 height 29
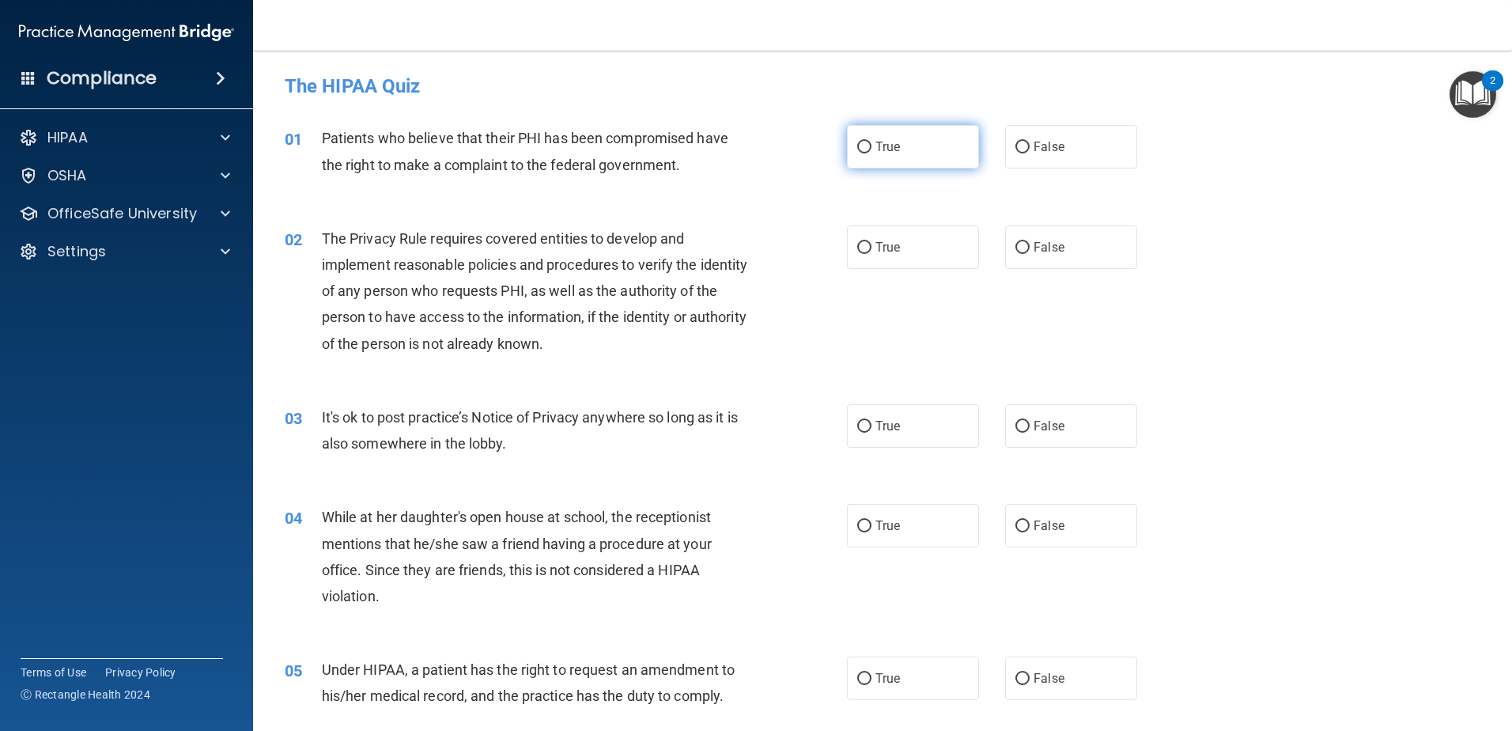
click at [891, 148] on span "True" at bounding box center [888, 146] width 25 height 15
click at [872, 148] on input "True" at bounding box center [864, 148] width 14 height 12
radio input "true"
click at [892, 248] on span "True" at bounding box center [888, 247] width 25 height 15
click at [872, 248] on input "True" at bounding box center [864, 248] width 14 height 12
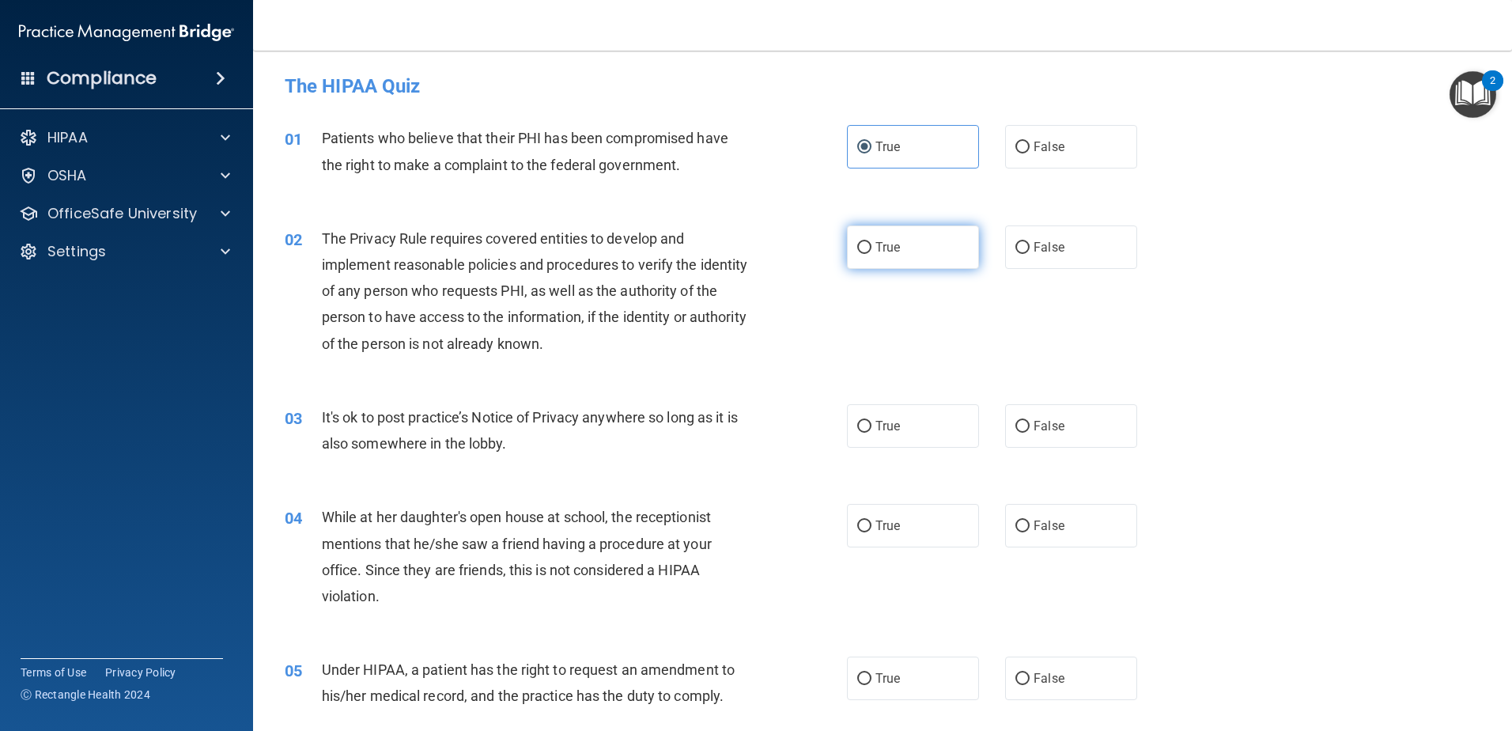
radio input "true"
click at [1039, 424] on span "False" at bounding box center [1049, 425] width 31 height 15
click at [1030, 424] on input "False" at bounding box center [1023, 427] width 14 height 12
radio input "true"
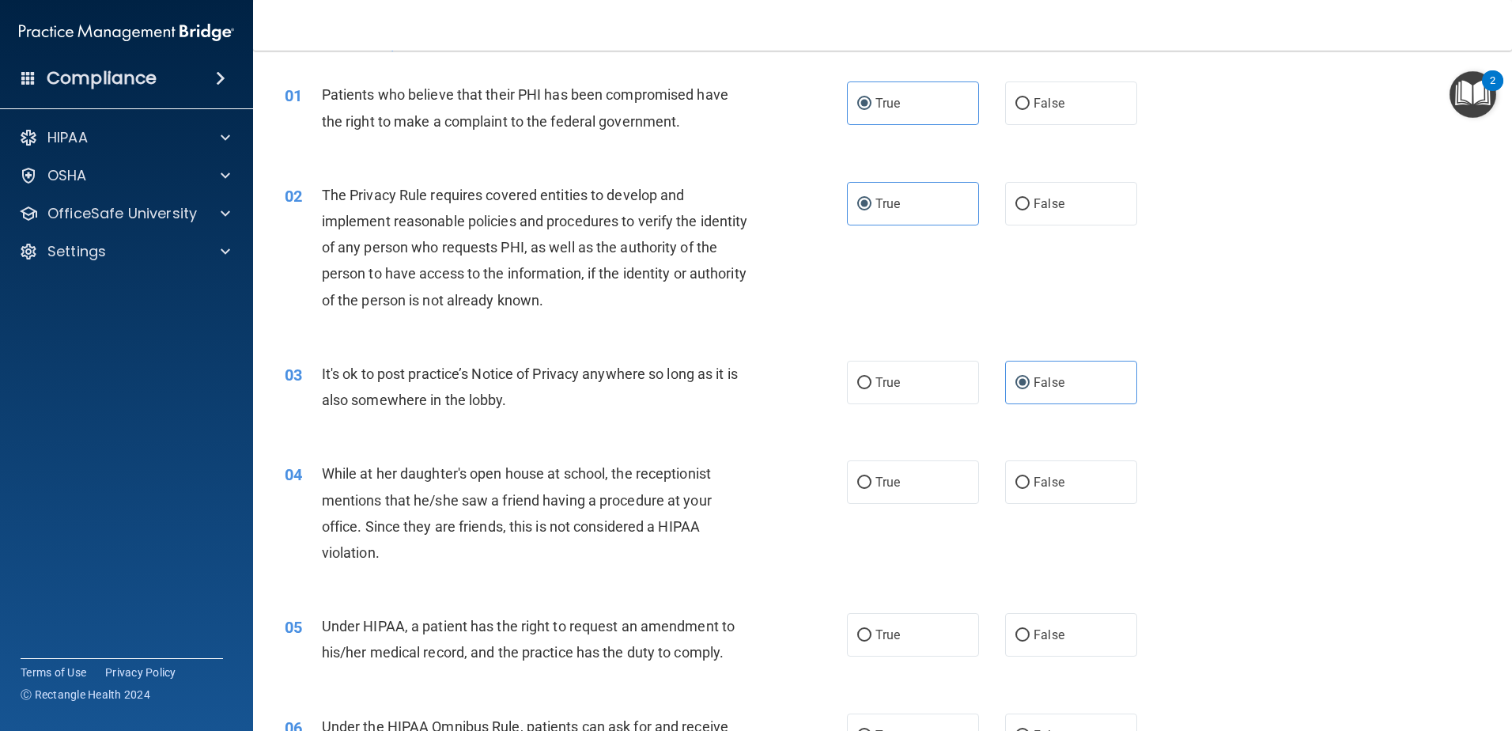
scroll to position [79, 0]
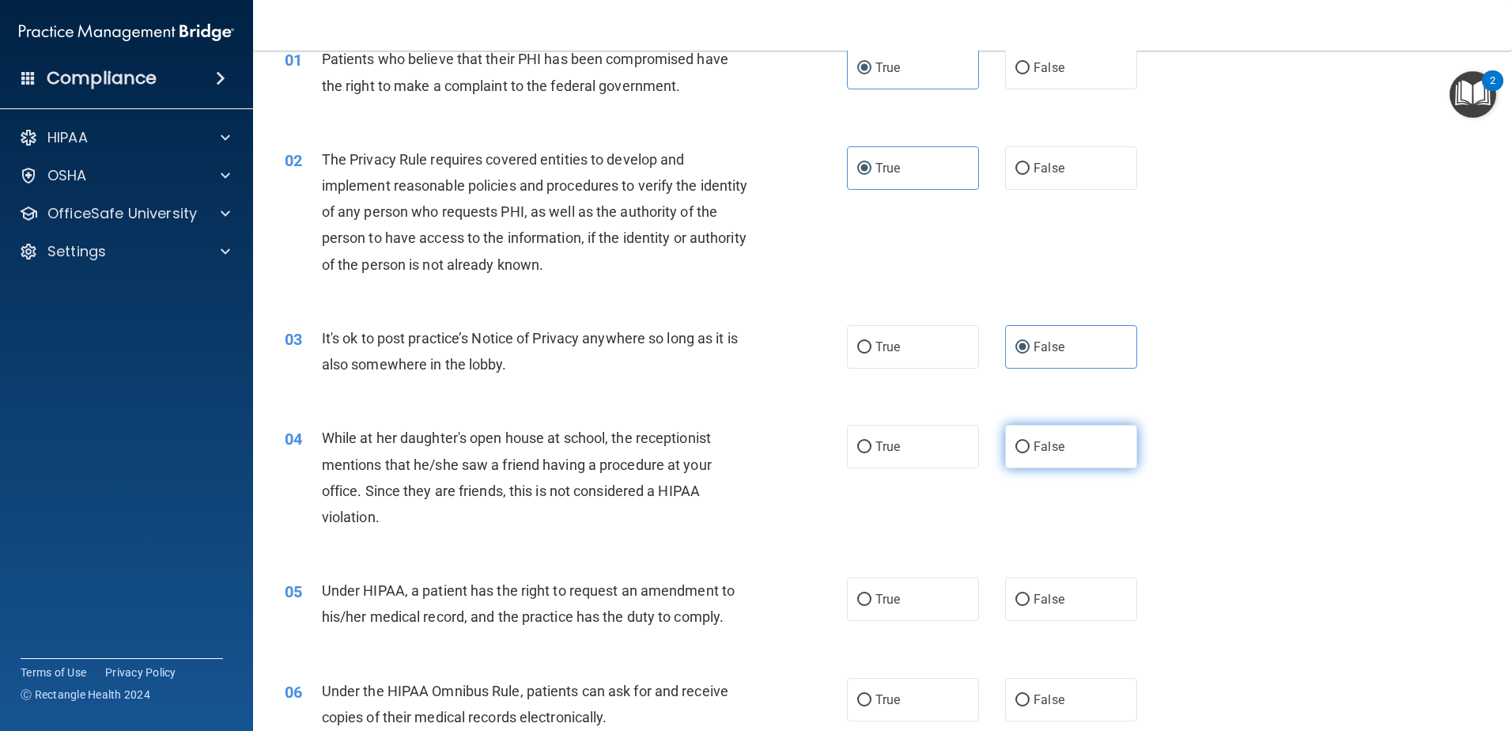
click at [1034, 444] on span "False" at bounding box center [1049, 446] width 31 height 15
click at [1027, 444] on input "False" at bounding box center [1023, 447] width 14 height 12
radio input "true"
click at [1022, 603] on input "False" at bounding box center [1023, 600] width 14 height 12
radio input "true"
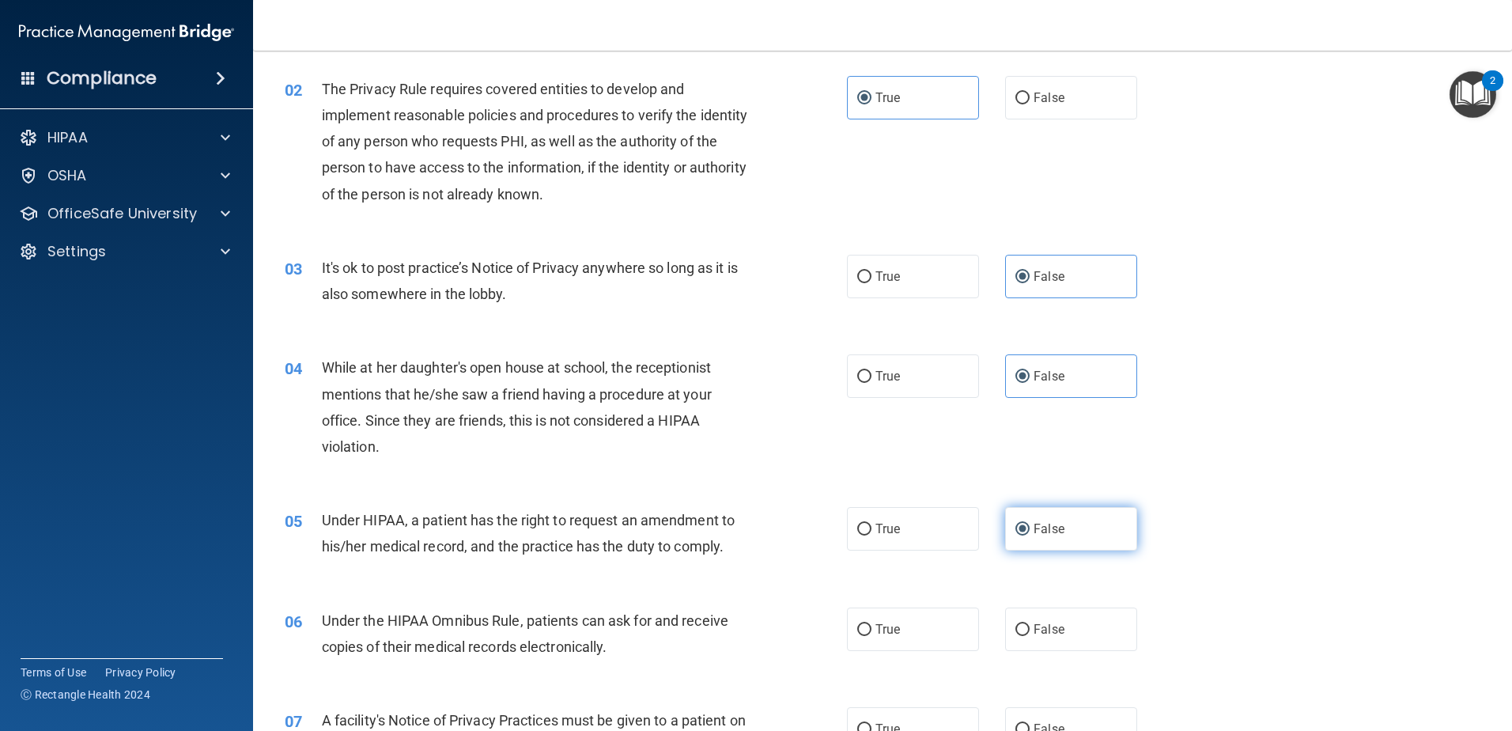
scroll to position [237, 0]
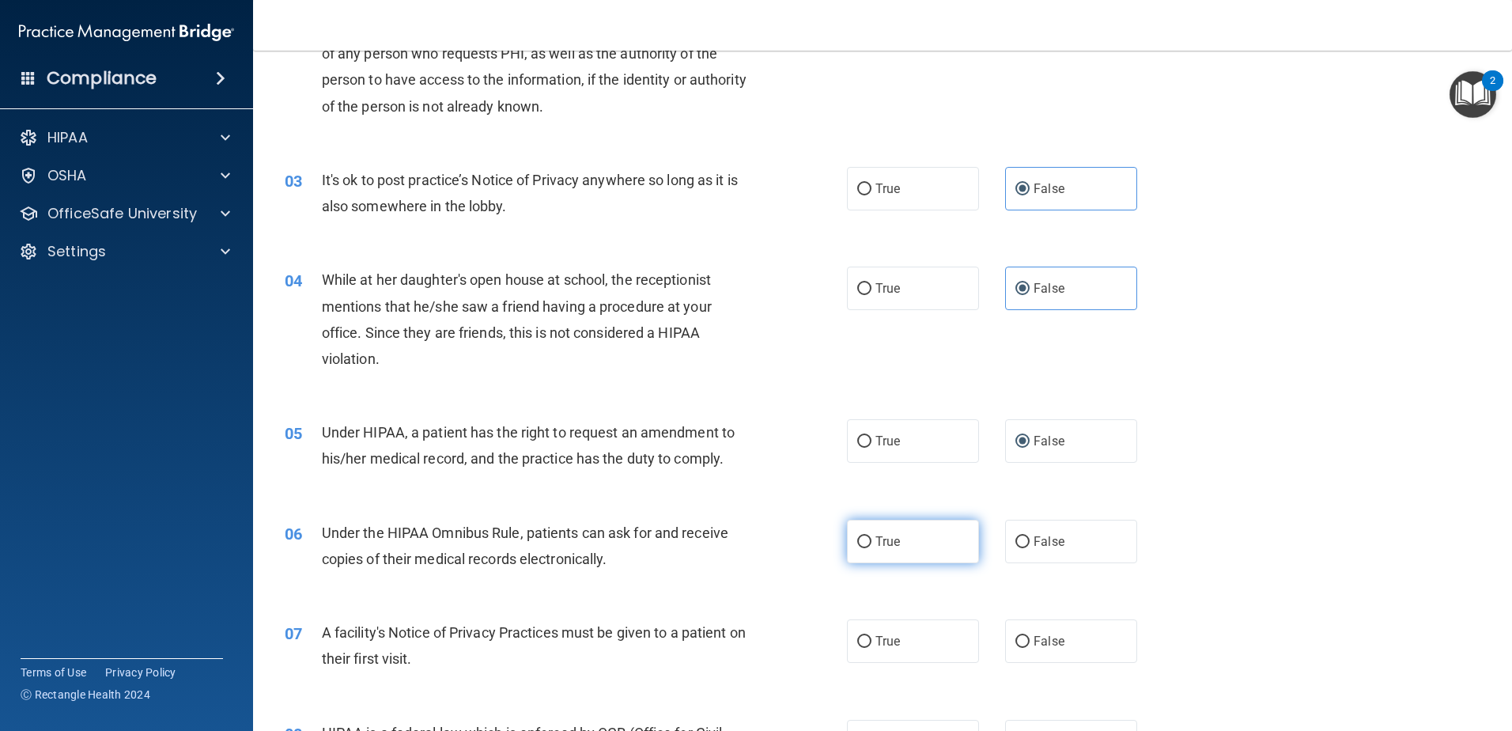
click at [876, 537] on span "True" at bounding box center [888, 541] width 25 height 15
click at [872, 537] on input "True" at bounding box center [864, 542] width 14 height 12
radio input "true"
click at [887, 643] on span "True" at bounding box center [888, 641] width 25 height 15
click at [872, 643] on input "True" at bounding box center [864, 642] width 14 height 12
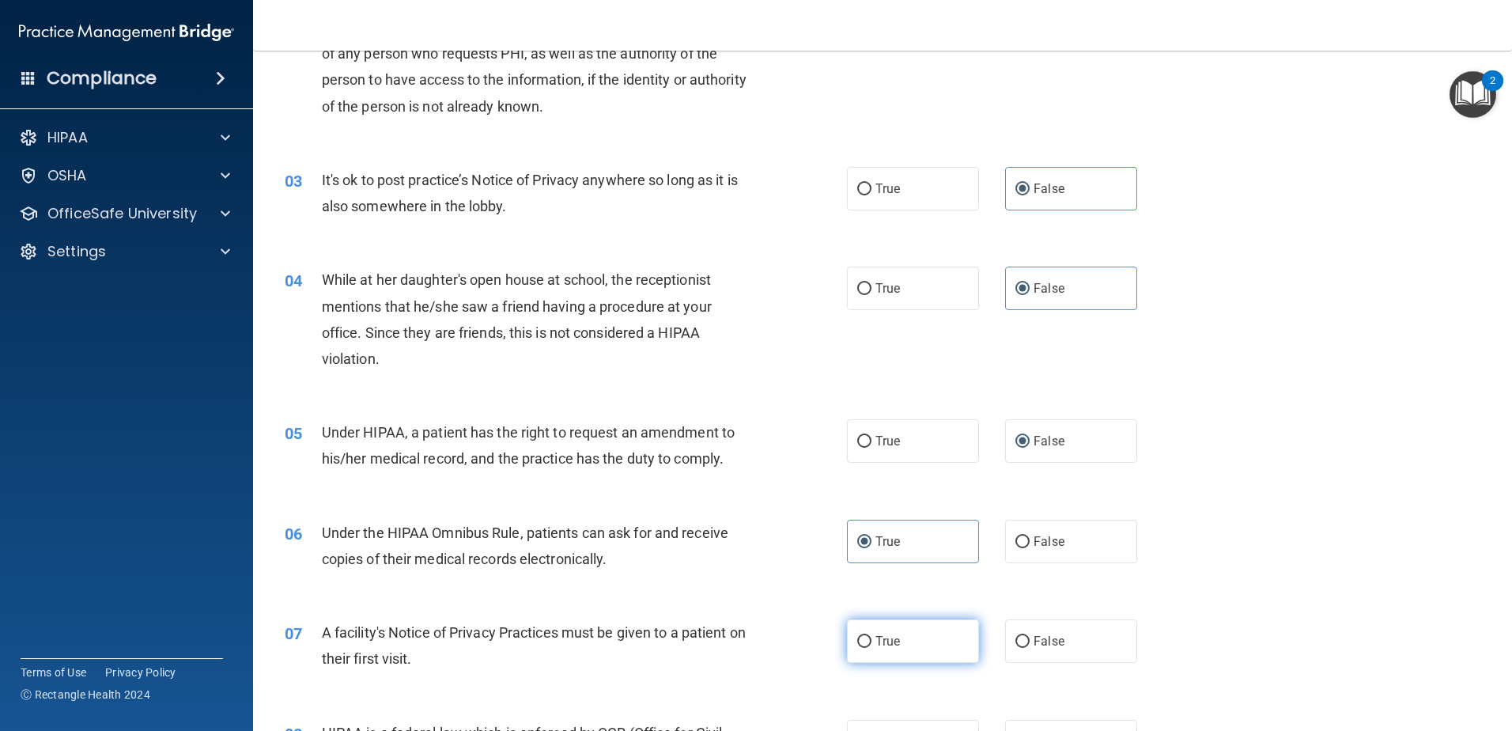
radio input "true"
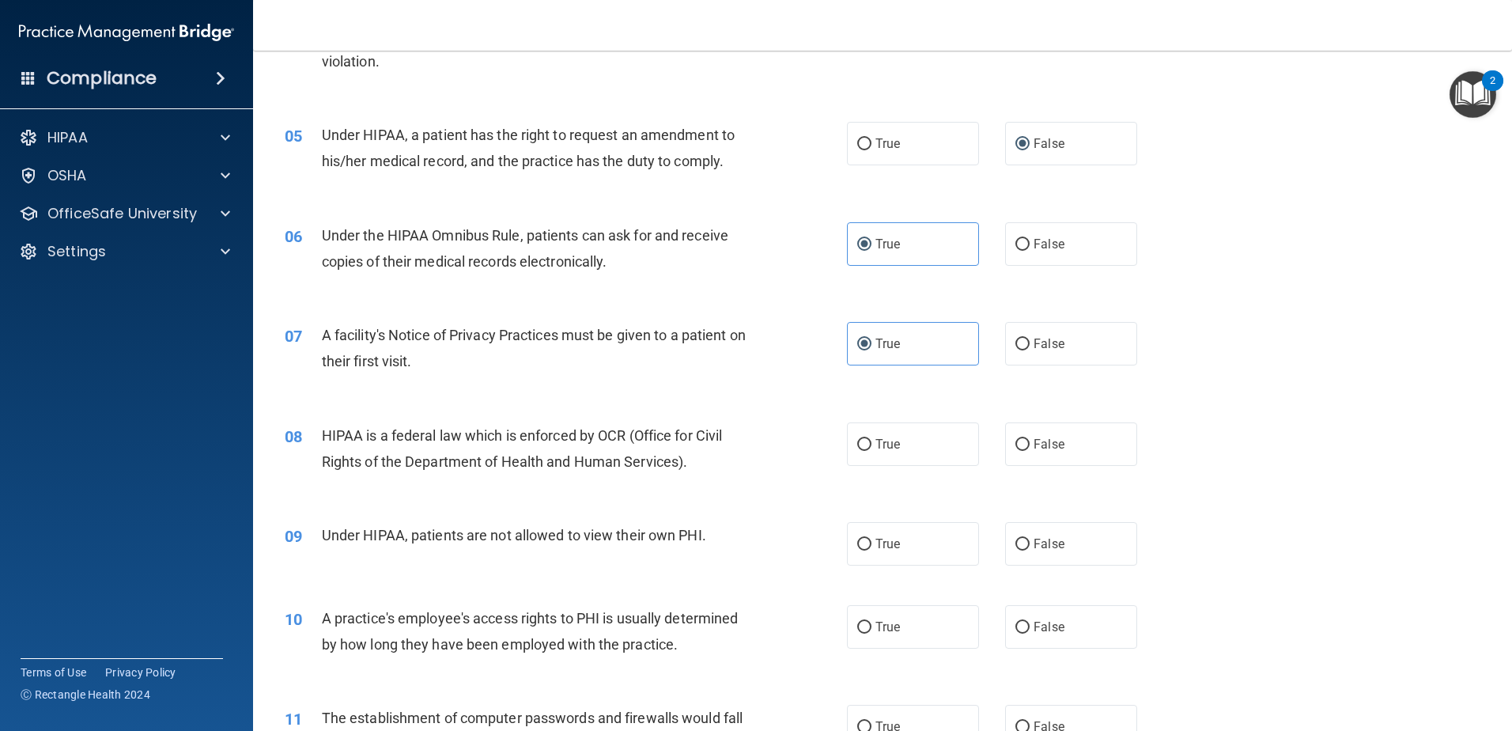
scroll to position [554, 0]
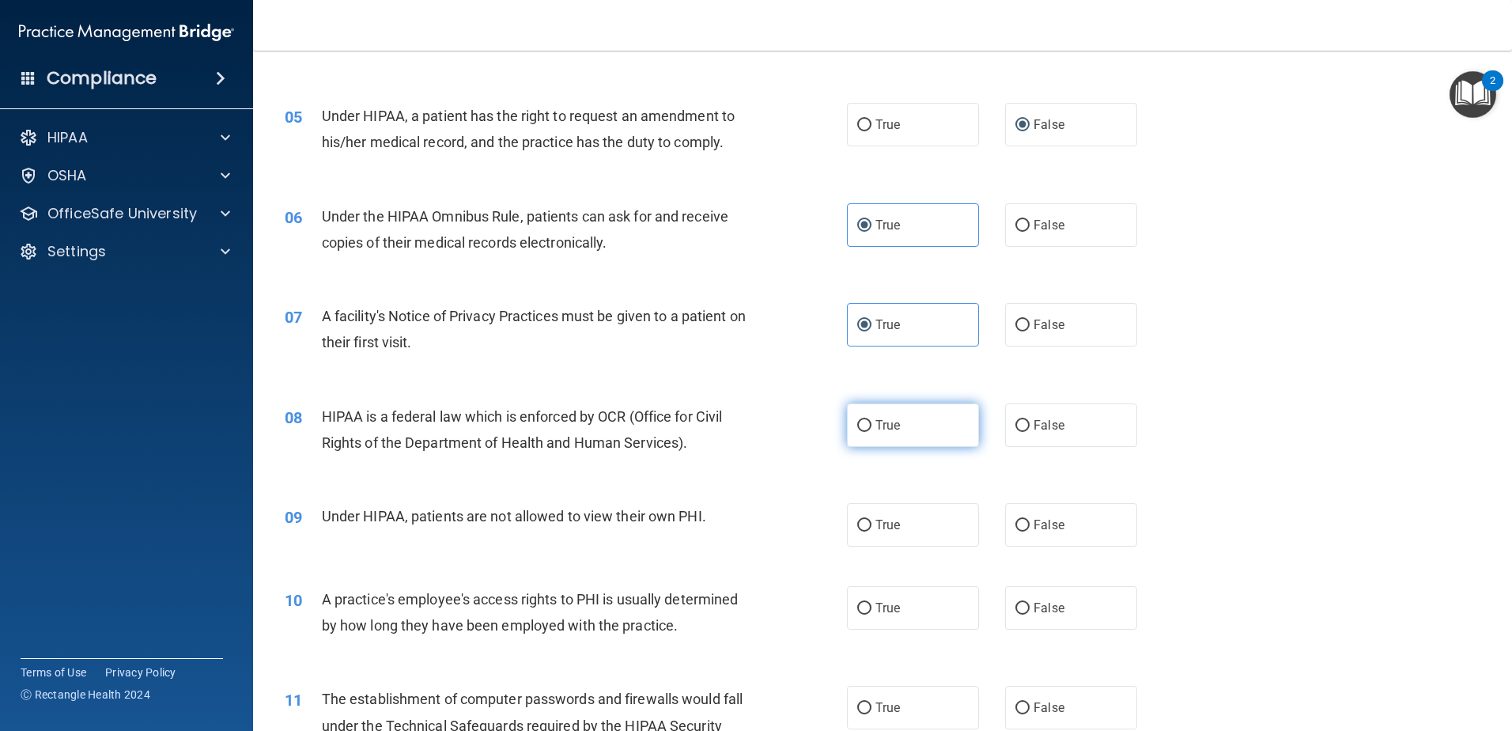
click at [865, 422] on input "True" at bounding box center [864, 426] width 14 height 12
radio input "true"
click at [1041, 526] on span "False" at bounding box center [1049, 524] width 31 height 15
click at [1030, 526] on input "False" at bounding box center [1023, 526] width 14 height 12
radio input "true"
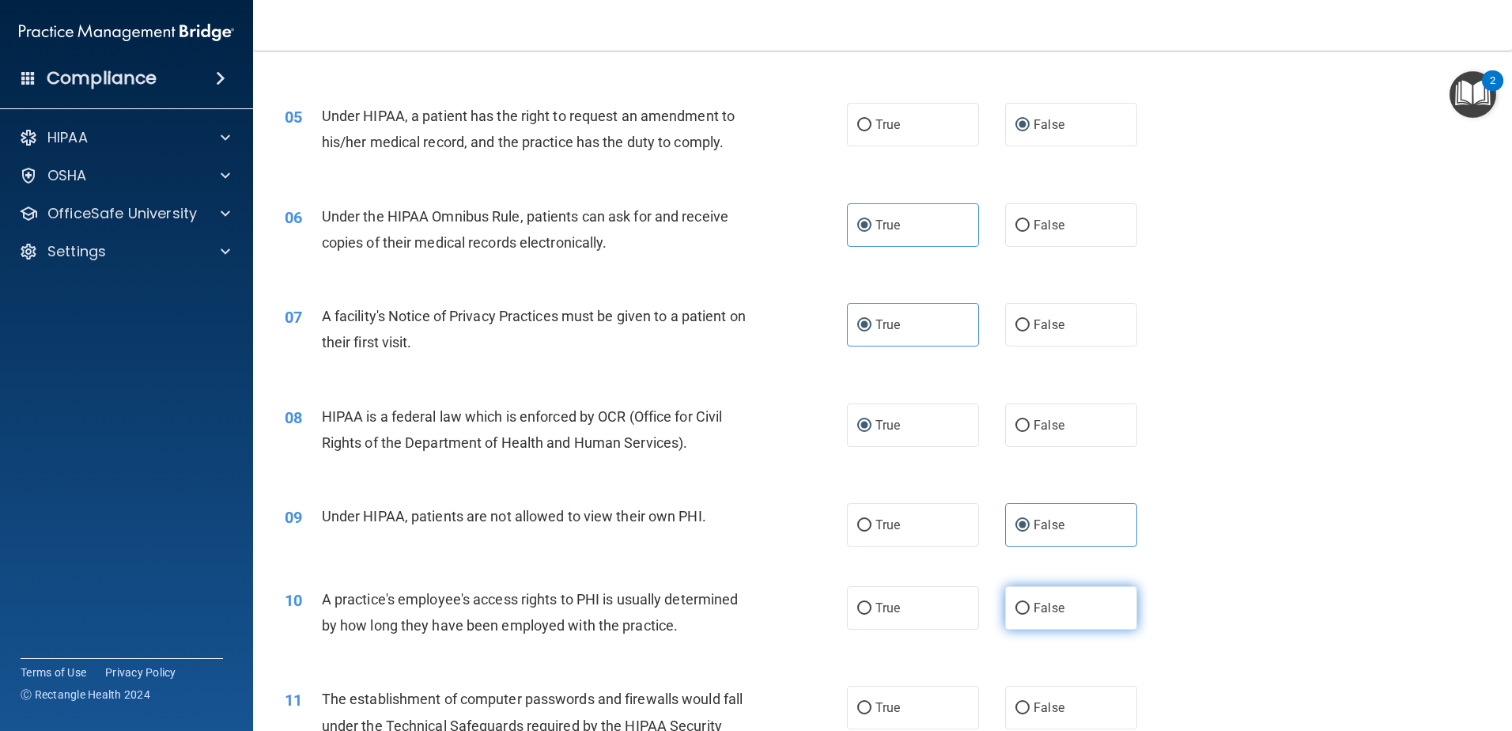
click at [1034, 610] on span "False" at bounding box center [1049, 607] width 31 height 15
click at [1027, 610] on input "False" at bounding box center [1023, 609] width 14 height 12
radio input "true"
click at [892, 703] on span "True" at bounding box center [888, 707] width 25 height 15
click at [872, 703] on input "True" at bounding box center [864, 708] width 14 height 12
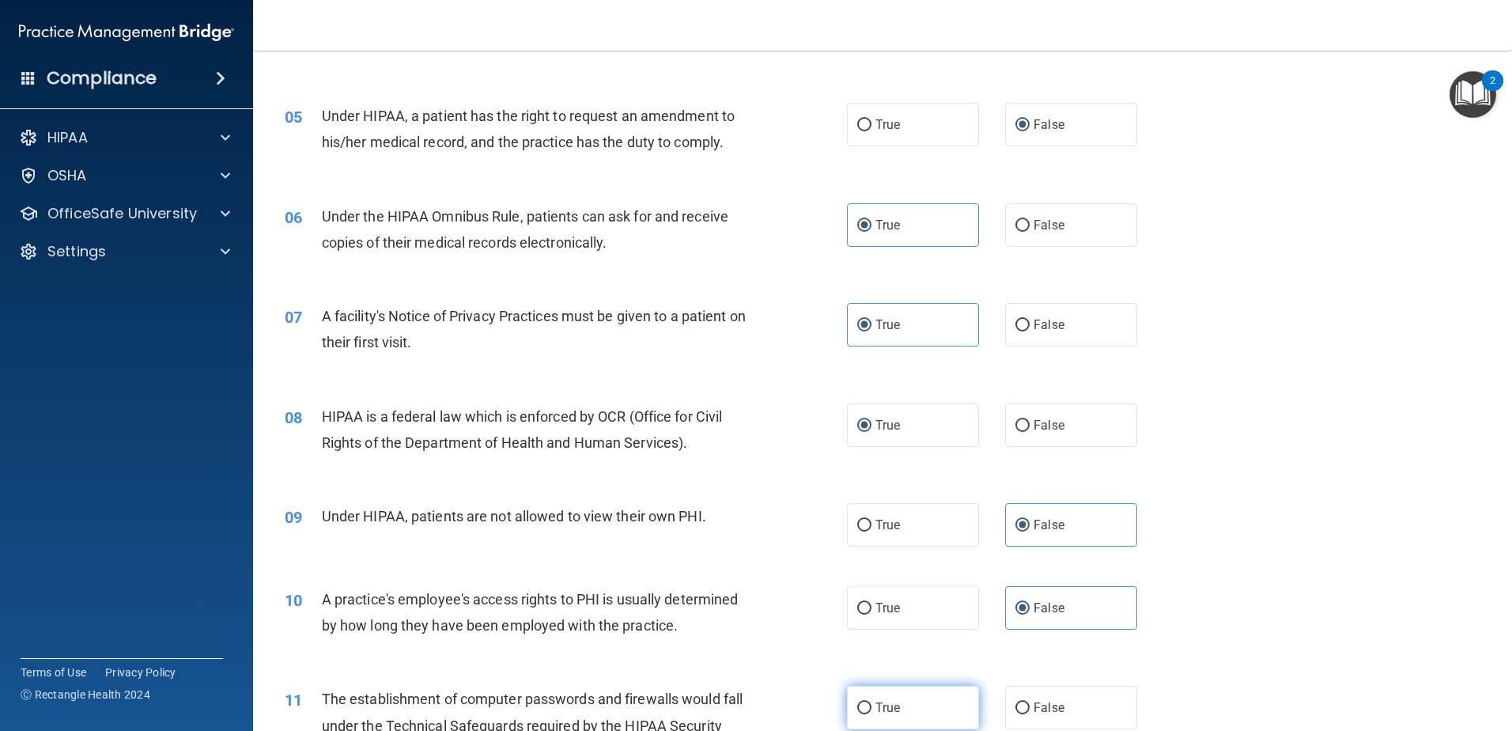
radio input "true"
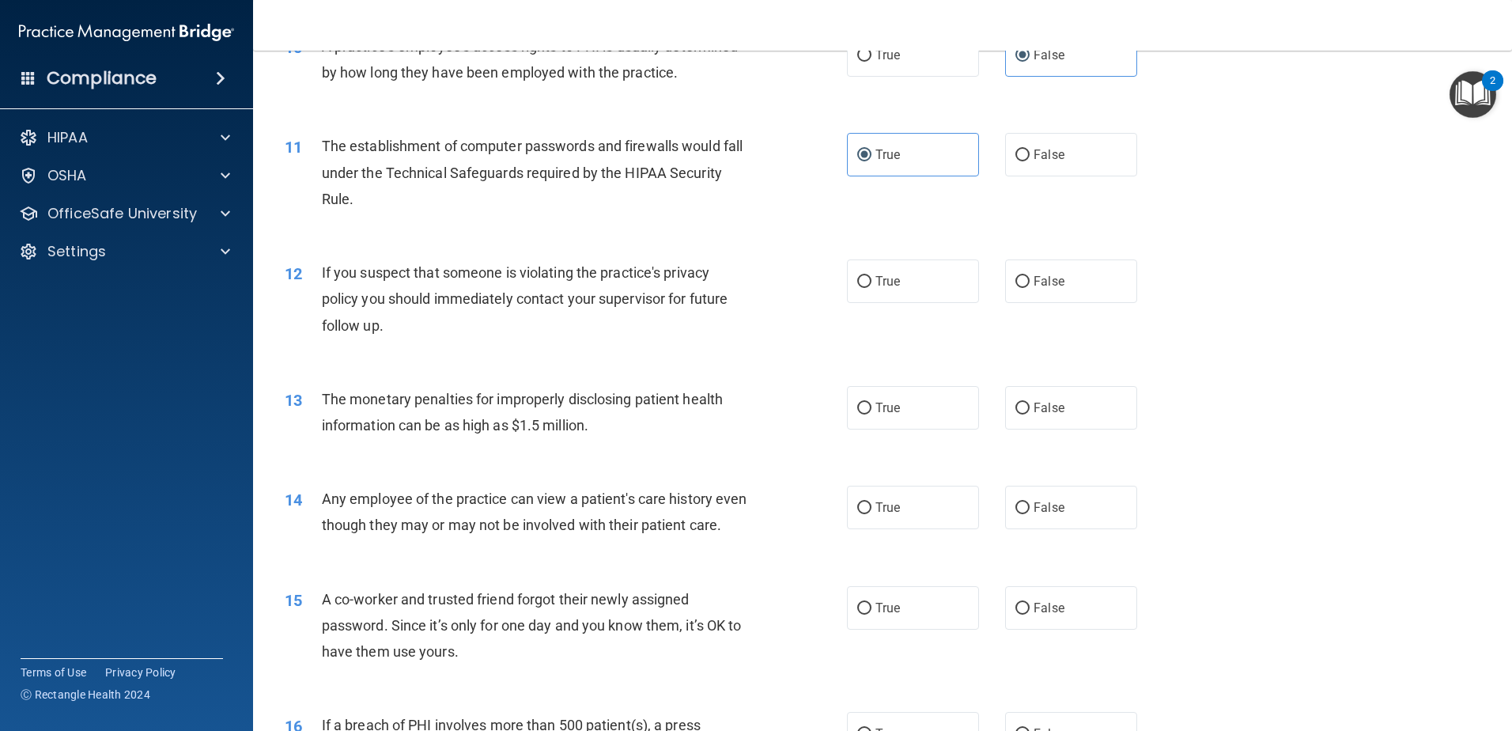
scroll to position [1107, 0]
click at [880, 270] on label "True" at bounding box center [913, 281] width 132 height 44
click at [872, 275] on input "True" at bounding box center [864, 281] width 14 height 12
radio input "true"
click at [895, 407] on label "True" at bounding box center [913, 407] width 132 height 44
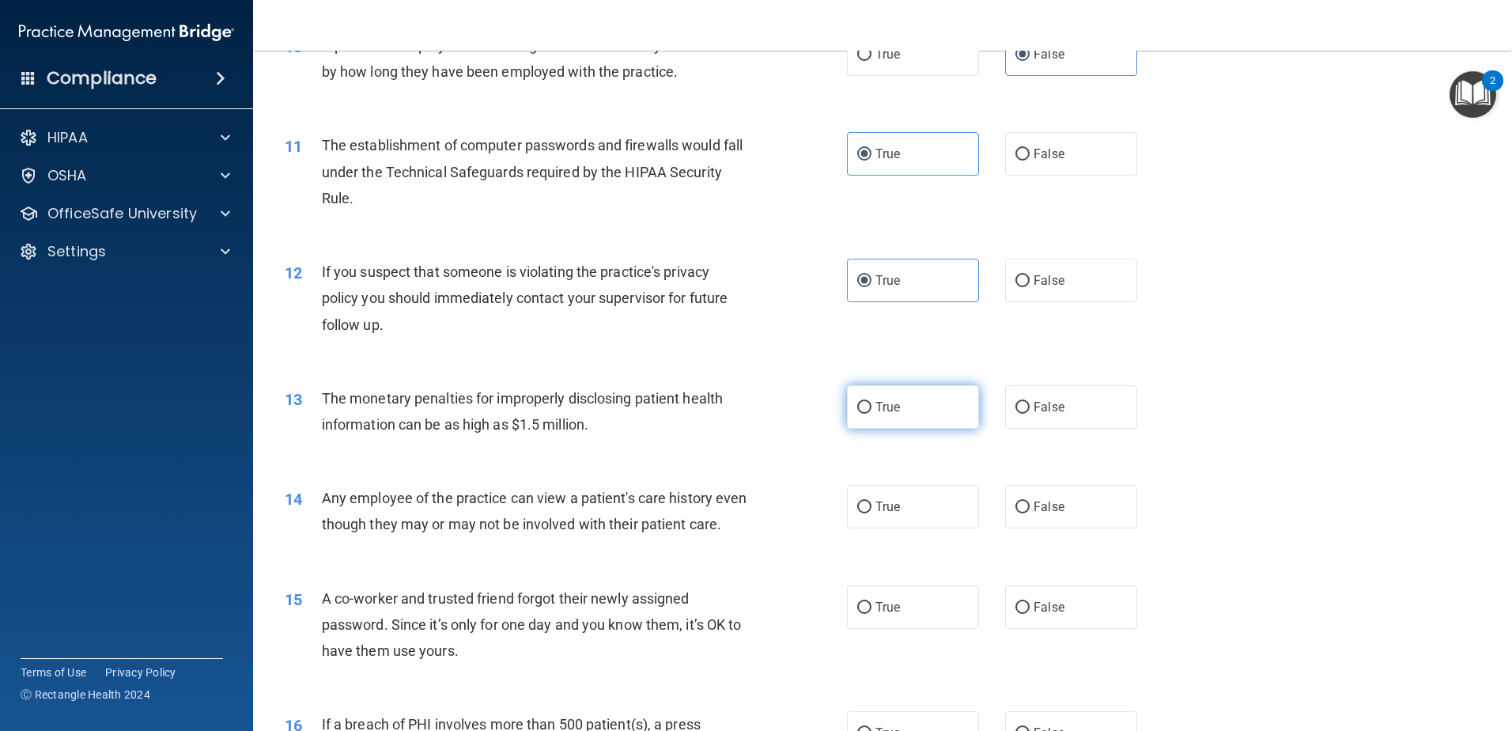
click at [872, 407] on input "True" at bounding box center [864, 408] width 14 height 12
radio input "true"
click at [1047, 505] on span "False" at bounding box center [1049, 506] width 31 height 15
click at [1030, 505] on input "False" at bounding box center [1023, 507] width 14 height 12
radio input "true"
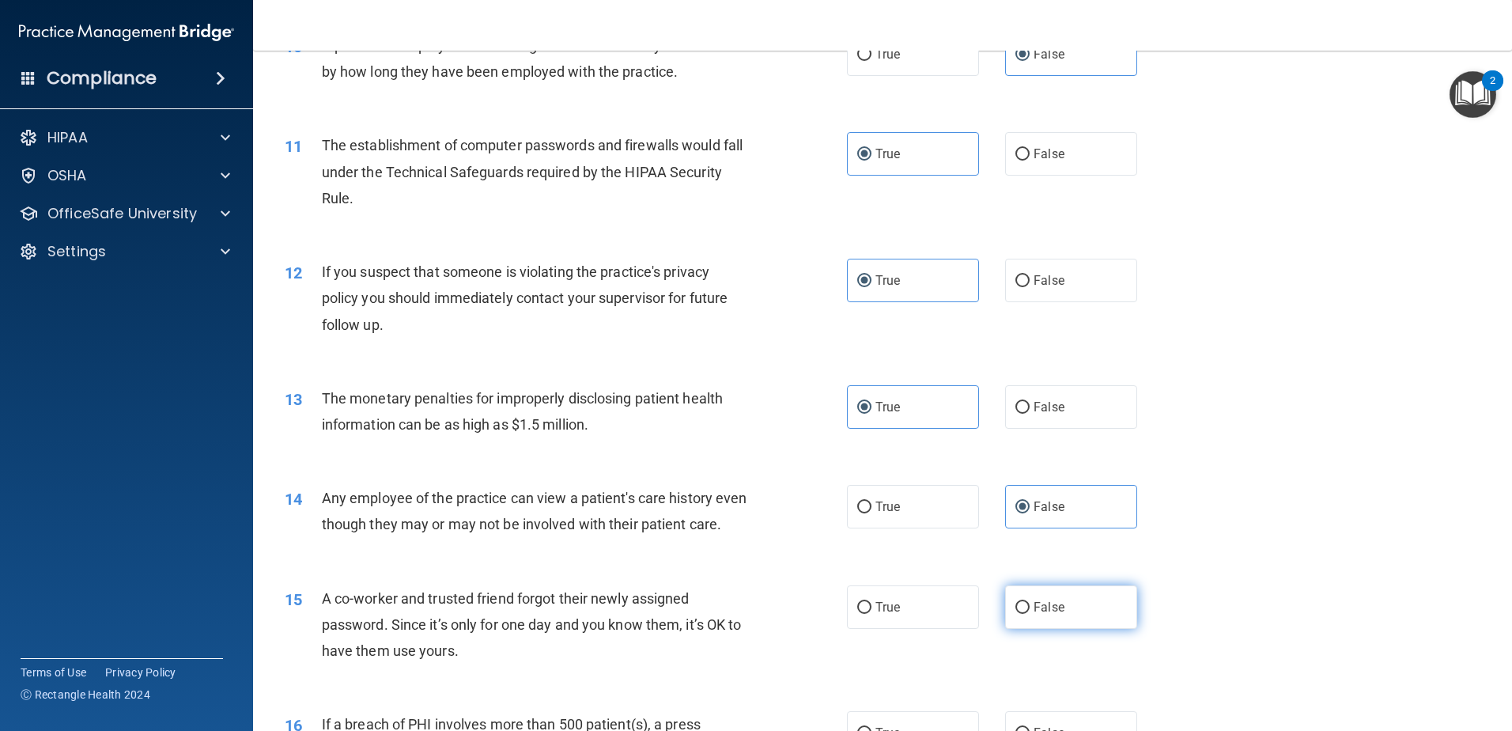
click at [1038, 615] on span "False" at bounding box center [1049, 607] width 31 height 15
click at [1030, 614] on input "False" at bounding box center [1023, 608] width 14 height 12
radio input "true"
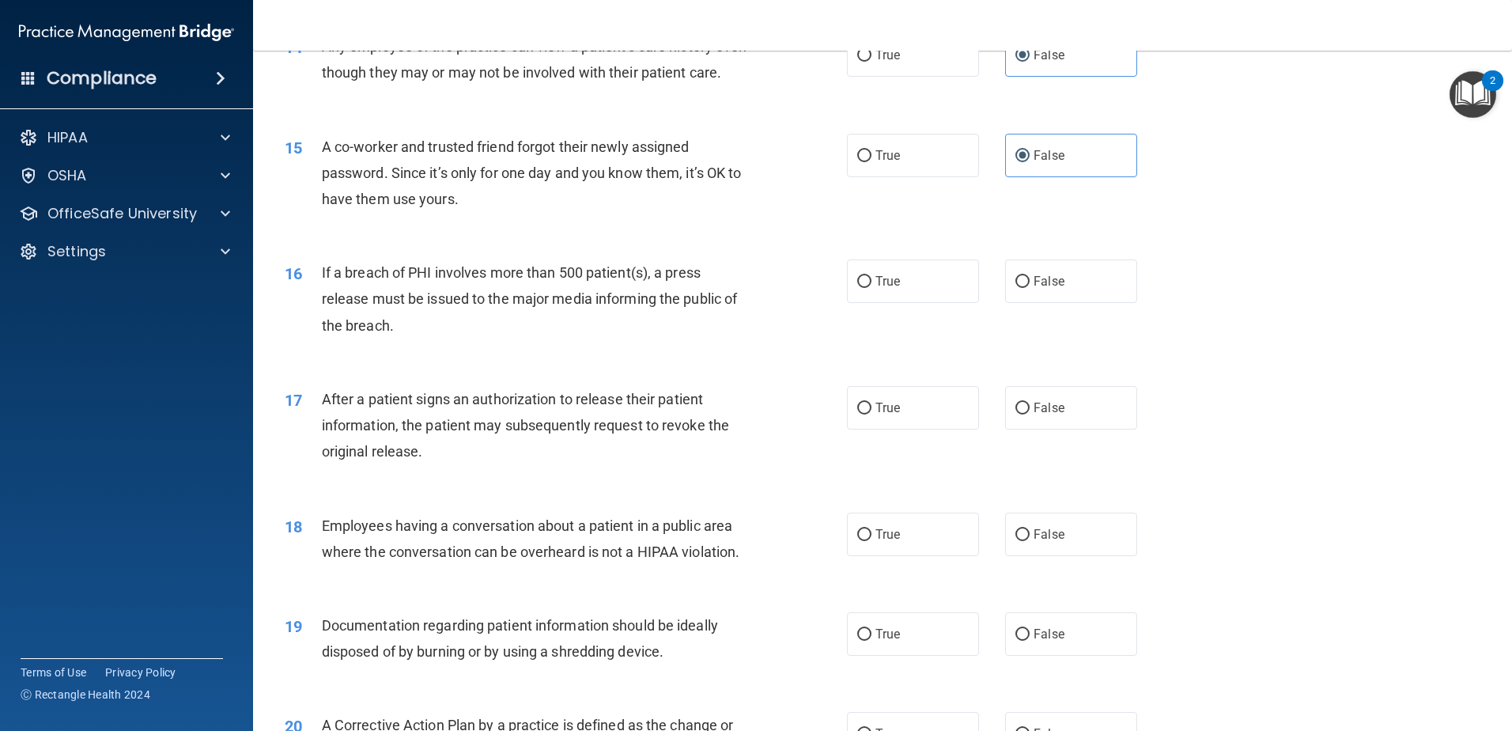
scroll to position [1582, 0]
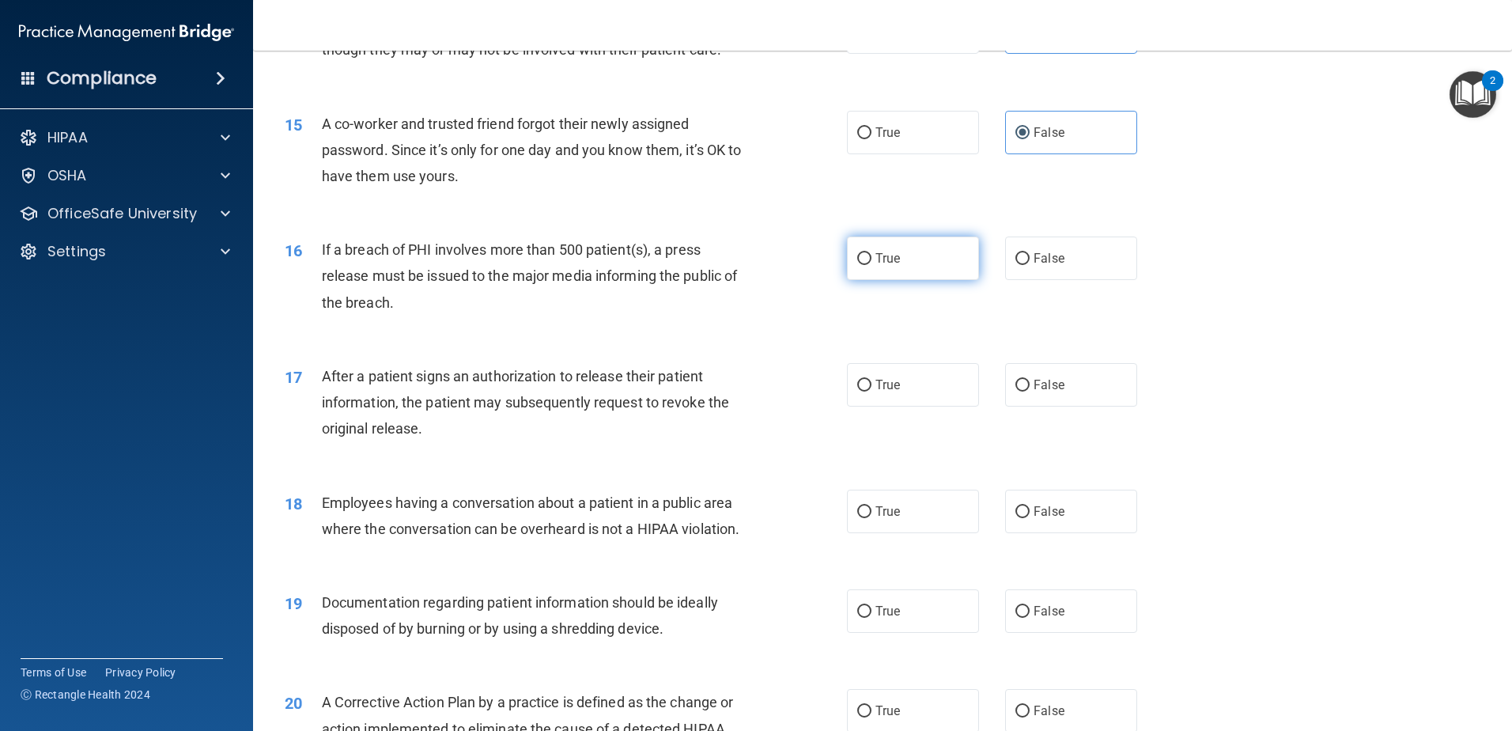
click at [888, 266] on span "True" at bounding box center [888, 258] width 25 height 15
click at [872, 265] on input "True" at bounding box center [864, 259] width 14 height 12
radio input "true"
click at [876, 392] on span "True" at bounding box center [888, 384] width 25 height 15
click at [871, 392] on input "True" at bounding box center [864, 386] width 14 height 12
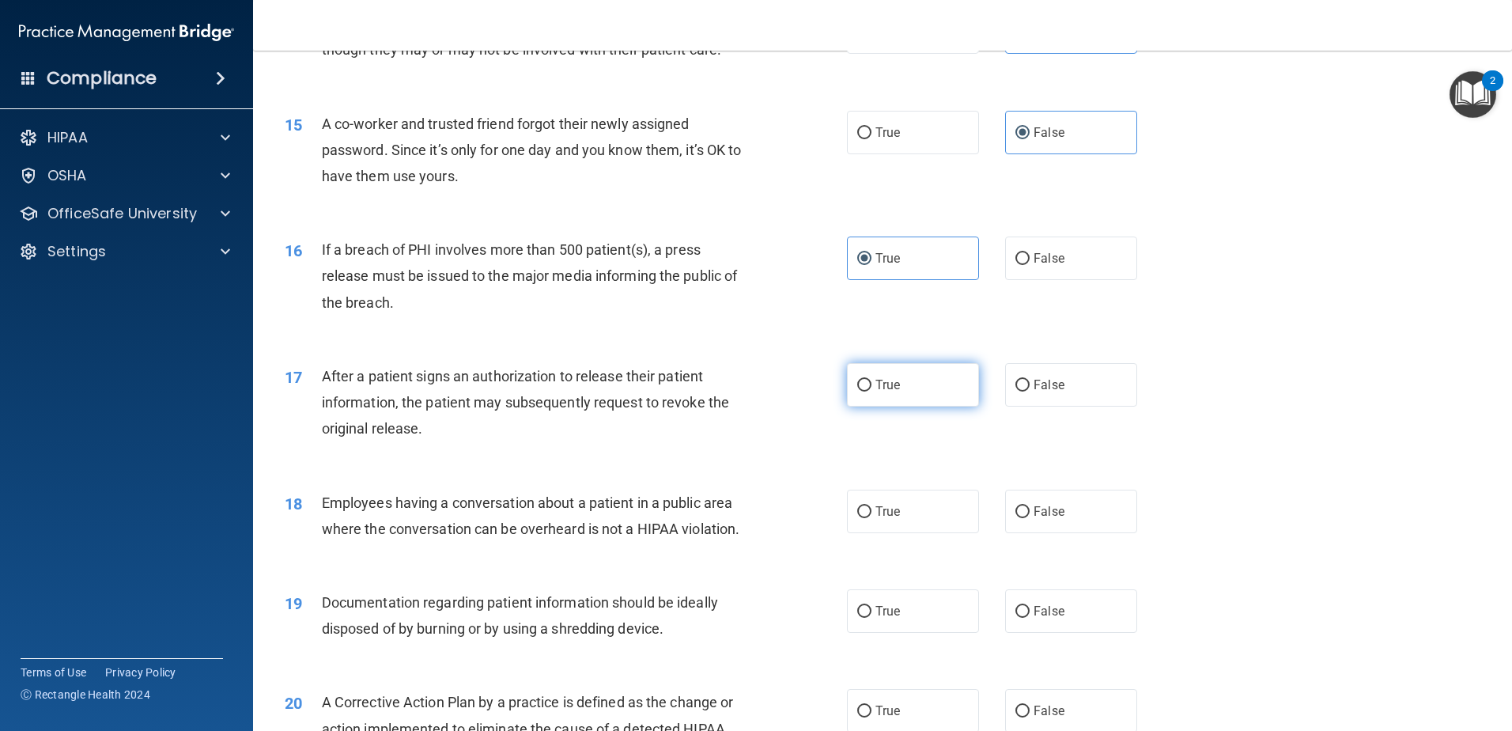
radio input "true"
click at [1049, 519] on span "False" at bounding box center [1049, 511] width 31 height 15
click at [1030, 518] on input "False" at bounding box center [1023, 512] width 14 height 12
radio input "true"
click at [880, 619] on span "True" at bounding box center [888, 610] width 25 height 15
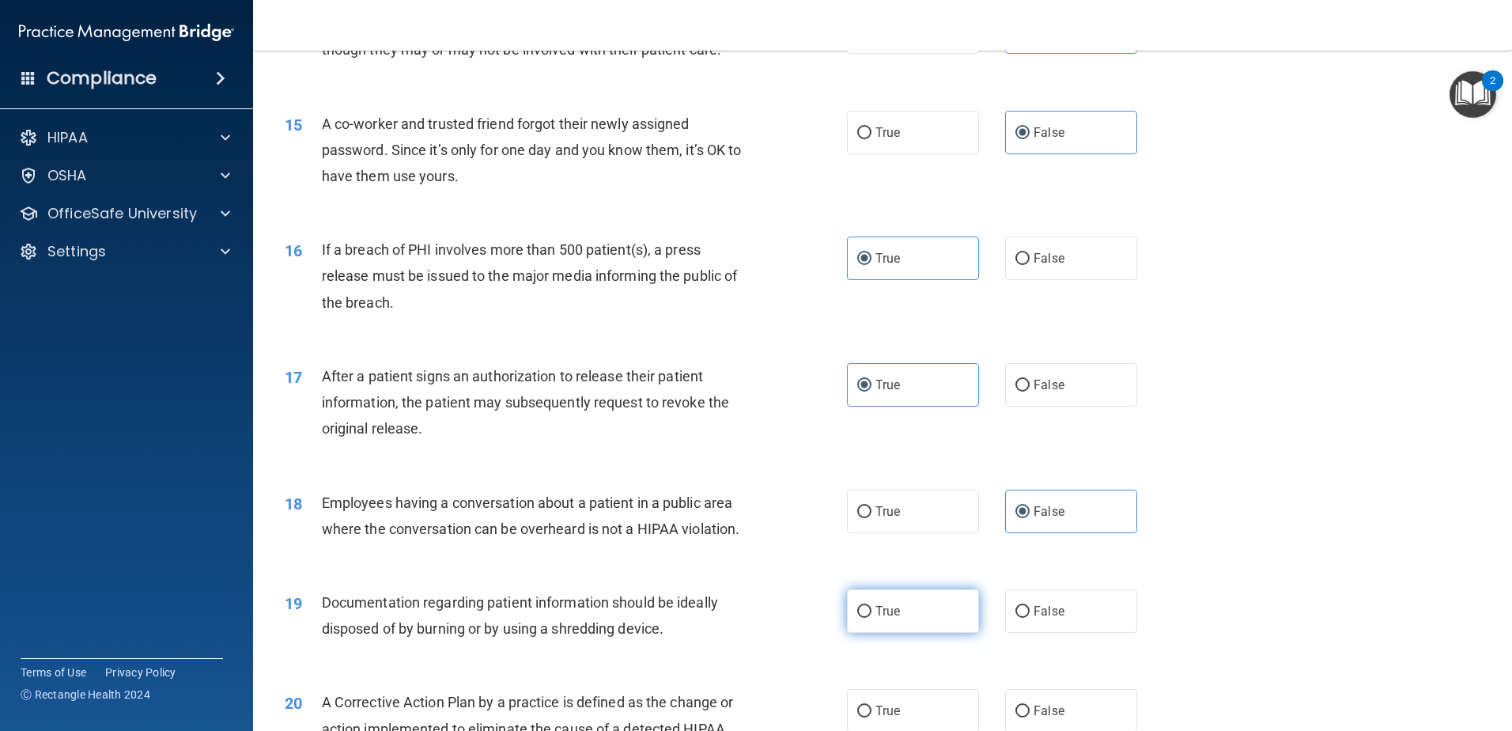
click at [872, 618] on input "True" at bounding box center [864, 612] width 14 height 12
radio input "true"
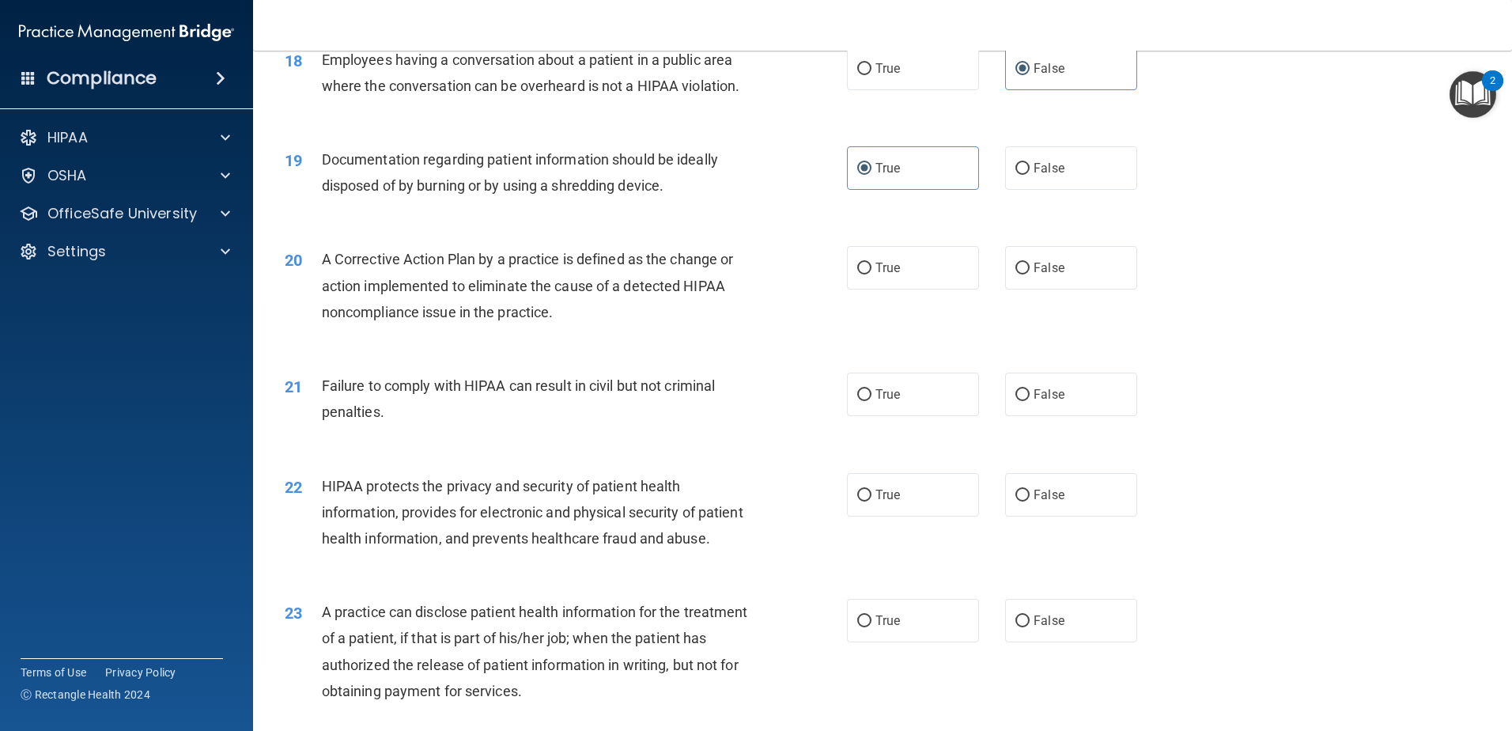
scroll to position [2136, 0]
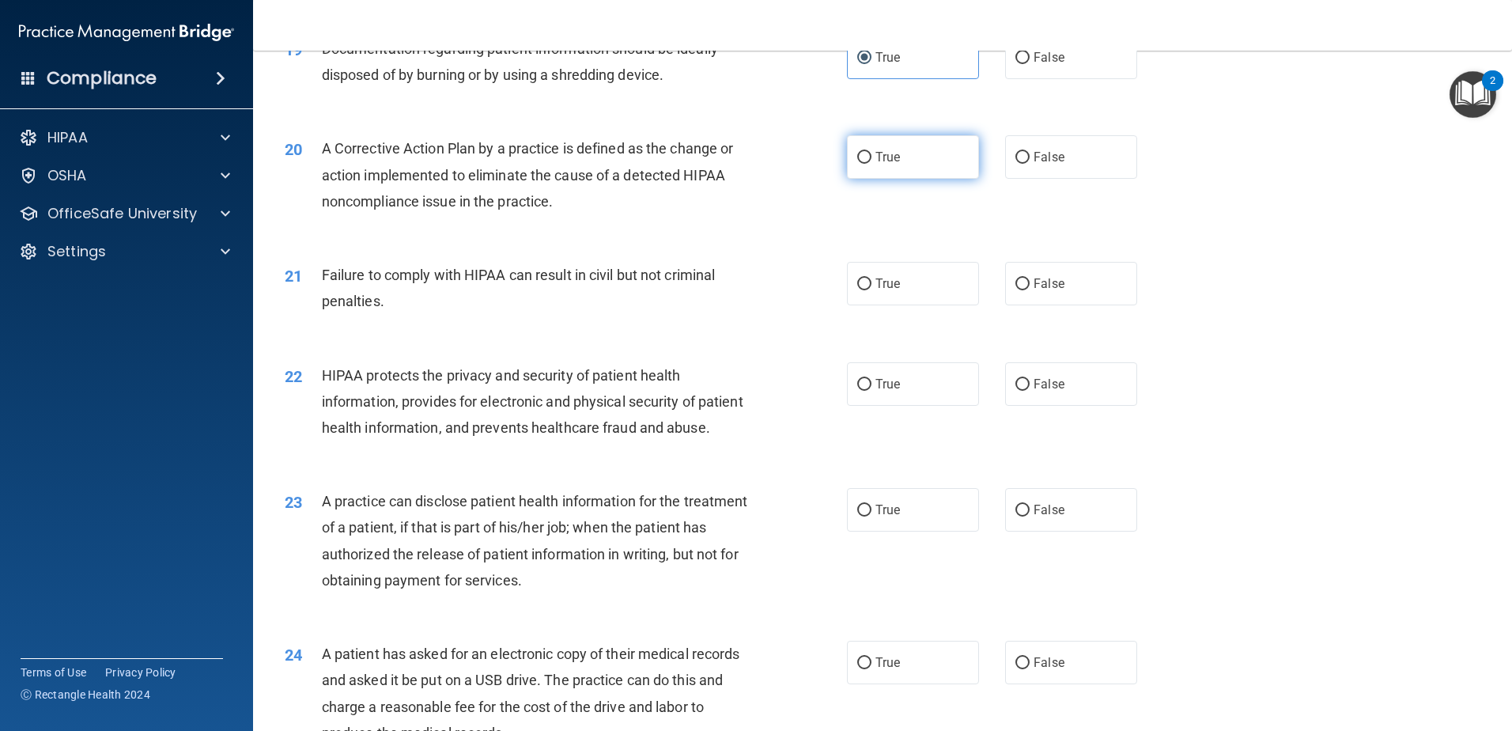
click at [883, 165] on span "True" at bounding box center [888, 156] width 25 height 15
click at [872, 164] on input "True" at bounding box center [864, 158] width 14 height 12
radio input "true"
click at [1046, 291] on span "False" at bounding box center [1049, 283] width 31 height 15
click at [1030, 290] on input "False" at bounding box center [1023, 284] width 14 height 12
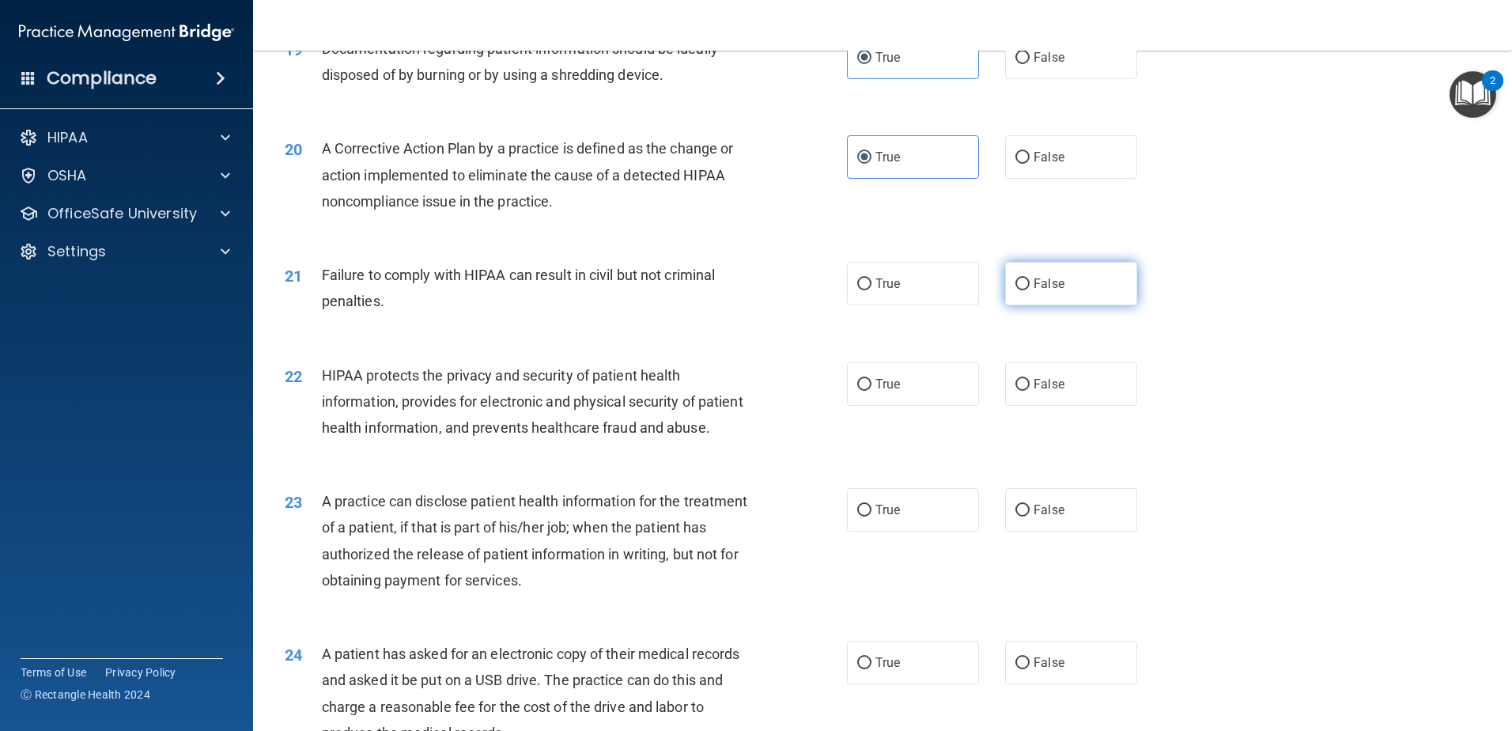
radio input "true"
click at [890, 392] on span "True" at bounding box center [888, 383] width 25 height 15
click at [872, 391] on input "True" at bounding box center [864, 385] width 14 height 12
radio input "true"
click at [1041, 517] on span "False" at bounding box center [1049, 509] width 31 height 15
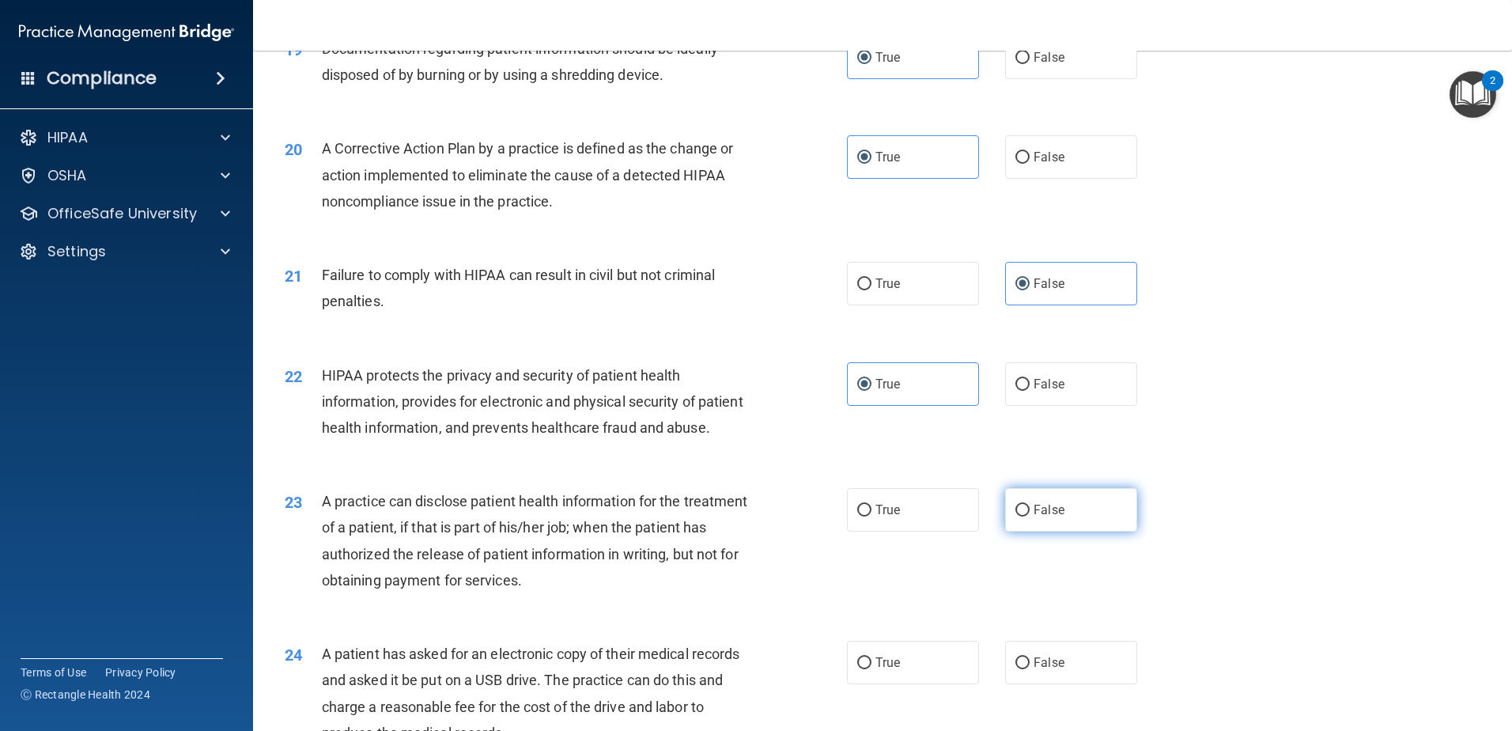
click at [1030, 516] on input "False" at bounding box center [1023, 511] width 14 height 12
radio input "true"
click at [887, 670] on span "True" at bounding box center [888, 662] width 25 height 15
click at [872, 669] on input "True" at bounding box center [864, 663] width 14 height 12
radio input "true"
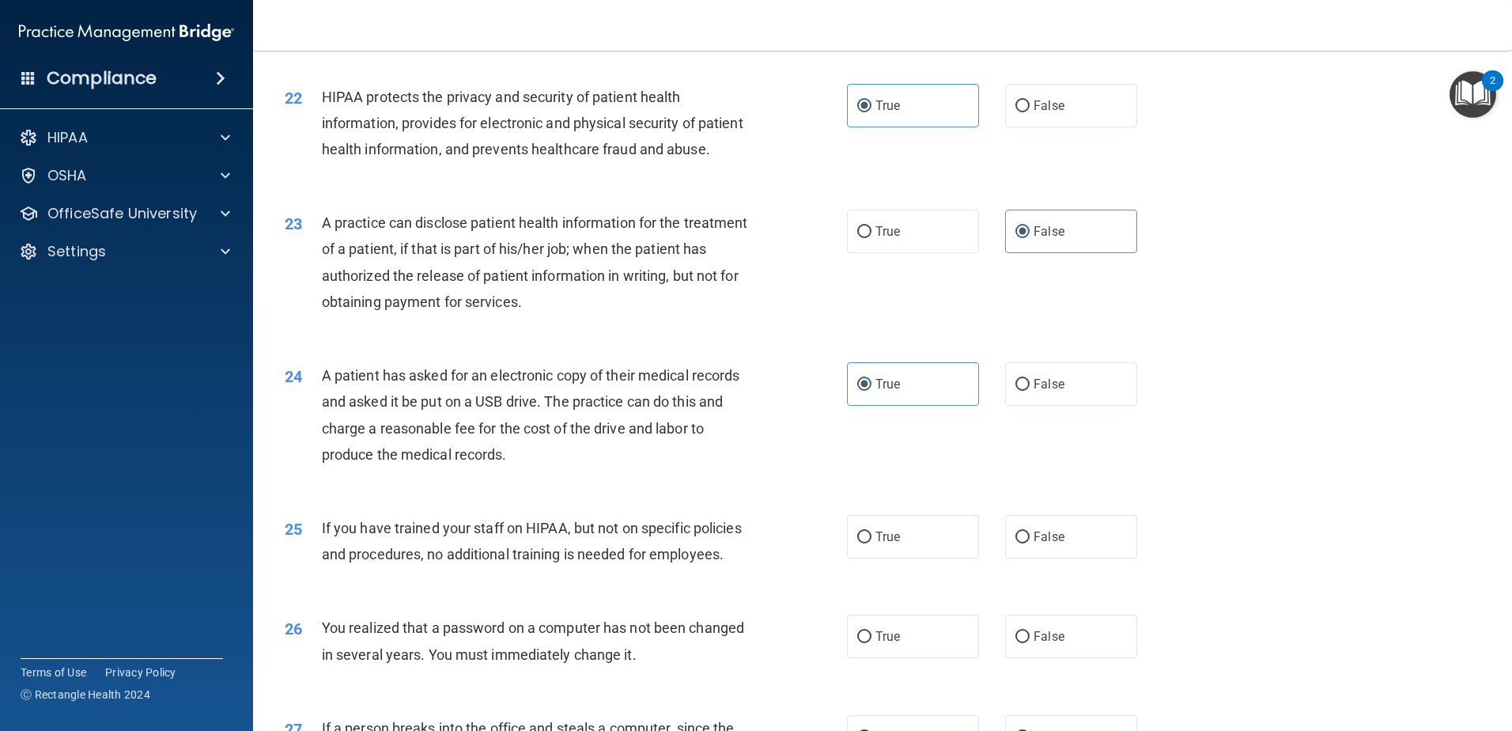
scroll to position [2531, 0]
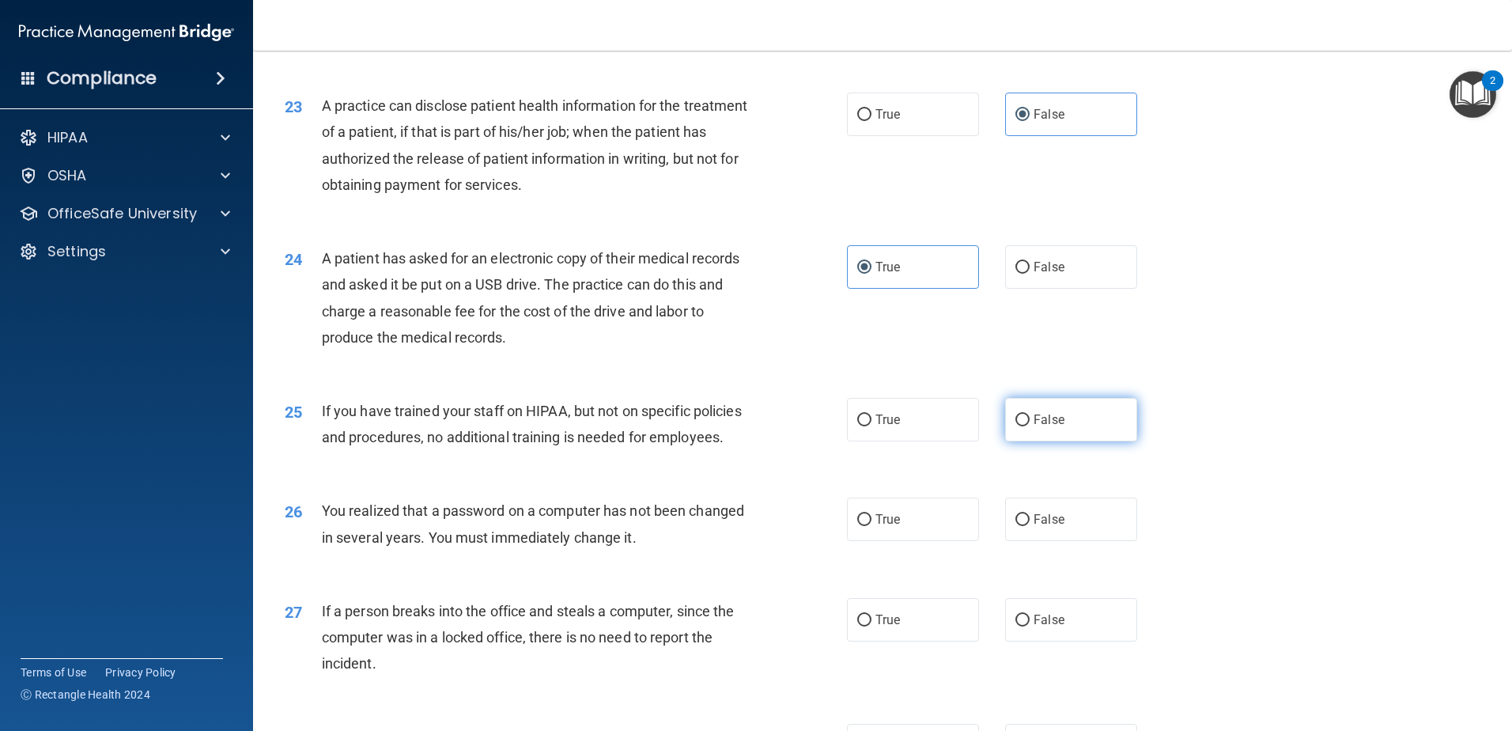
click at [1034, 427] on span "False" at bounding box center [1049, 419] width 31 height 15
click at [1029, 426] on input "False" at bounding box center [1023, 420] width 14 height 12
radio input "true"
click at [883, 527] on span "True" at bounding box center [888, 519] width 25 height 15
click at [872, 526] on input "True" at bounding box center [864, 520] width 14 height 12
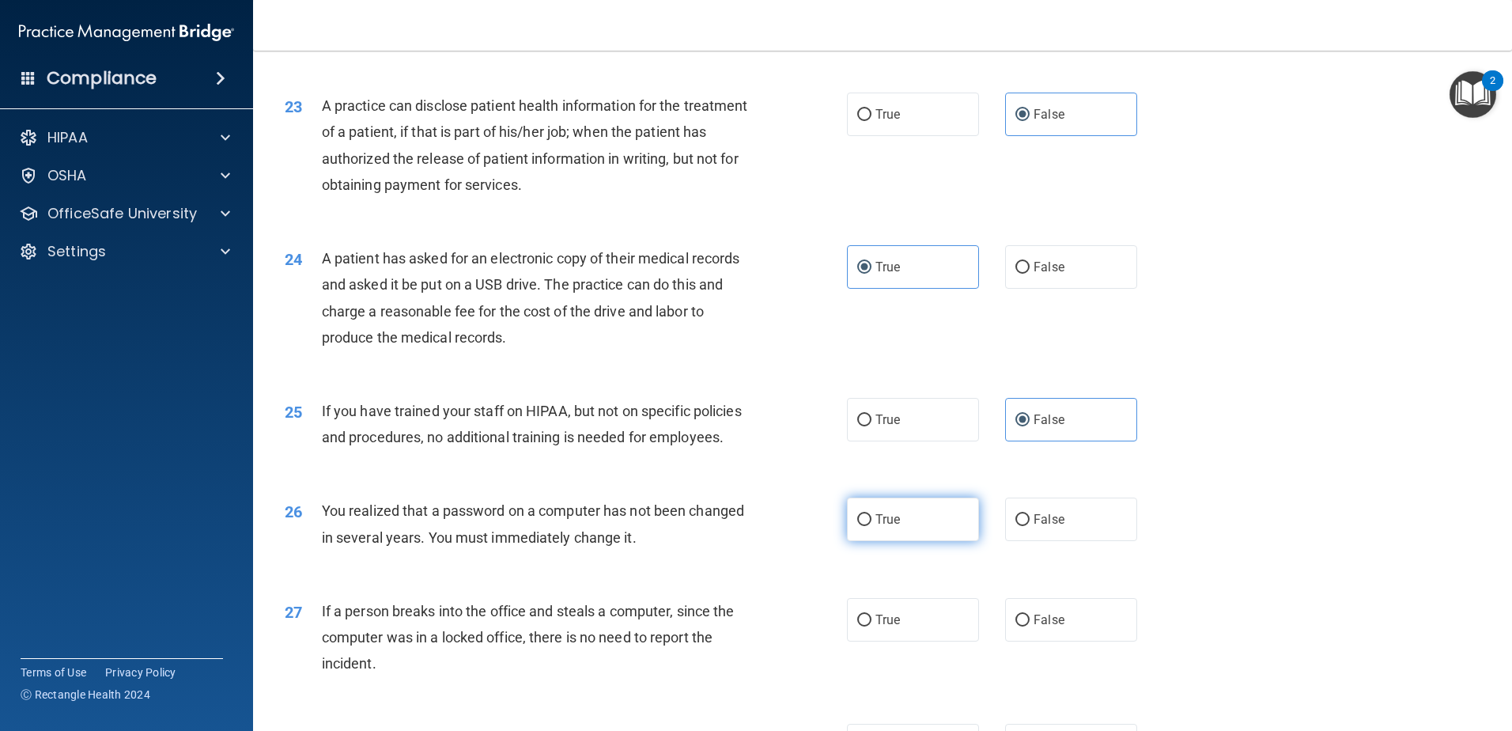
radio input "true"
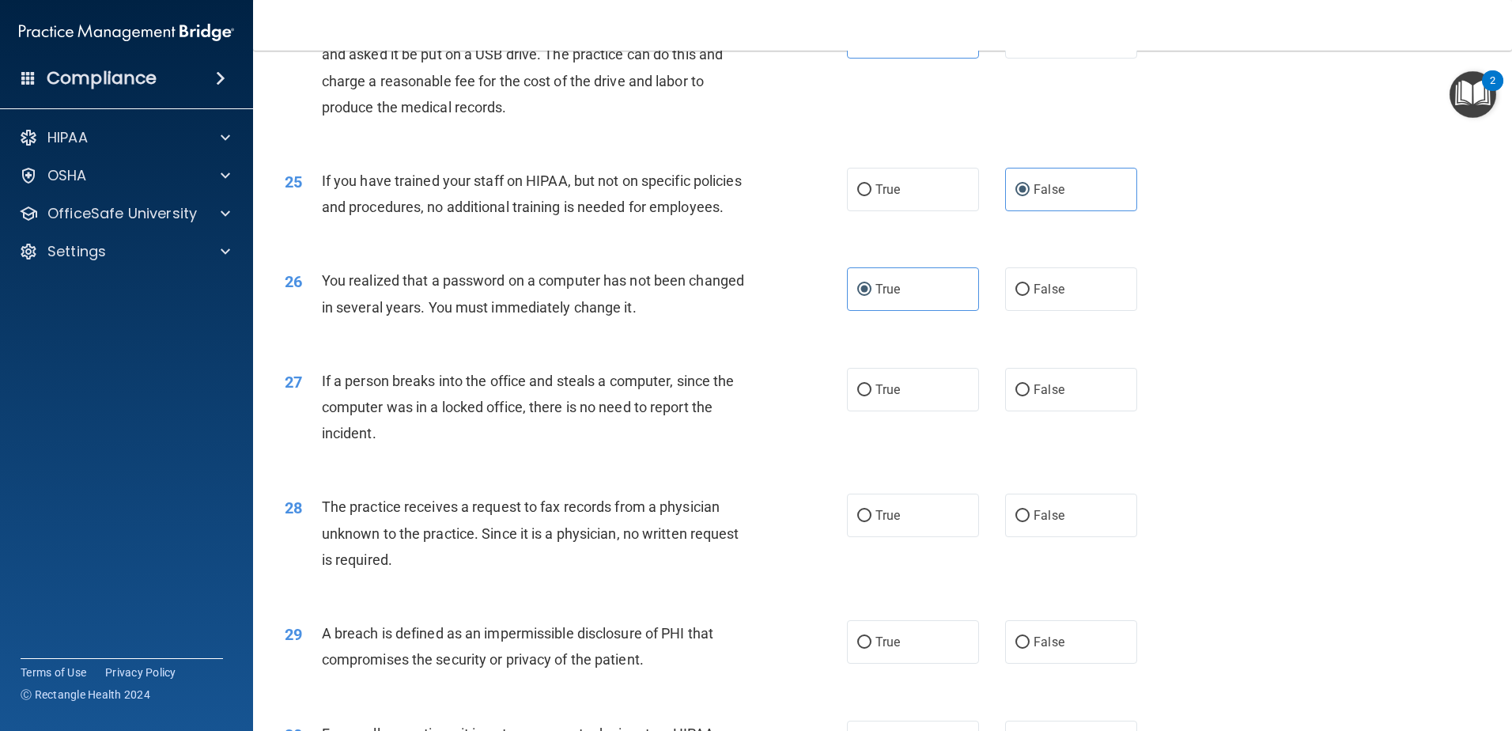
scroll to position [2768, 0]
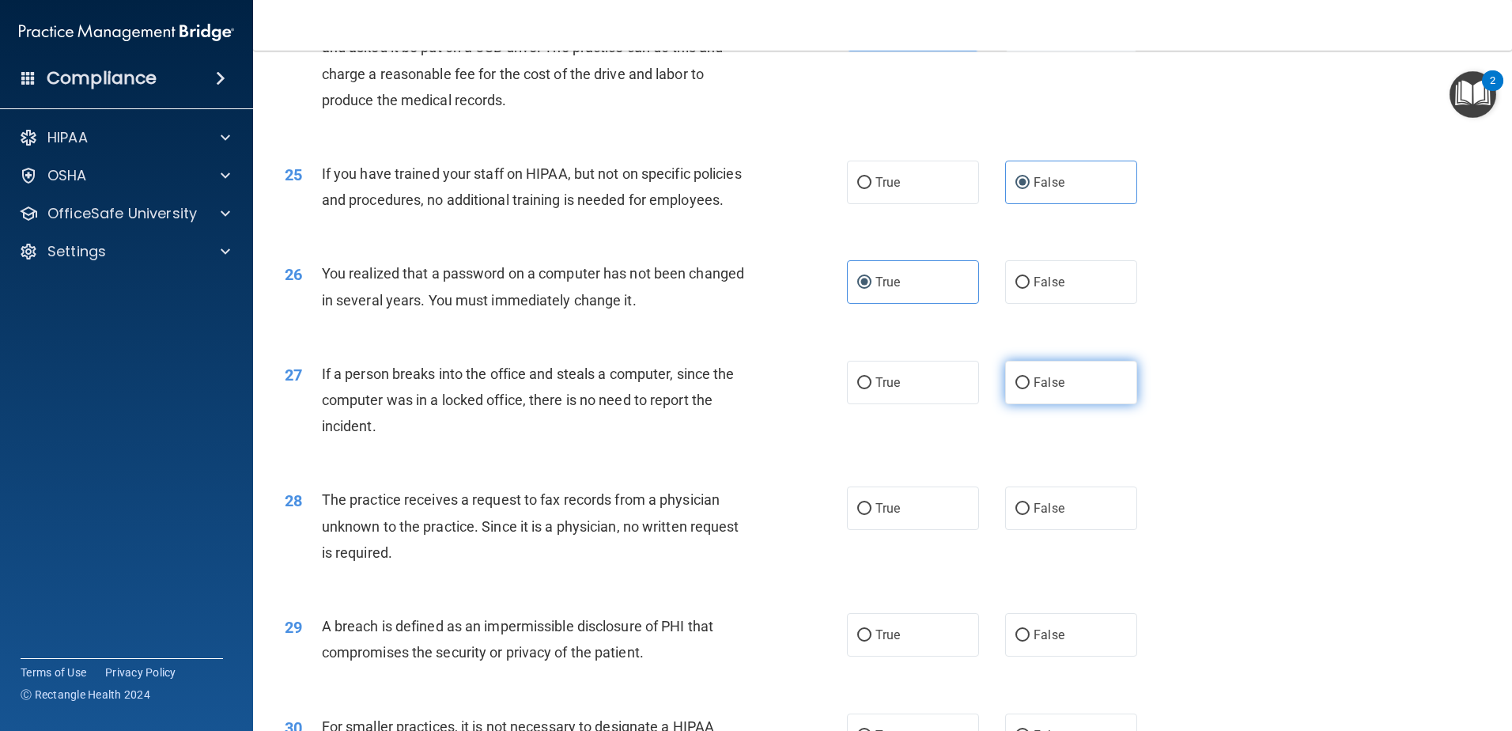
click at [1040, 390] on span "False" at bounding box center [1049, 382] width 31 height 15
click at [1030, 389] on input "False" at bounding box center [1023, 383] width 14 height 12
radio input "true"
click at [1049, 516] on span "False" at bounding box center [1049, 508] width 31 height 15
click at [1030, 515] on input "False" at bounding box center [1023, 509] width 14 height 12
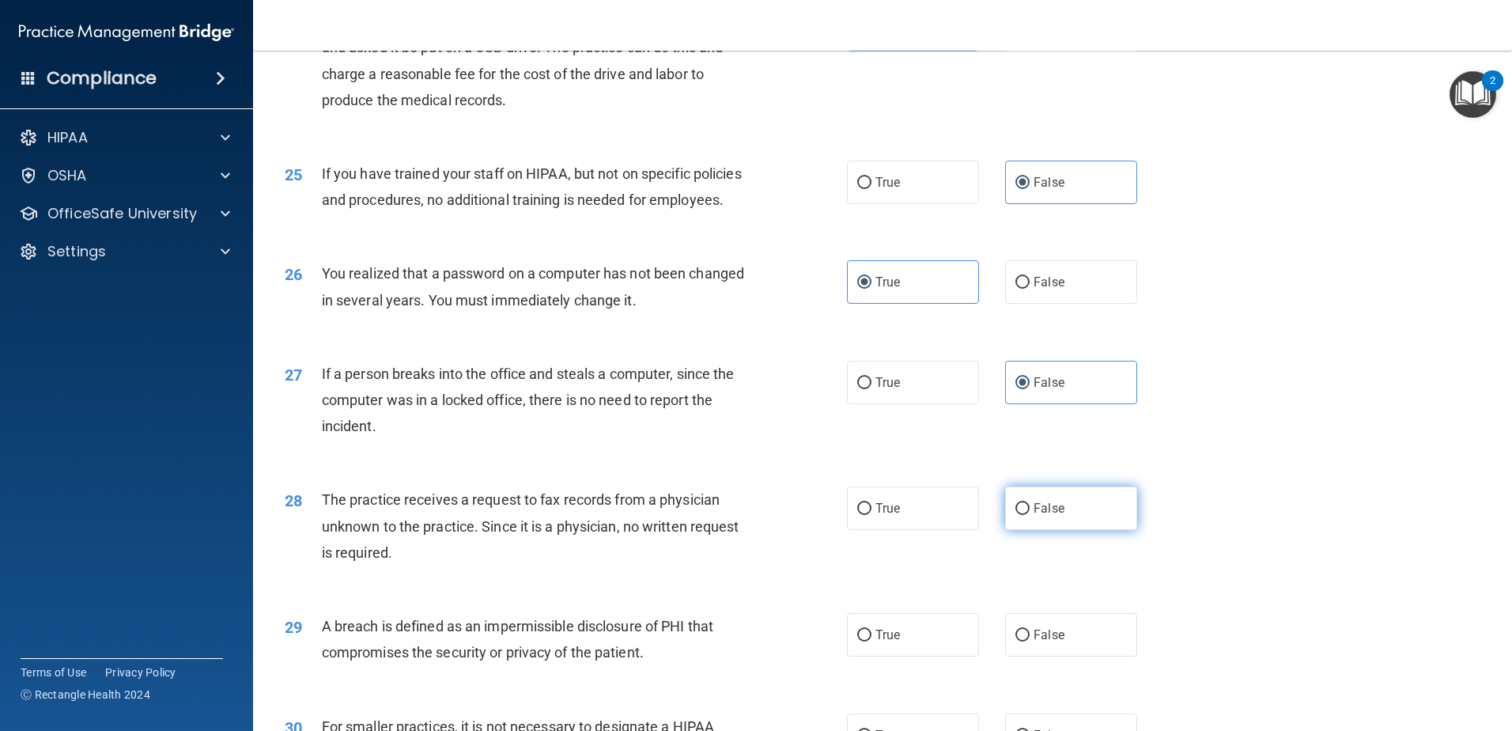
radio input "true"
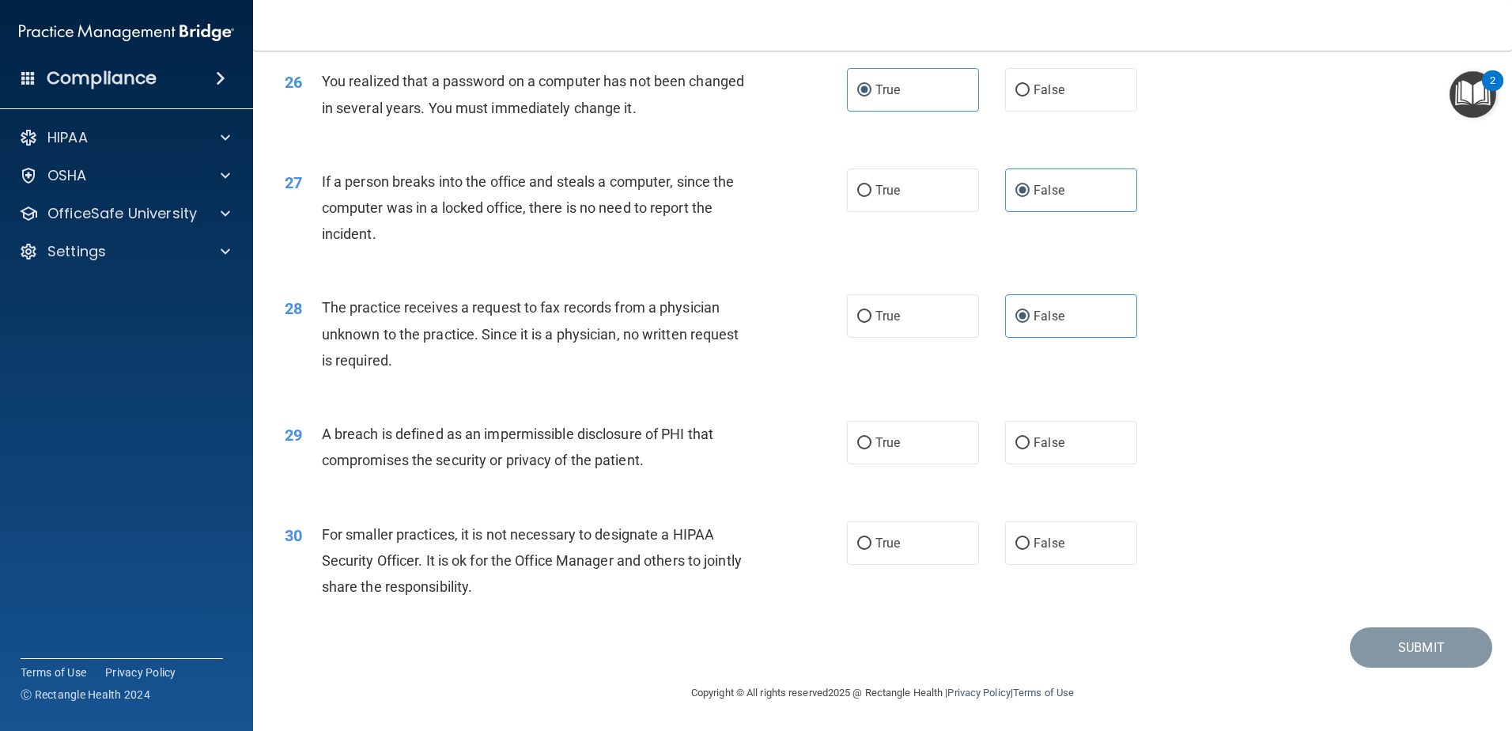
scroll to position [3039, 0]
click at [878, 433] on label "True" at bounding box center [913, 443] width 132 height 44
click at [872, 437] on input "True" at bounding box center [864, 443] width 14 height 12
radio input "true"
click at [1034, 541] on span "False" at bounding box center [1049, 542] width 31 height 15
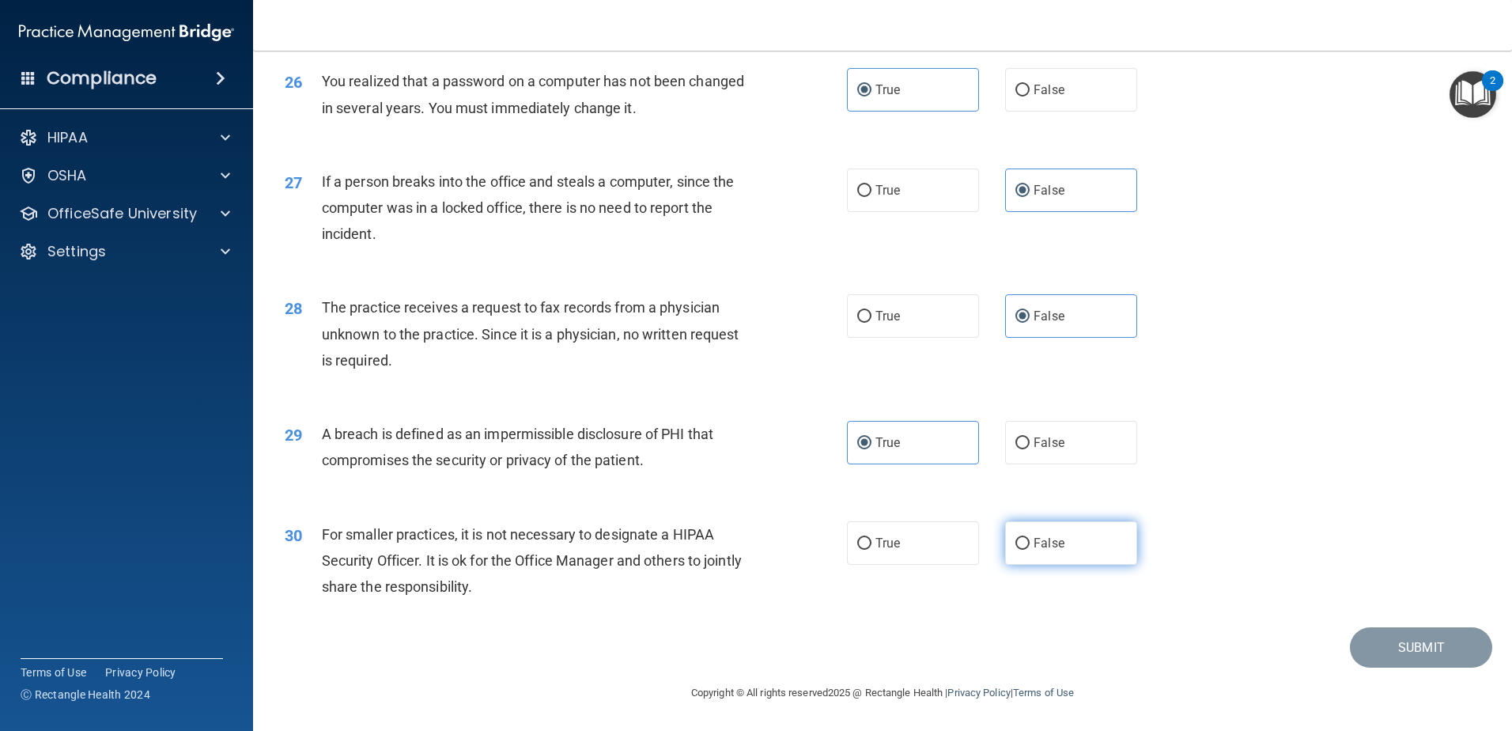
click at [1030, 541] on input "False" at bounding box center [1023, 544] width 14 height 12
radio input "true"
click at [1401, 652] on button "Submit" at bounding box center [1421, 647] width 142 height 40
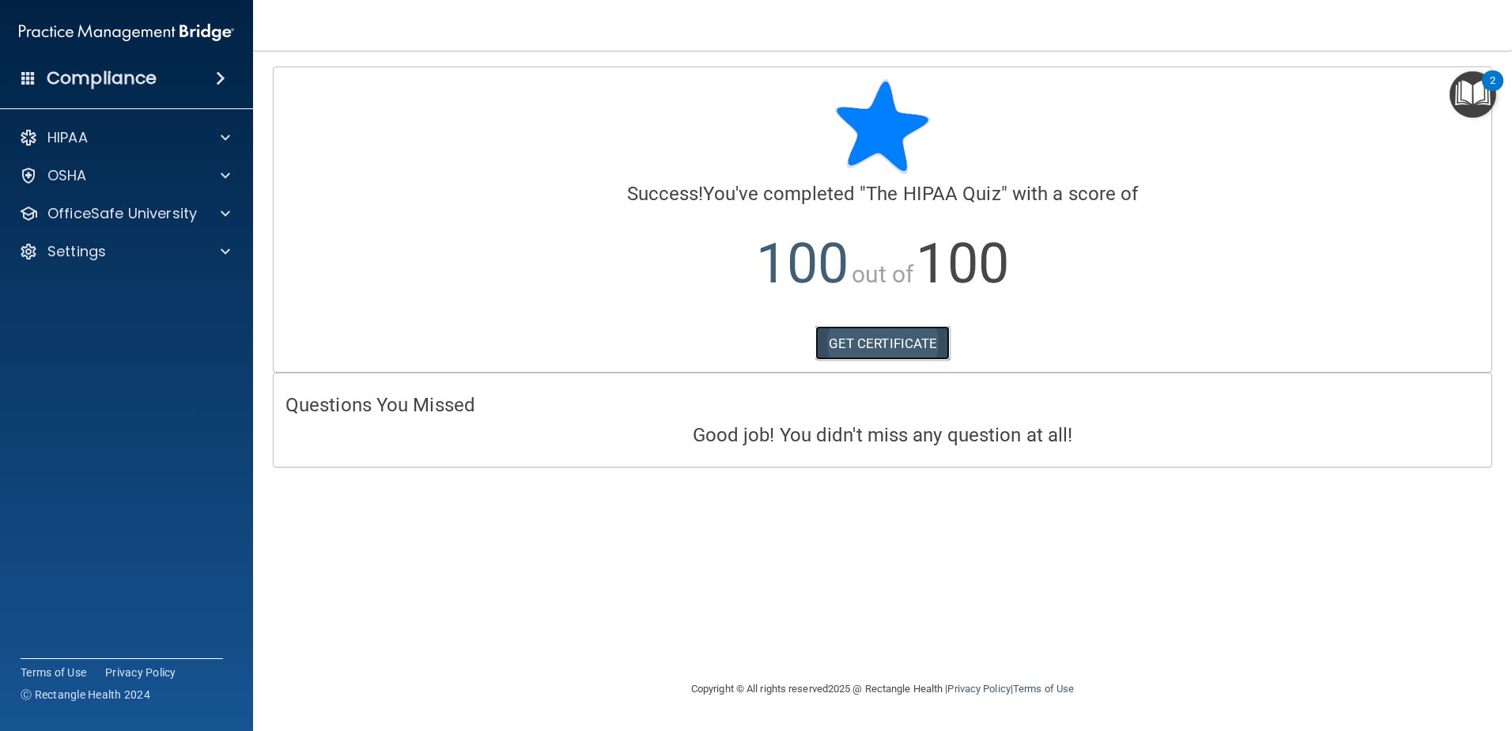
click at [910, 344] on link "GET CERTIFICATE" at bounding box center [882, 343] width 135 height 35
click at [221, 210] on span at bounding box center [225, 213] width 9 height 19
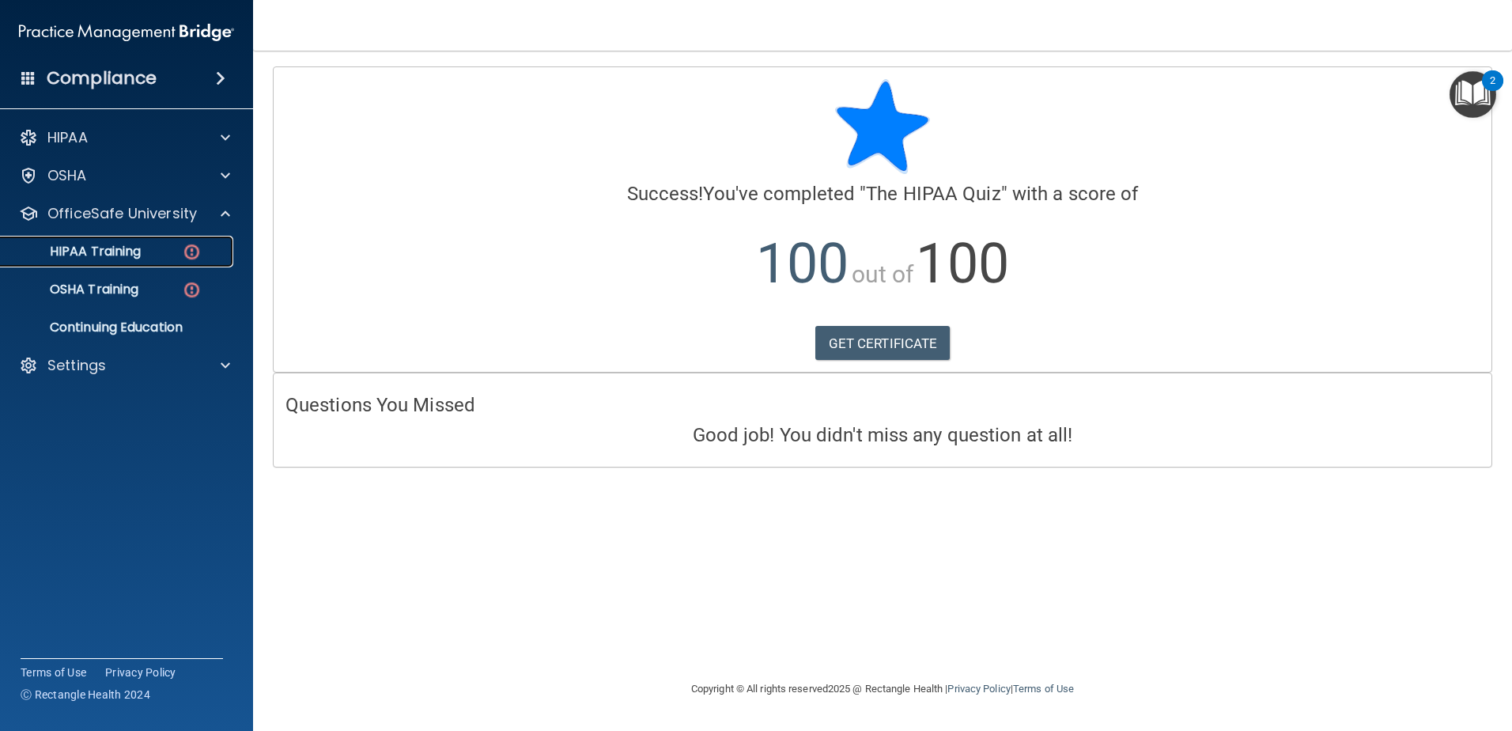
click at [117, 245] on p "HIPAA Training" at bounding box center [75, 252] width 131 height 16
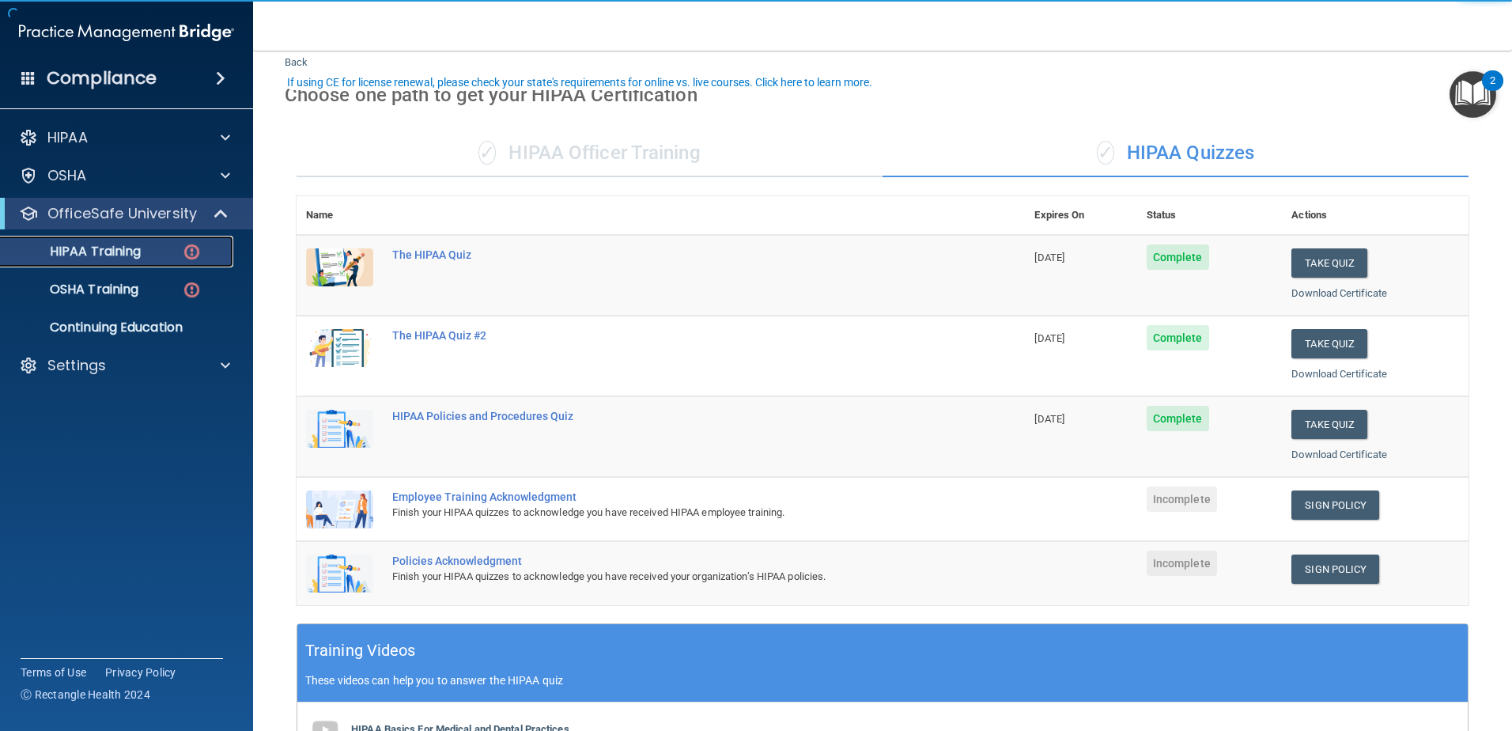
scroll to position [79, 0]
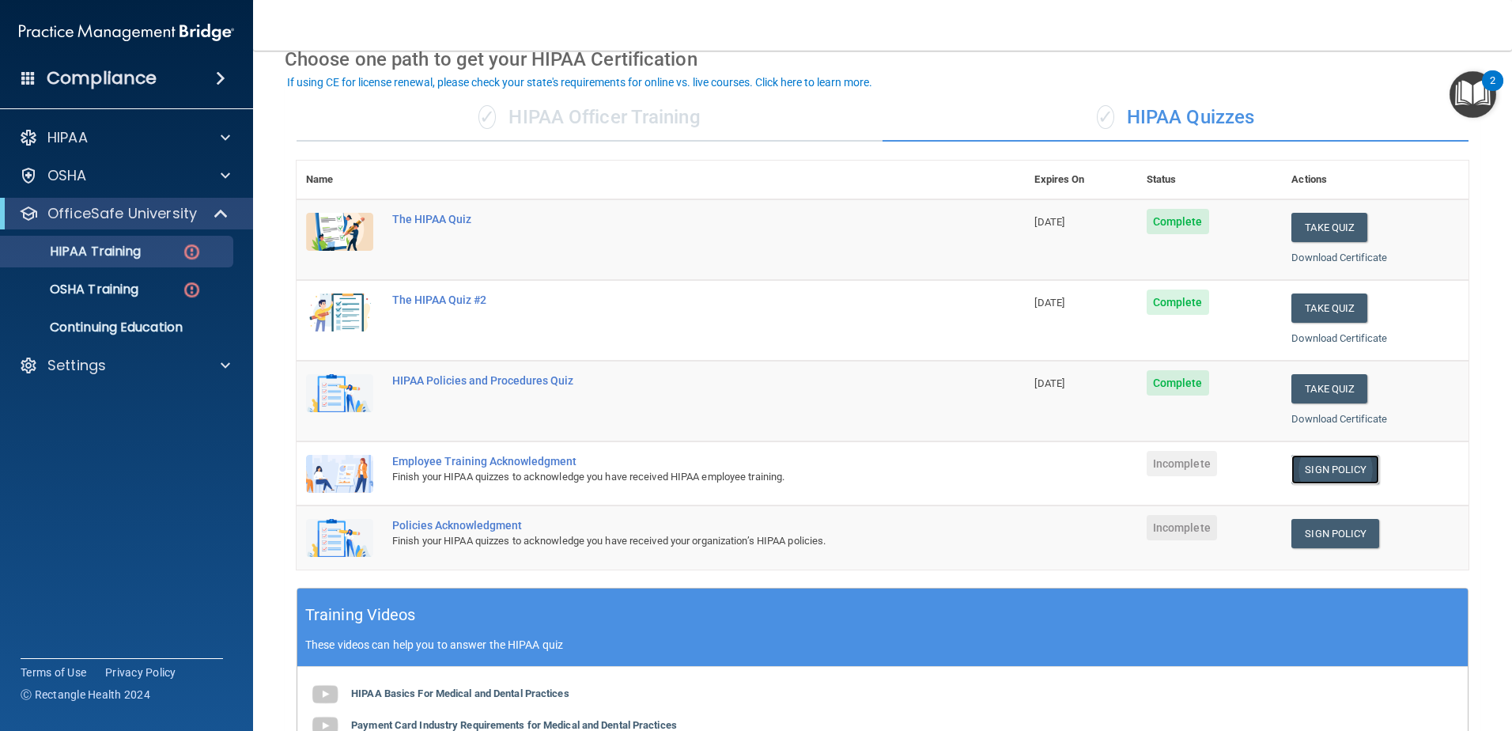
click at [1317, 467] on link "Sign Policy" at bounding box center [1336, 469] width 88 height 29
click at [1350, 532] on link "Sign Policy" at bounding box center [1336, 533] width 88 height 29
click at [221, 367] on span at bounding box center [225, 365] width 9 height 19
click at [97, 437] on p "Sign Out" at bounding box center [118, 441] width 216 height 16
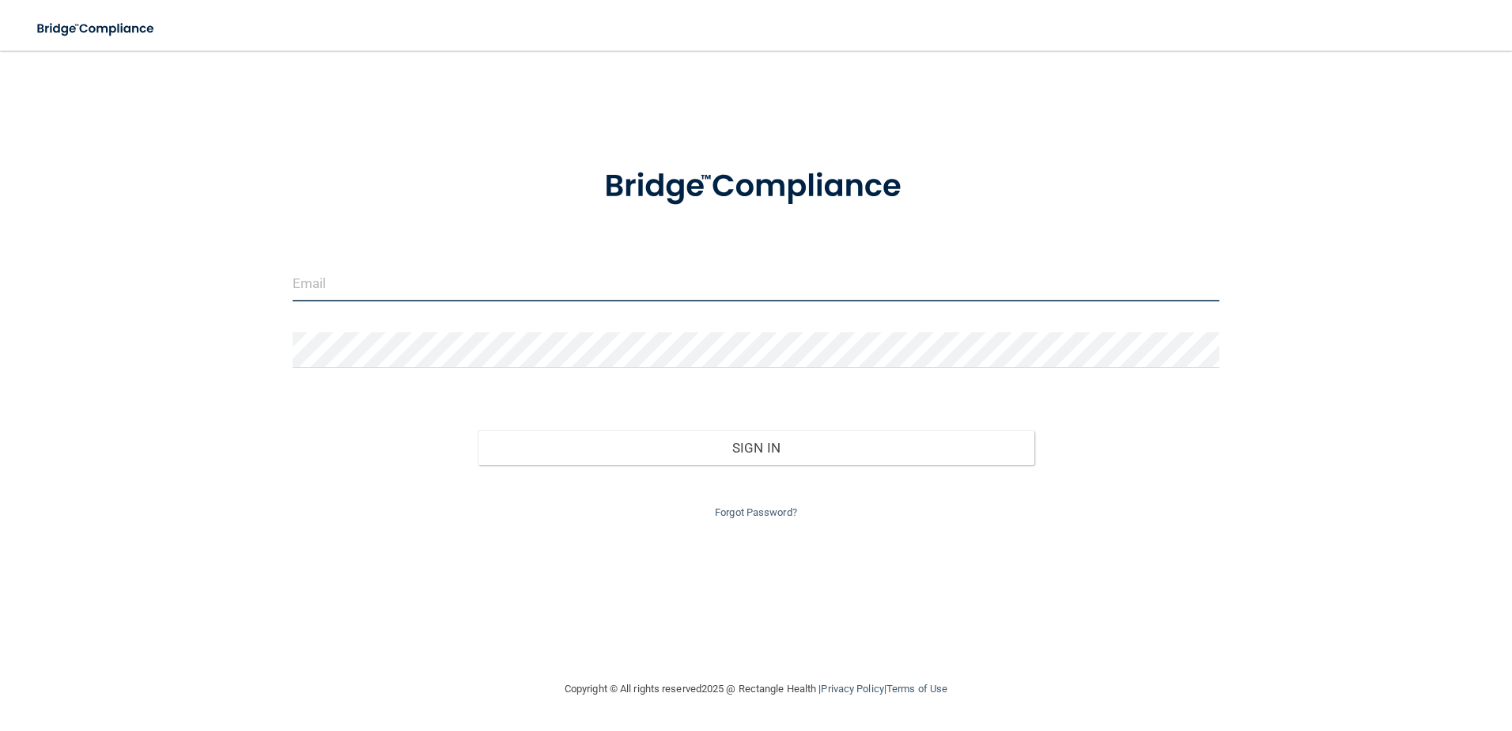
click at [674, 268] on input "email" at bounding box center [757, 284] width 928 height 36
type input "[EMAIL_ADDRESS][DOMAIN_NAME]"
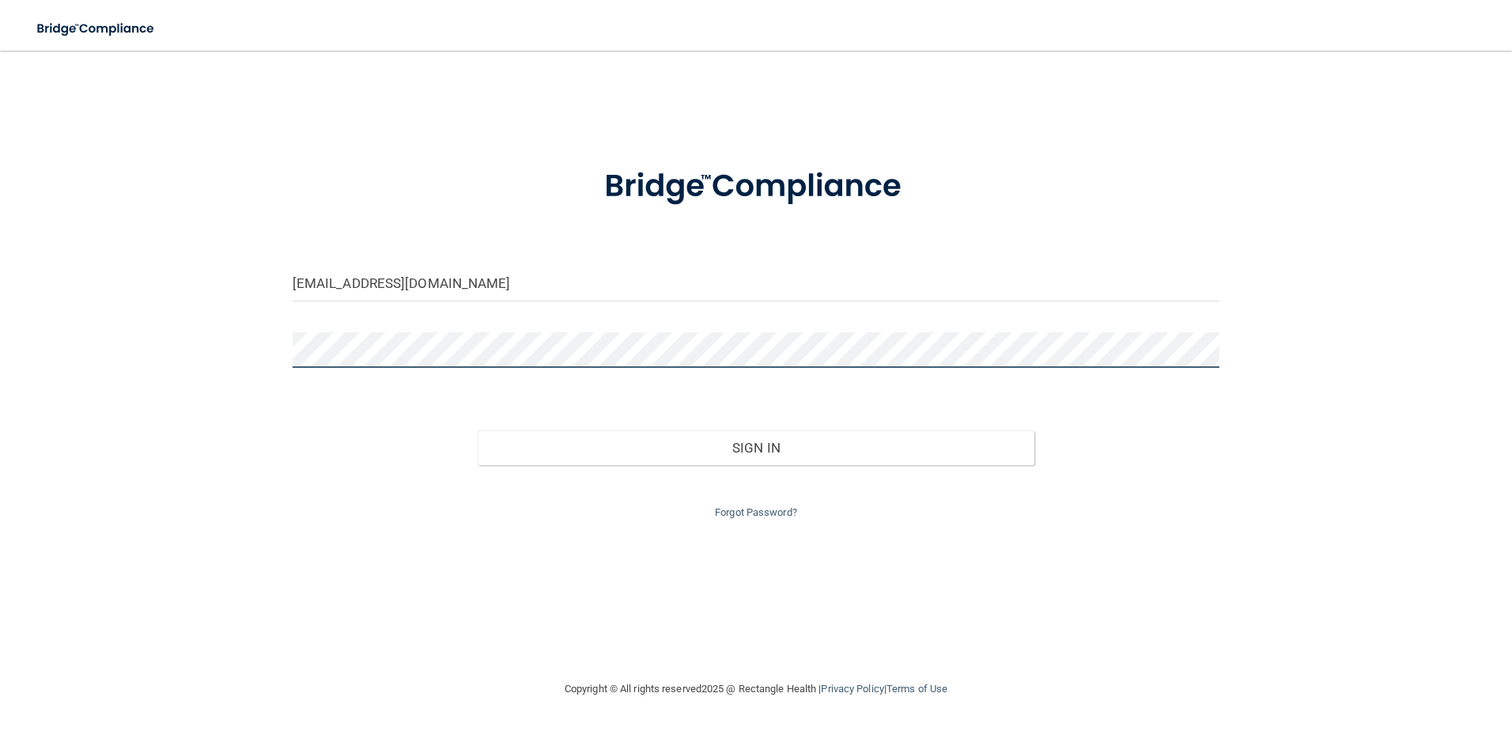
click at [478, 430] on button "Sign In" at bounding box center [756, 447] width 557 height 35
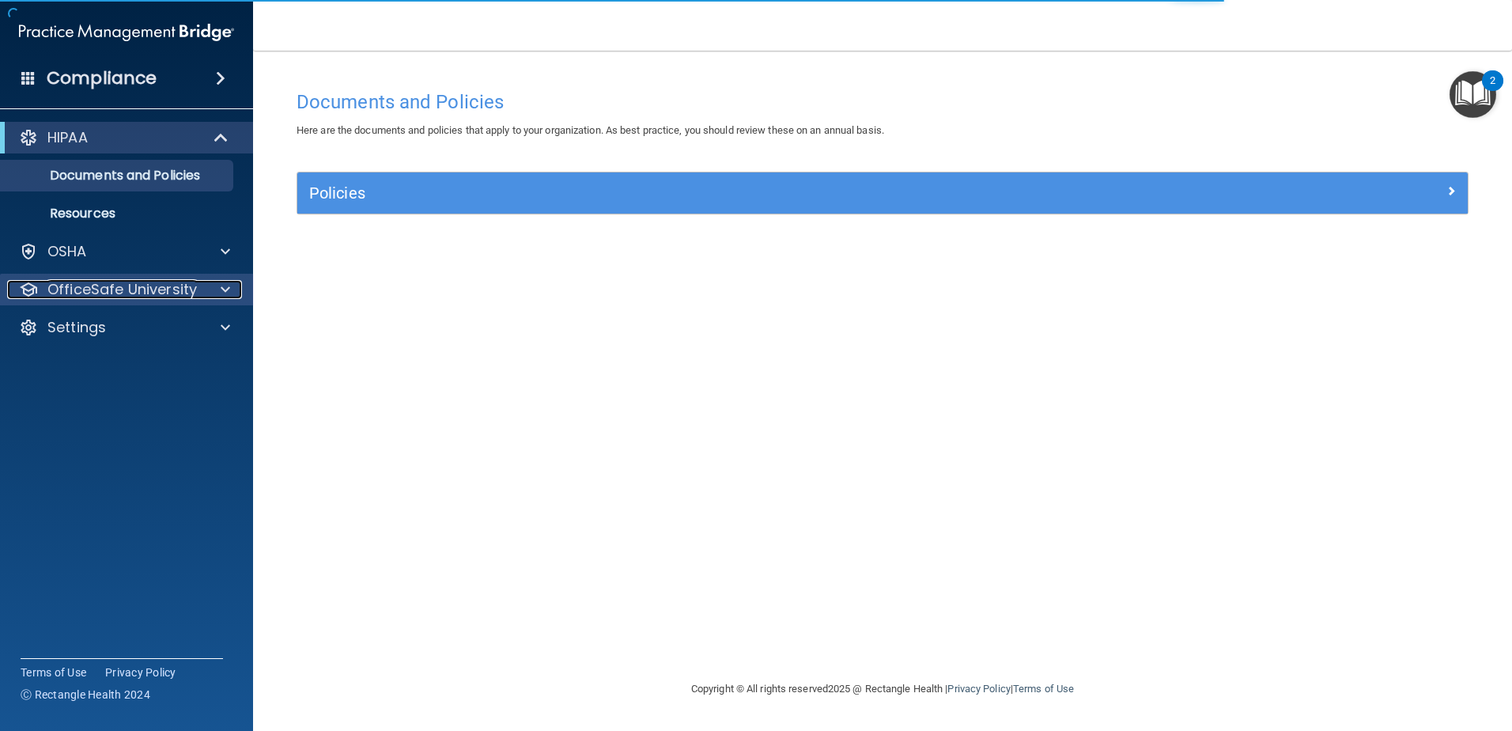
click at [228, 292] on span at bounding box center [225, 289] width 9 height 19
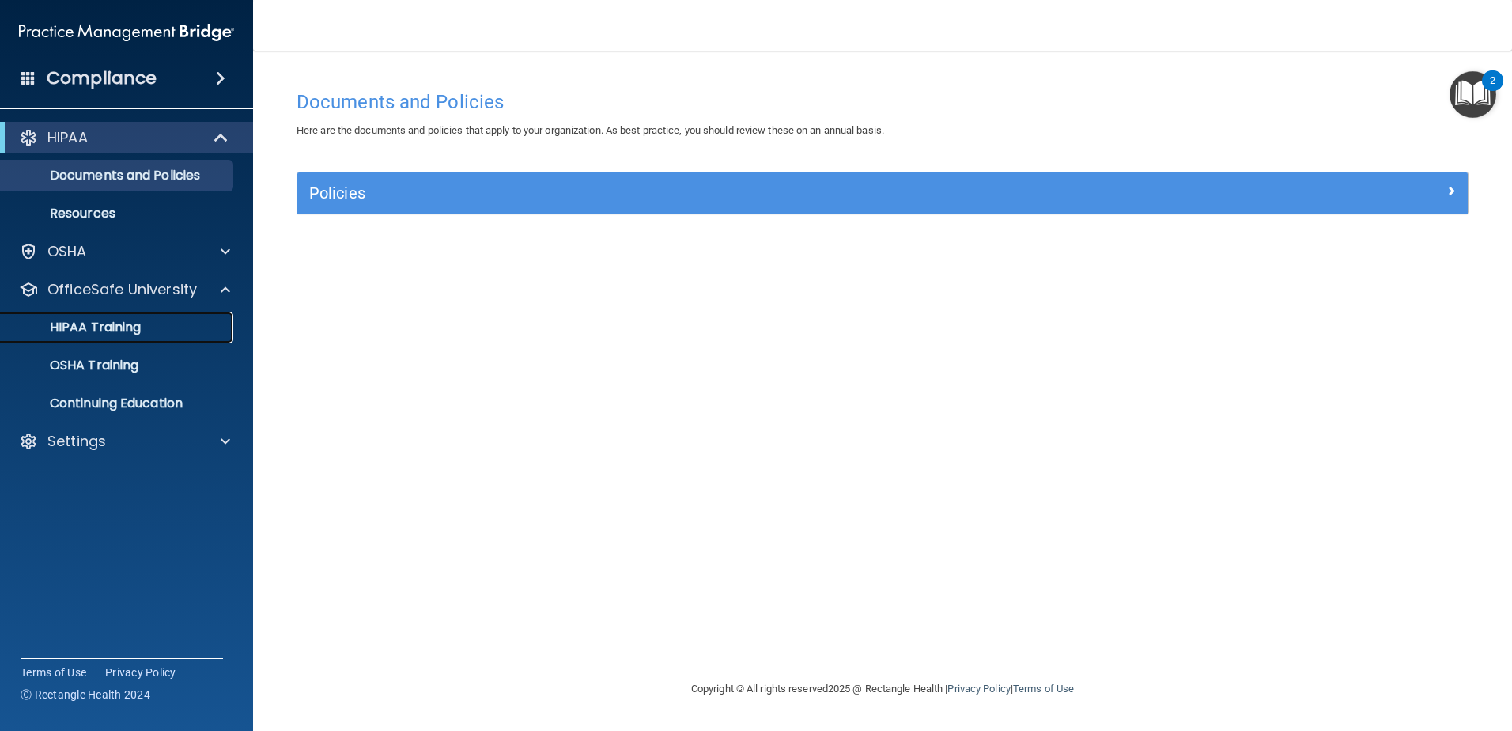
click at [117, 330] on p "HIPAA Training" at bounding box center [75, 328] width 131 height 16
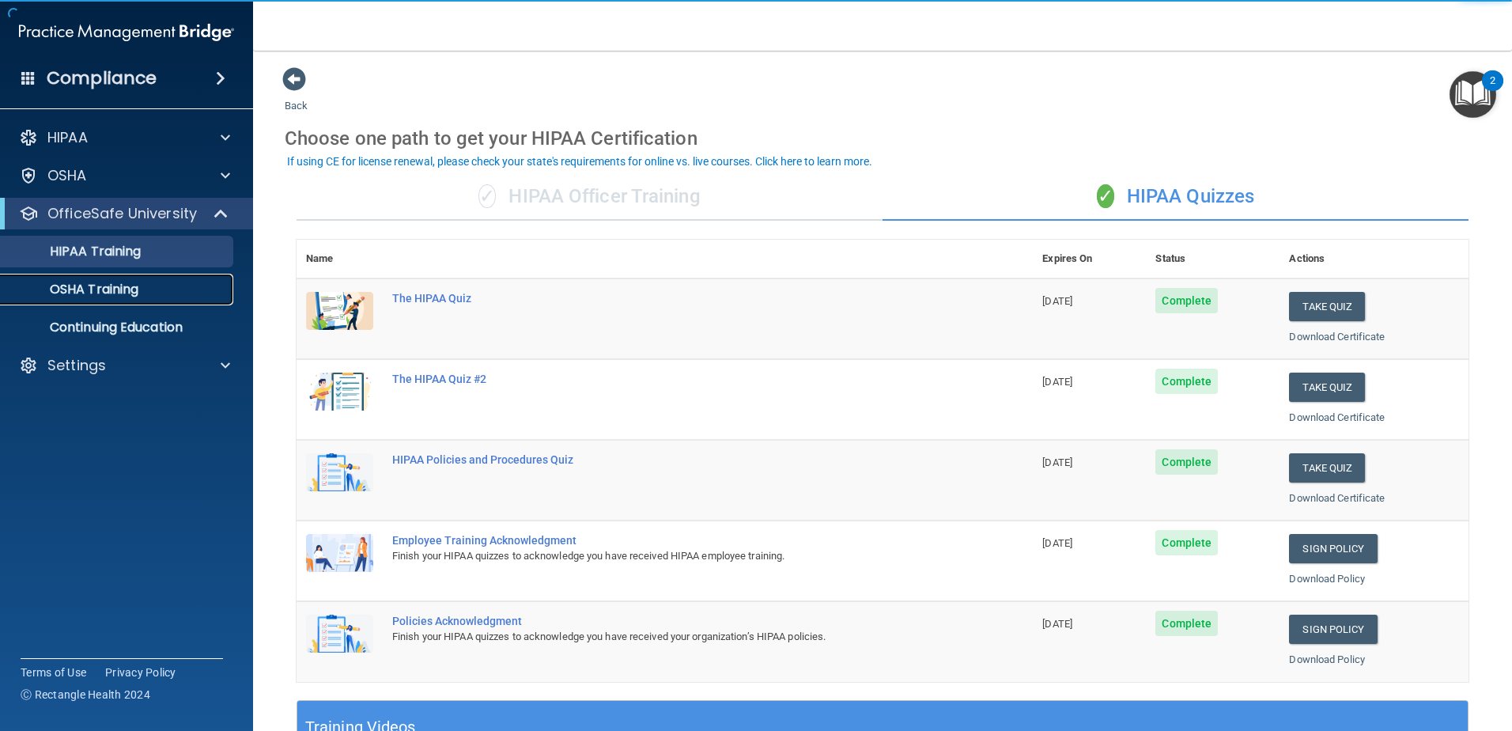
click at [134, 289] on p "OSHA Training" at bounding box center [74, 290] width 128 height 16
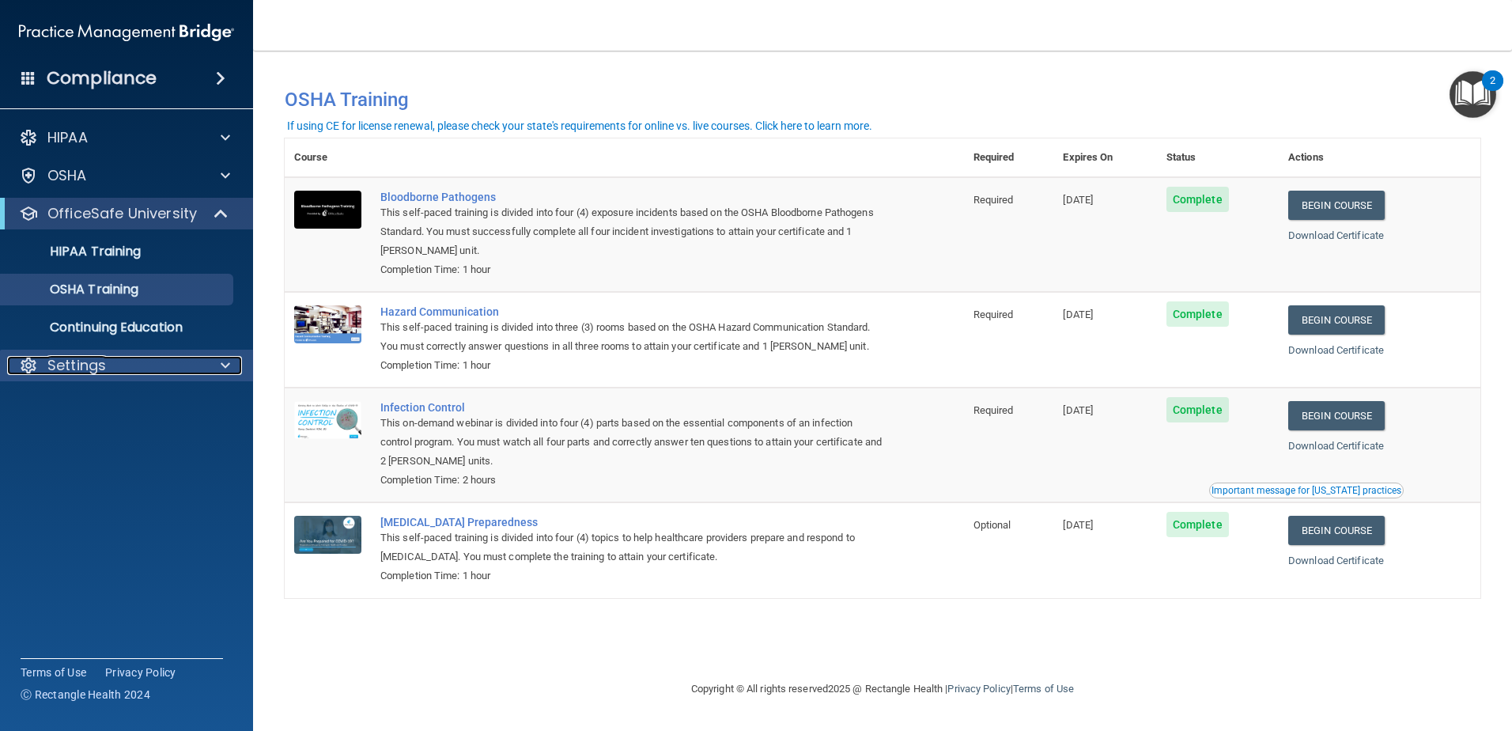
click at [236, 367] on div at bounding box center [223, 365] width 40 height 19
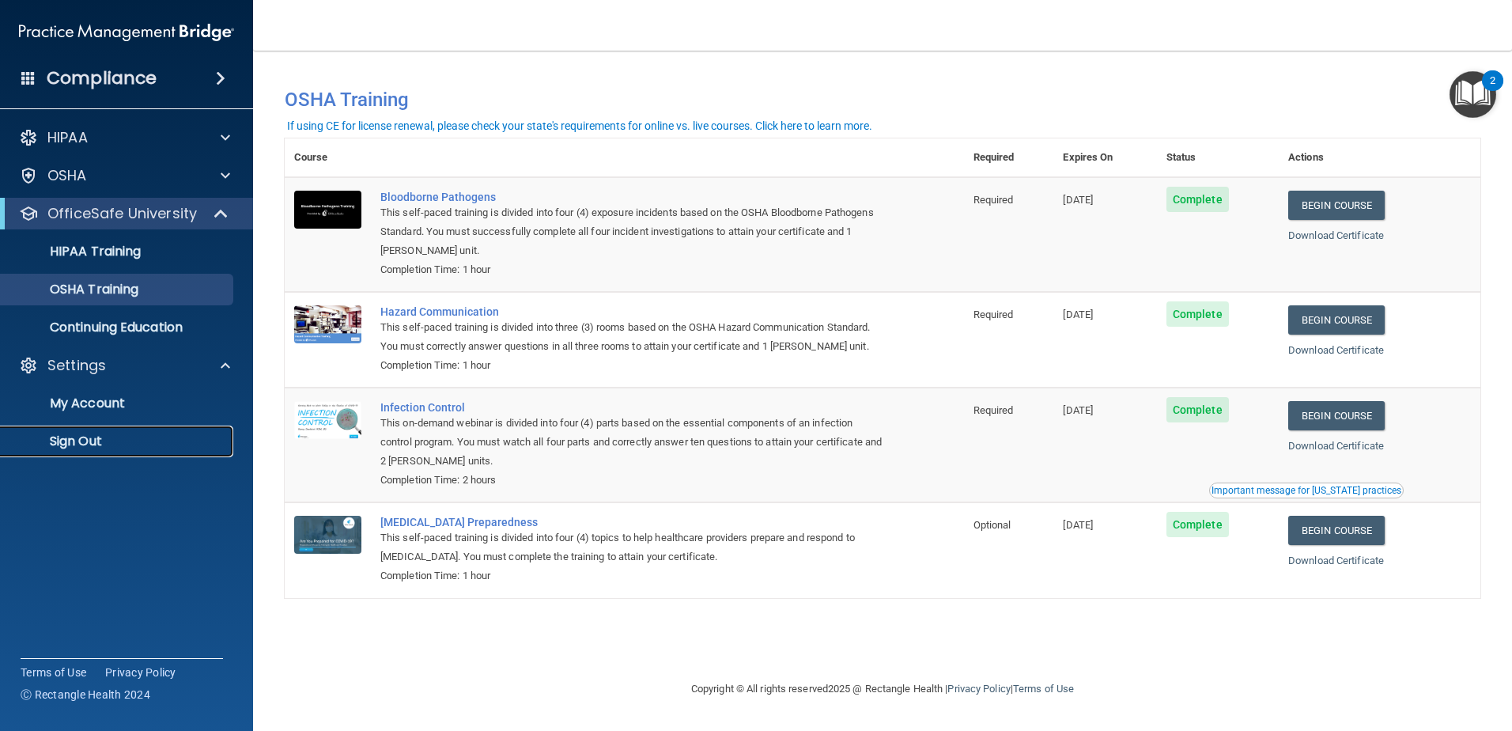
click at [163, 442] on p "Sign Out" at bounding box center [118, 441] width 216 height 16
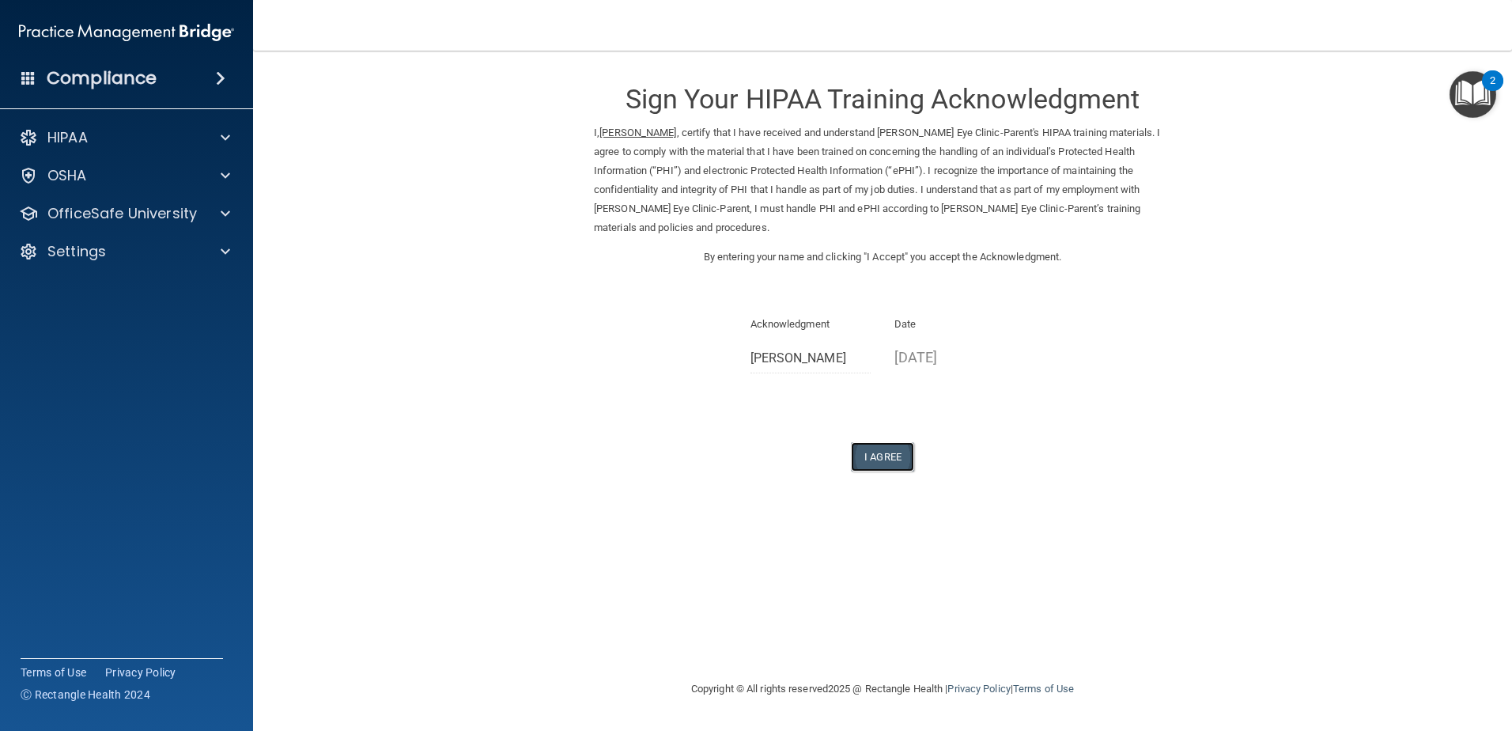
click at [876, 442] on button "I Agree" at bounding box center [882, 456] width 63 height 29
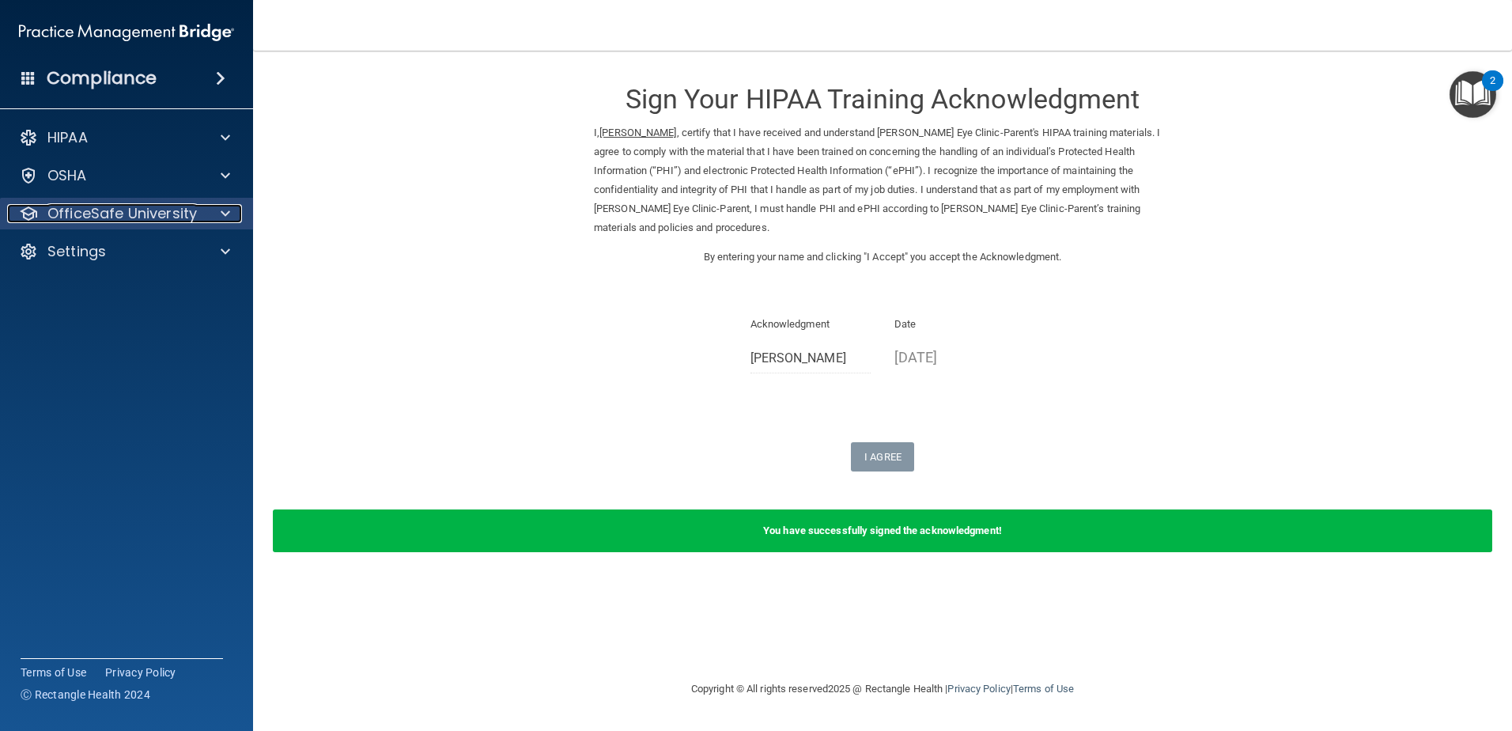
click at [224, 209] on span at bounding box center [225, 213] width 9 height 19
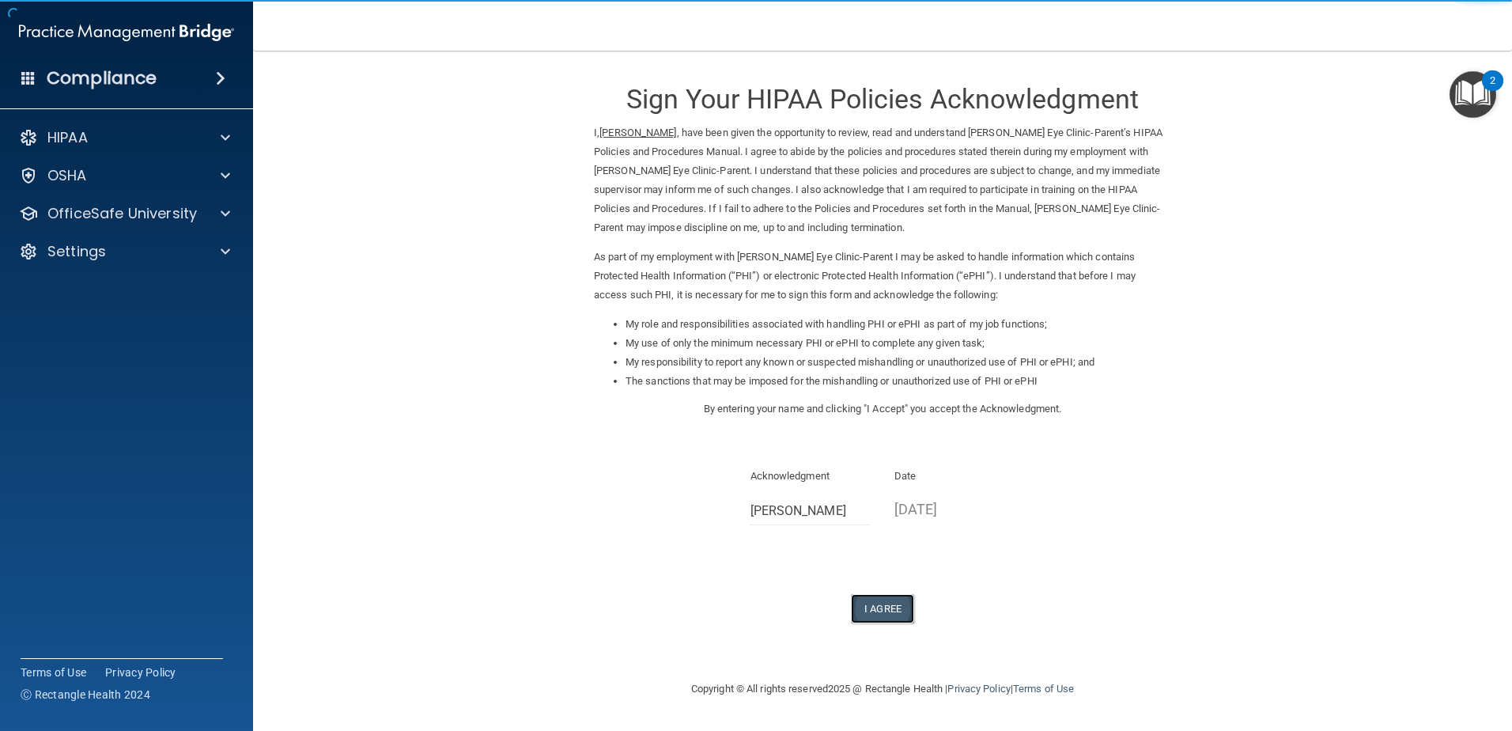
click at [908, 610] on button "I Agree" at bounding box center [882, 608] width 63 height 29
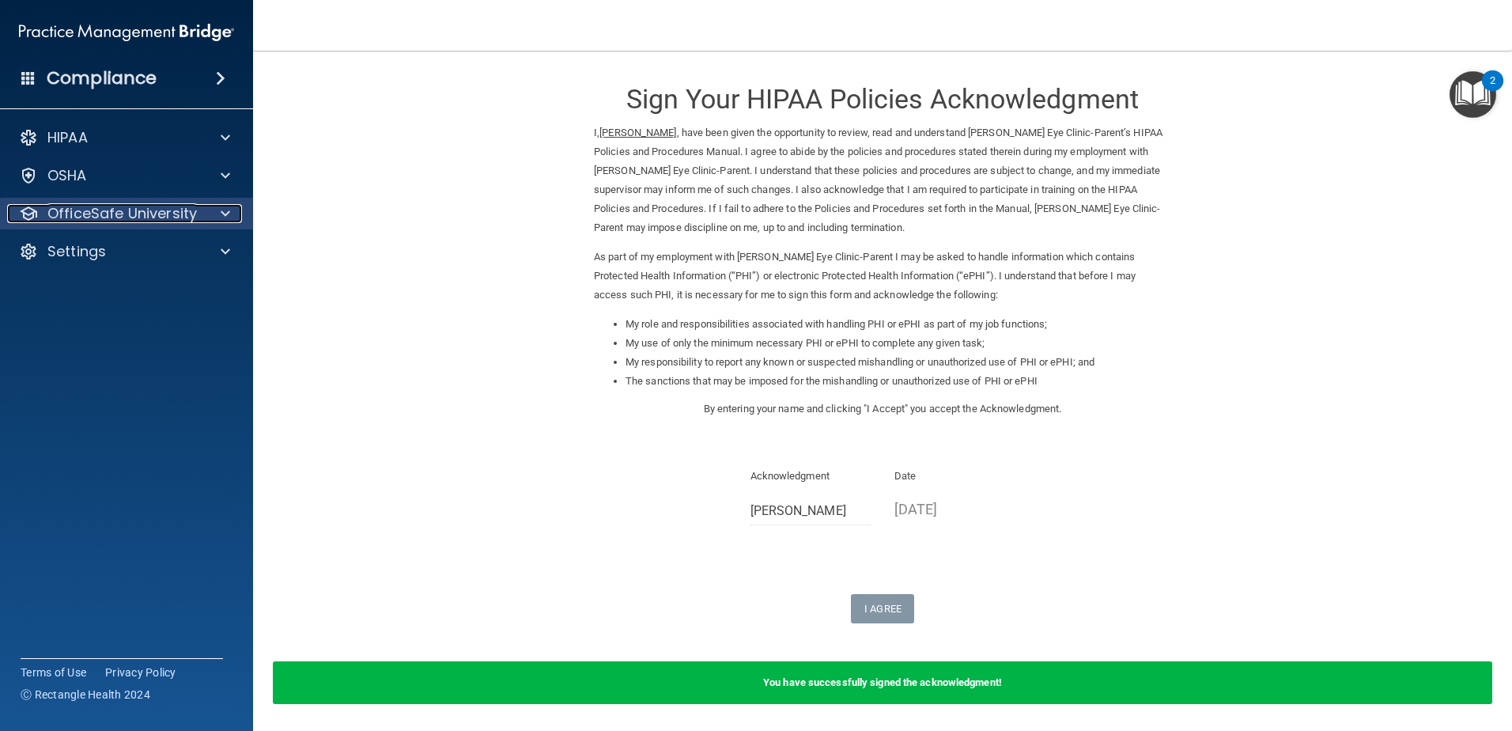
click at [222, 210] on span at bounding box center [225, 213] width 9 height 19
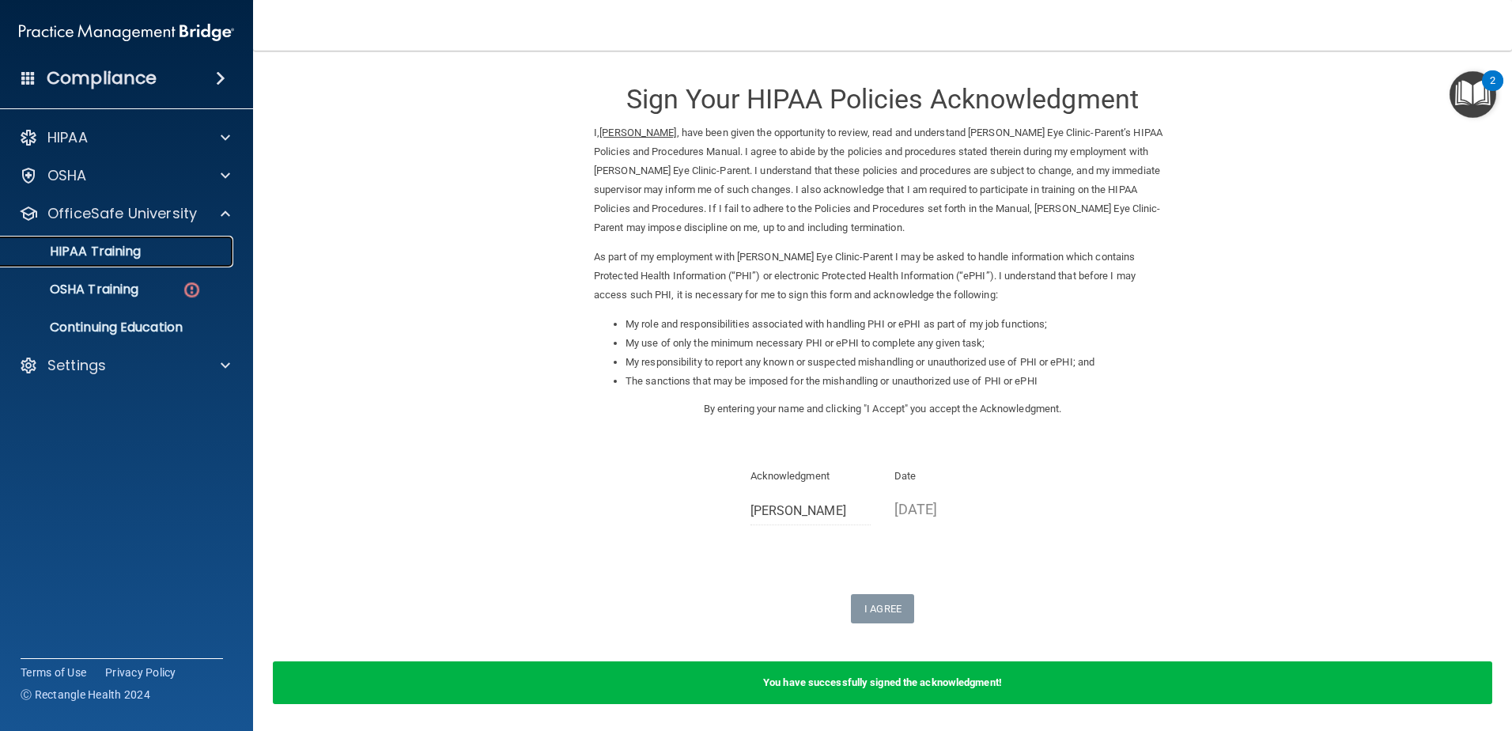
click at [134, 253] on p "HIPAA Training" at bounding box center [75, 252] width 131 height 16
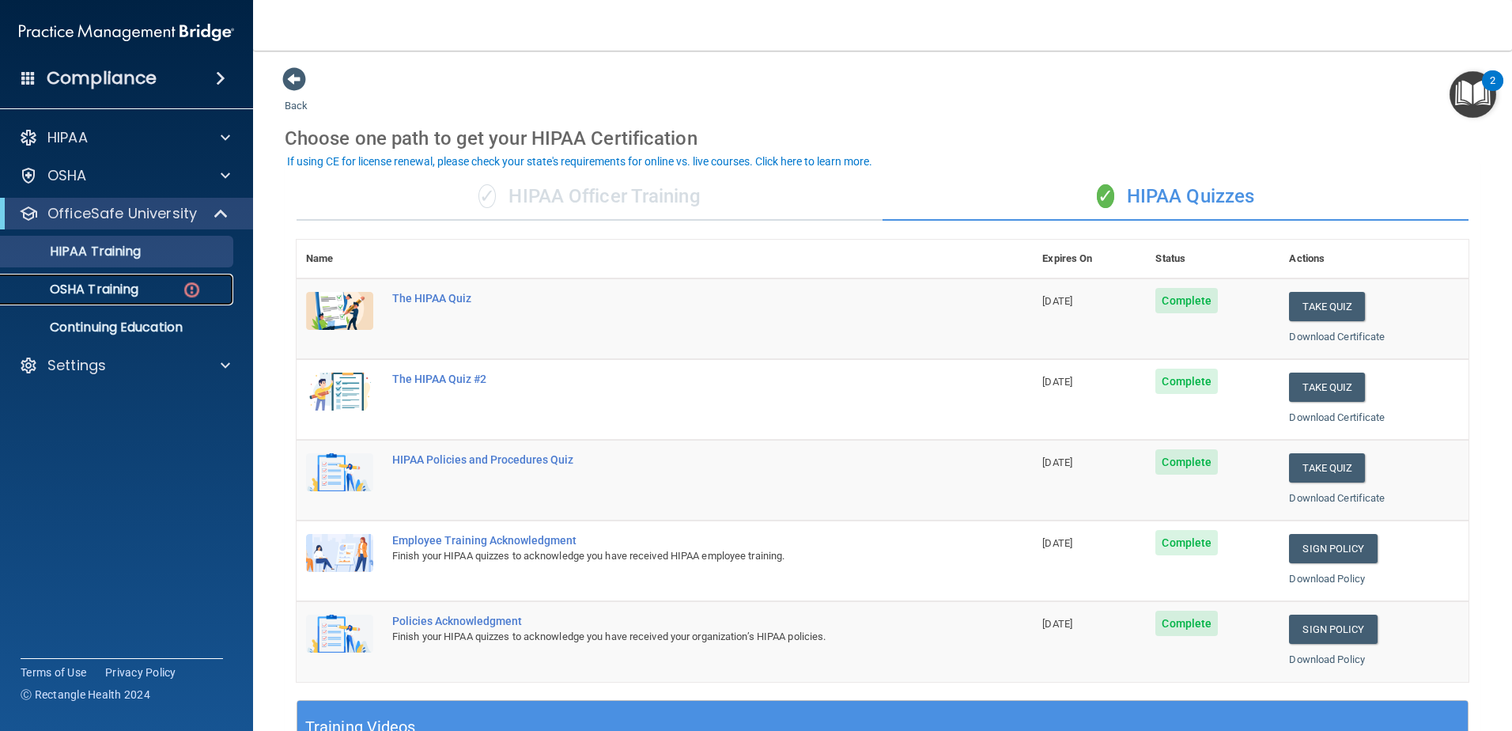
click at [101, 285] on p "OSHA Training" at bounding box center [74, 290] width 128 height 16
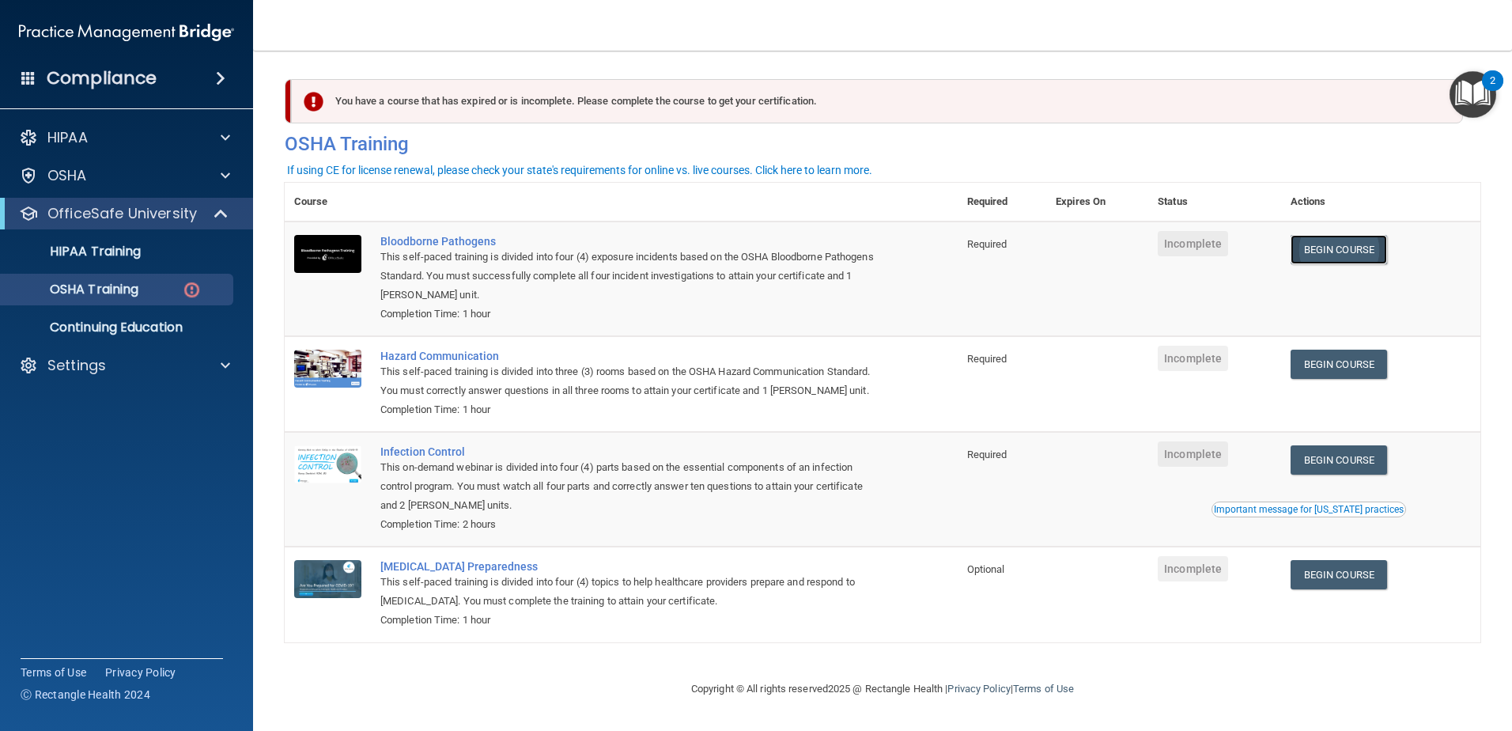
click at [1363, 253] on link "Begin Course" at bounding box center [1339, 249] width 96 height 29
click at [184, 286] on img at bounding box center [192, 290] width 20 height 20
click at [1341, 374] on link "Begin Course" at bounding box center [1339, 364] width 96 height 29
click at [1377, 463] on link "Begin Course" at bounding box center [1339, 459] width 96 height 29
click at [1365, 575] on link "Begin Course" at bounding box center [1339, 574] width 96 height 29
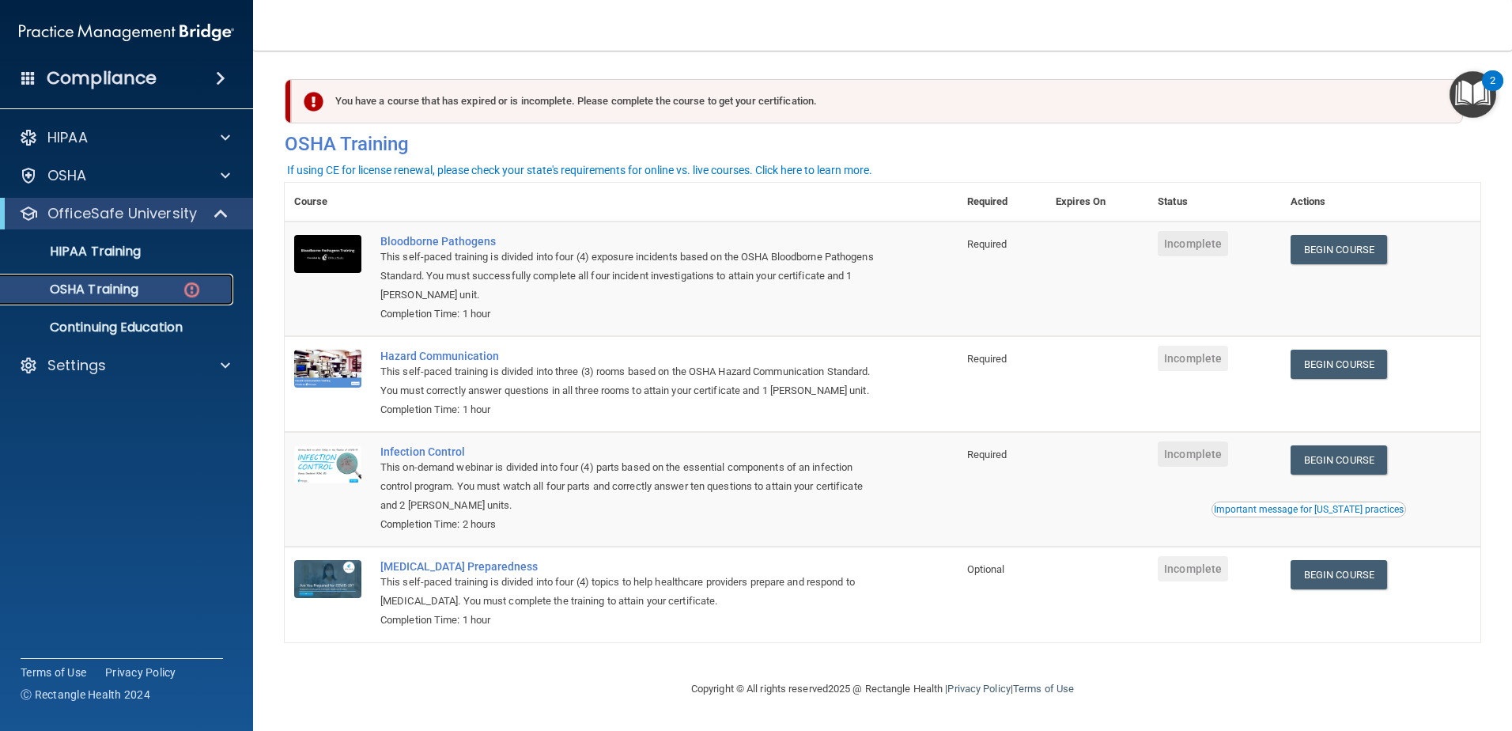
click at [131, 291] on p "OSHA Training" at bounding box center [74, 290] width 128 height 16
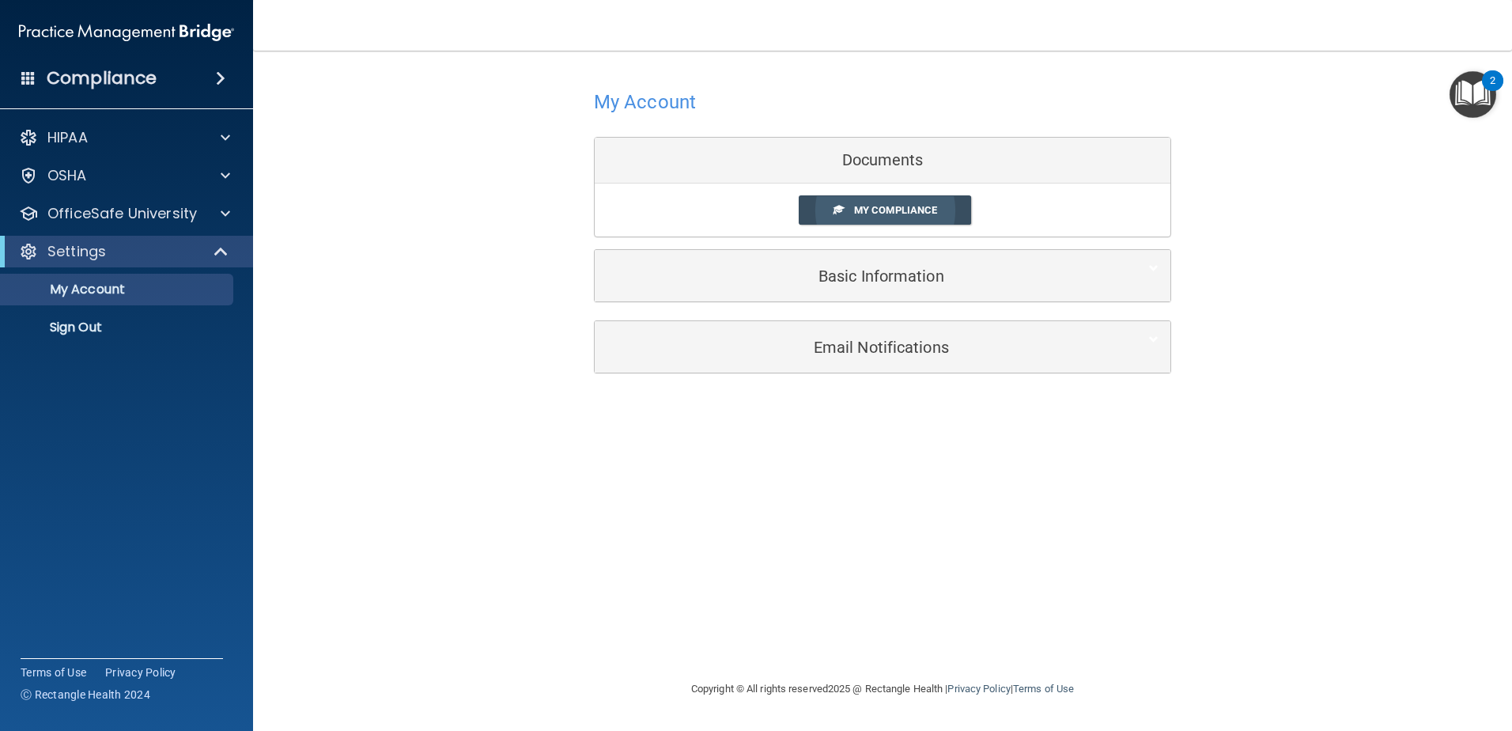
click at [883, 211] on span "My Compliance" at bounding box center [895, 210] width 83 height 12
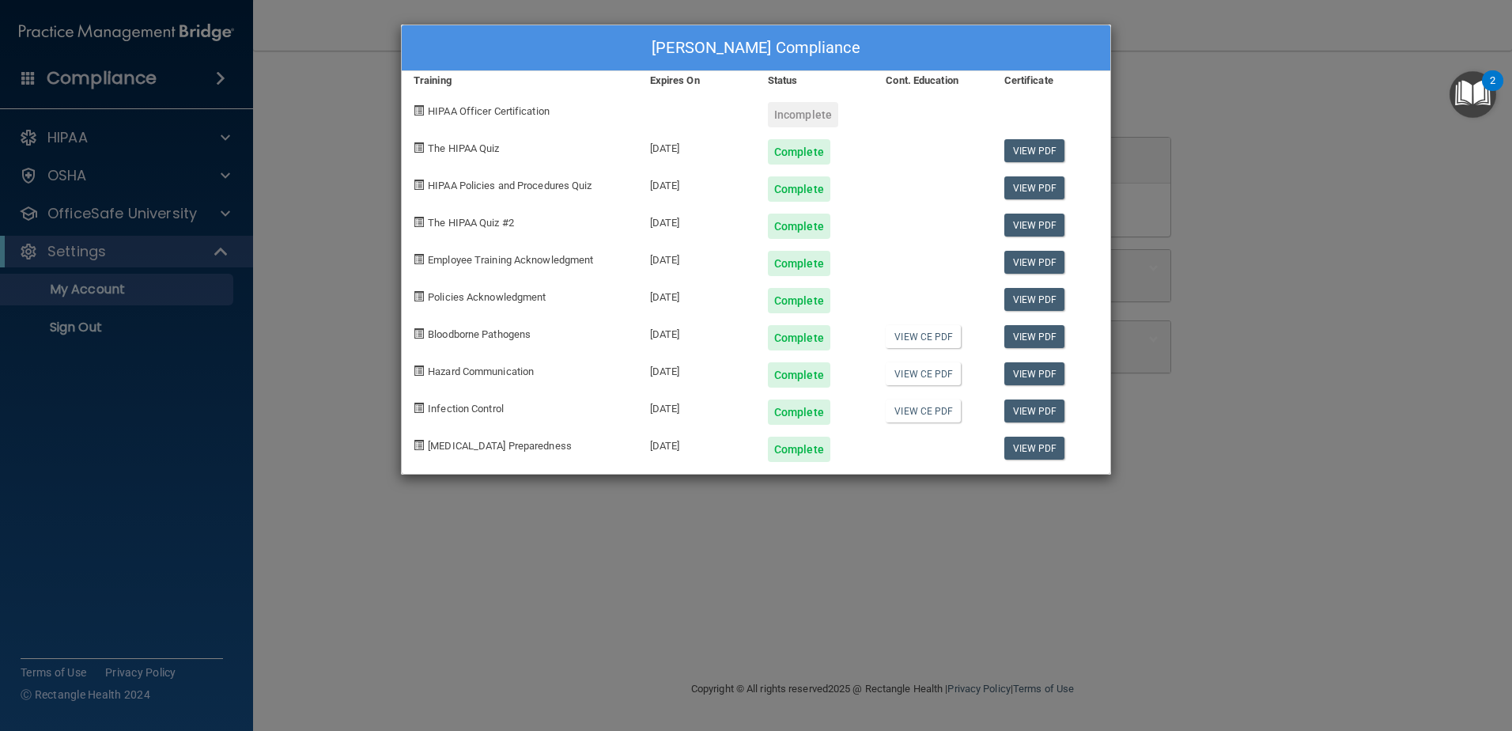
click at [1240, 55] on div "[PERSON_NAME] Compliance Training Expires On Status Cont. Education Certificate…" at bounding box center [756, 365] width 1512 height 731
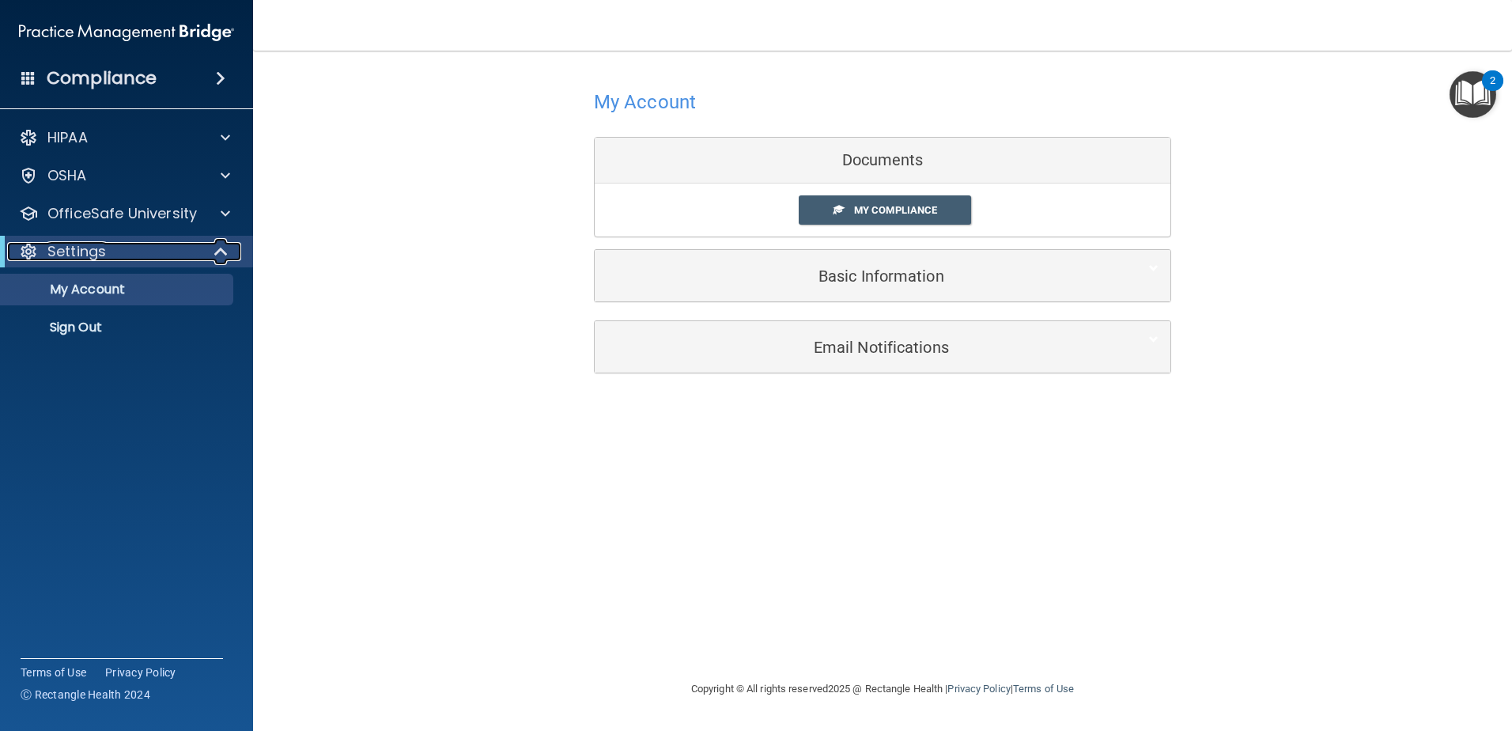
click at [219, 261] on span at bounding box center [222, 251] width 13 height 19
click at [224, 250] on span at bounding box center [224, 251] width 9 height 19
click at [223, 214] on span at bounding box center [225, 213] width 9 height 19
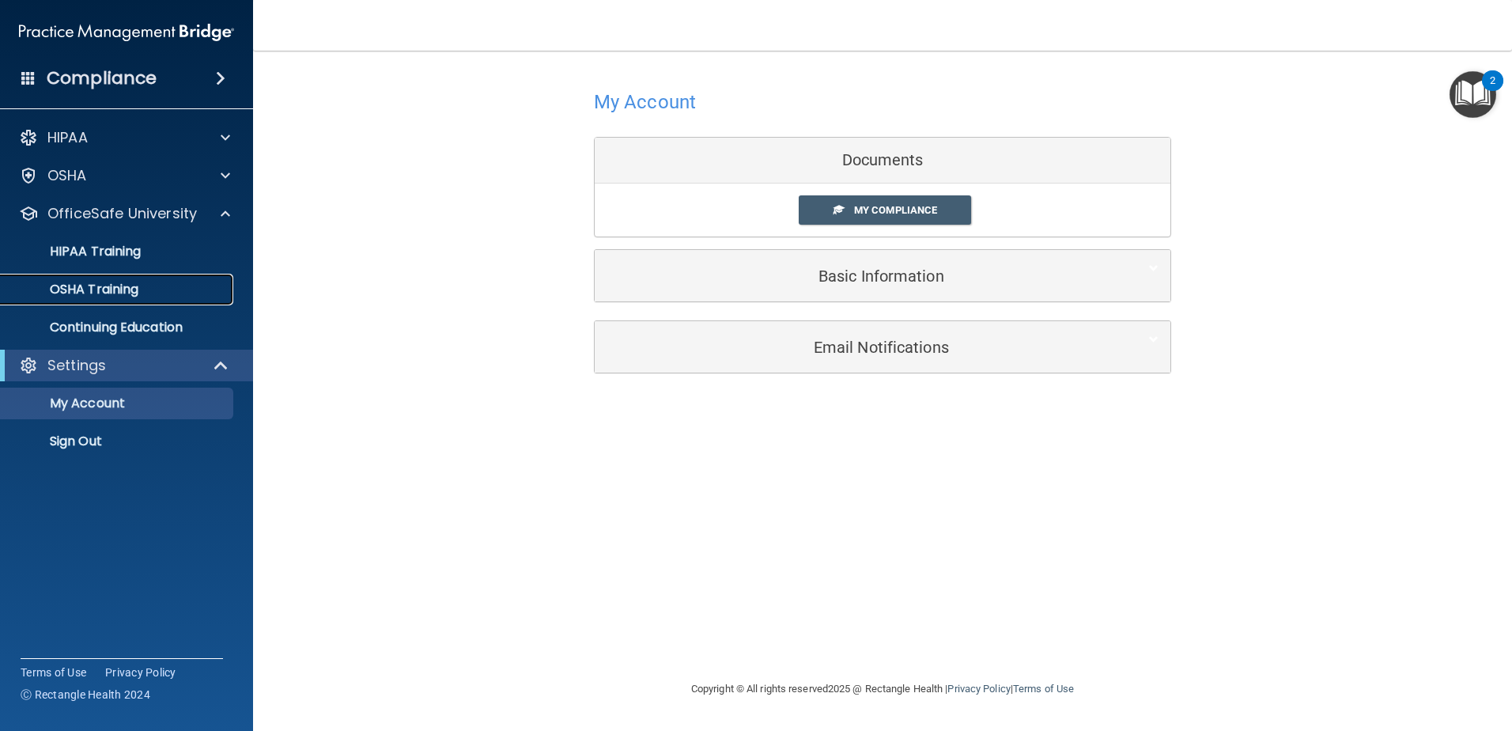
click at [191, 295] on div "OSHA Training" at bounding box center [118, 290] width 216 height 16
